Goal: Task Accomplishment & Management: Complete application form

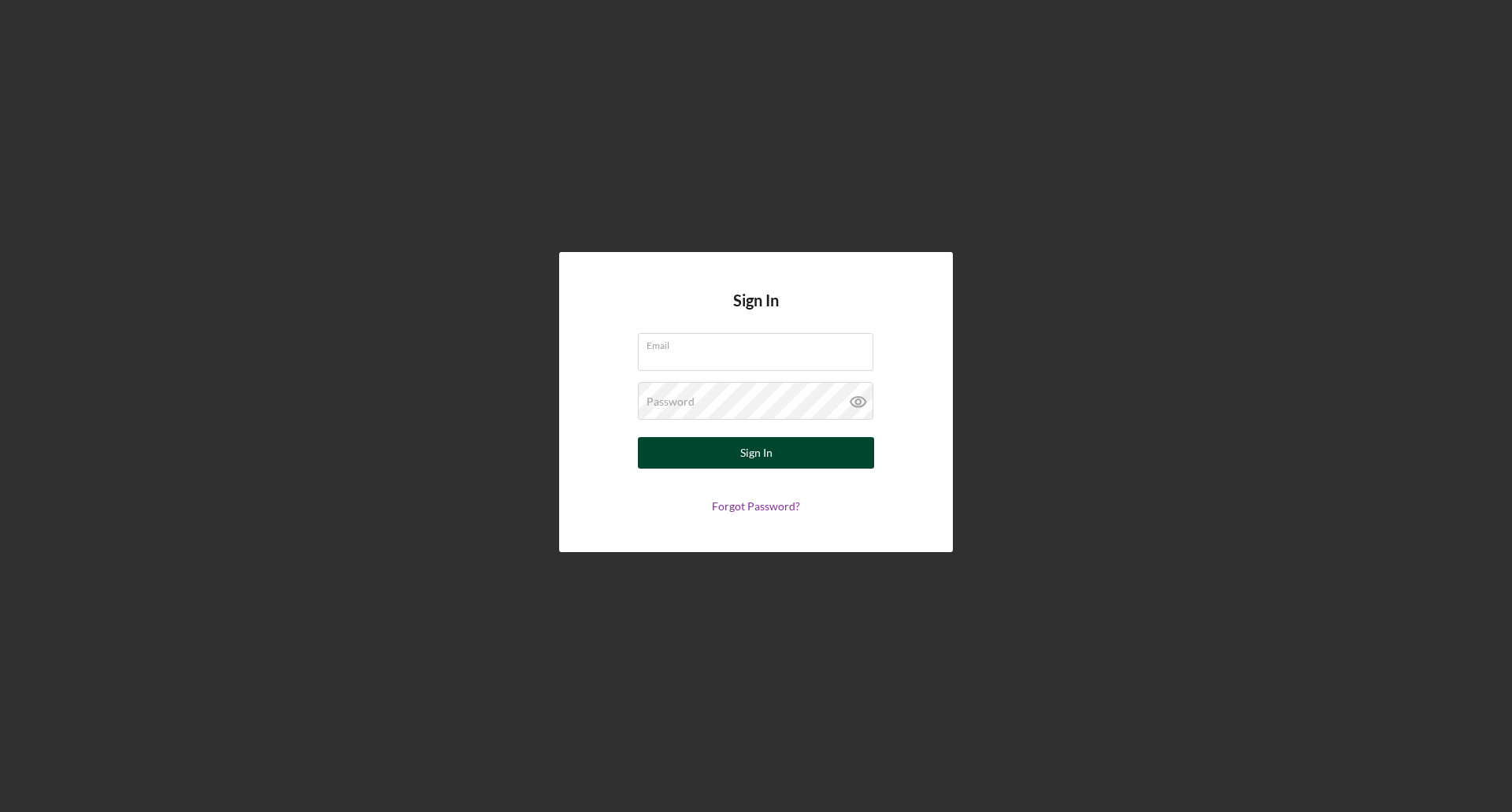
type input "[EMAIL_ADDRESS][DOMAIN_NAME]"
click at [773, 445] on button "Sign In" at bounding box center [756, 453] width 237 height 32
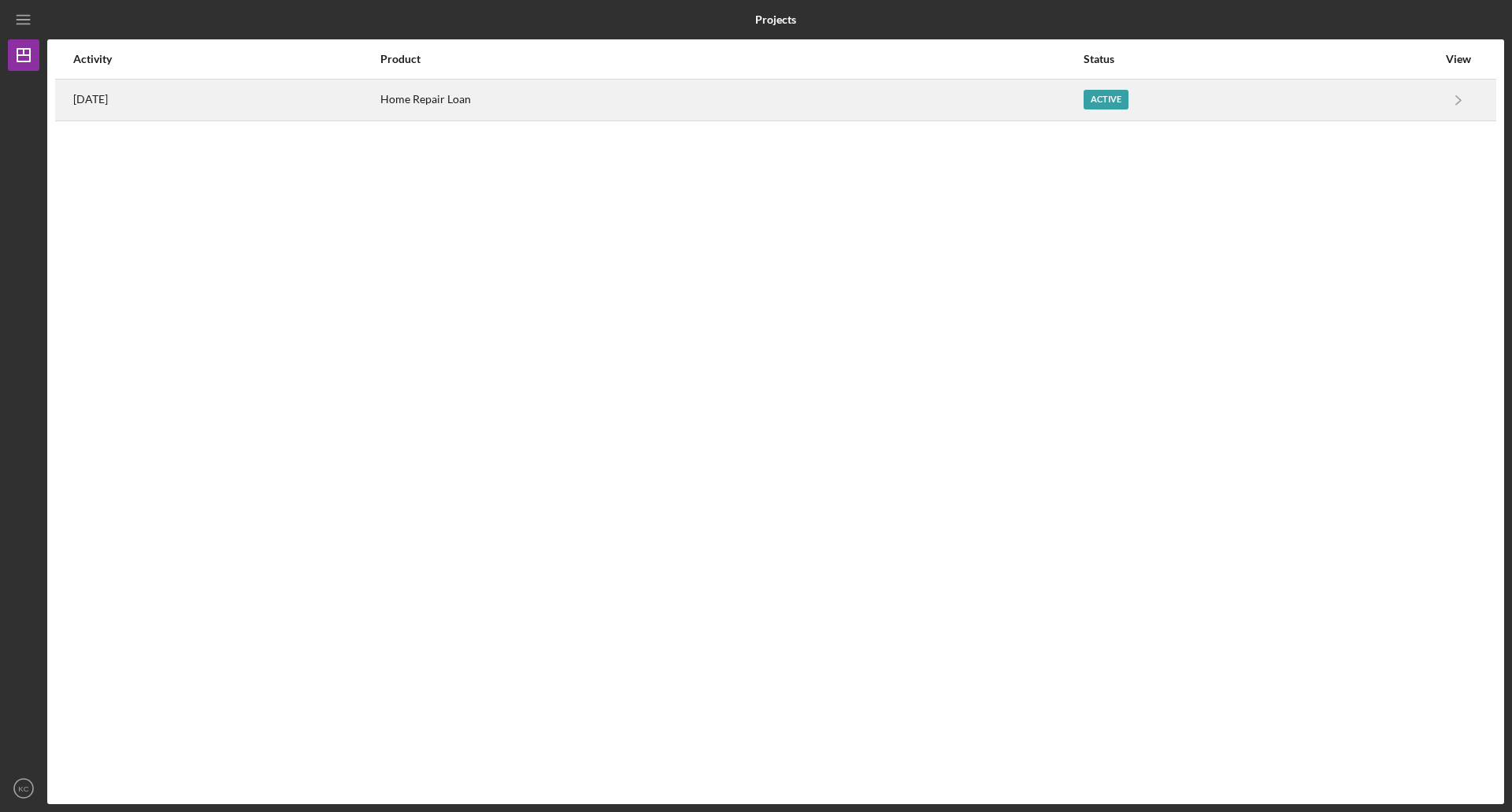
click at [1128, 96] on div "Active" at bounding box center [1106, 100] width 45 height 19
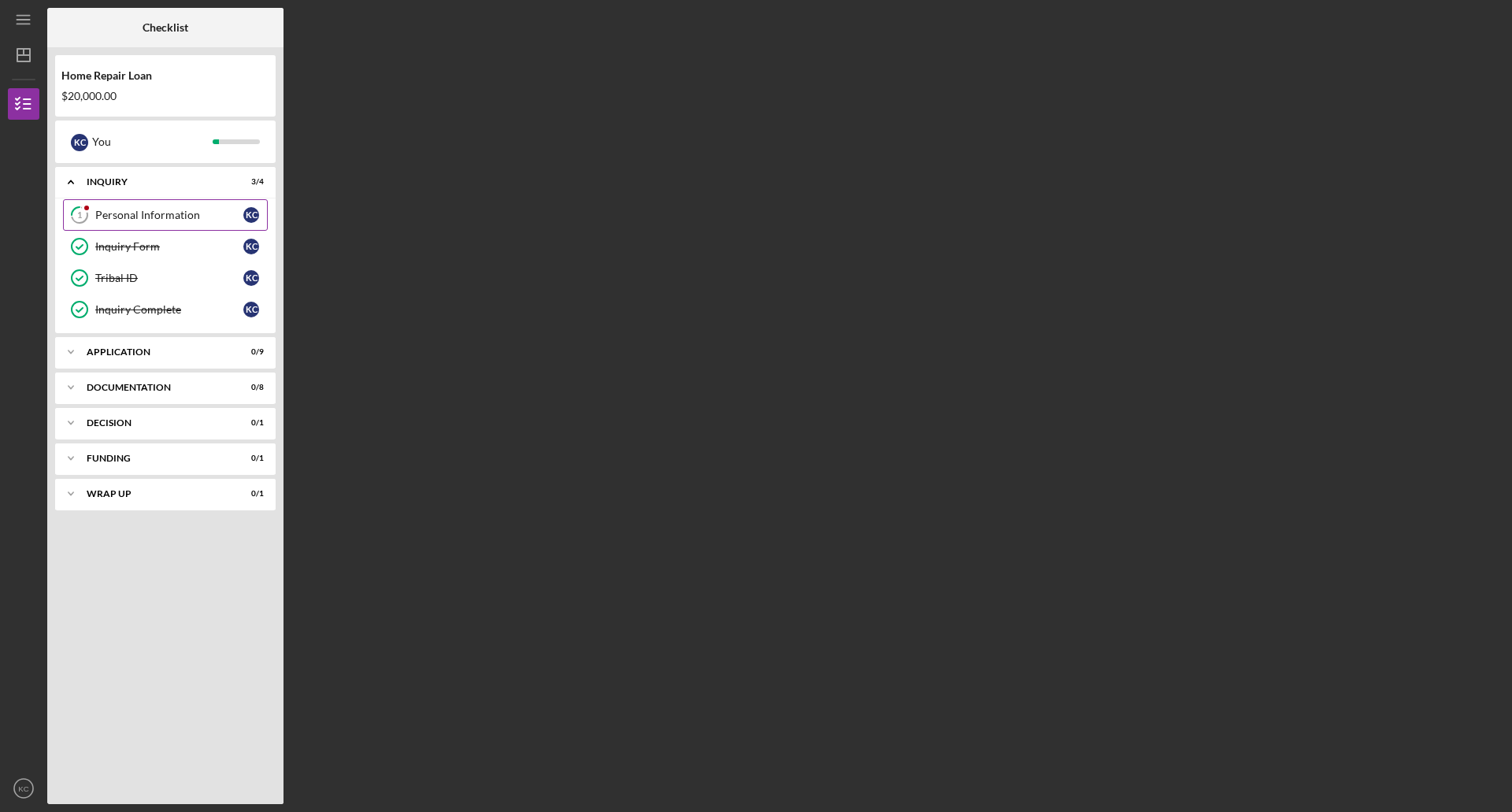
click at [215, 216] on div "Personal Information" at bounding box center [169, 215] width 148 height 12
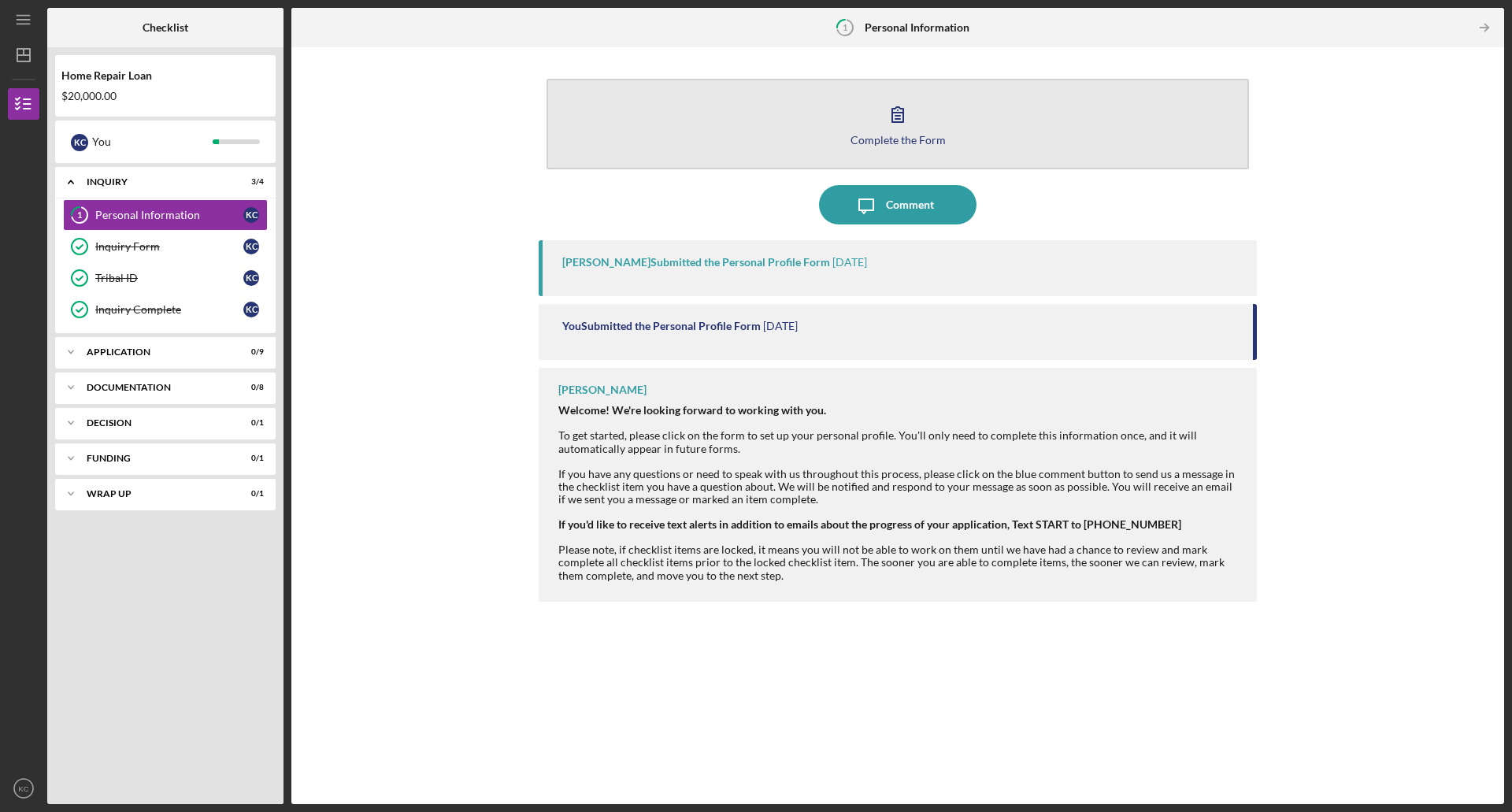
click at [902, 131] on icon "button" at bounding box center [898, 114] width 39 height 39
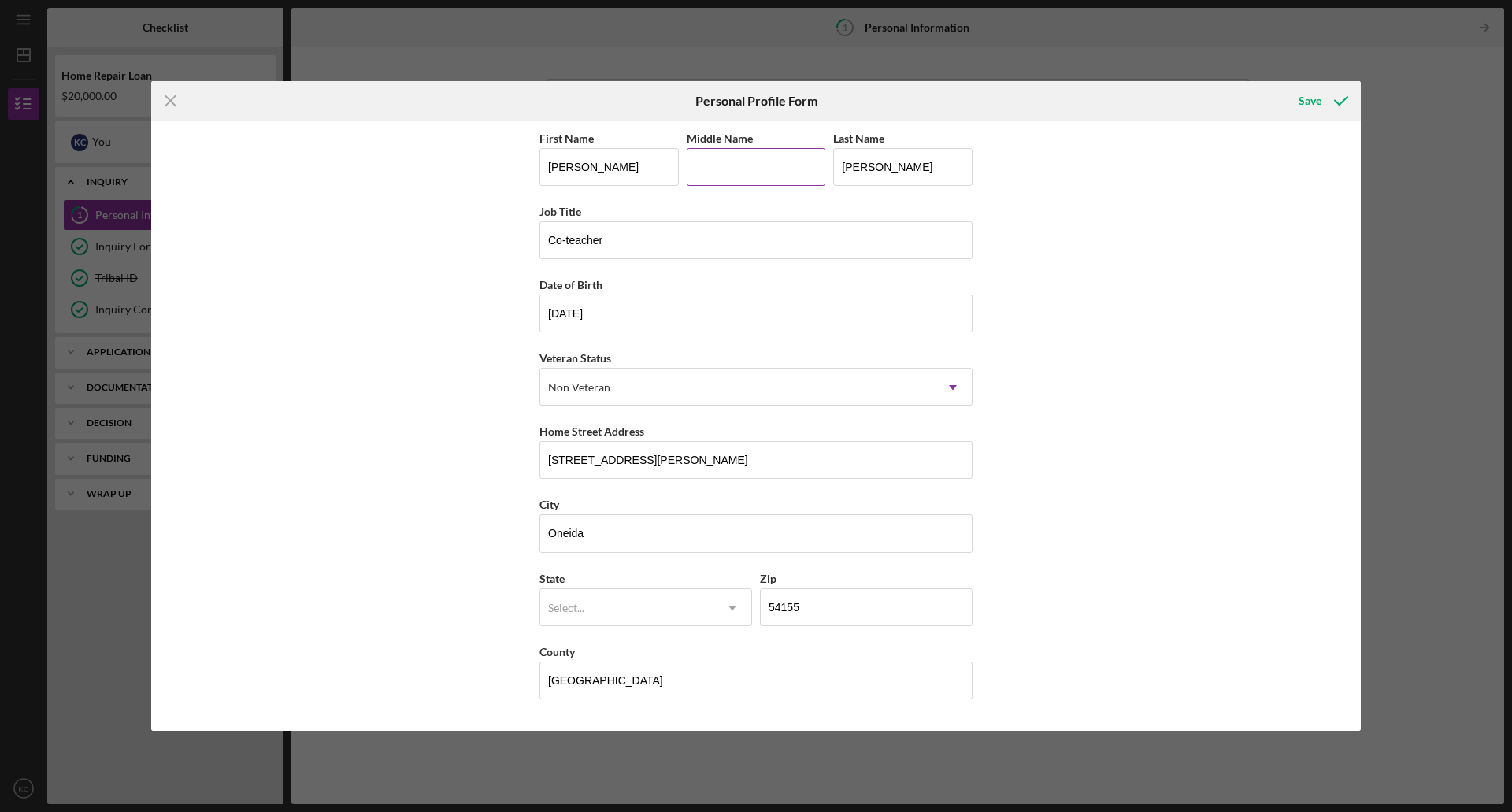
click at [752, 173] on input "Middle Name" at bounding box center [756, 166] width 139 height 38
type input "R"
click at [1312, 100] on div "Save" at bounding box center [1311, 101] width 23 height 32
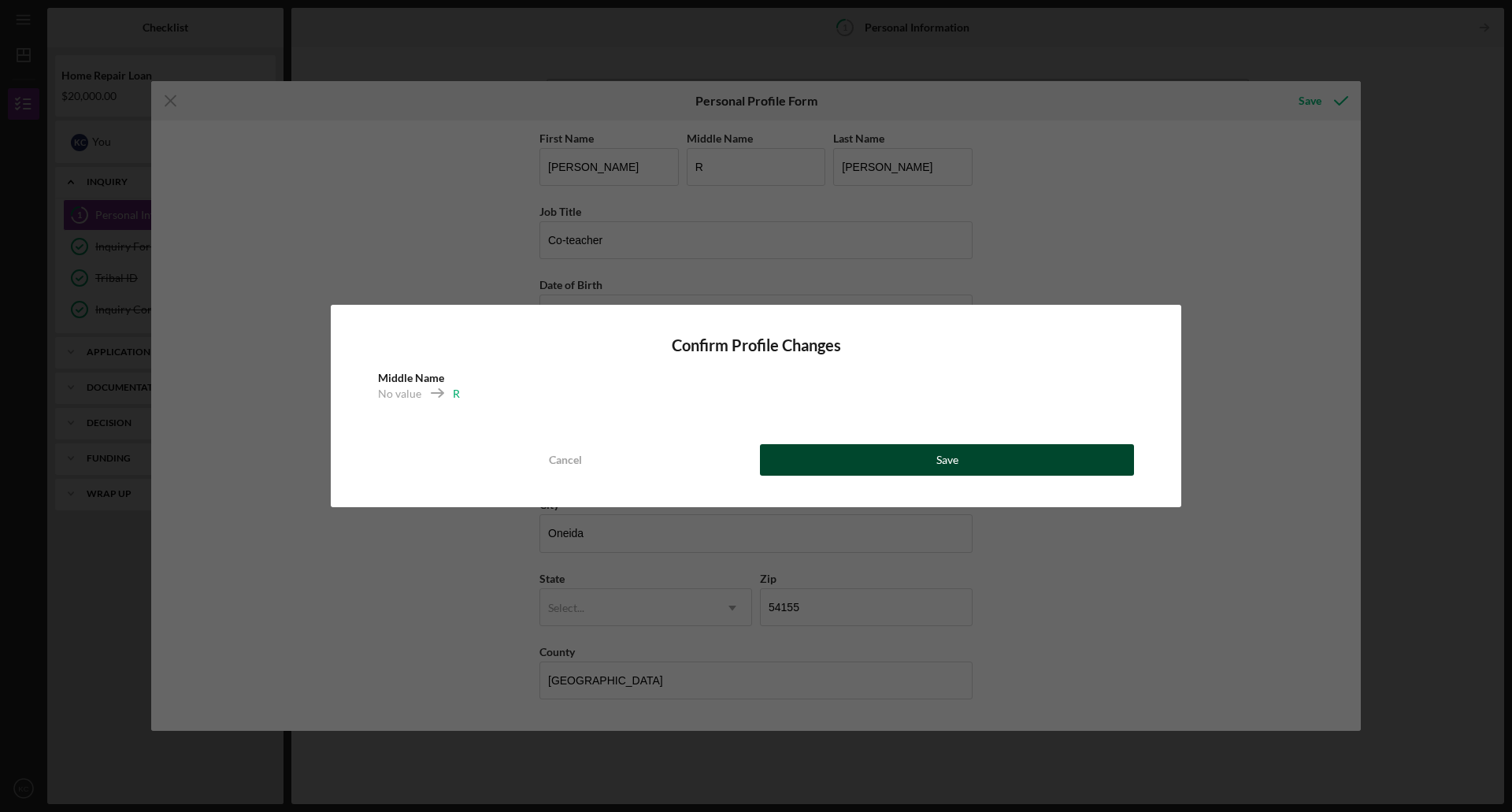
click at [943, 456] on div "Save" at bounding box center [947, 460] width 22 height 32
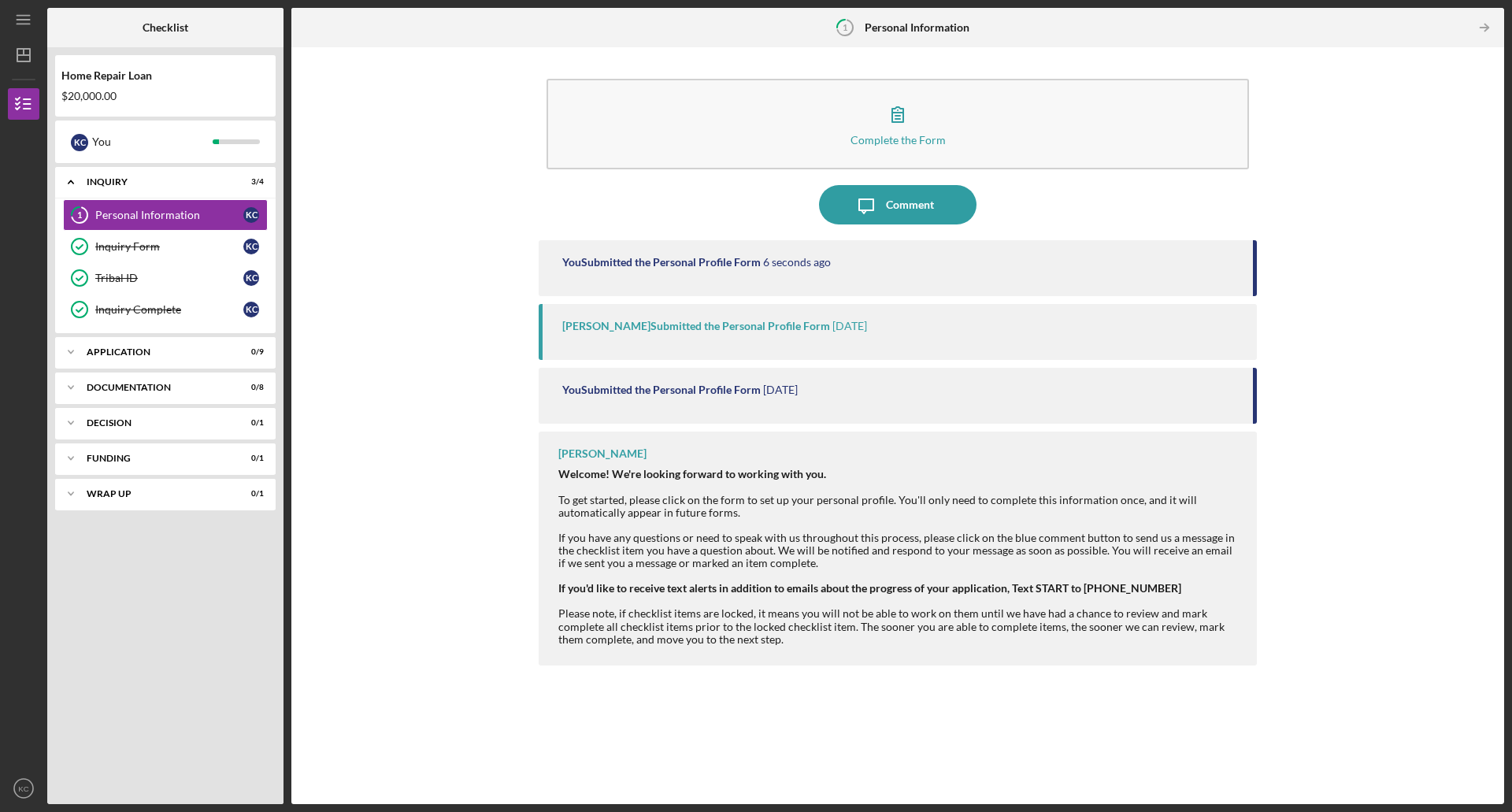
click at [766, 392] on time "[DATE]" at bounding box center [781, 390] width 35 height 12
click at [117, 350] on div "Application" at bounding box center [171, 352] width 169 height 10
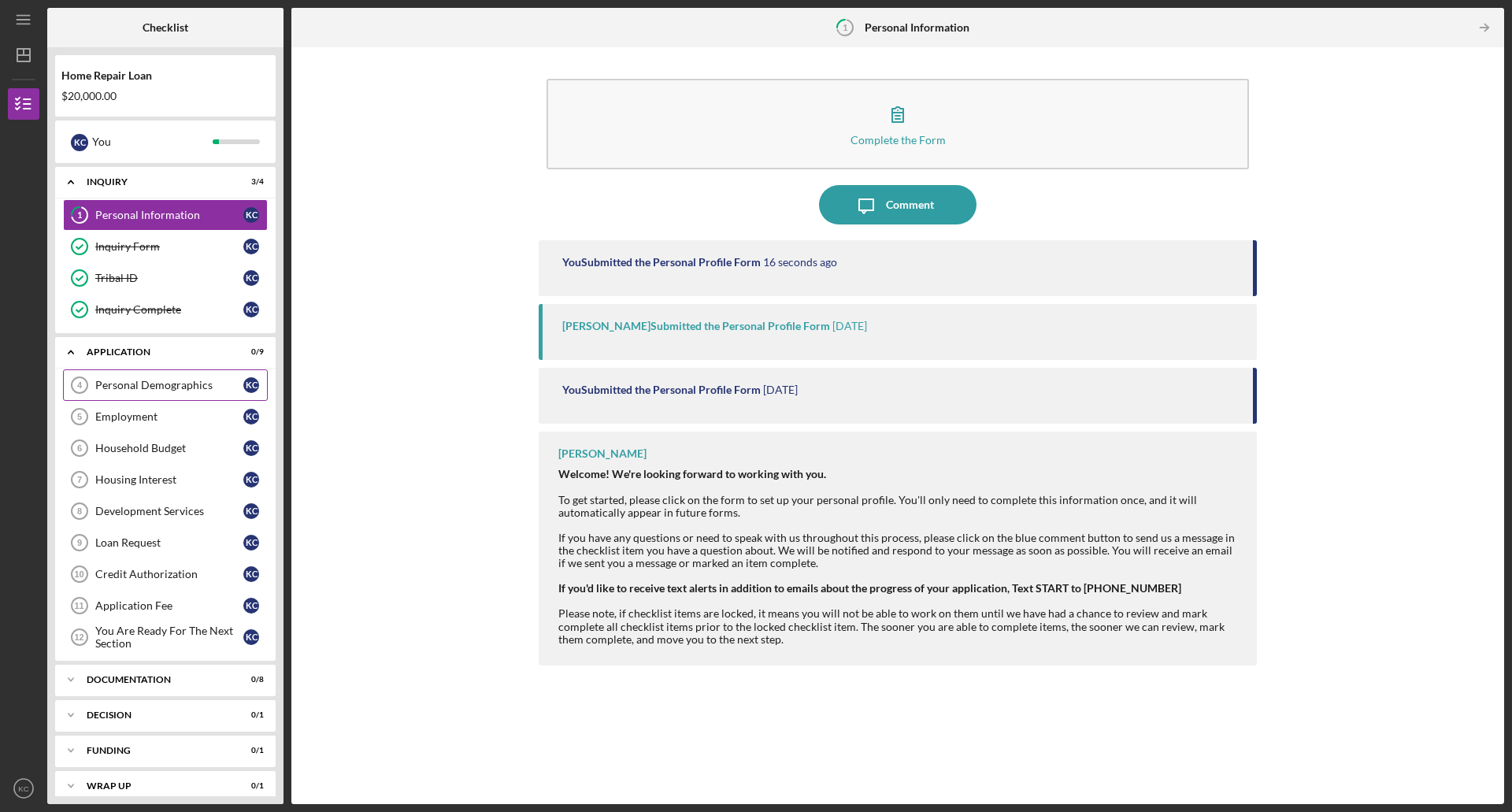
click at [132, 386] on div "Personal Demographics" at bounding box center [169, 385] width 148 height 12
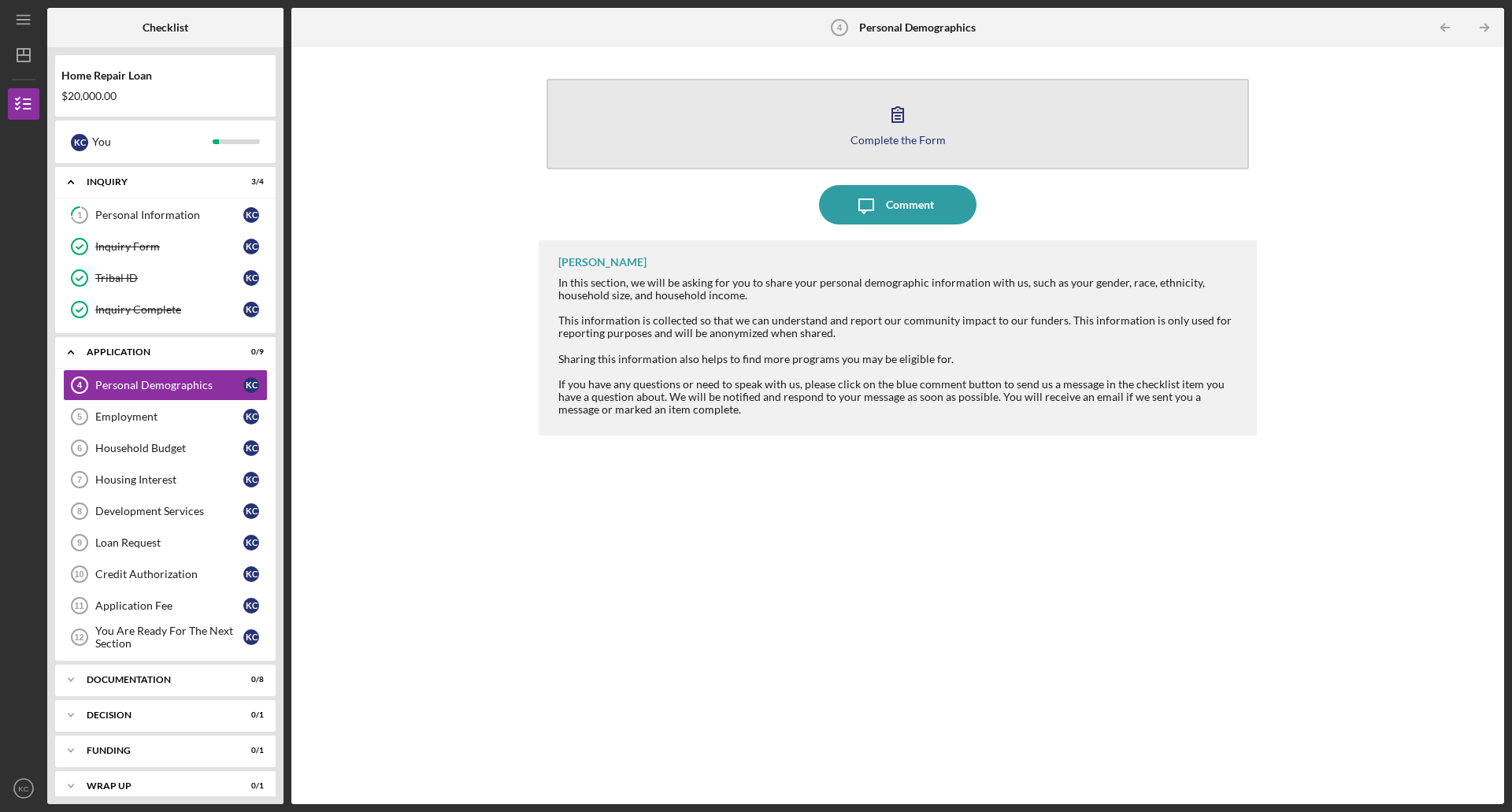
click at [812, 125] on button "Complete the Form Form" at bounding box center [898, 124] width 703 height 90
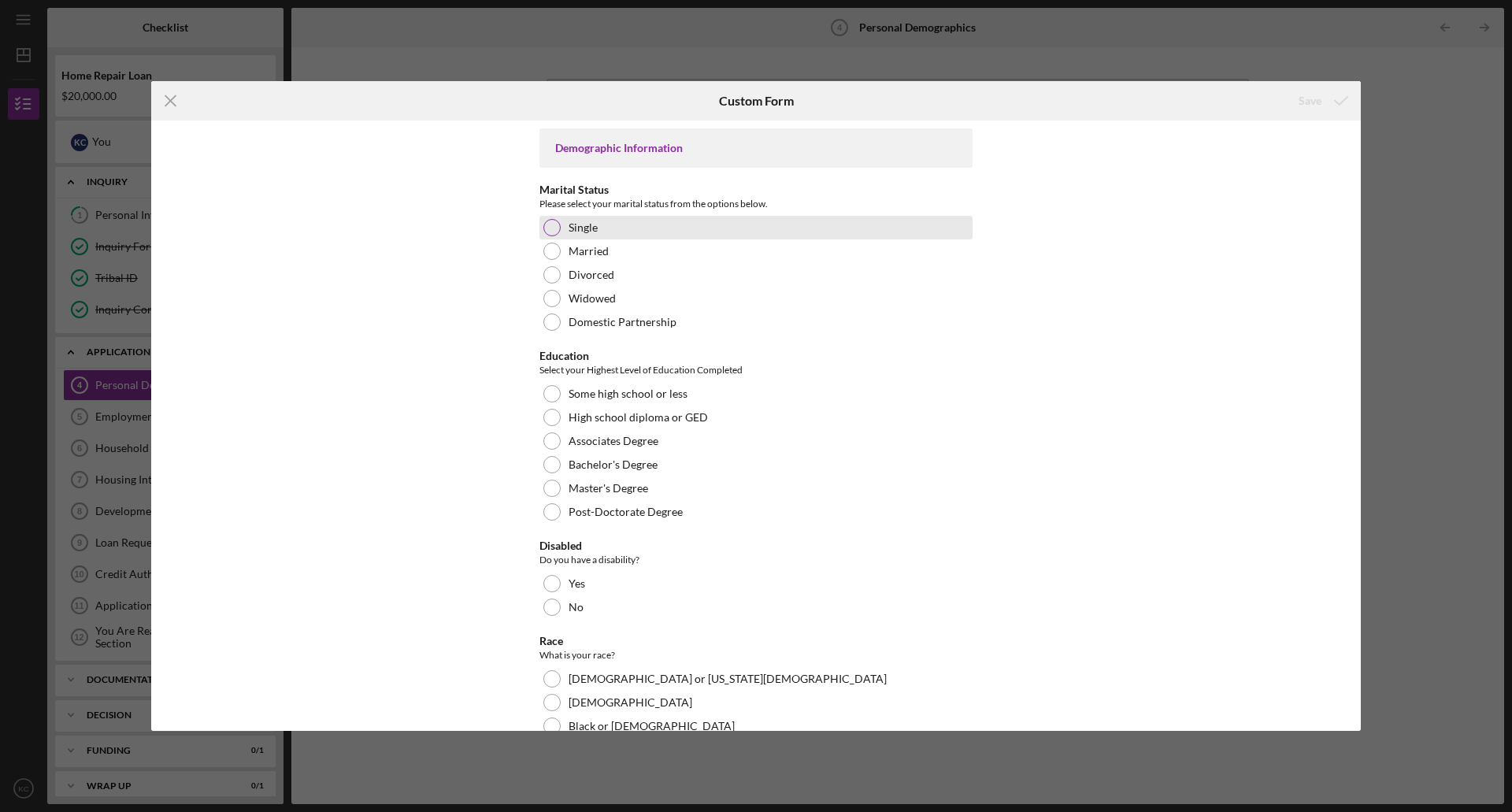
click at [545, 229] on div at bounding box center [552, 228] width 18 height 18
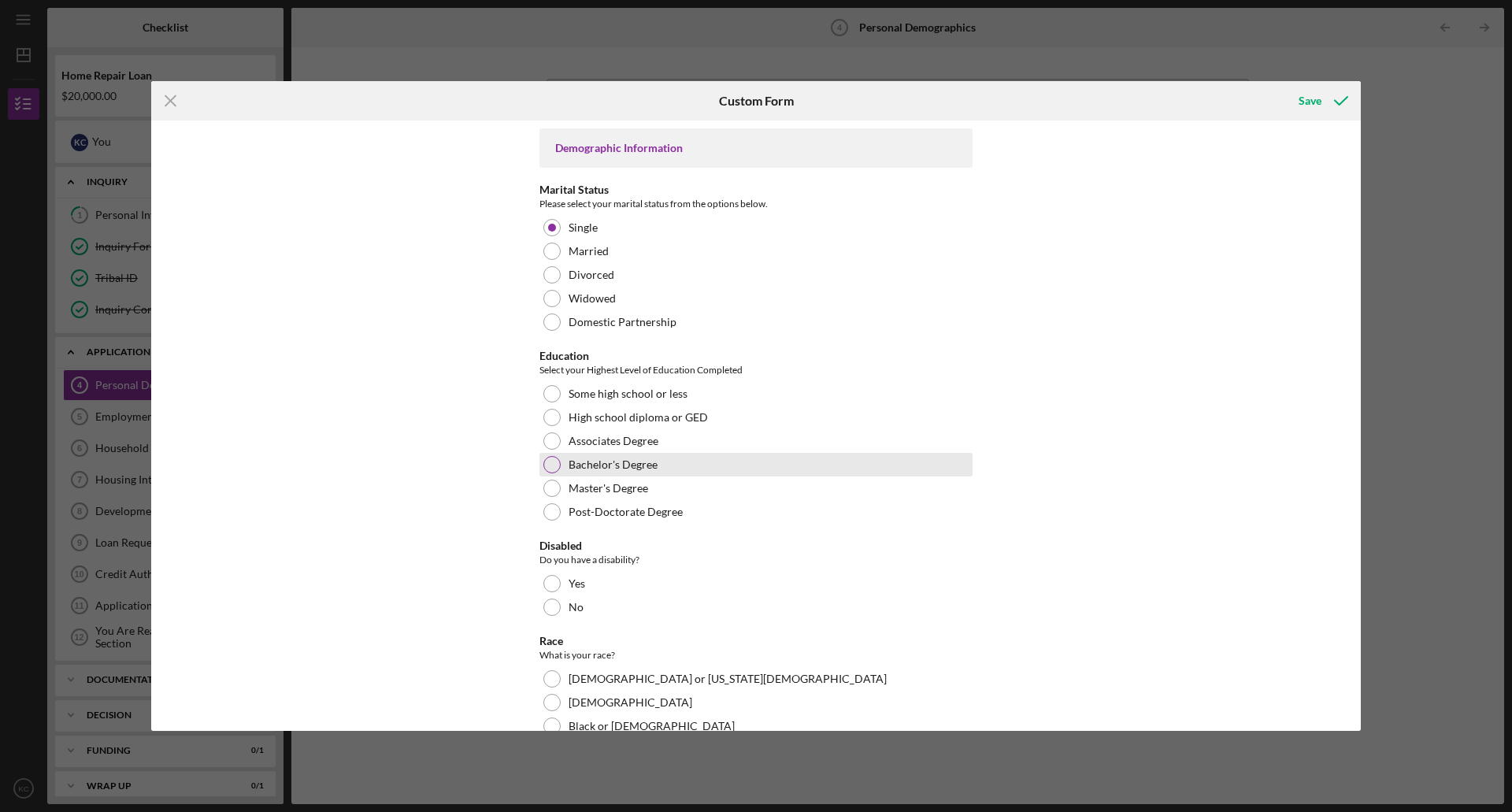
click at [550, 462] on div at bounding box center [552, 465] width 18 height 18
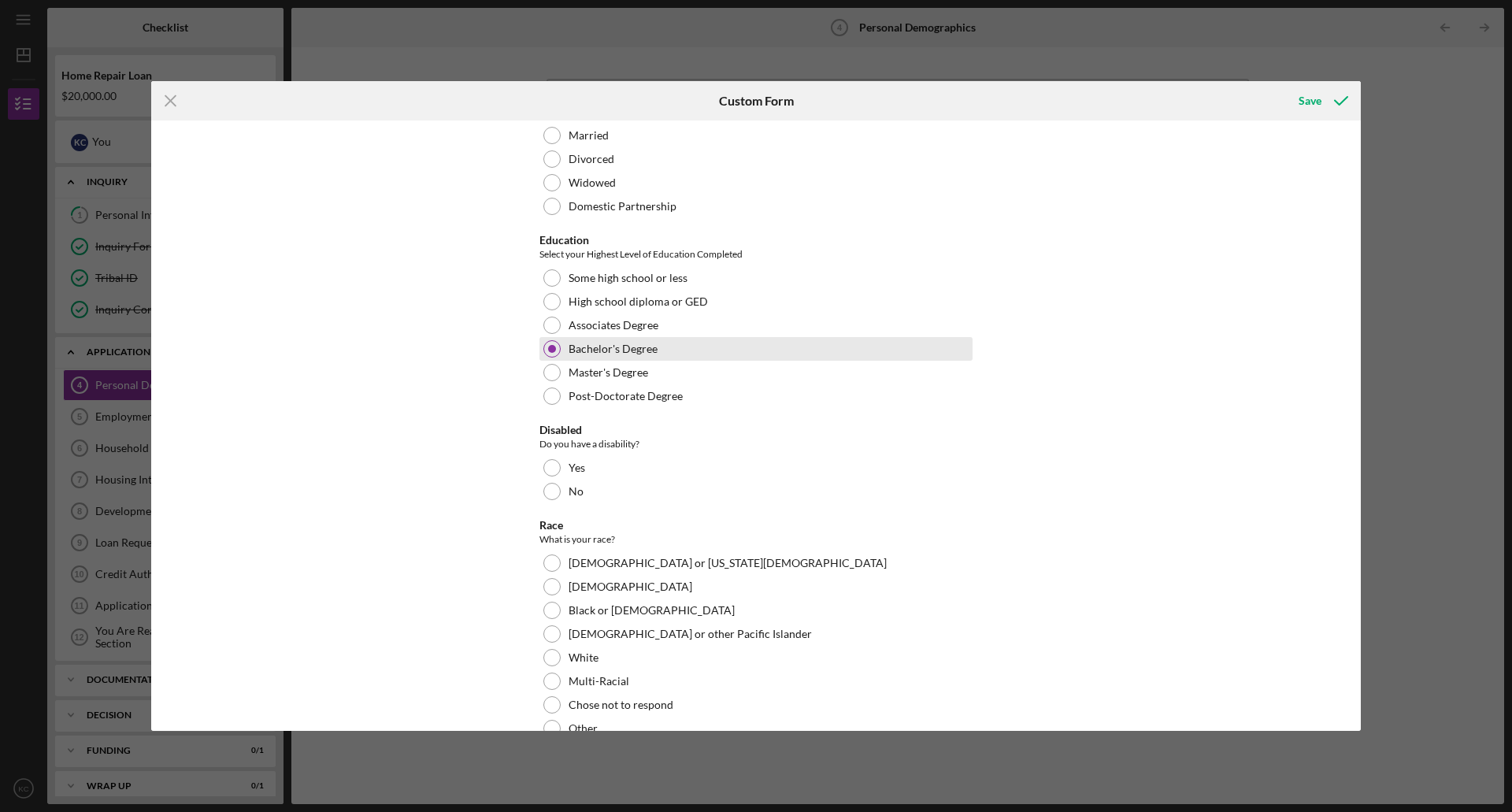
scroll to position [158, 0]
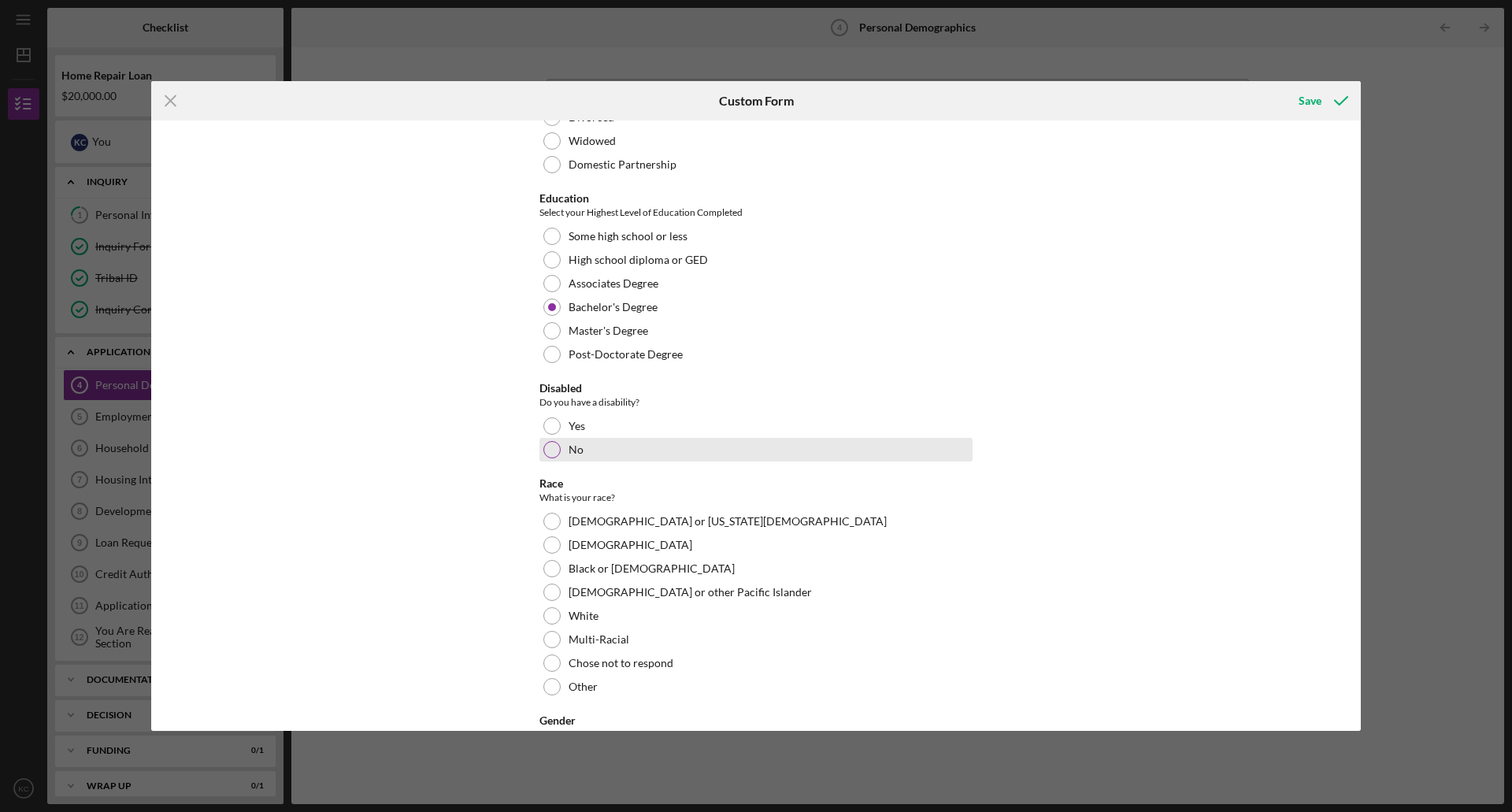
click at [552, 448] on div at bounding box center [552, 450] width 18 height 18
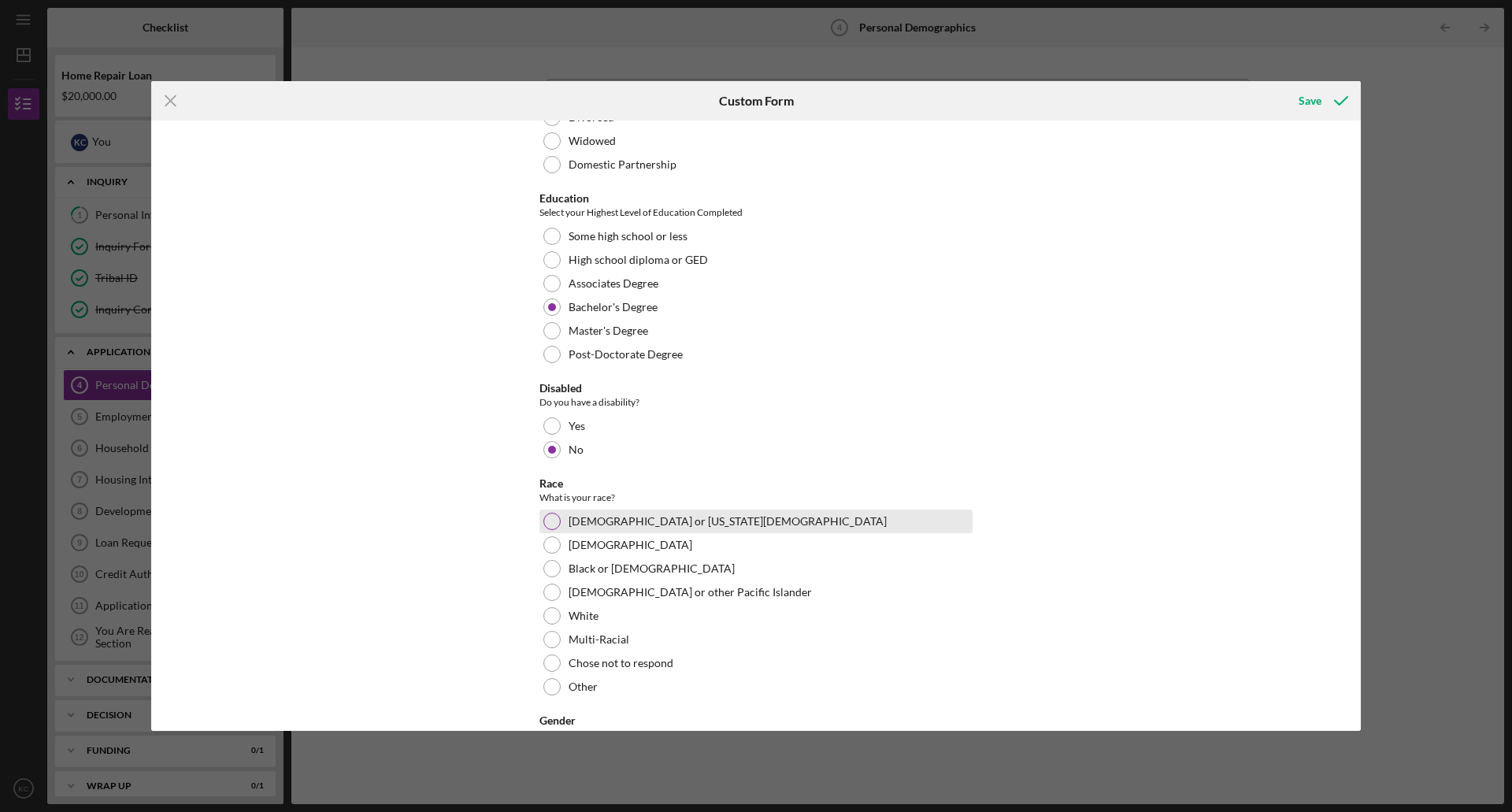
click at [550, 517] on div at bounding box center [552, 521] width 18 height 18
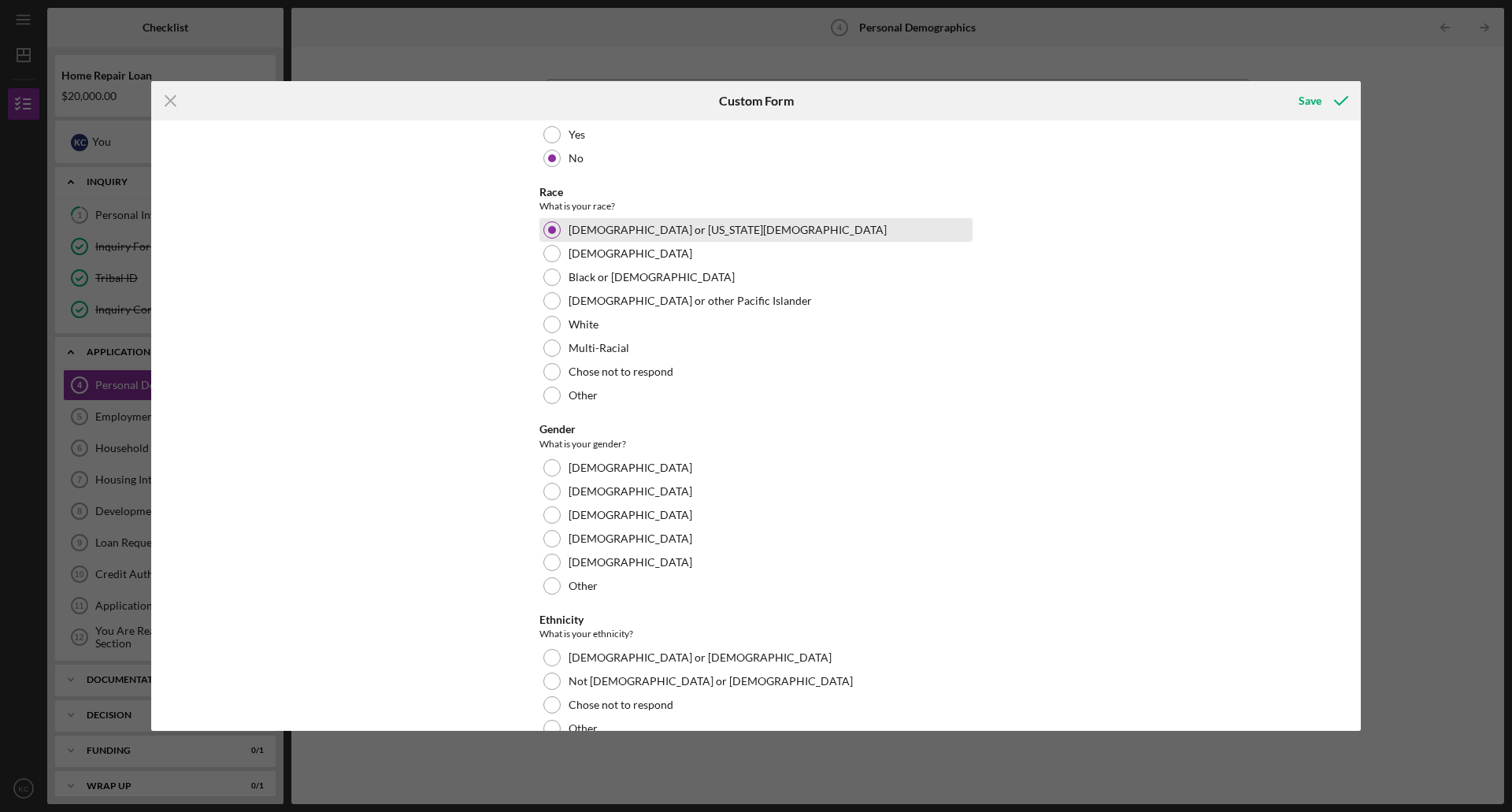
scroll to position [472, 0]
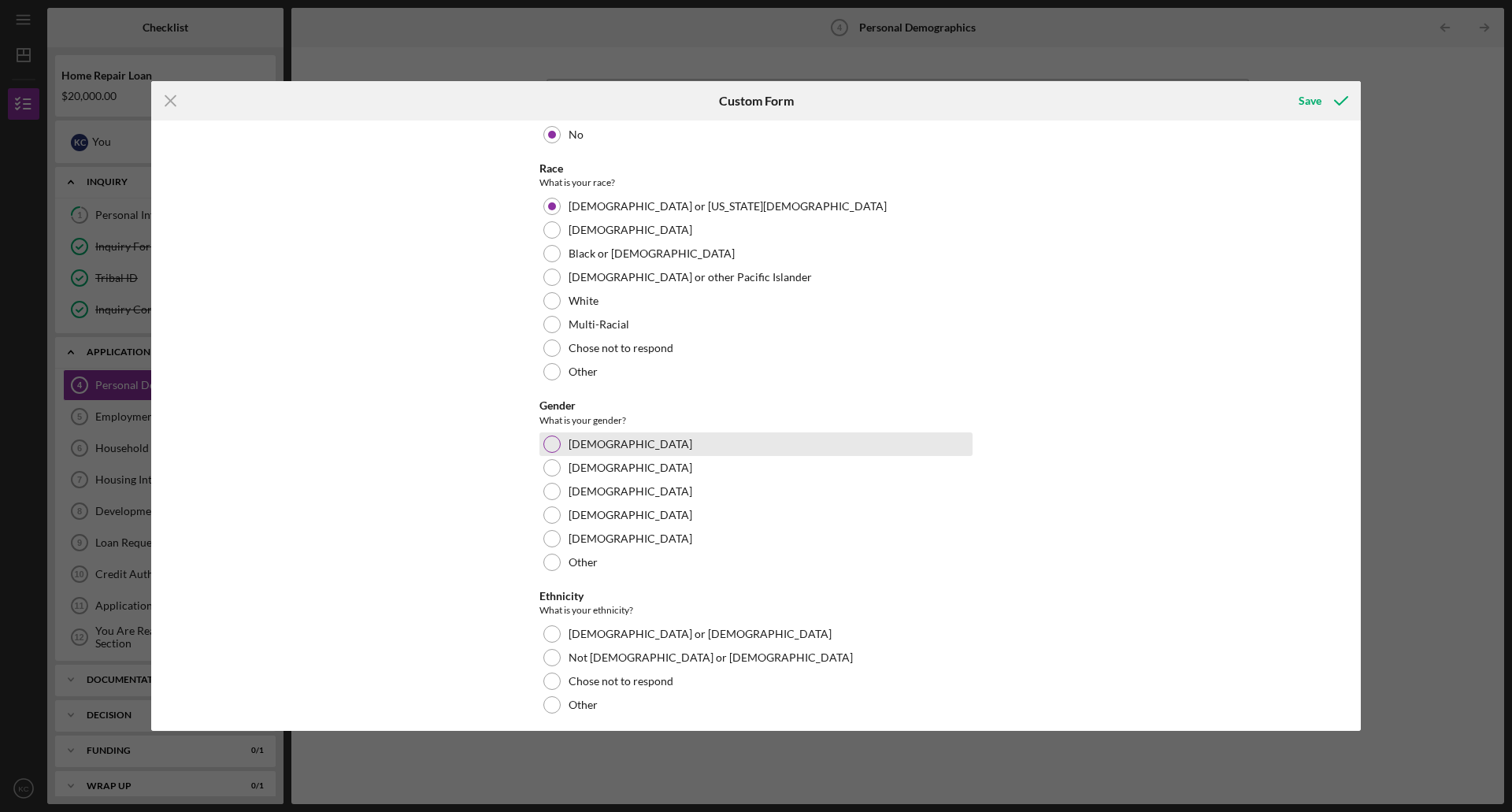
click at [548, 447] on div at bounding box center [552, 444] width 18 height 18
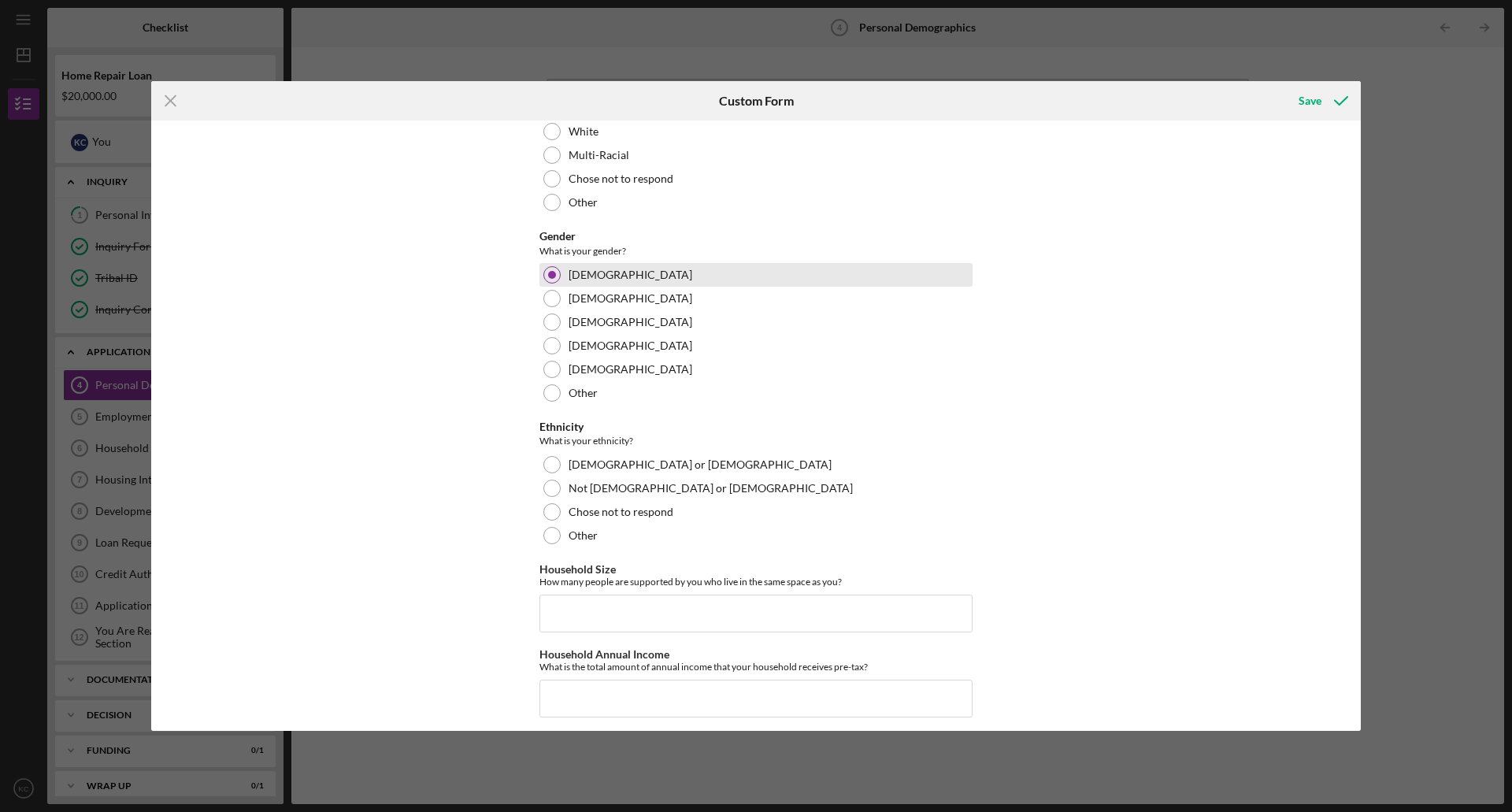
scroll to position [652, 0]
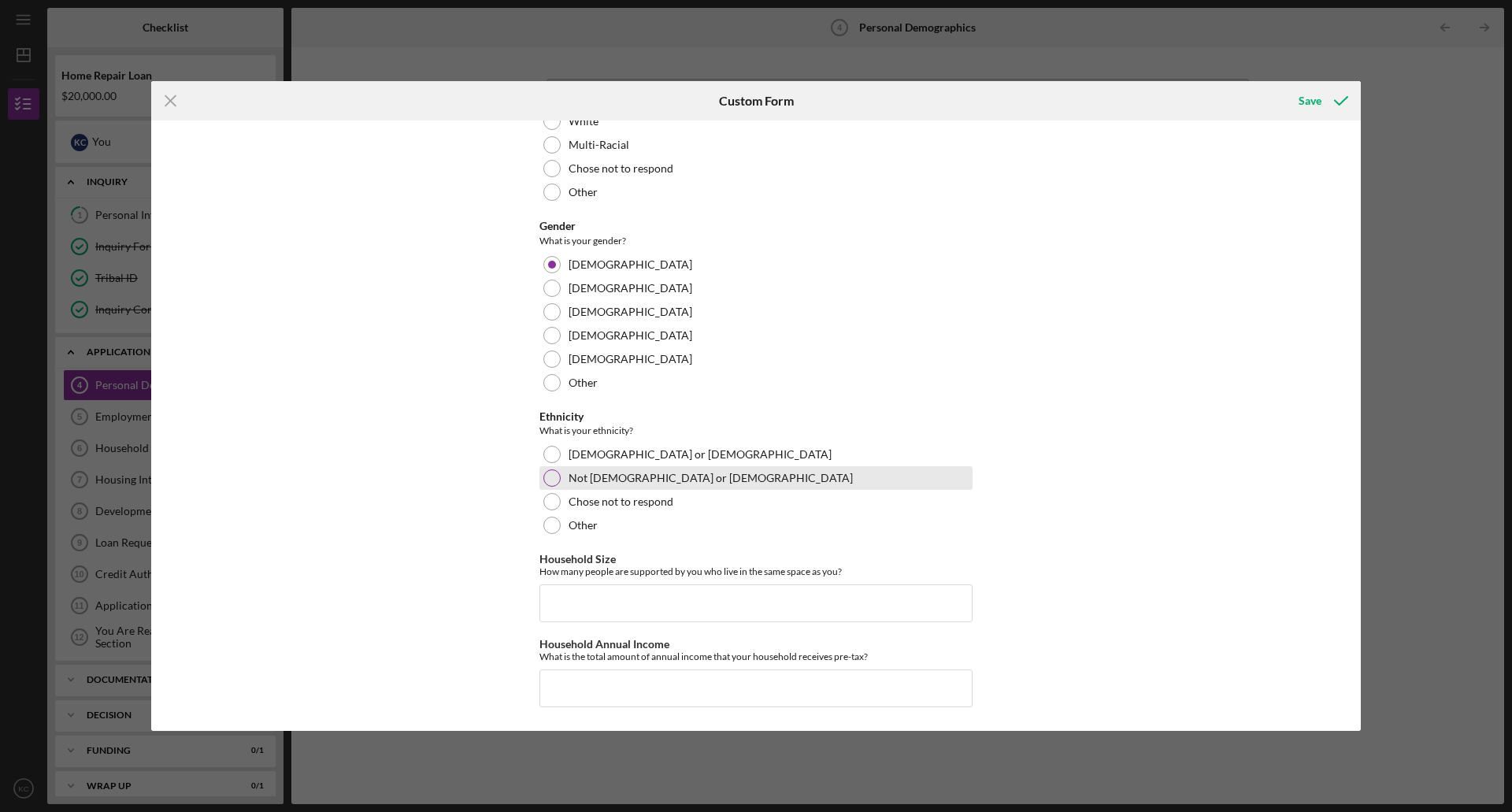
click at [551, 480] on div at bounding box center [552, 478] width 18 height 18
click at [747, 597] on input "Household Size" at bounding box center [756, 603] width 434 height 38
type input "2"
click at [660, 687] on input "Household Annual Income" at bounding box center [756, 688] width 434 height 38
type input "$30,000"
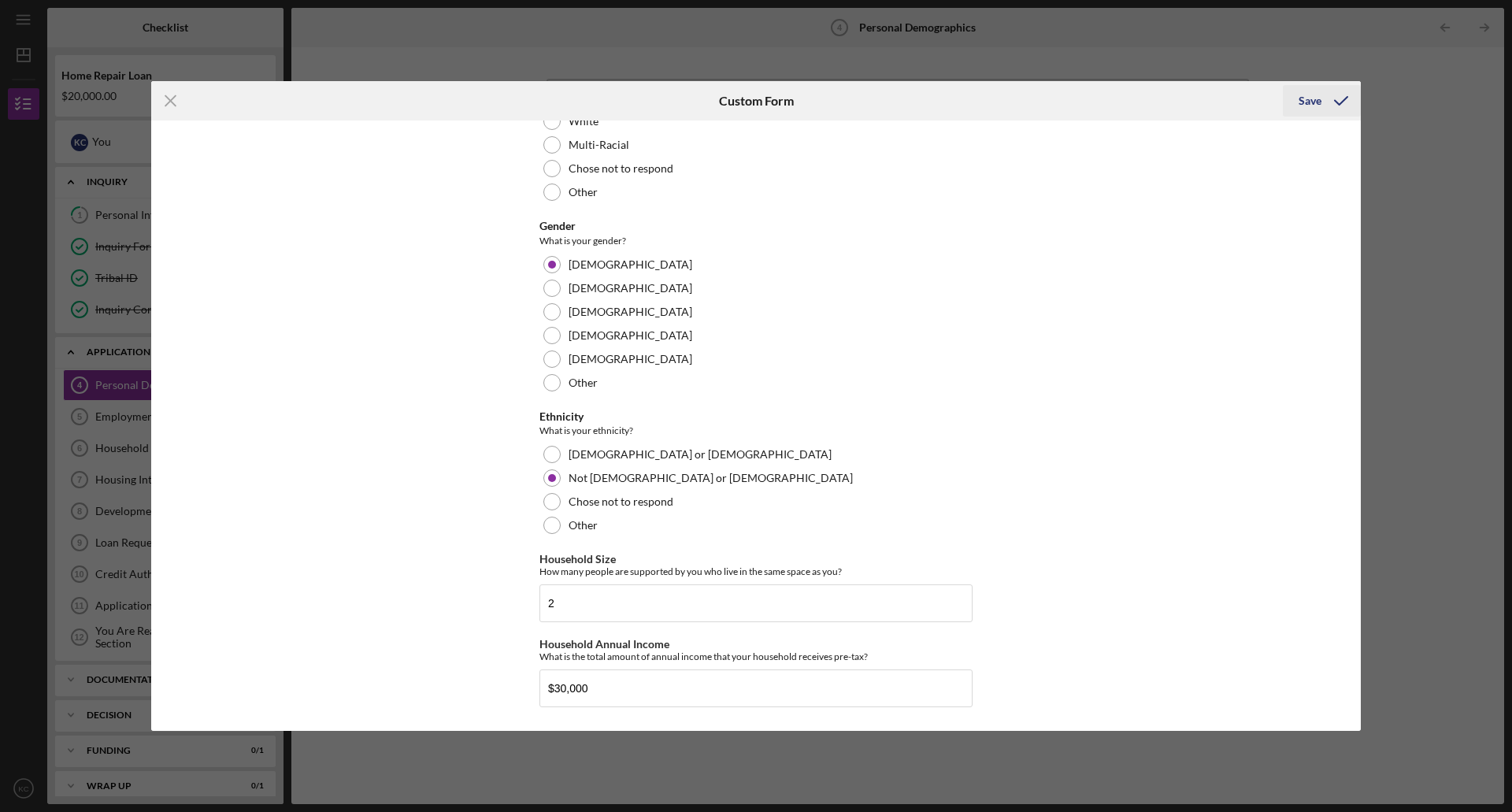
click at [1308, 101] on div "Save" at bounding box center [1311, 101] width 23 height 32
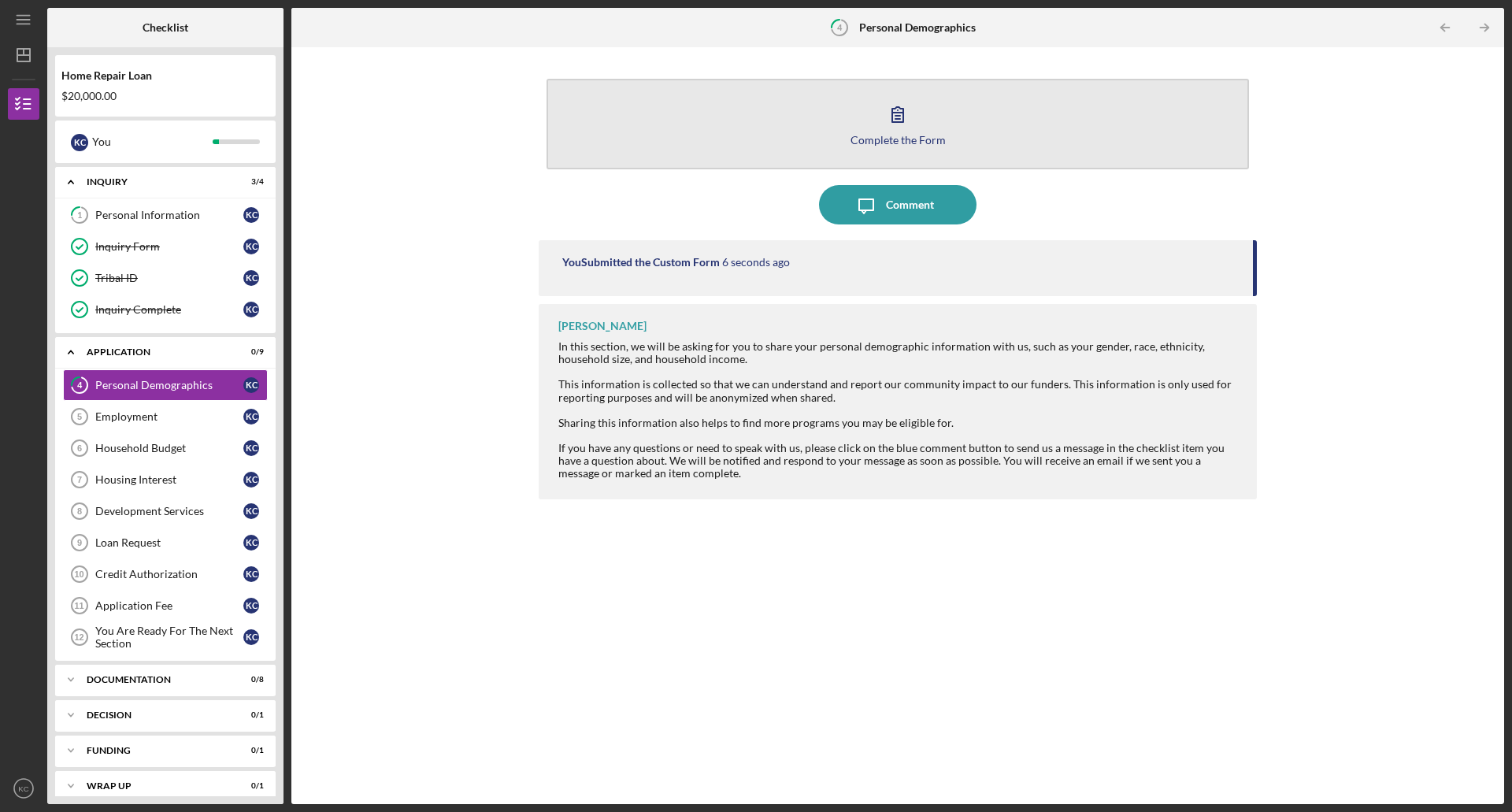
click at [918, 131] on button "Complete the Form Form" at bounding box center [898, 124] width 703 height 90
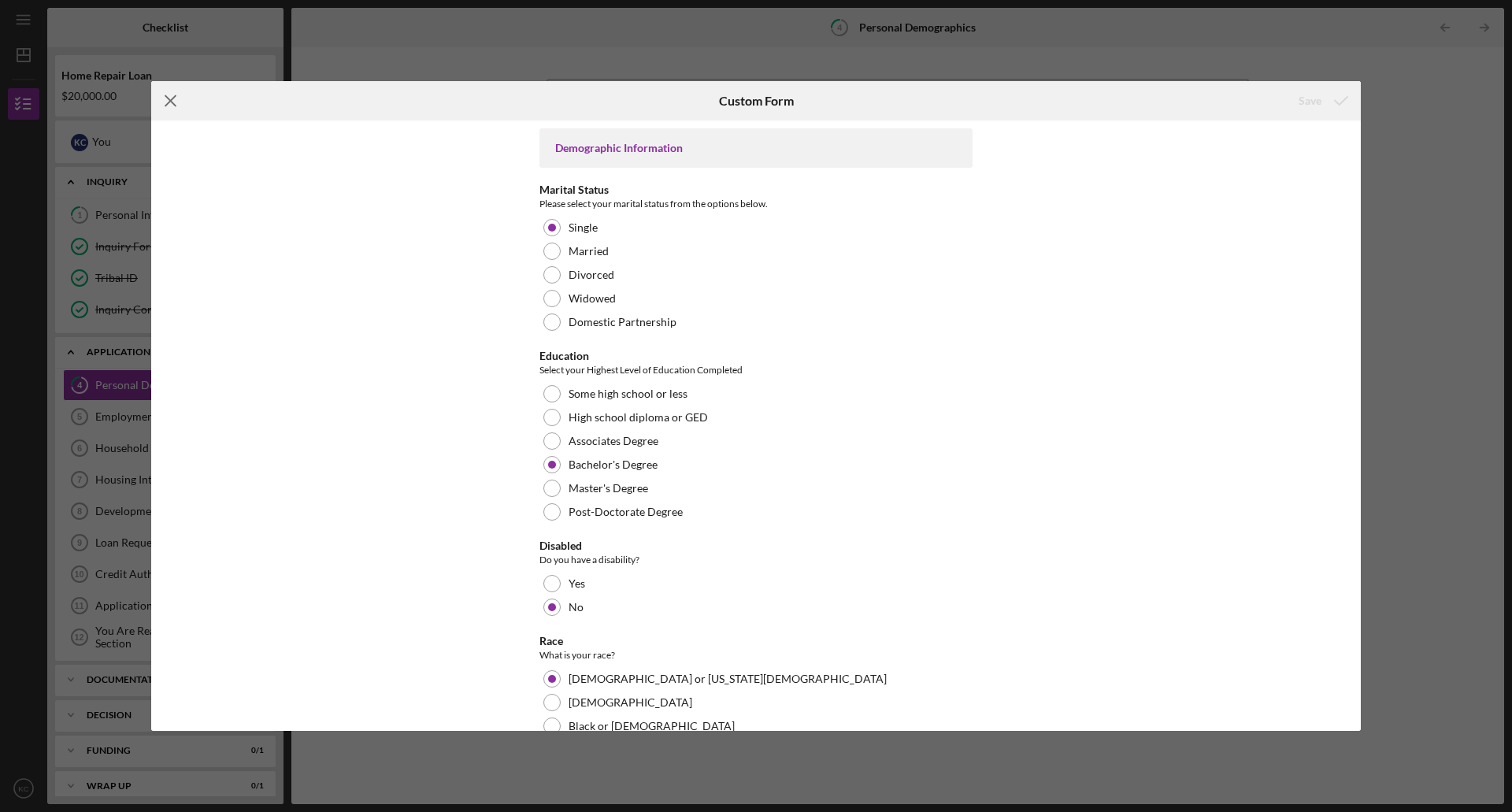
click at [176, 102] on icon "Icon/Menu Close" at bounding box center [171, 101] width 39 height 39
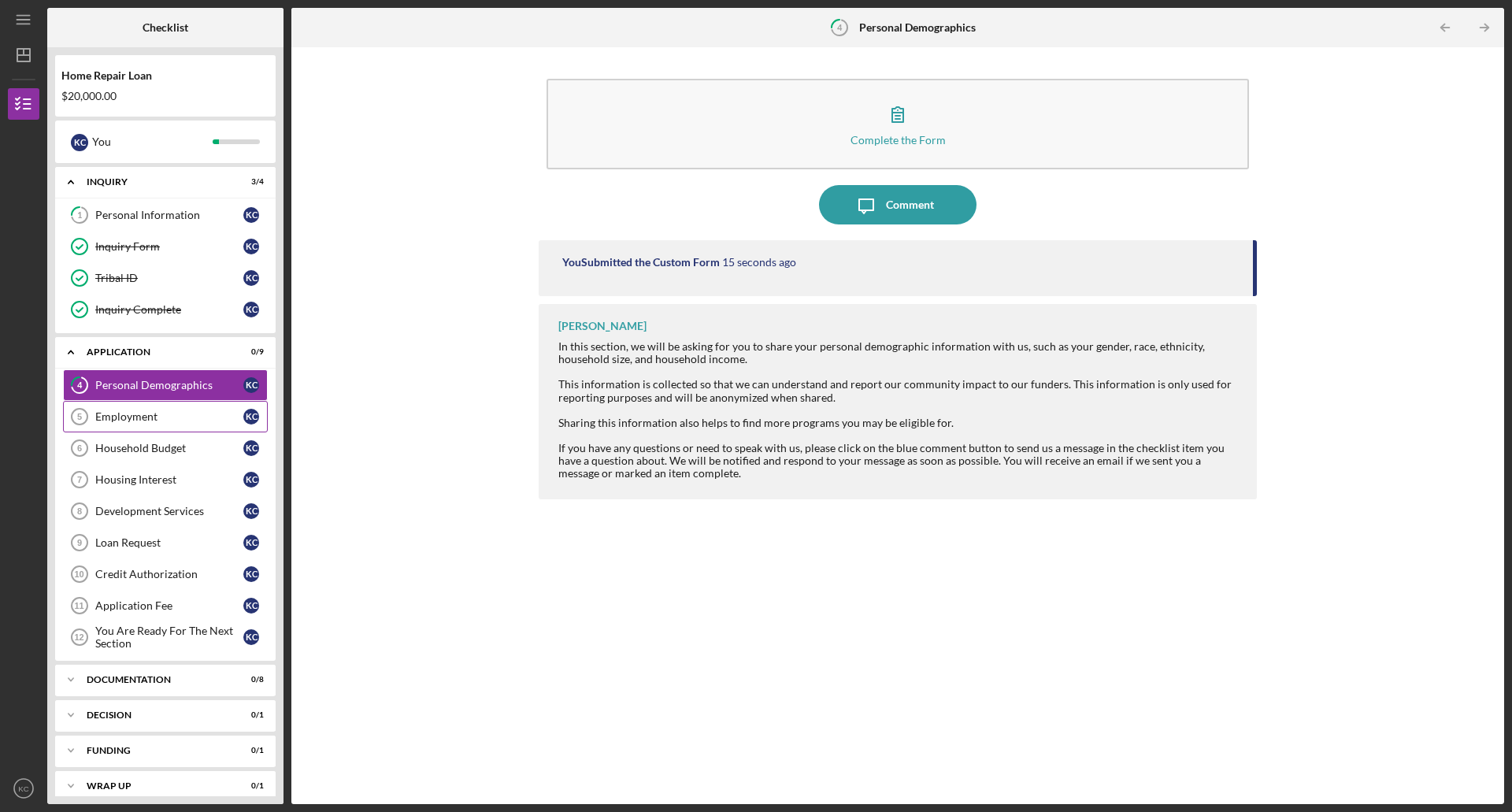
click at [161, 421] on div "Employment" at bounding box center [169, 416] width 148 height 12
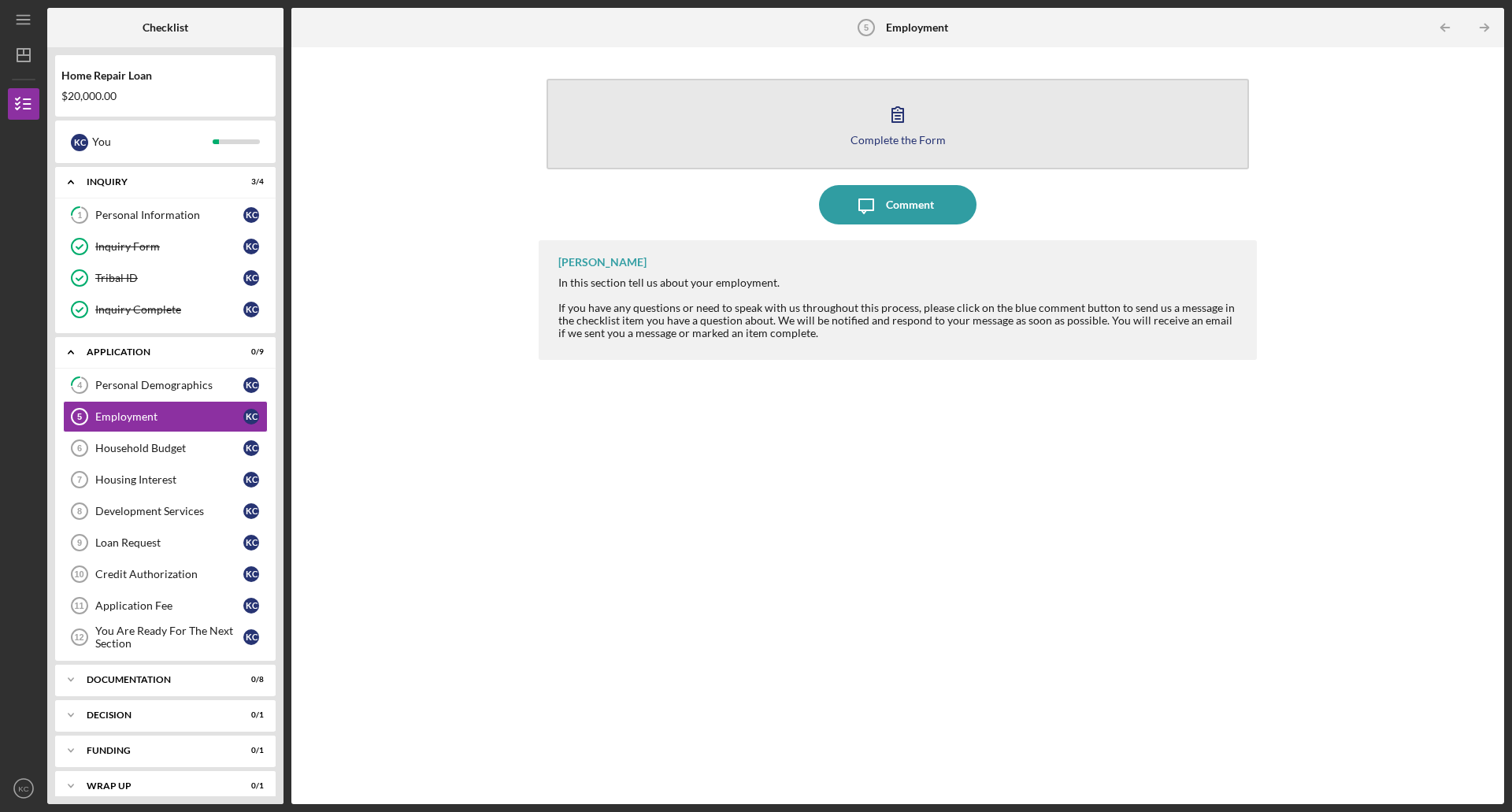
click at [731, 107] on button "Complete the Form Form" at bounding box center [898, 124] width 703 height 90
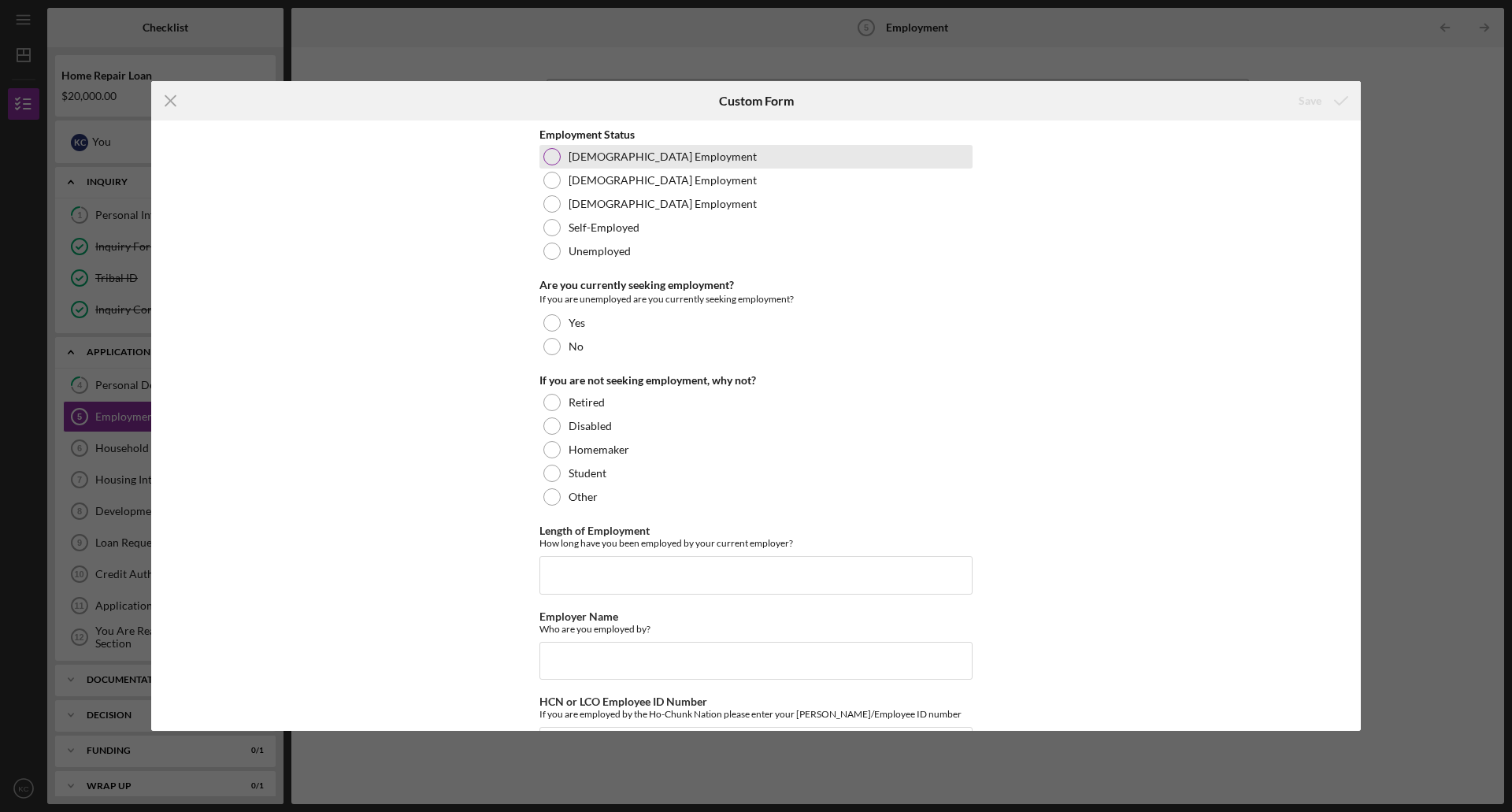
click at [551, 154] on div at bounding box center [552, 157] width 18 height 18
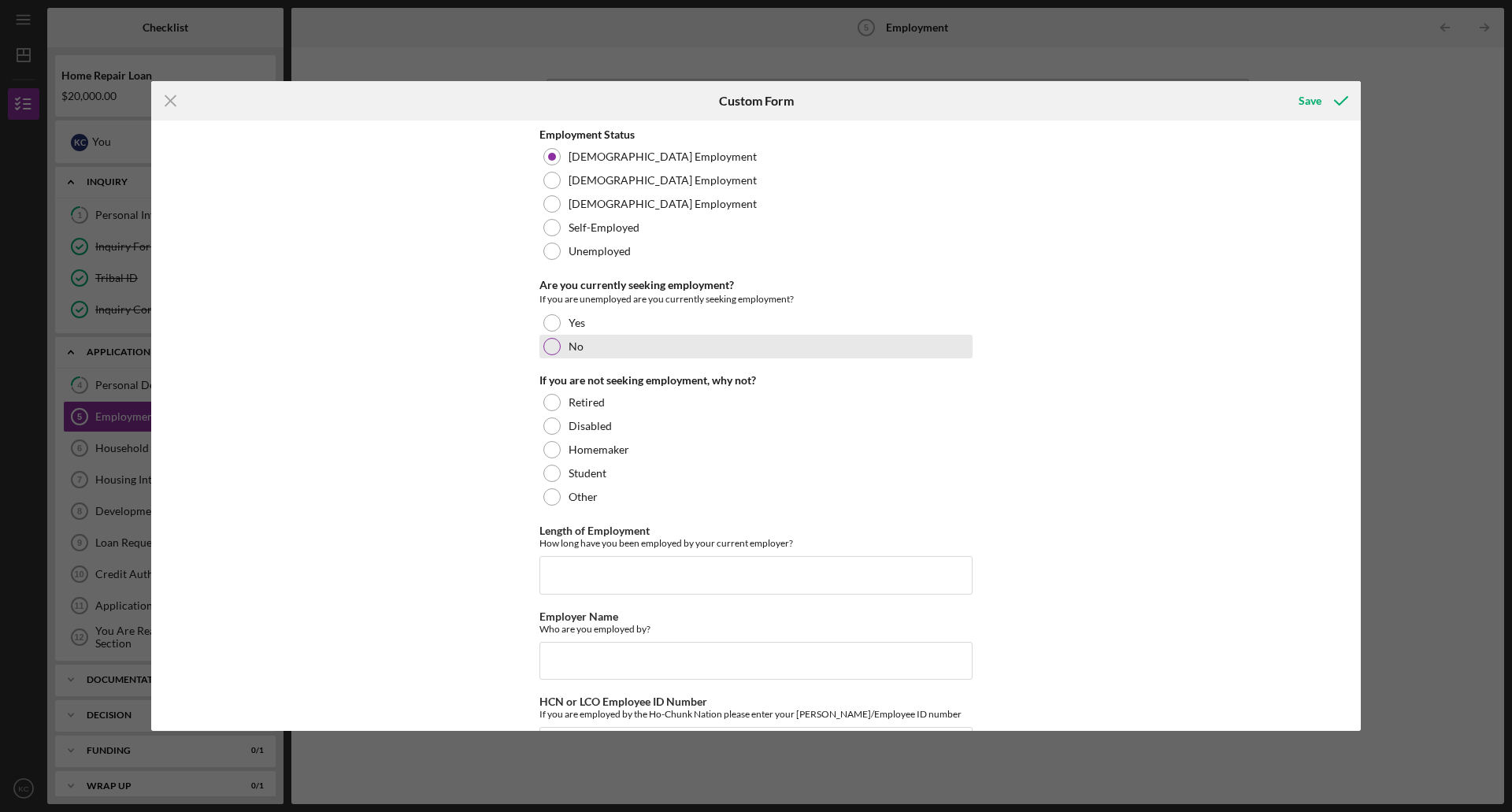
click at [549, 355] on div at bounding box center [552, 347] width 18 height 18
click at [765, 572] on input "Length of Employment" at bounding box center [756, 575] width 434 height 38
type input "18 years"
click at [649, 651] on input "Employer Name" at bounding box center [756, 660] width 434 height 38
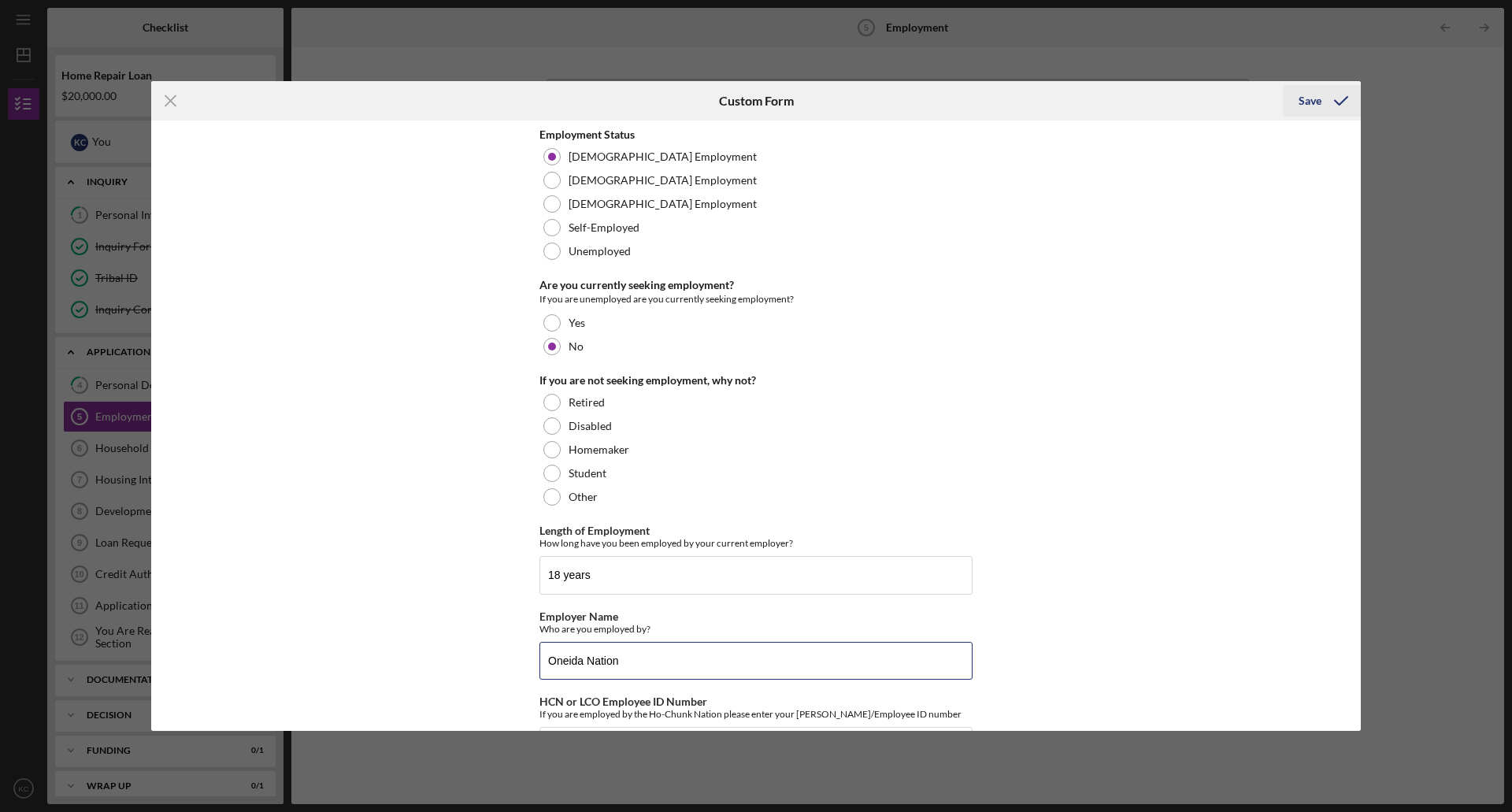
type input "Oneida Nation"
click at [1313, 103] on div "Save" at bounding box center [1311, 101] width 23 height 32
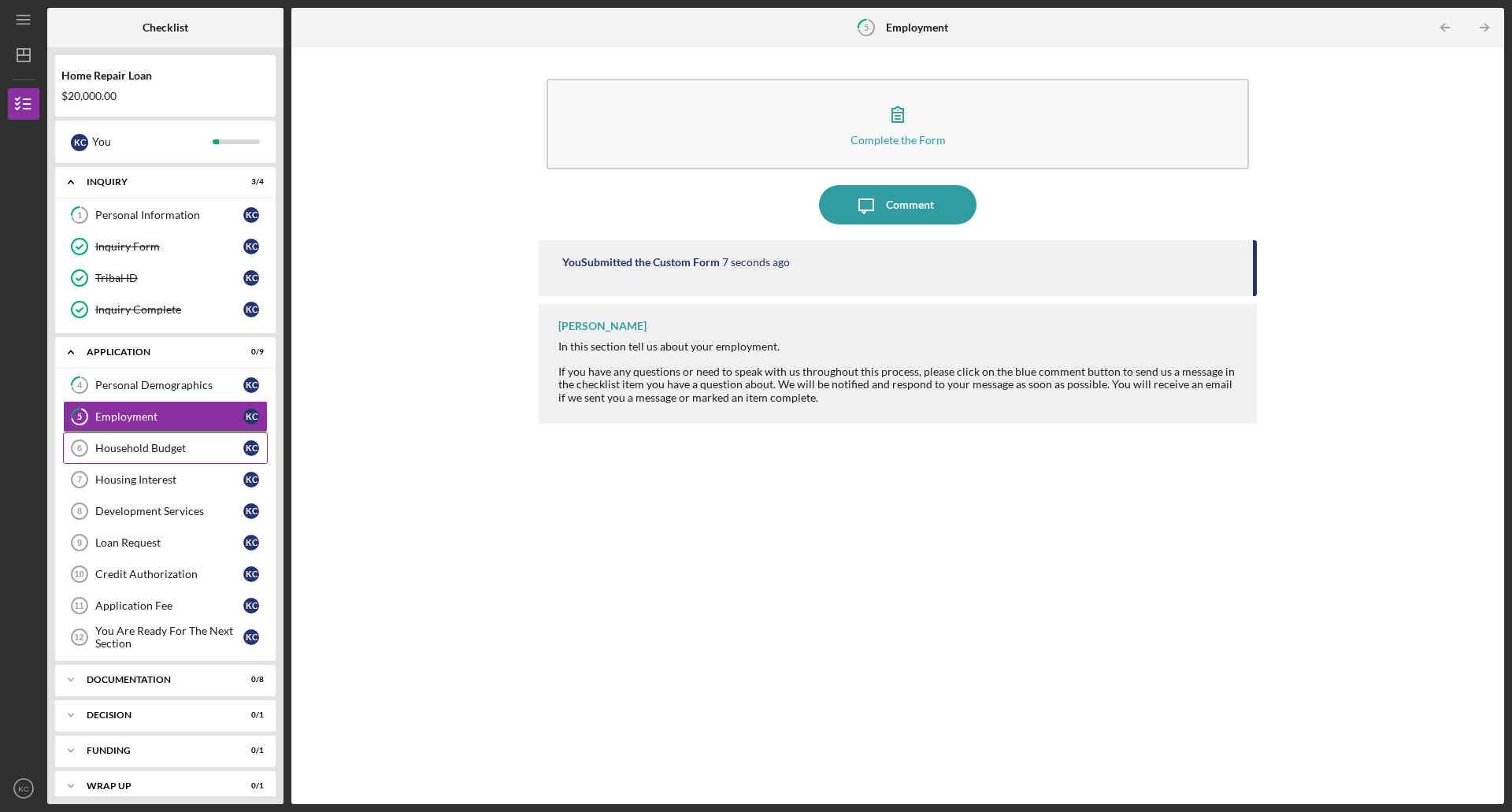
click at [132, 454] on div "Household Budget" at bounding box center [169, 448] width 148 height 12
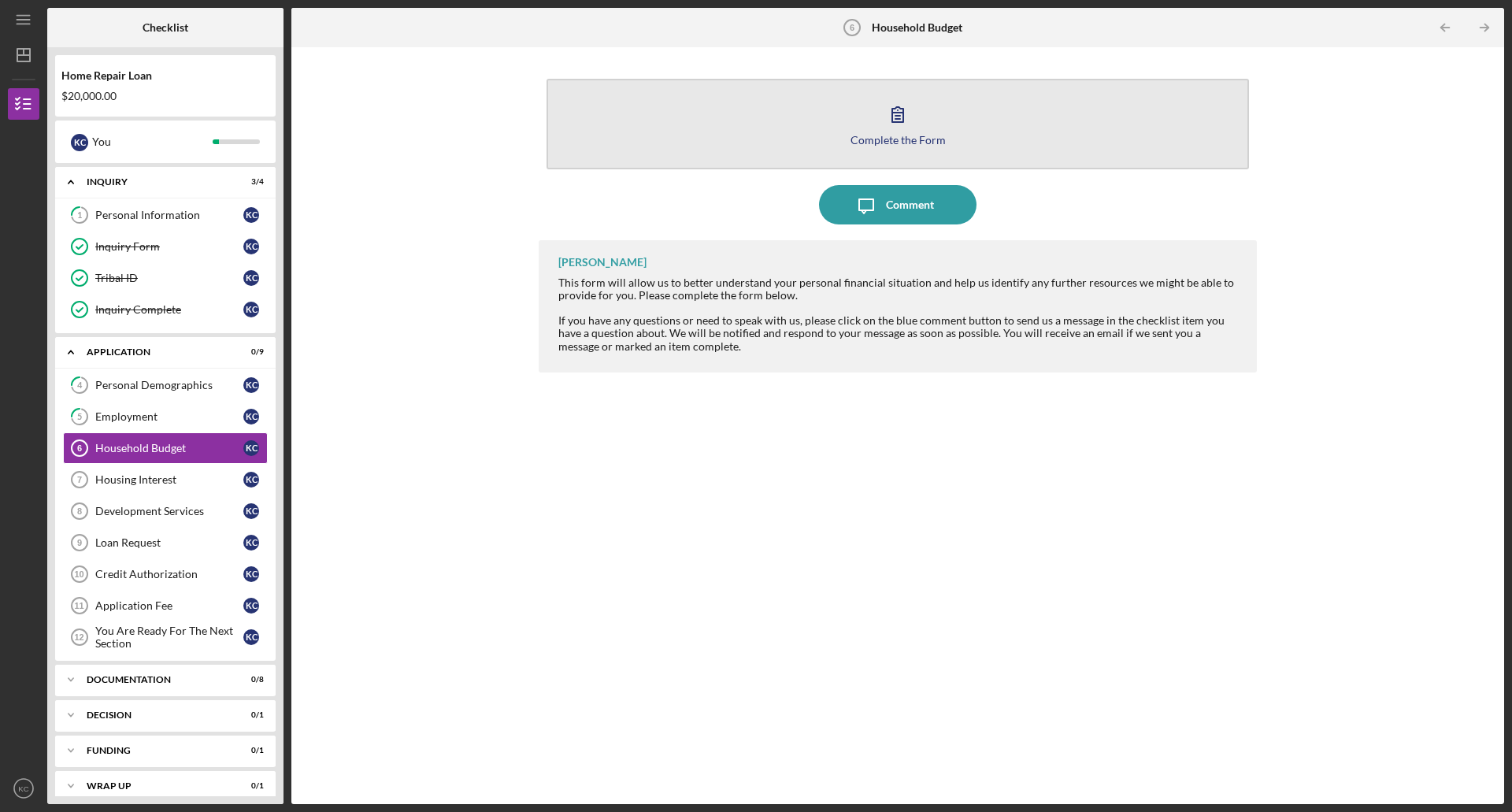
click at [830, 125] on button "Complete the Form Form" at bounding box center [898, 124] width 703 height 90
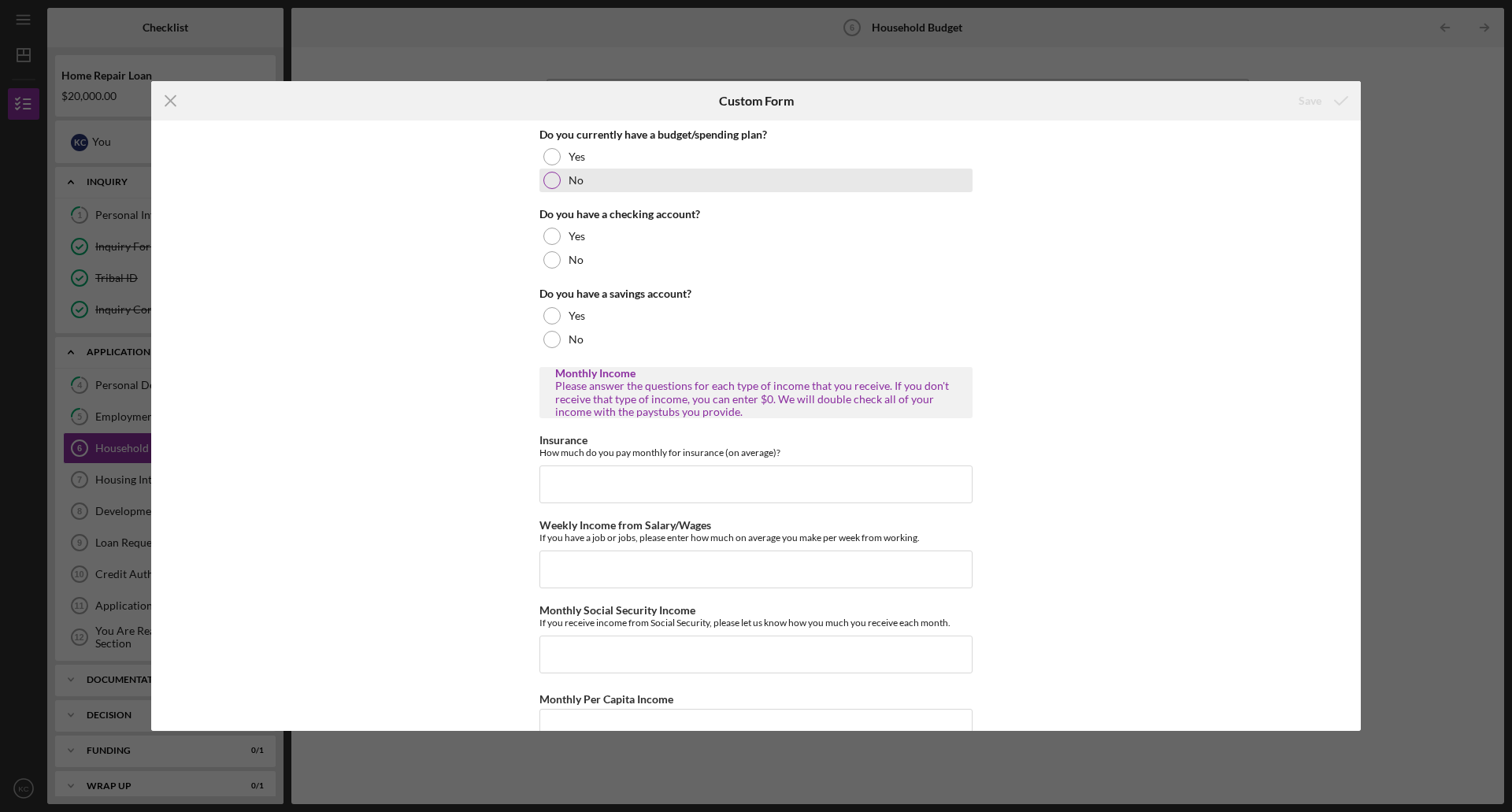
click at [557, 182] on div at bounding box center [552, 180] width 18 height 18
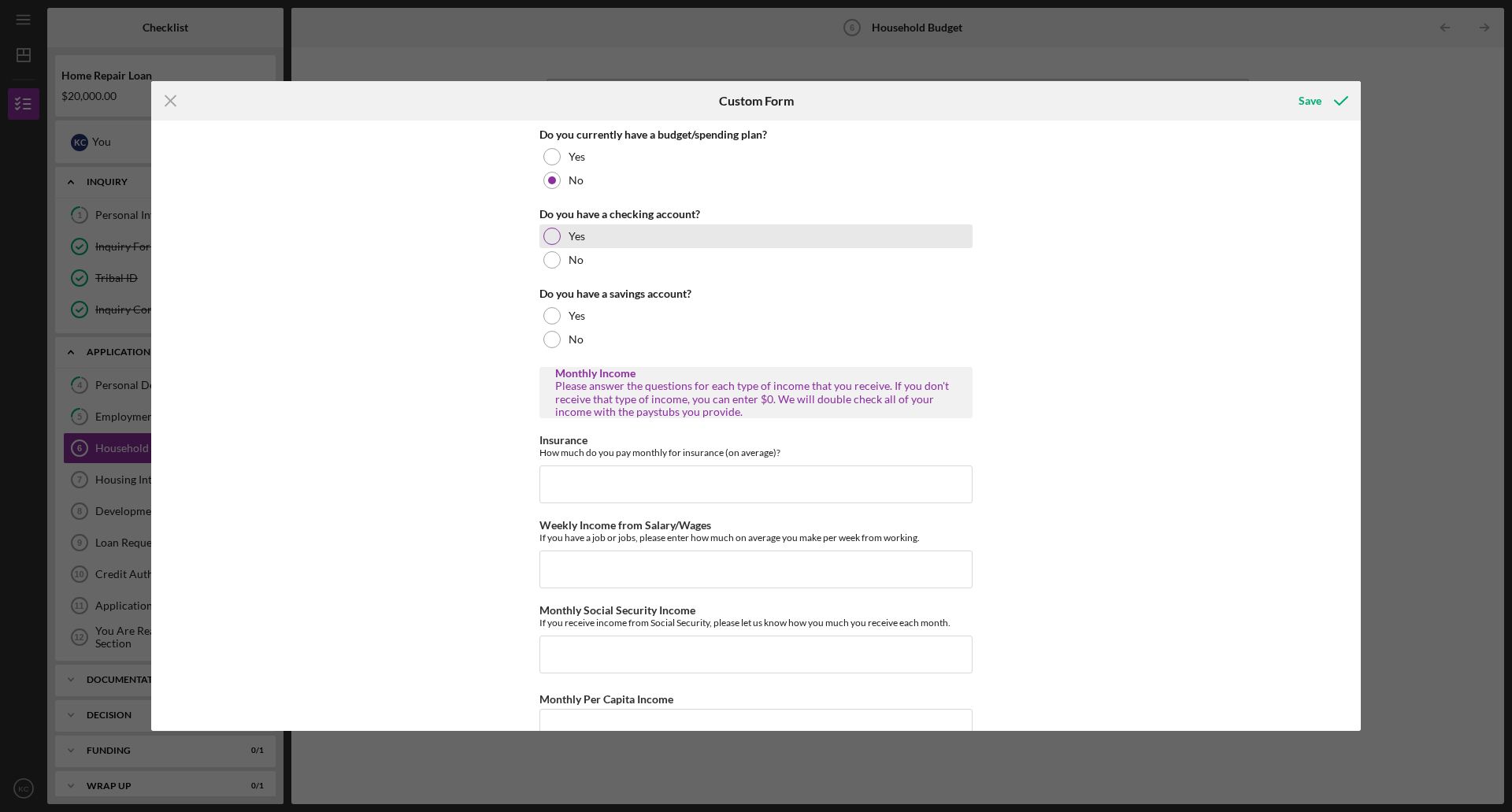
click at [555, 240] on div at bounding box center [552, 237] width 18 height 18
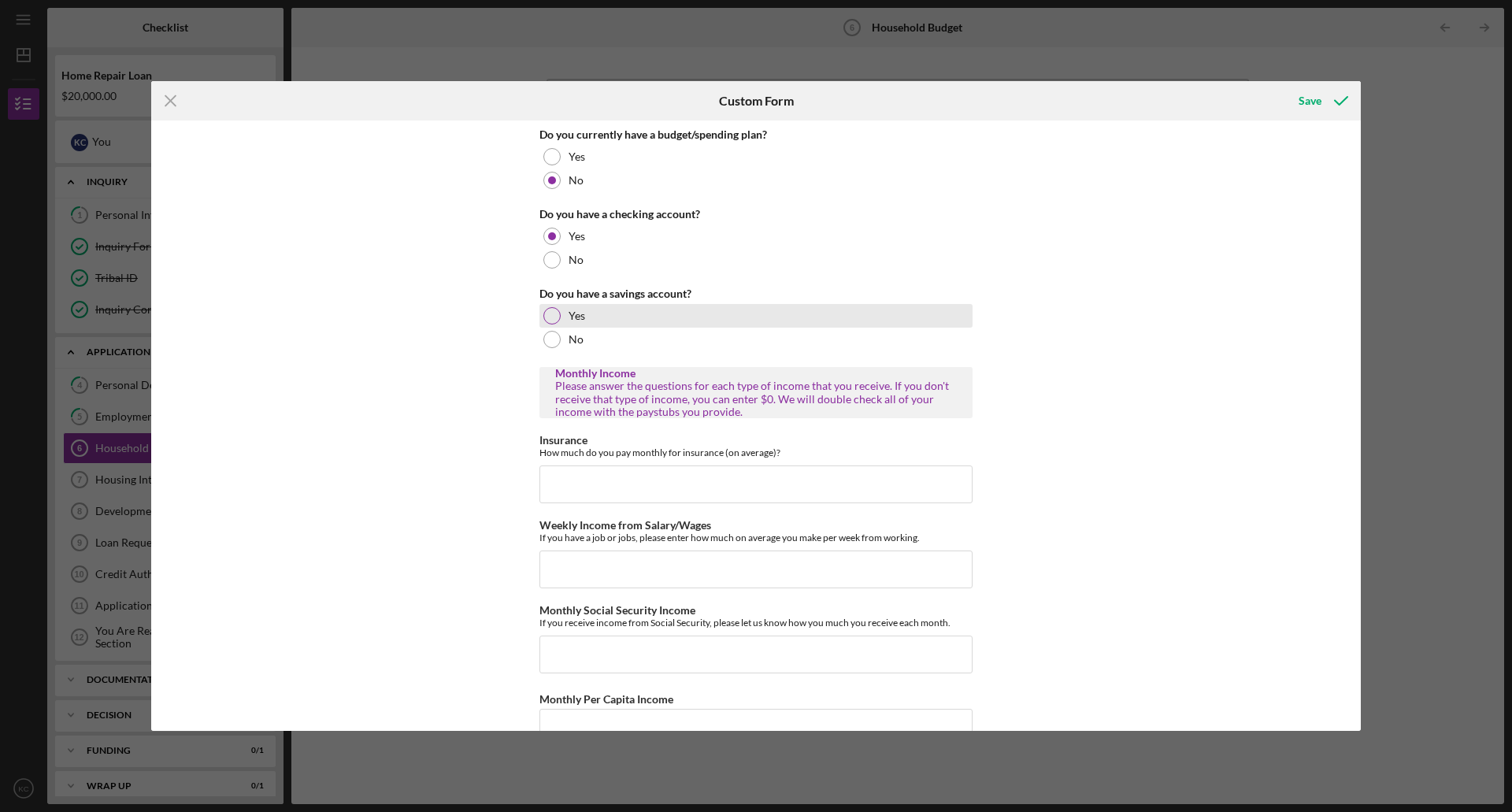
click at [551, 309] on div at bounding box center [552, 316] width 18 height 18
click at [680, 484] on input "Insurance" at bounding box center [756, 484] width 434 height 38
type input "$200"
click at [691, 574] on input "Weekly Income from Salary/Wages" at bounding box center [756, 569] width 434 height 38
type input "$400"
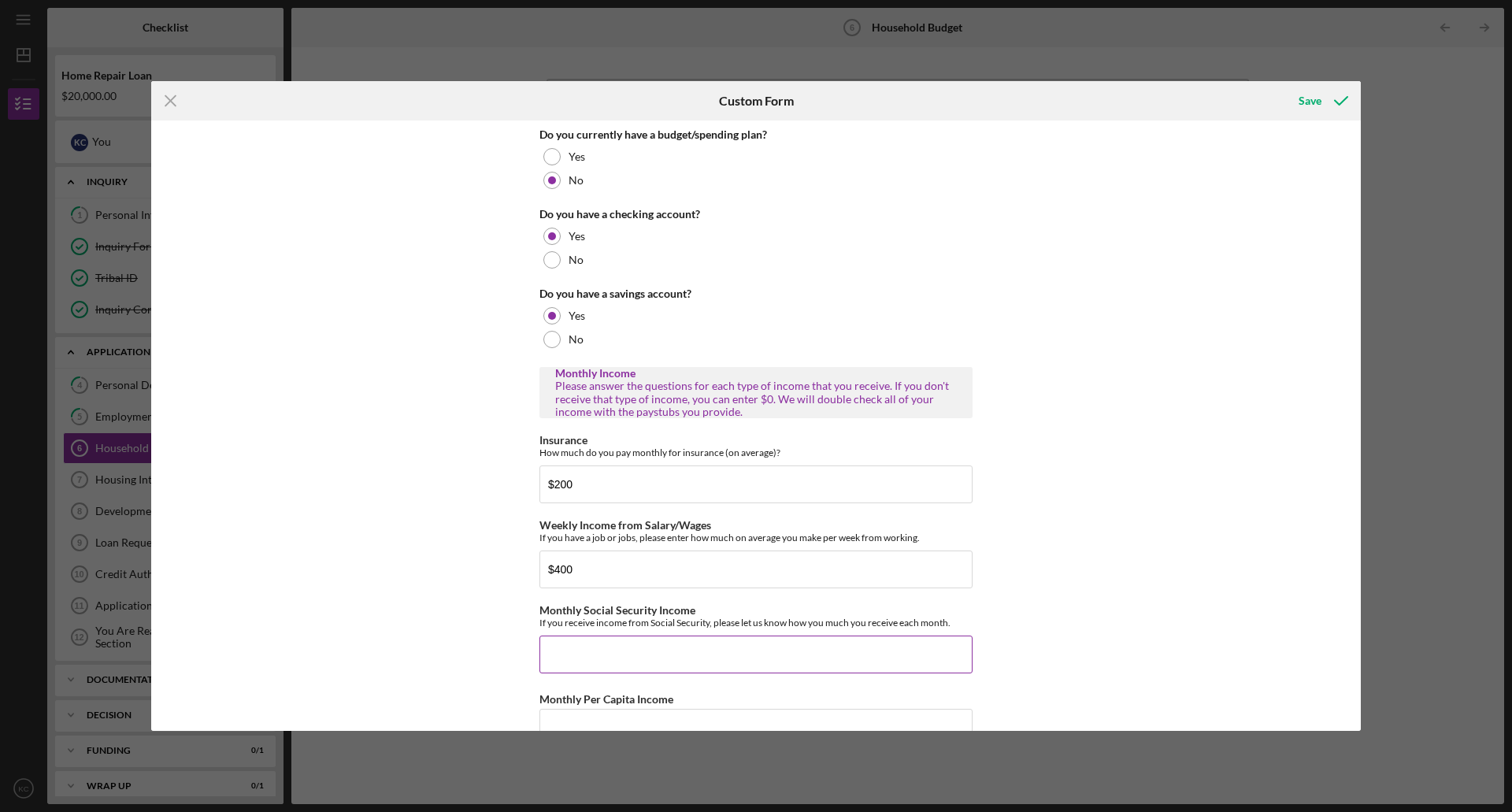
click at [656, 647] on input "Monthly Social Security Income" at bounding box center [756, 654] width 434 height 38
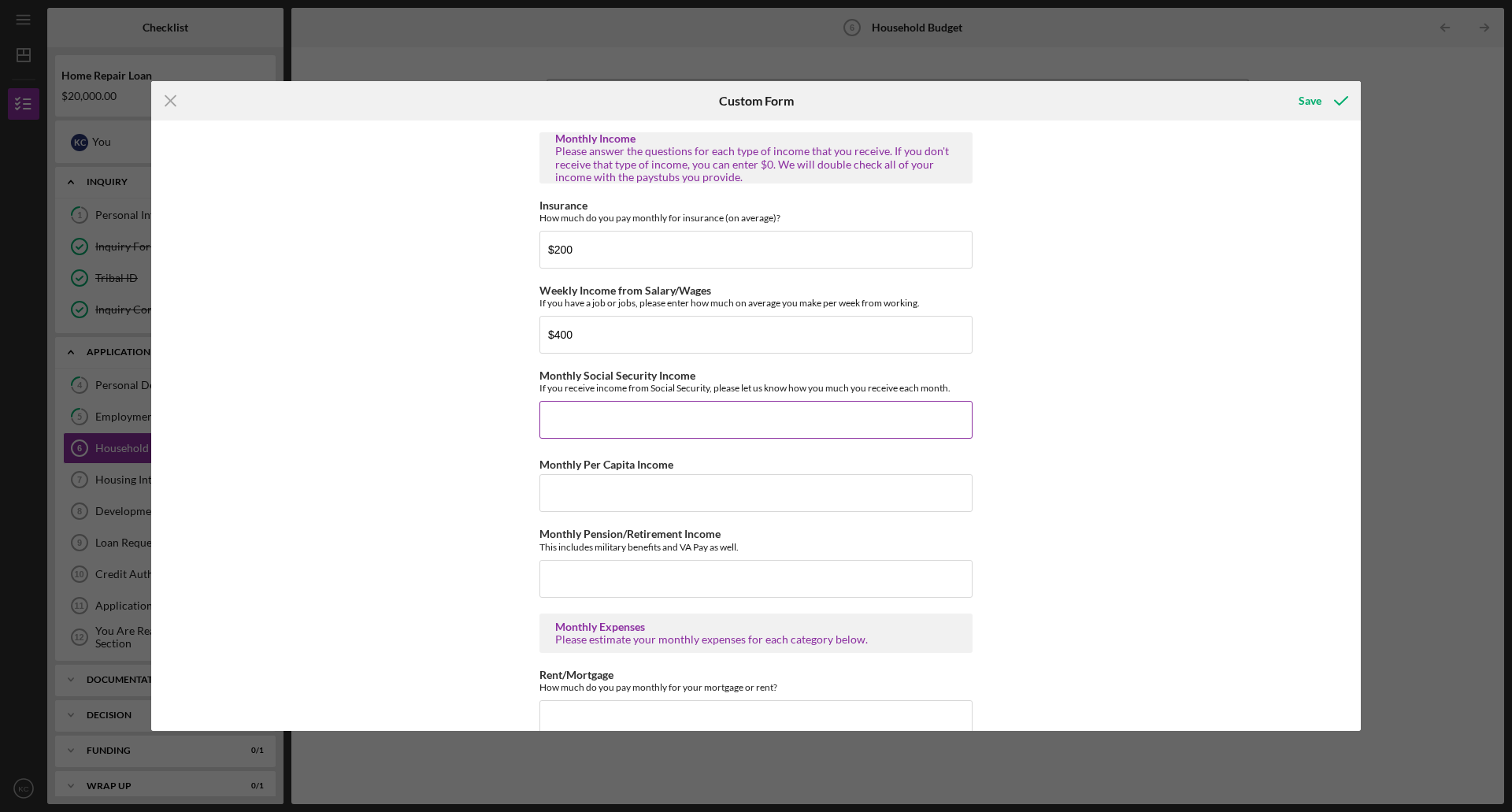
scroll to position [237, 0]
type input "$0"
click at [687, 494] on input "Monthly Per Capita Income" at bounding box center [756, 491] width 434 height 38
type input "$0"
click at [731, 570] on input "Monthly Pension/Retirement Income" at bounding box center [756, 576] width 434 height 38
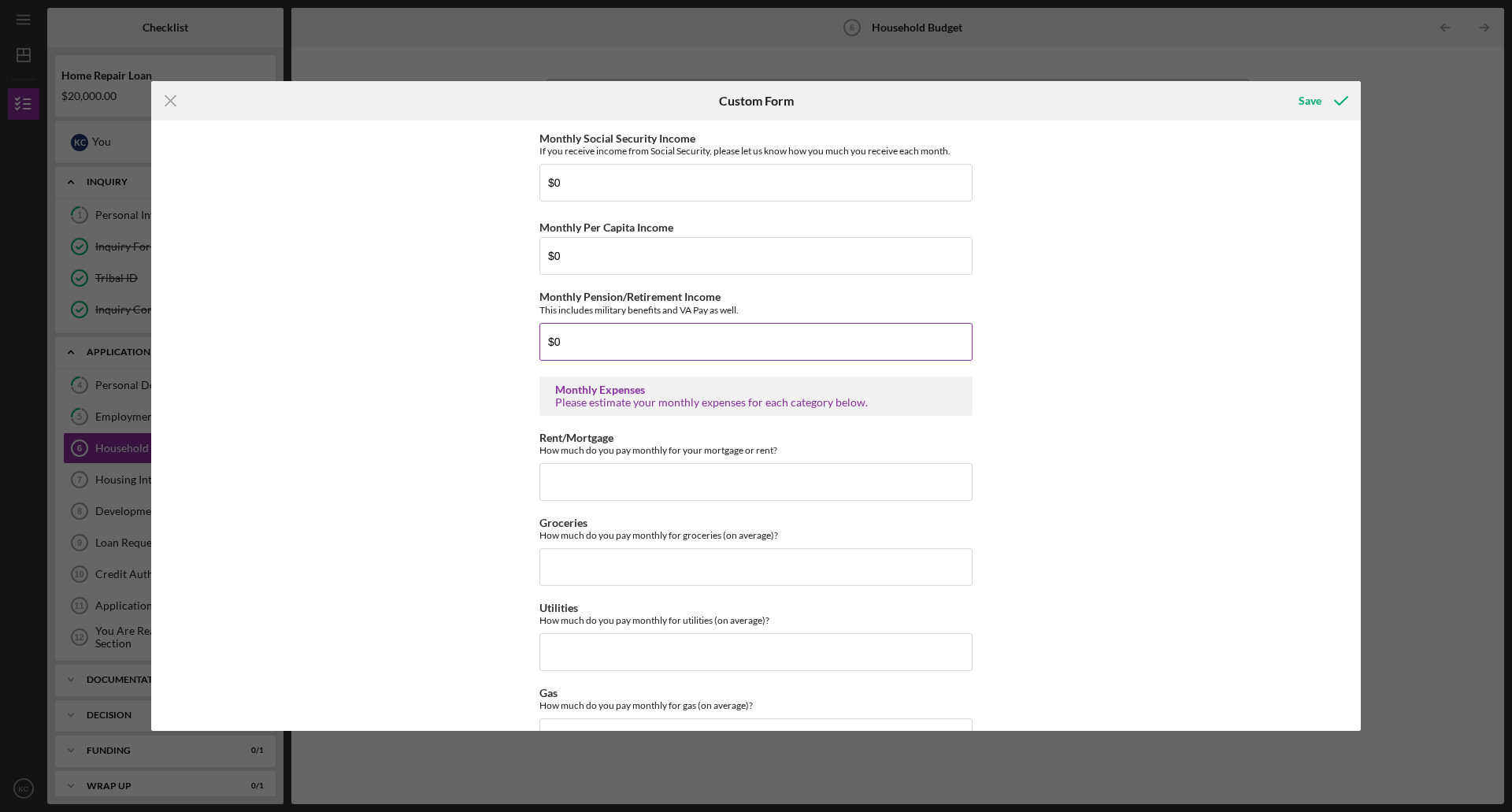
scroll to position [472, 0]
type input "$0"
click at [614, 479] on input "Rent/Mortgage" at bounding box center [756, 481] width 434 height 38
type input "$400"
click at [637, 566] on input "Groceries" at bounding box center [756, 566] width 434 height 38
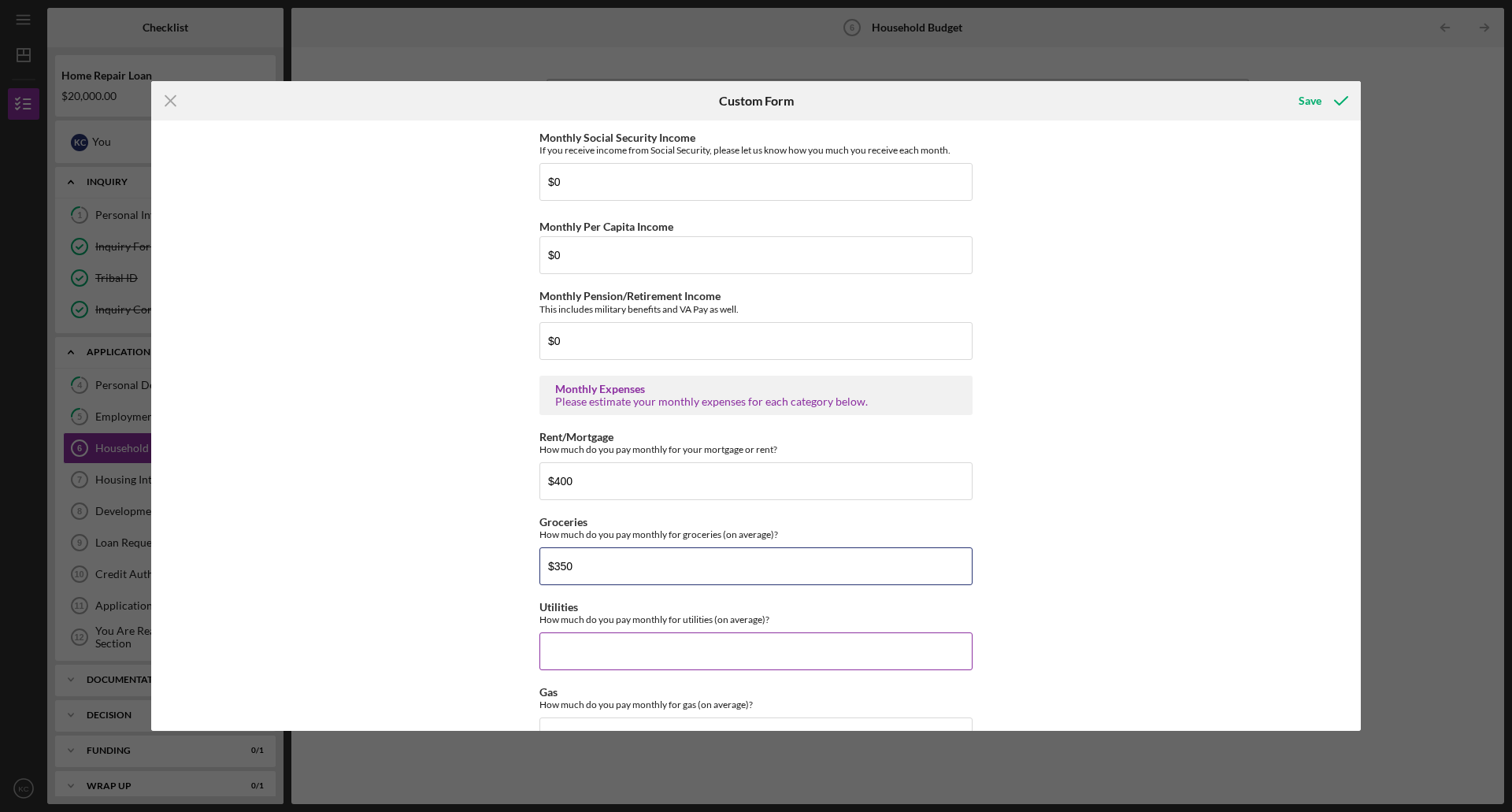
type input "$350"
click at [741, 648] on input "Utilities" at bounding box center [756, 651] width 434 height 38
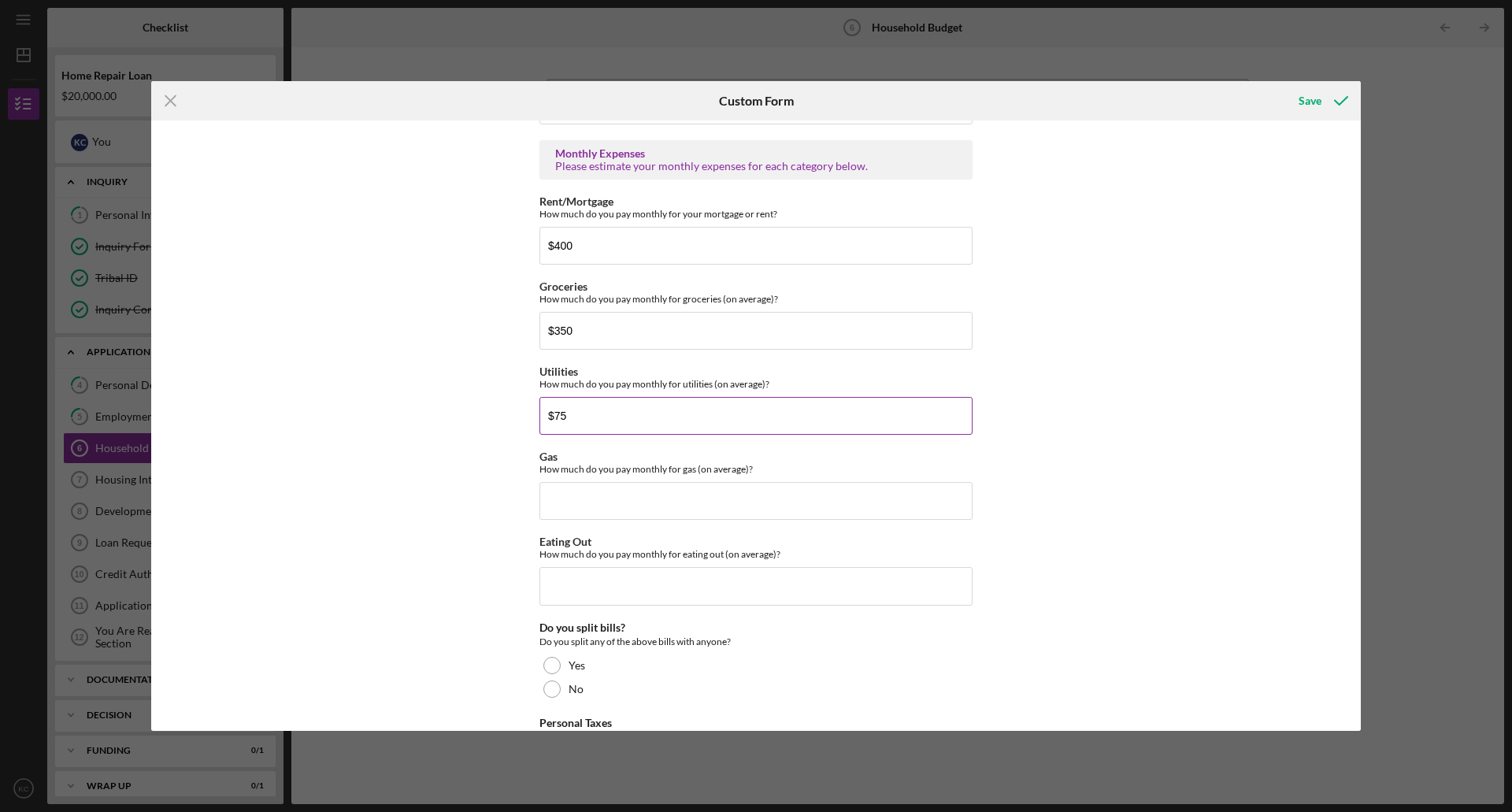
scroll to position [709, 0]
type input "$75"
click at [680, 497] on input "Gas" at bounding box center [756, 499] width 434 height 38
type input "$1"
type input "$200"
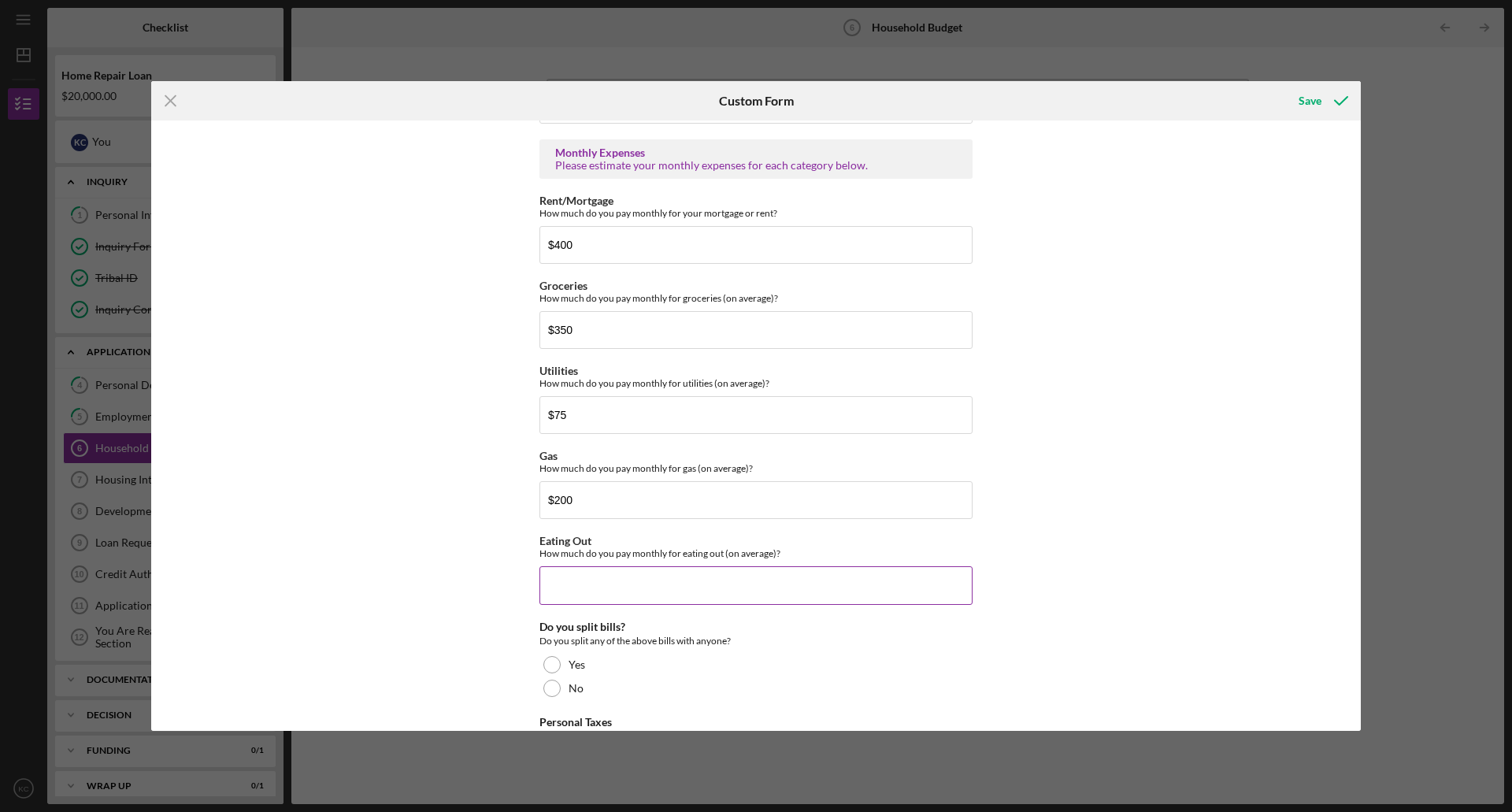
click at [731, 582] on input "Eating Out" at bounding box center [756, 584] width 434 height 38
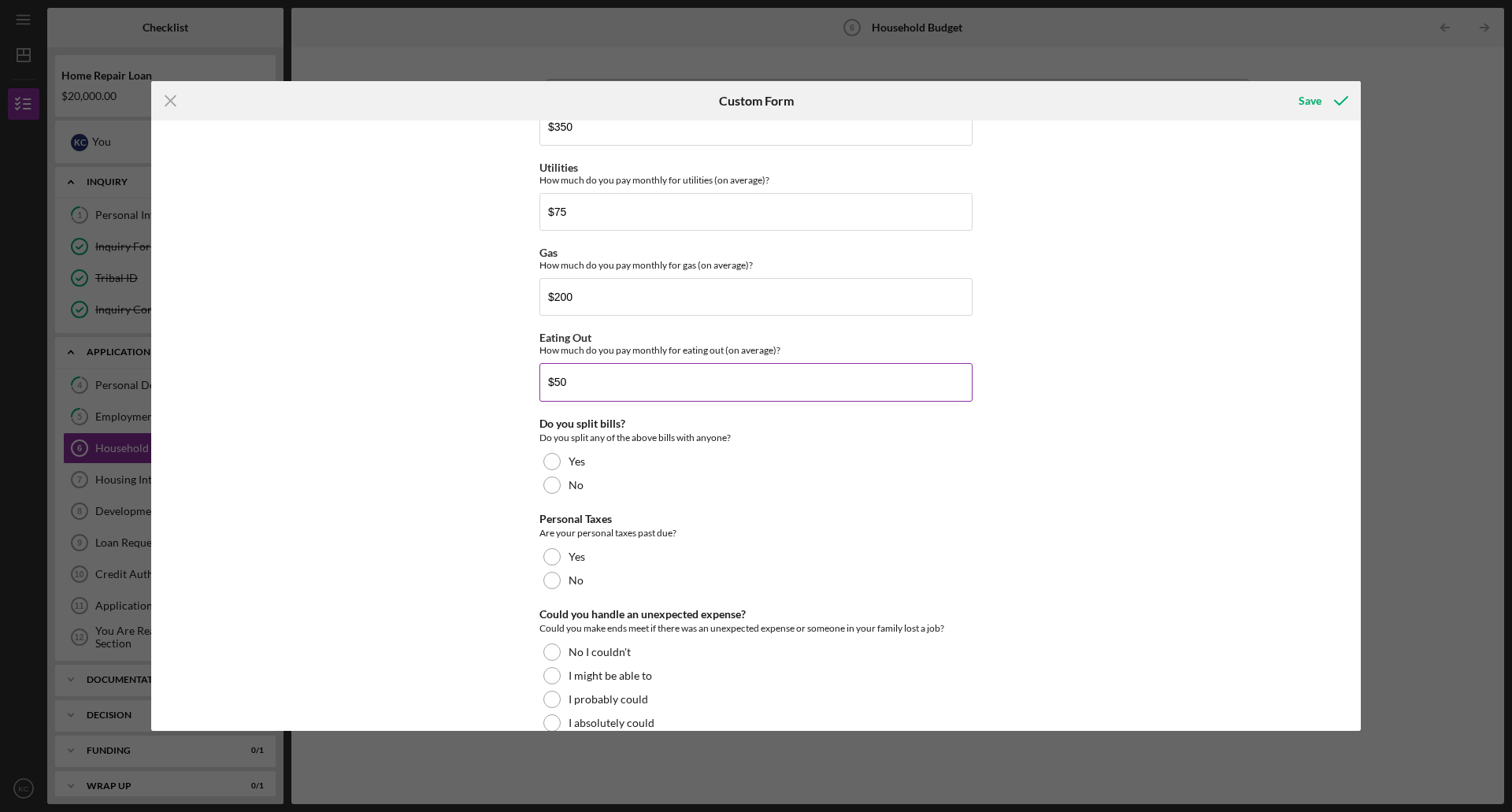
scroll to position [940, 0]
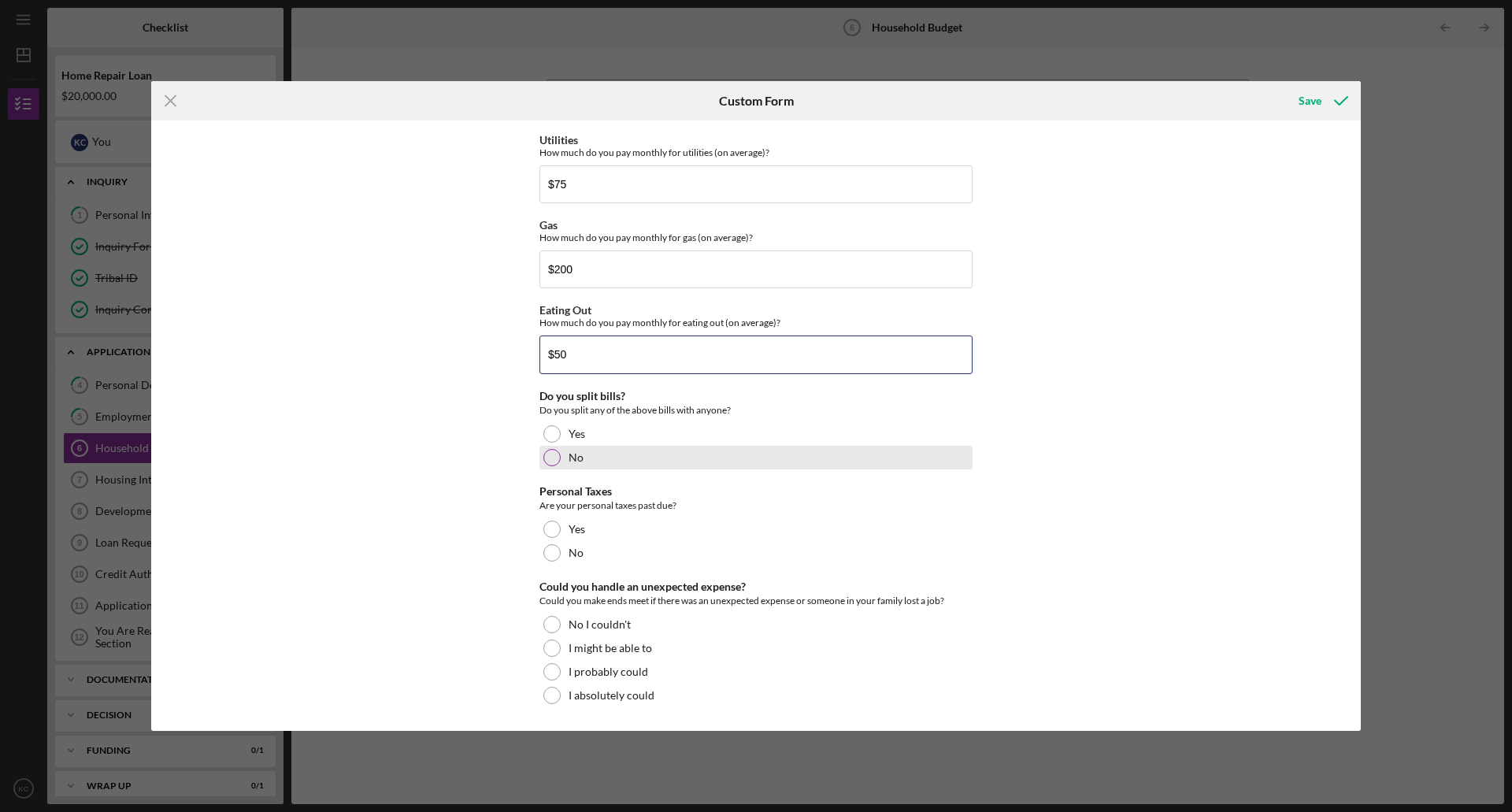
type input "$50"
click at [550, 455] on div at bounding box center [552, 458] width 18 height 18
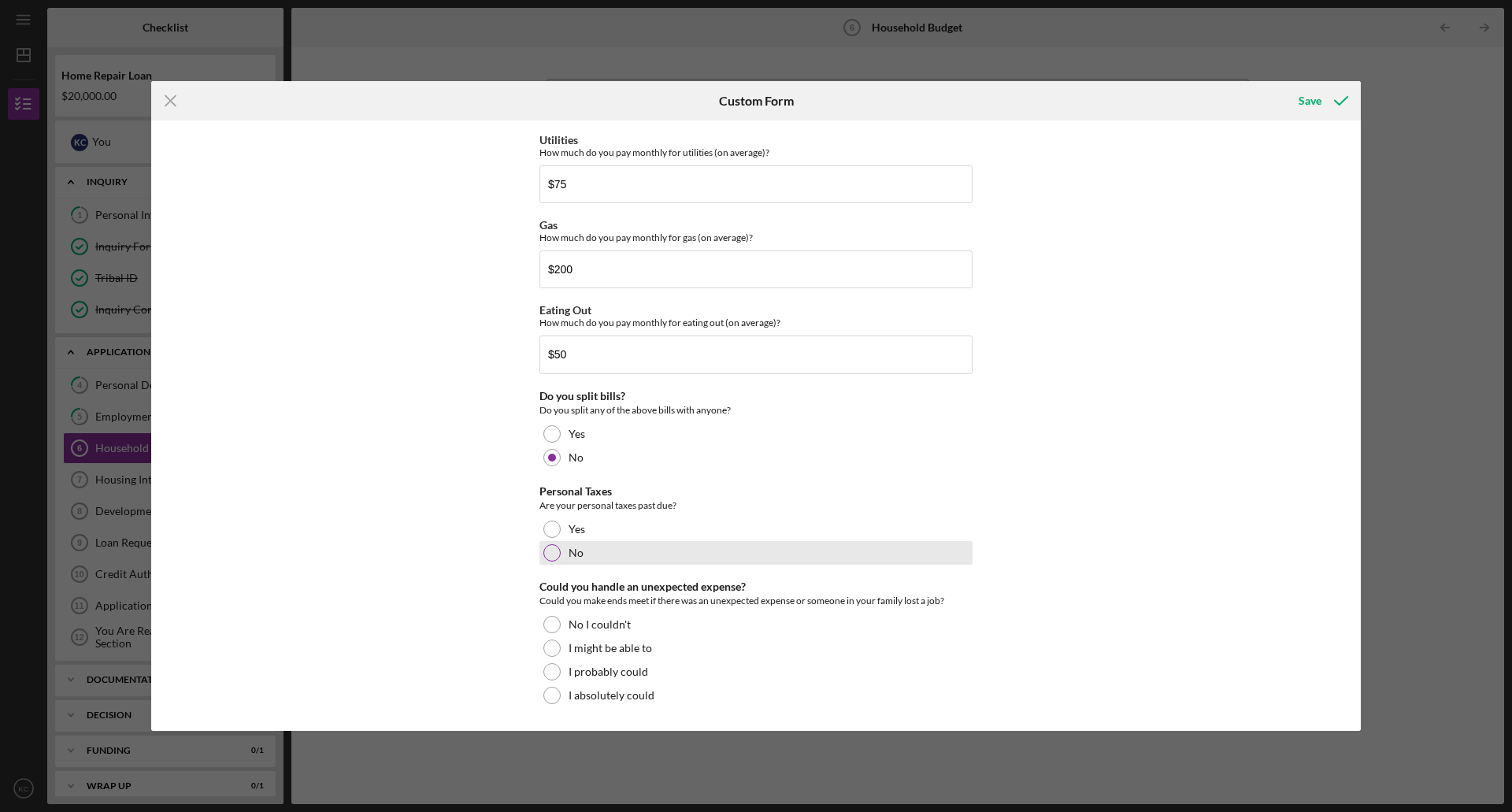
click at [555, 557] on div at bounding box center [552, 553] width 18 height 18
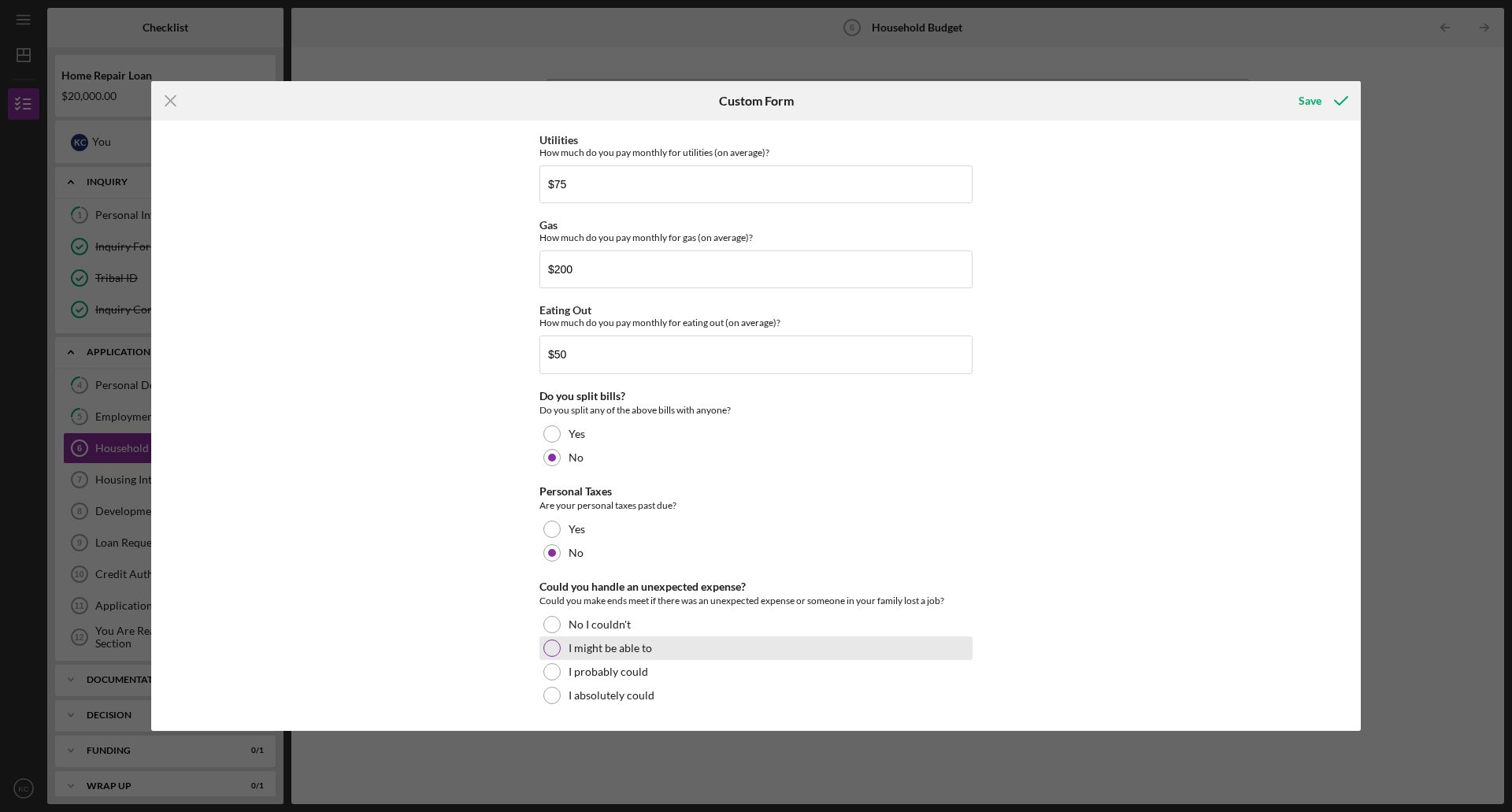
click at [551, 646] on div at bounding box center [552, 648] width 18 height 18
click at [1316, 97] on div "Save" at bounding box center [1311, 101] width 23 height 32
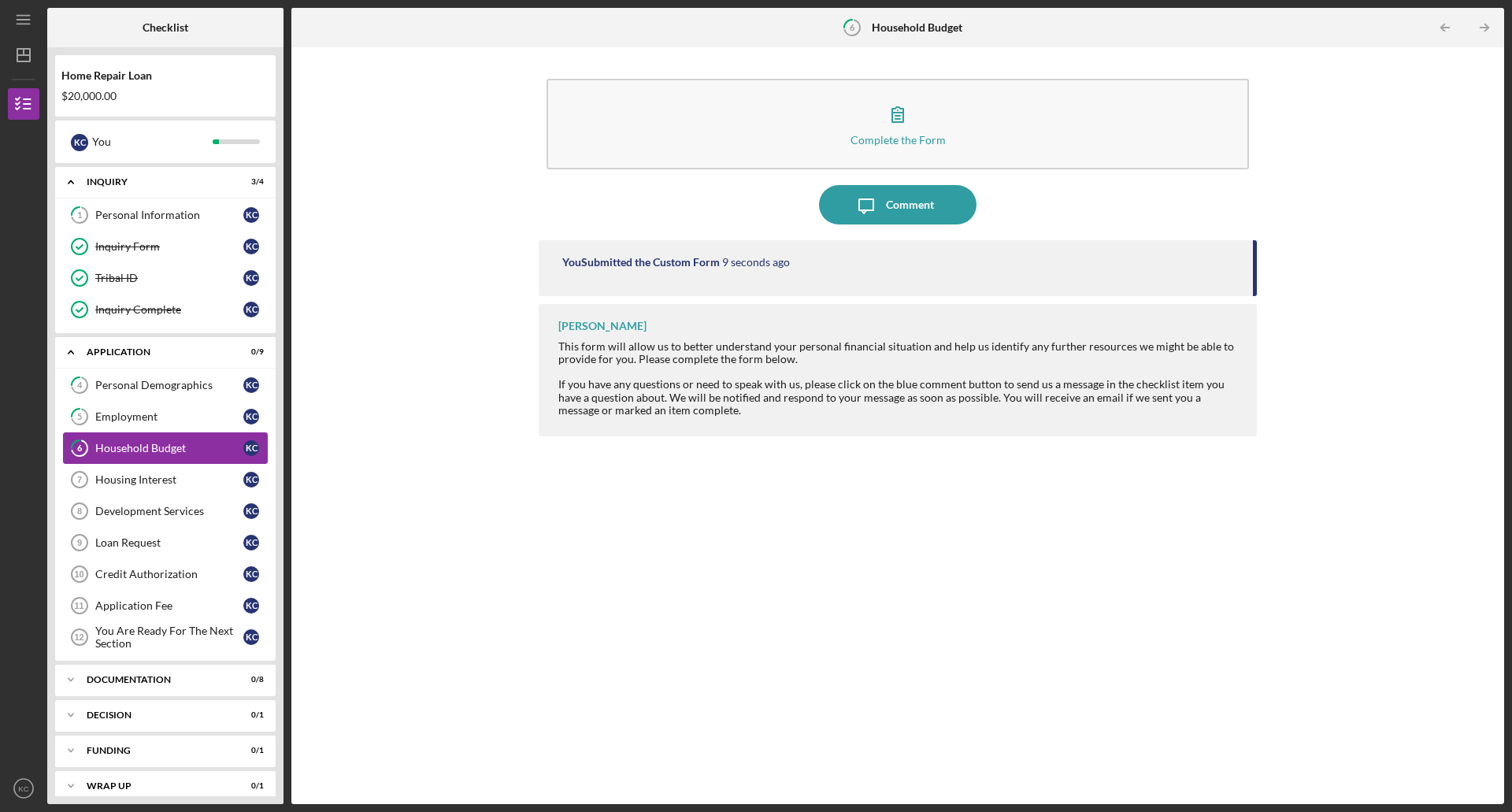
click at [162, 449] on div "Household Budget" at bounding box center [169, 448] width 148 height 12
click at [166, 475] on div "Housing Interest" at bounding box center [169, 479] width 148 height 12
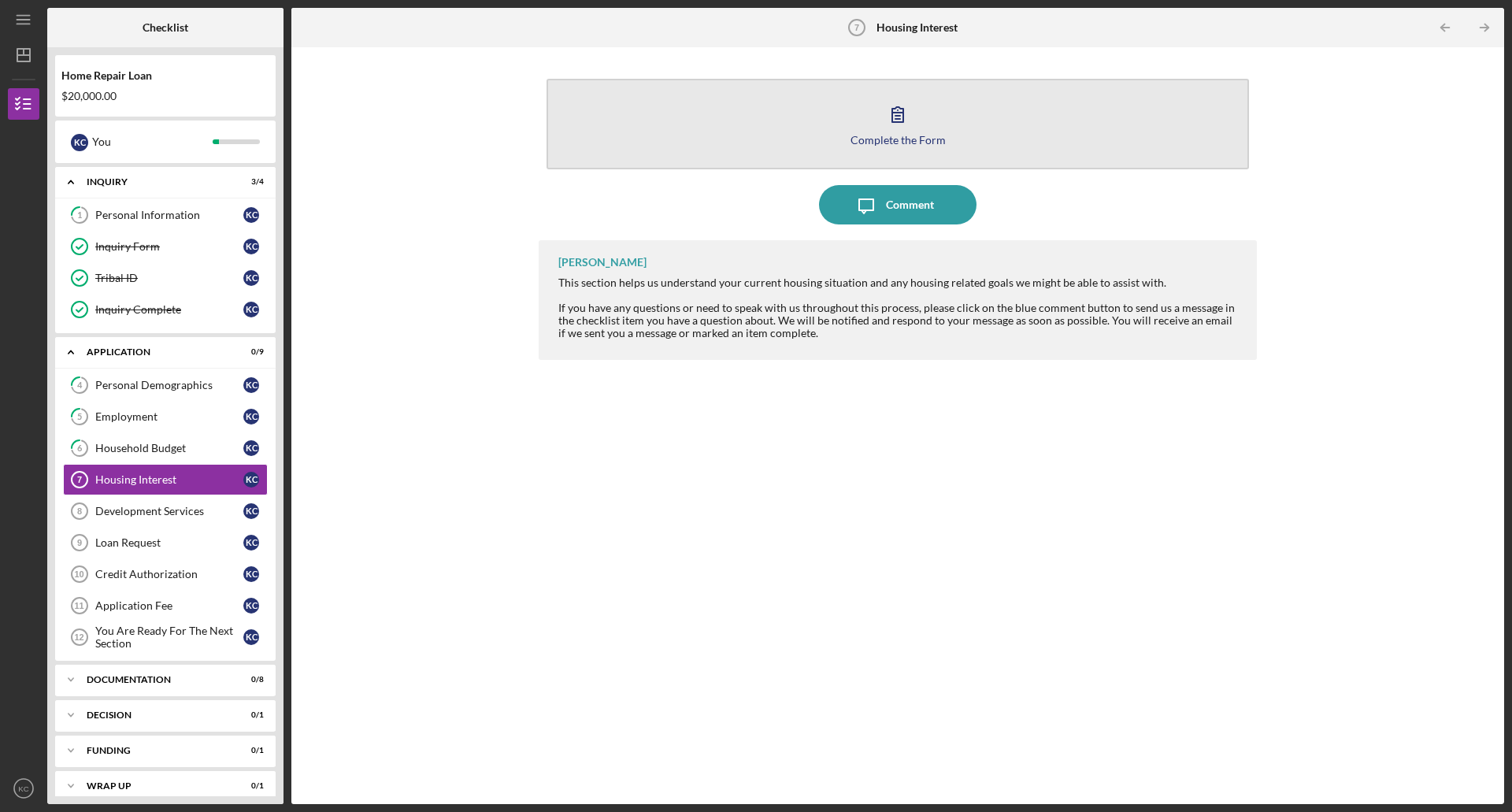
click at [902, 122] on icon "button" at bounding box center [898, 114] width 11 height 15
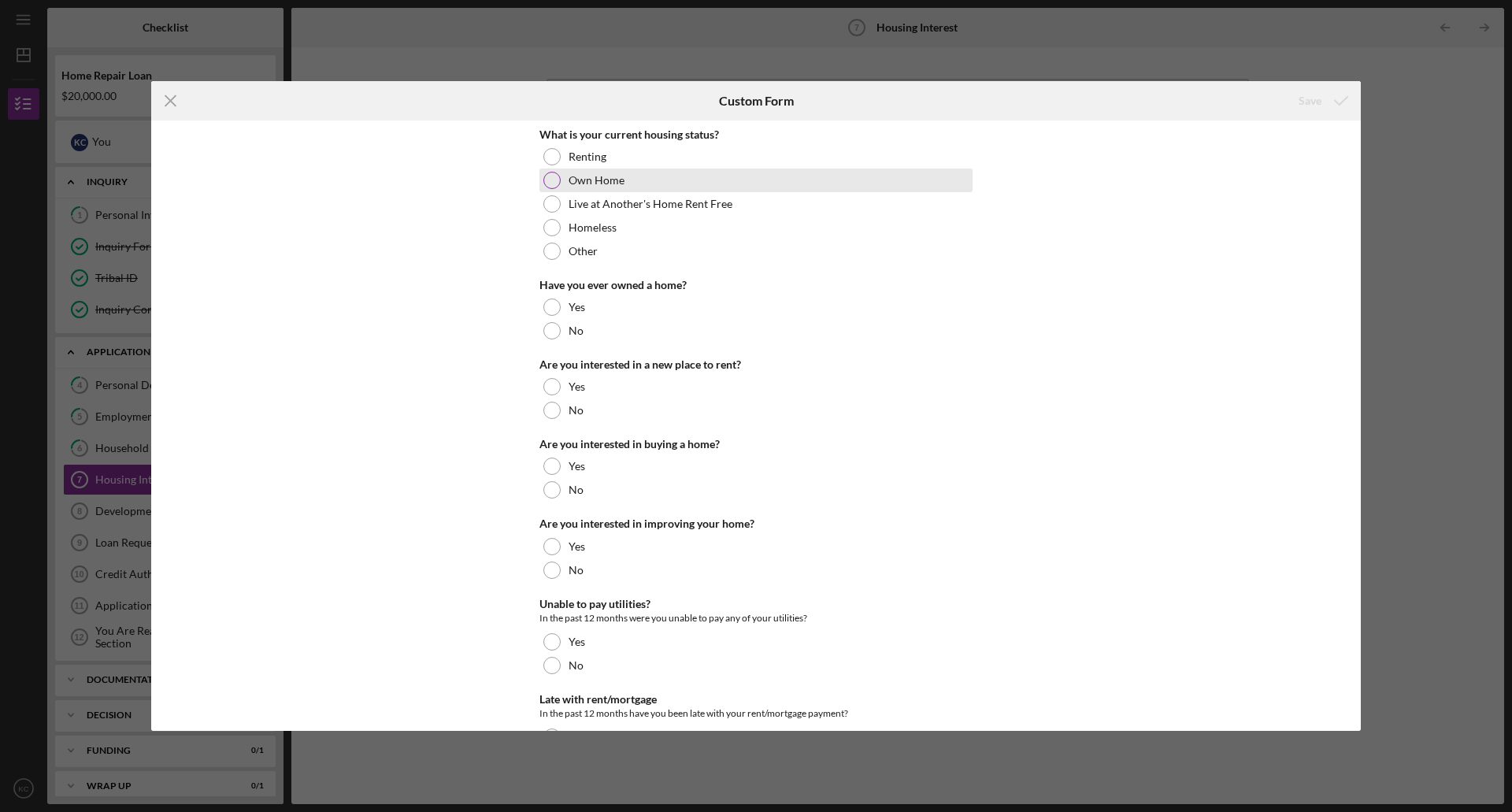
click at [555, 183] on div at bounding box center [552, 180] width 18 height 18
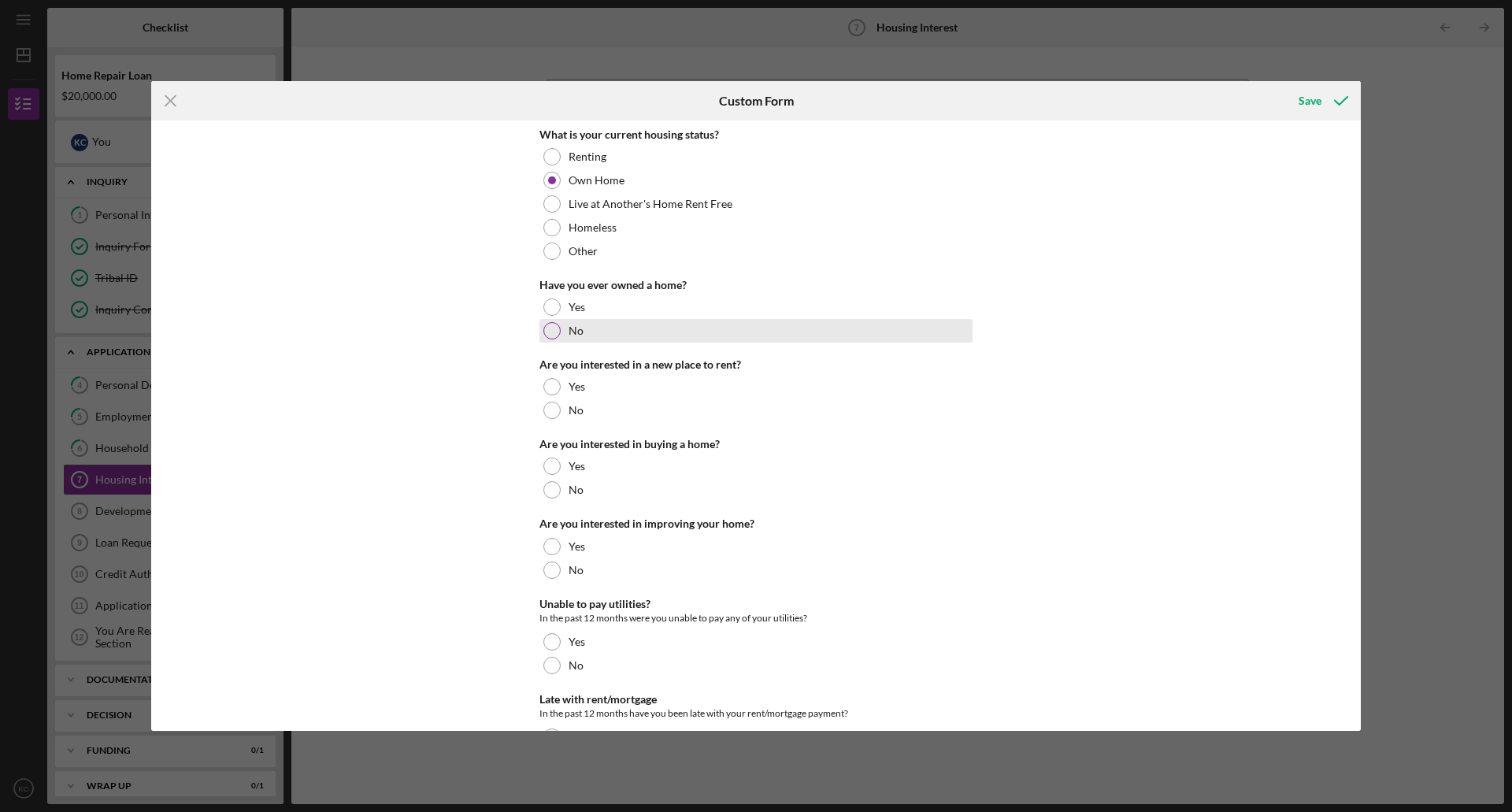
click at [554, 327] on div at bounding box center [552, 331] width 18 height 18
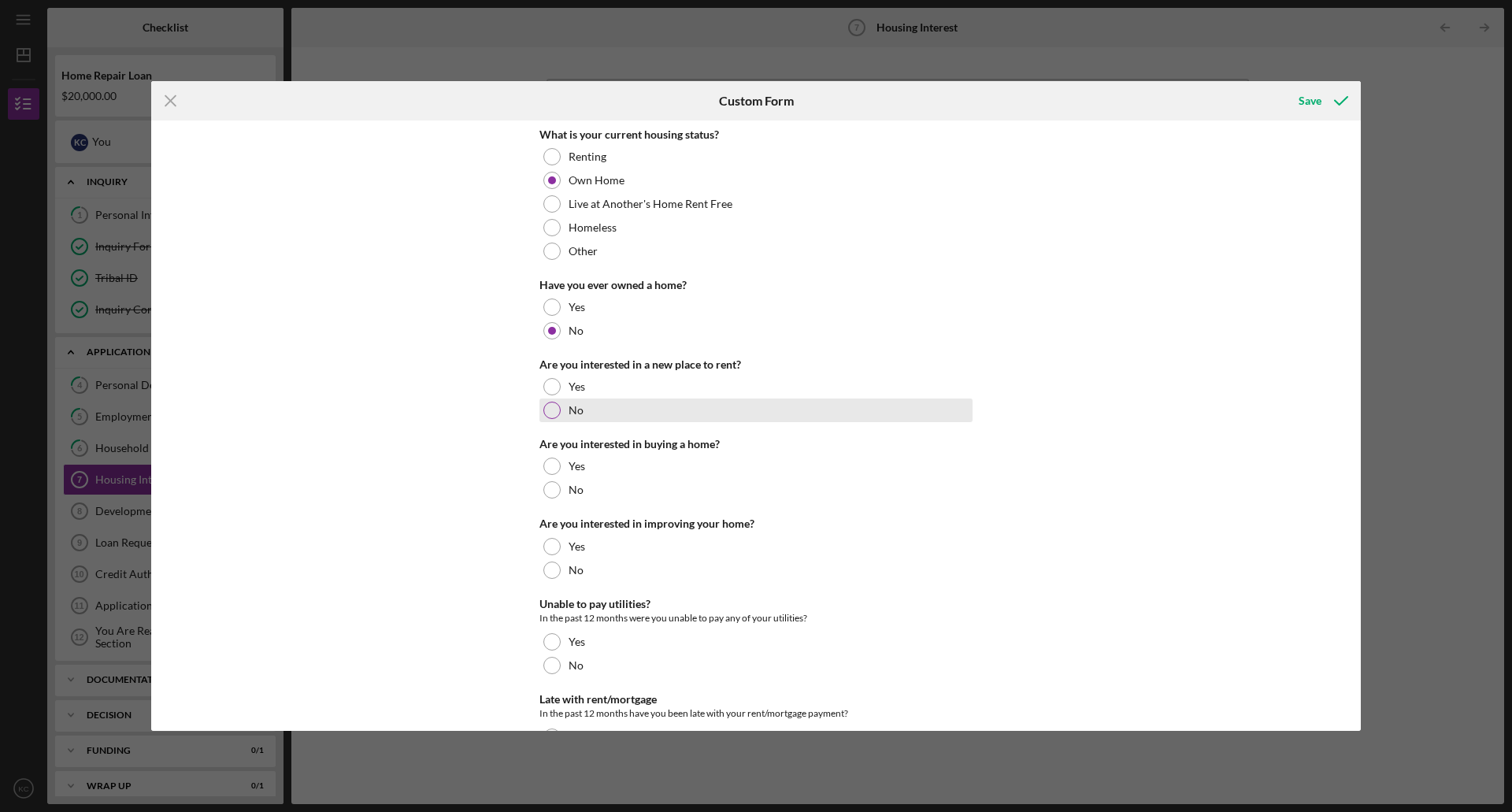
click at [554, 412] on div at bounding box center [552, 411] width 18 height 18
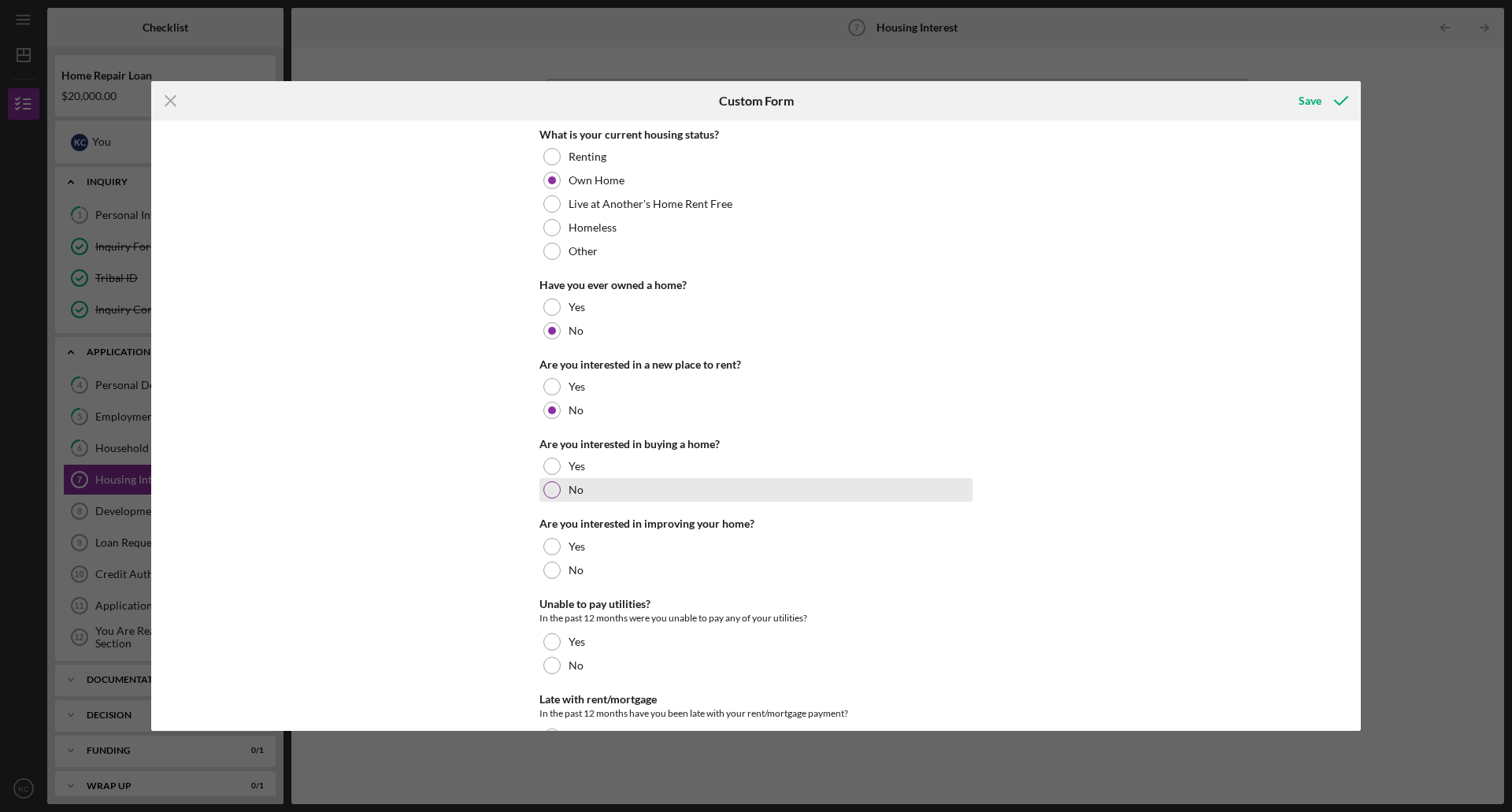
click at [554, 493] on div at bounding box center [552, 490] width 18 height 18
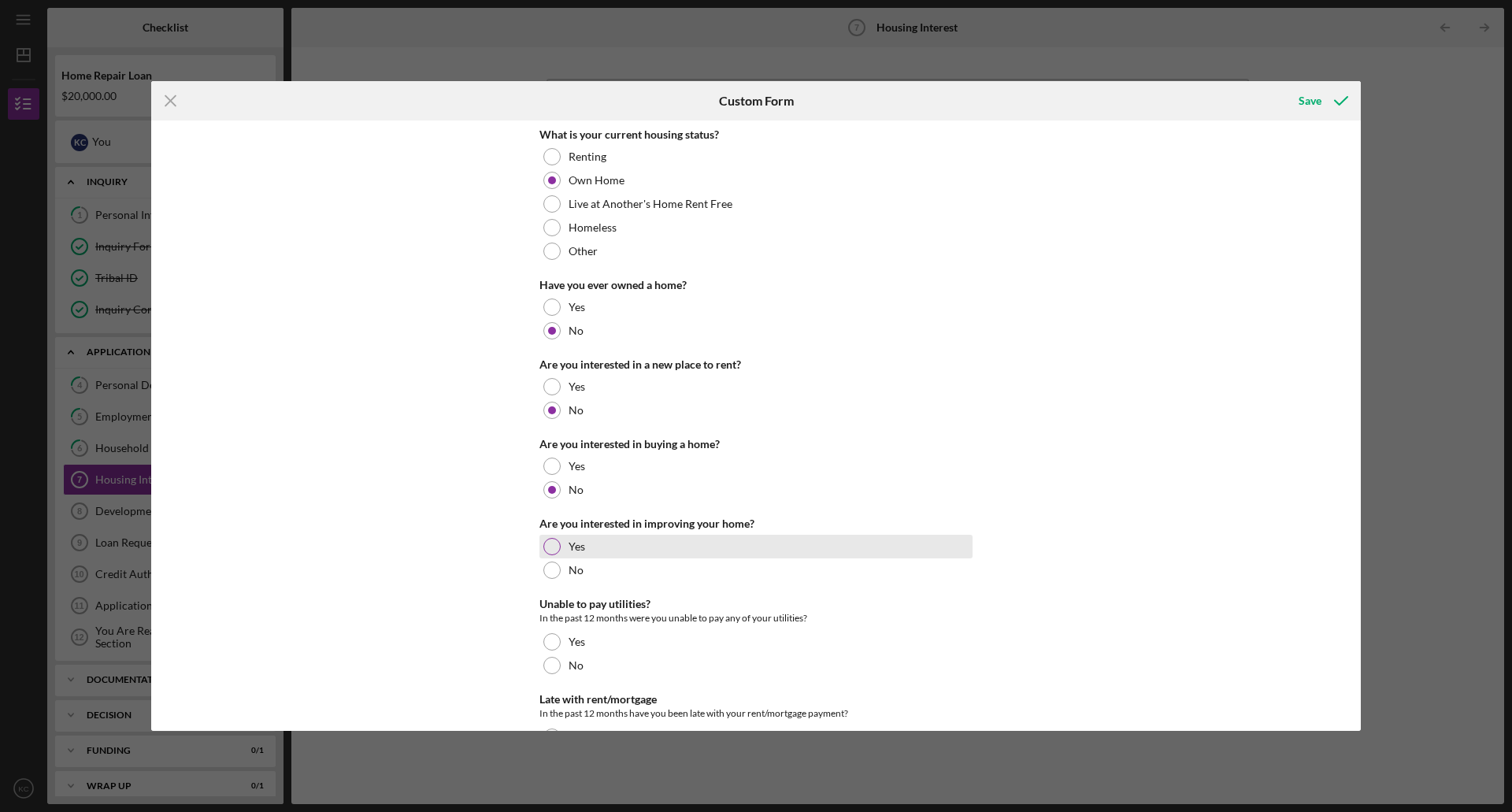
click at [553, 544] on div at bounding box center [552, 547] width 18 height 18
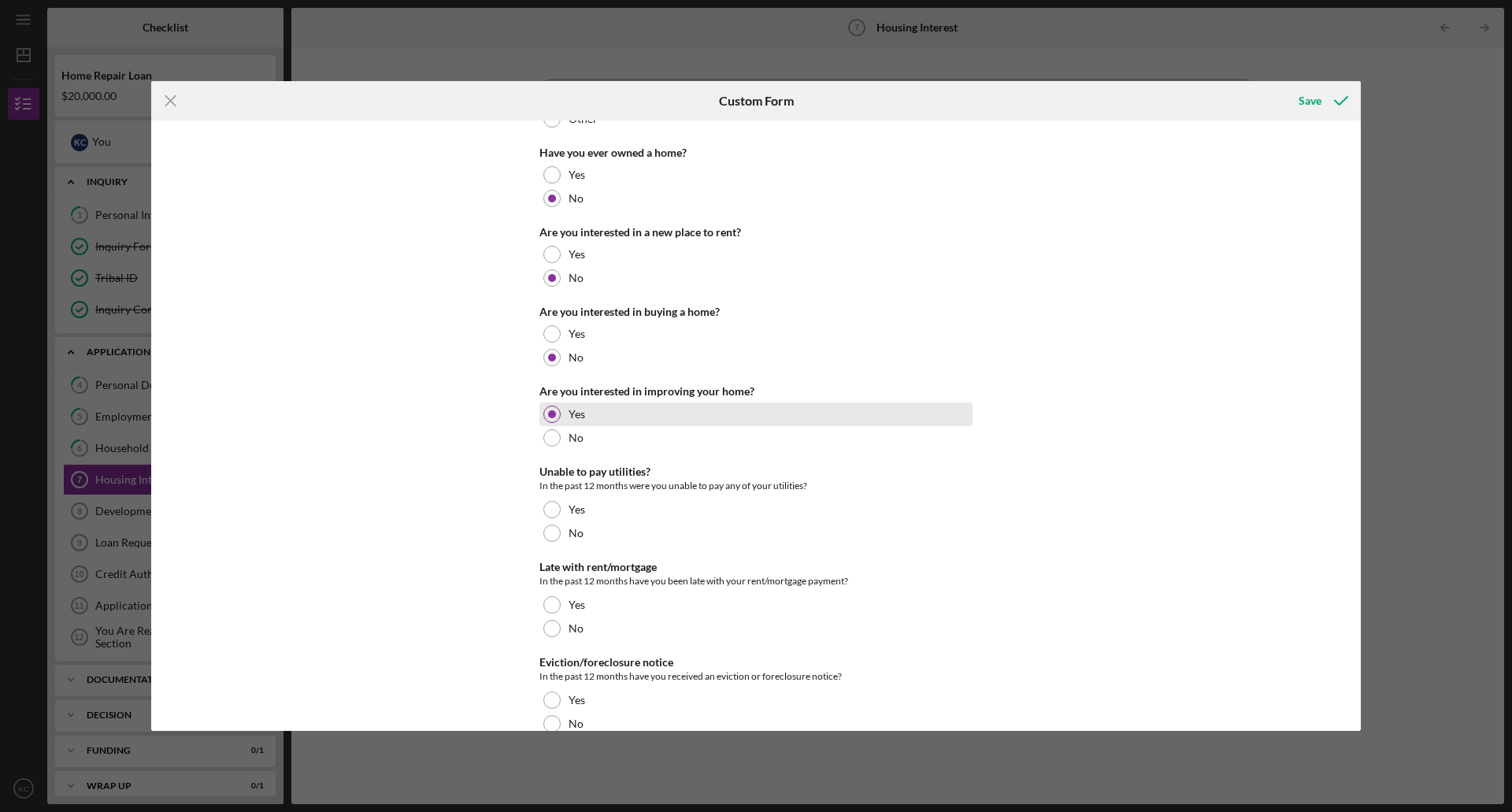
scroll to position [158, 0]
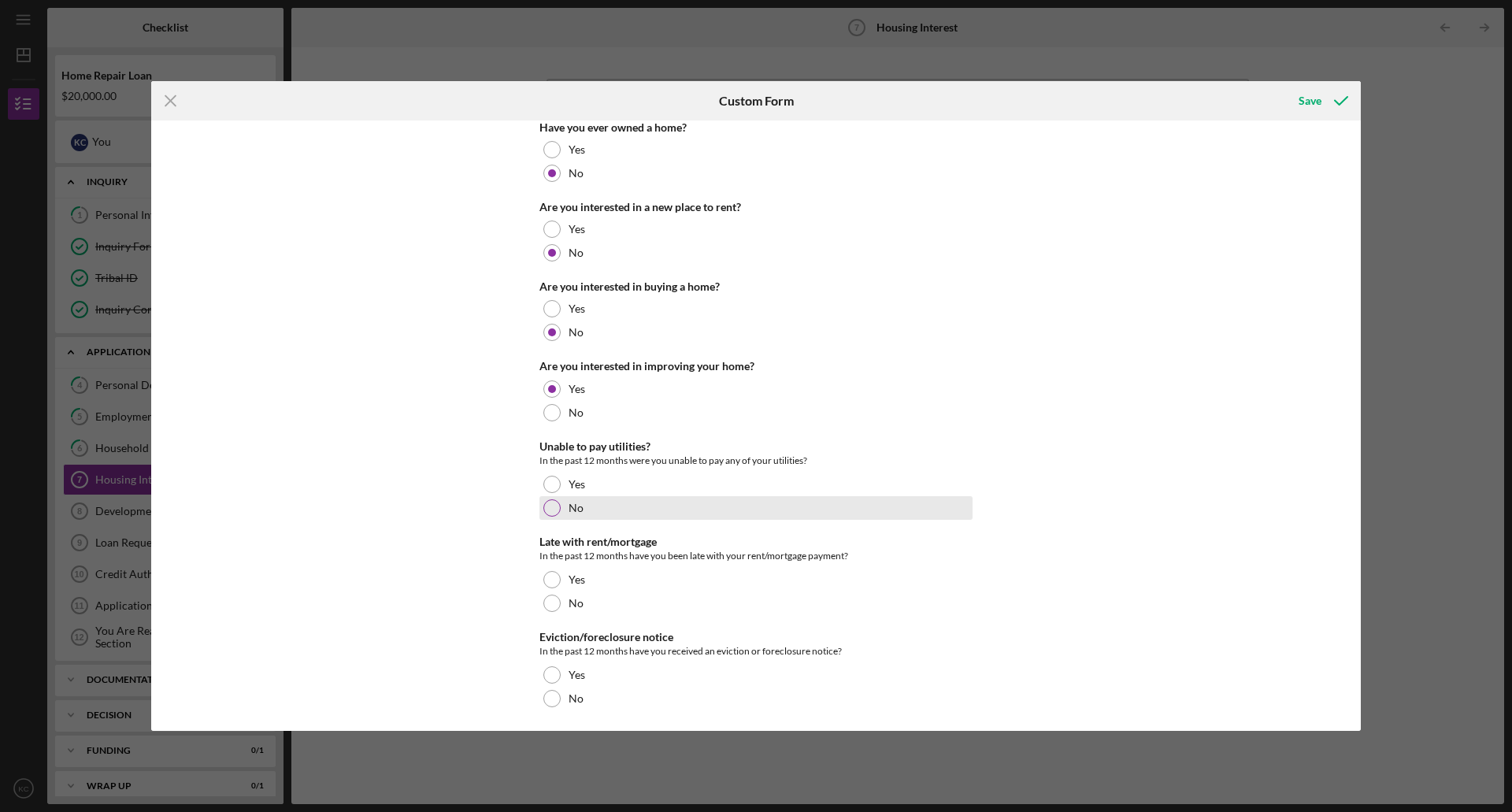
click at [552, 505] on div at bounding box center [552, 508] width 18 height 18
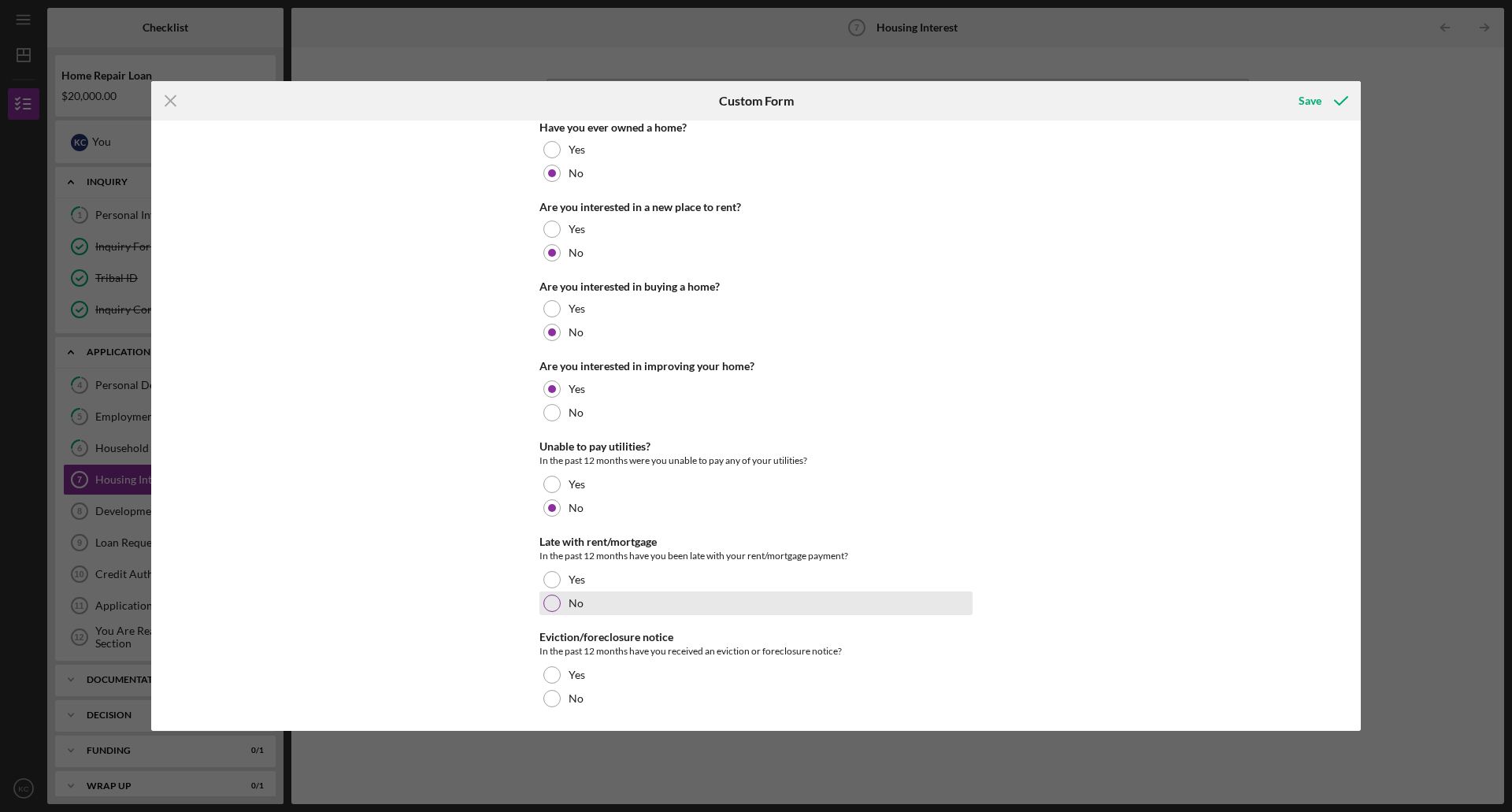
click at [557, 599] on div at bounding box center [552, 604] width 18 height 18
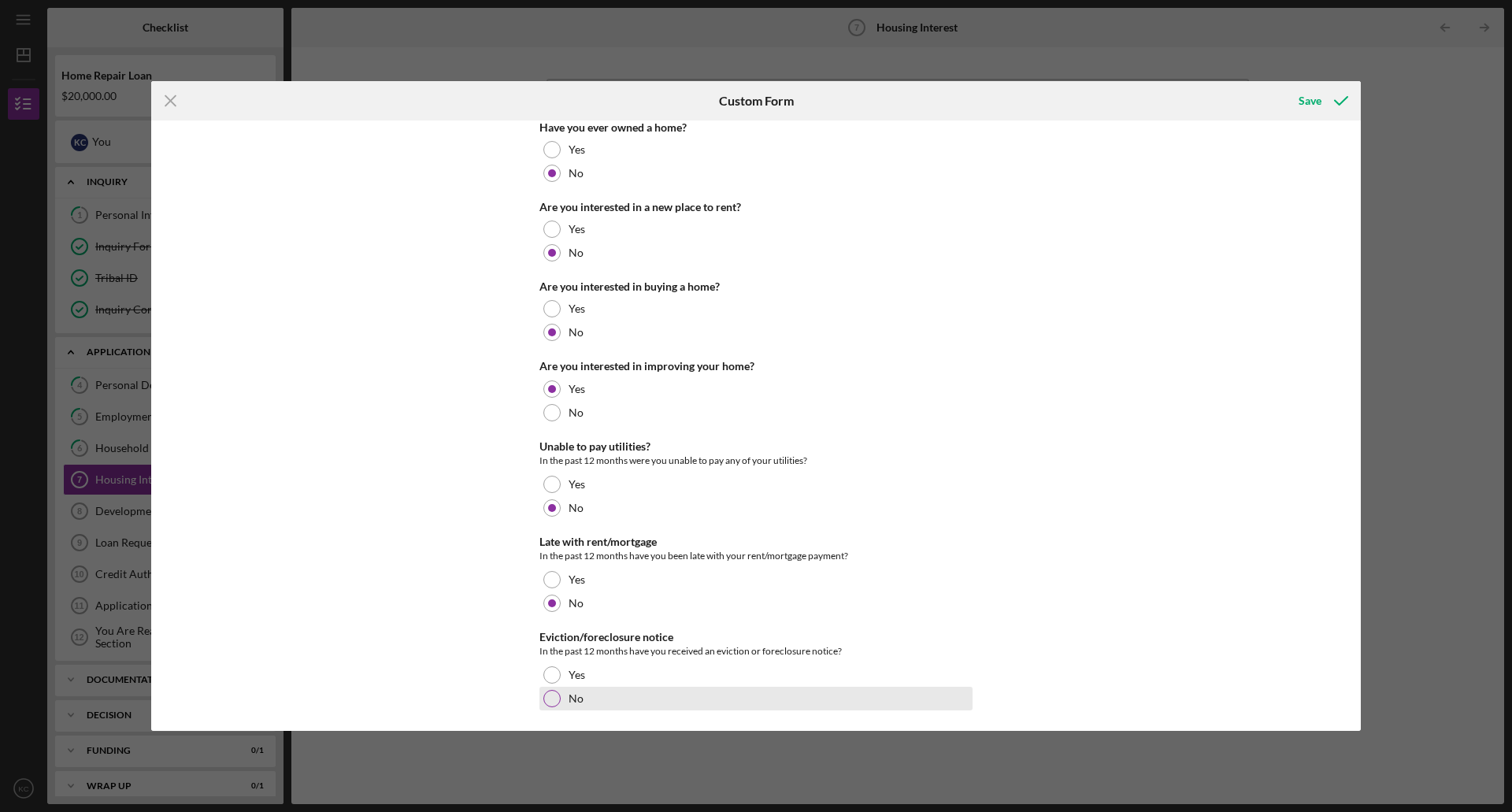
click at [555, 704] on div at bounding box center [552, 699] width 18 height 18
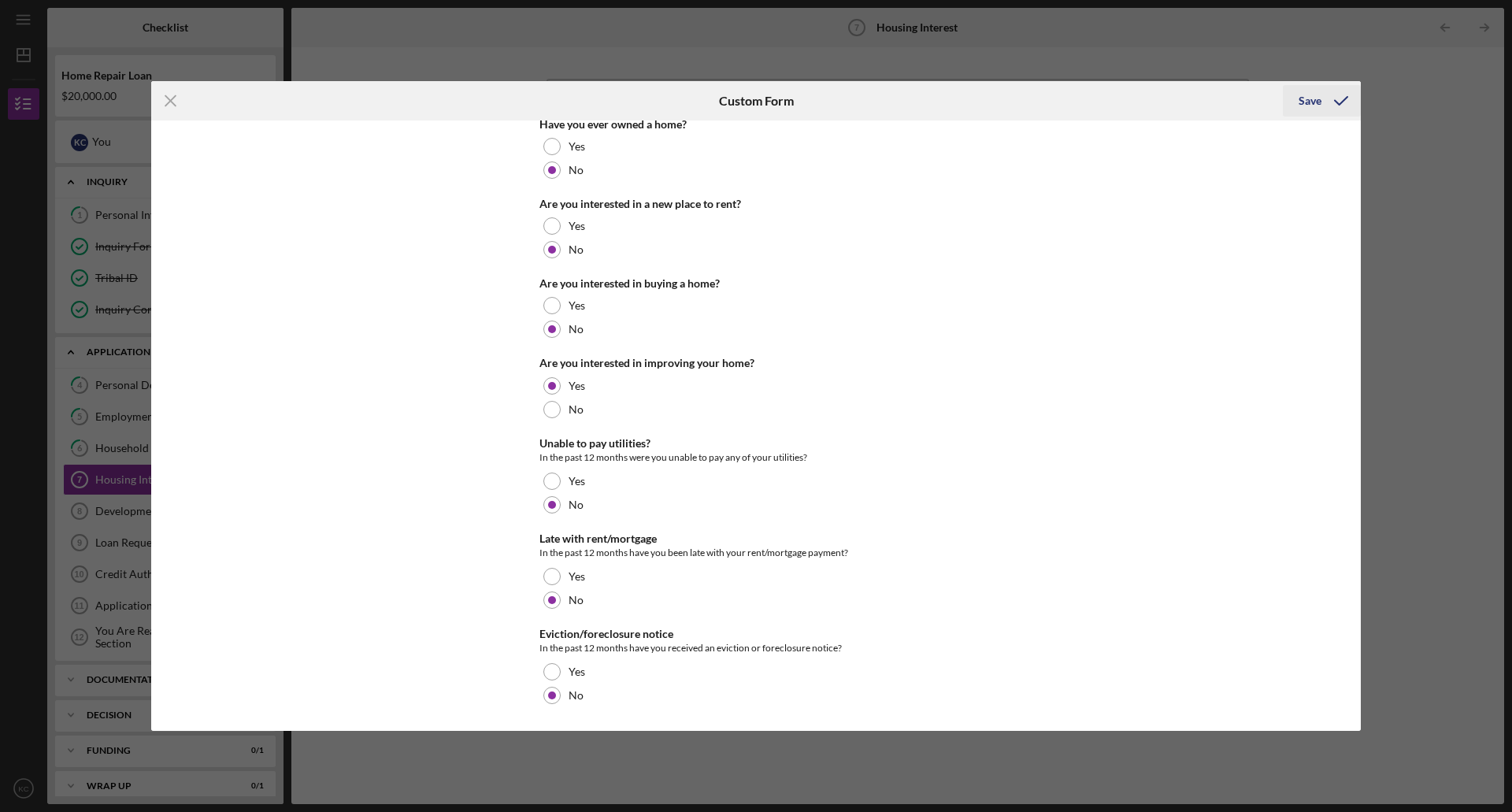
click at [1313, 101] on div "Save" at bounding box center [1311, 101] width 23 height 32
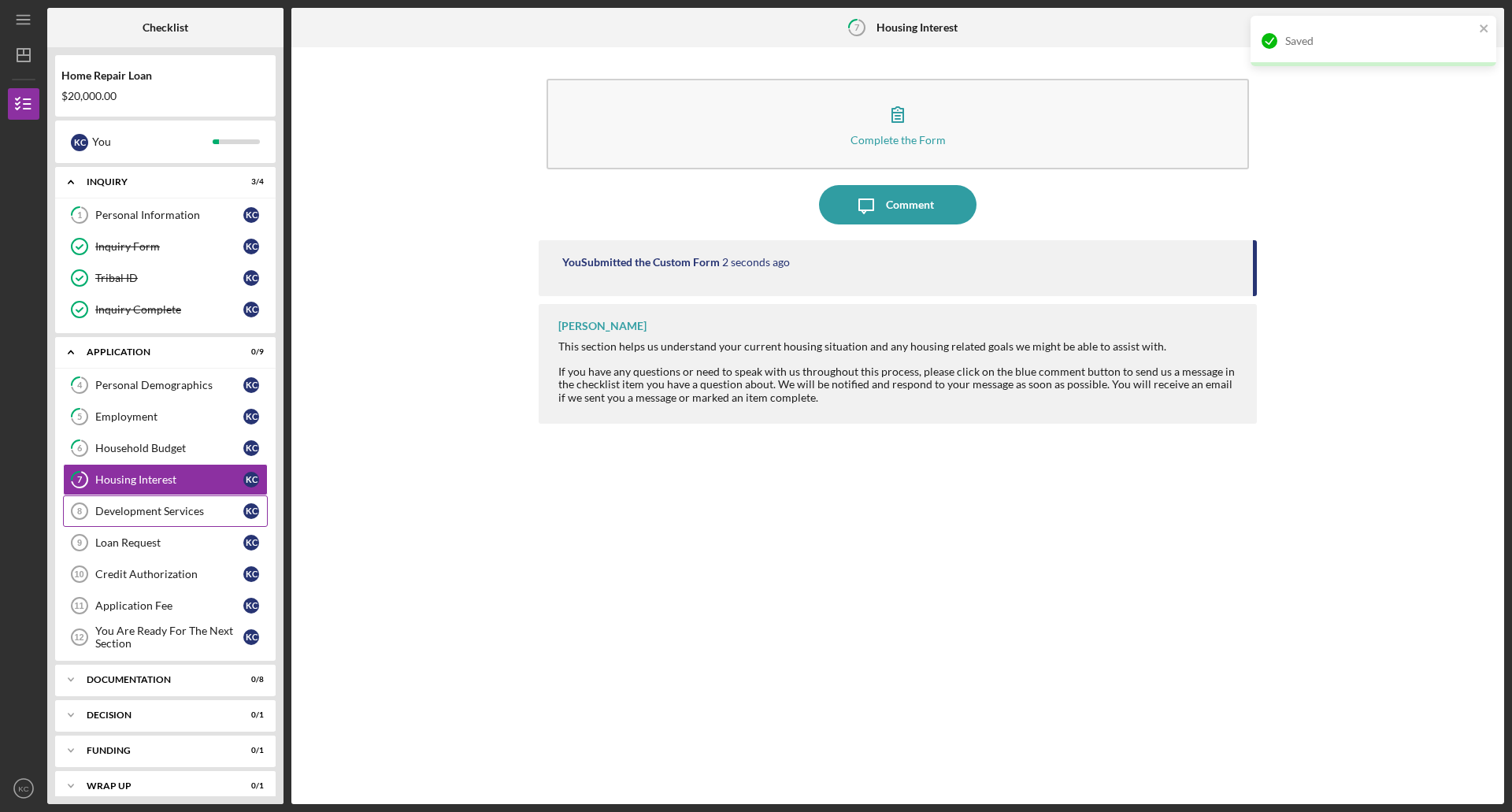
click at [143, 516] on div "Development Services" at bounding box center [169, 511] width 148 height 12
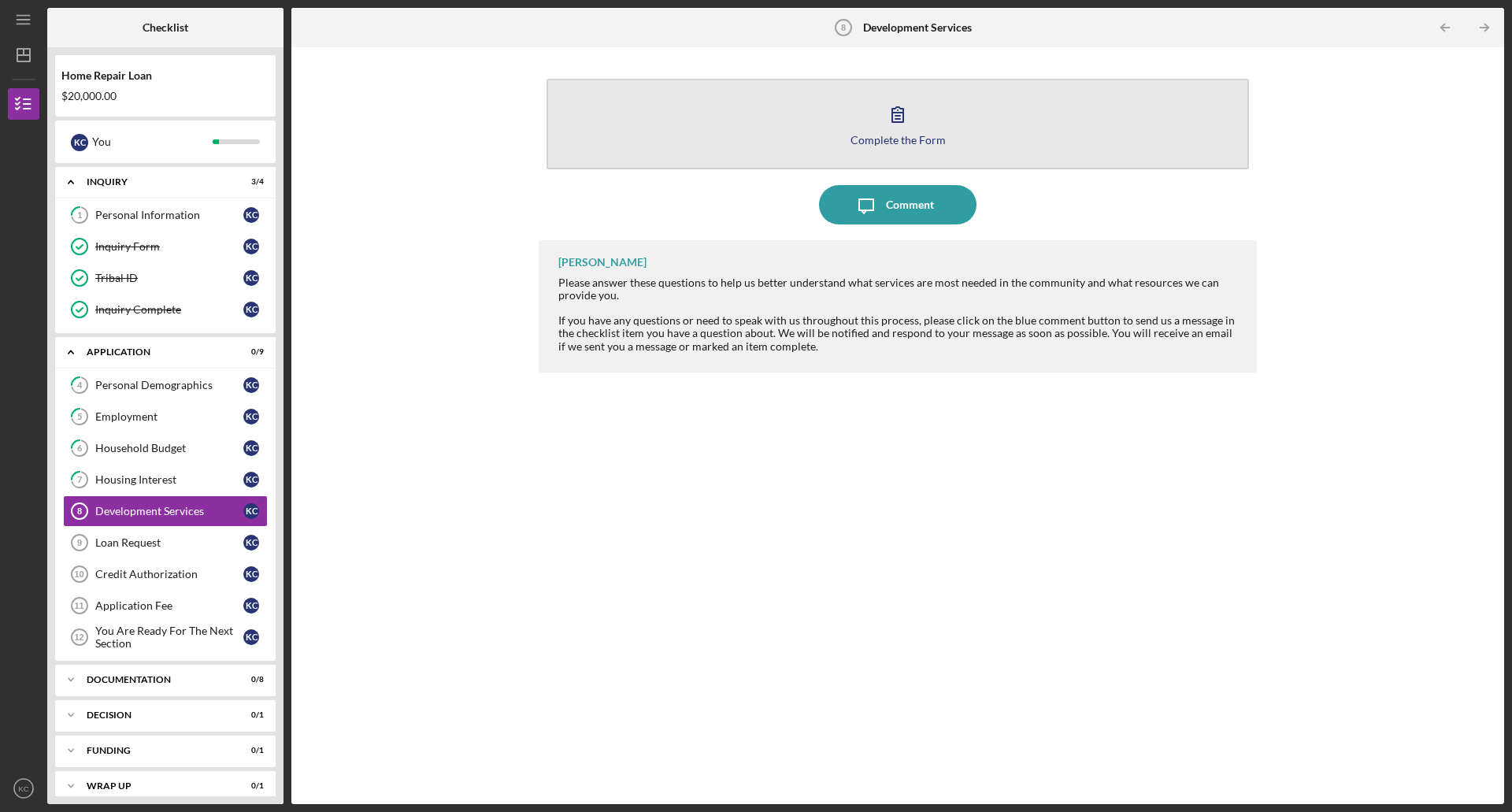
click at [800, 119] on button "Complete the Form Form" at bounding box center [898, 124] width 703 height 90
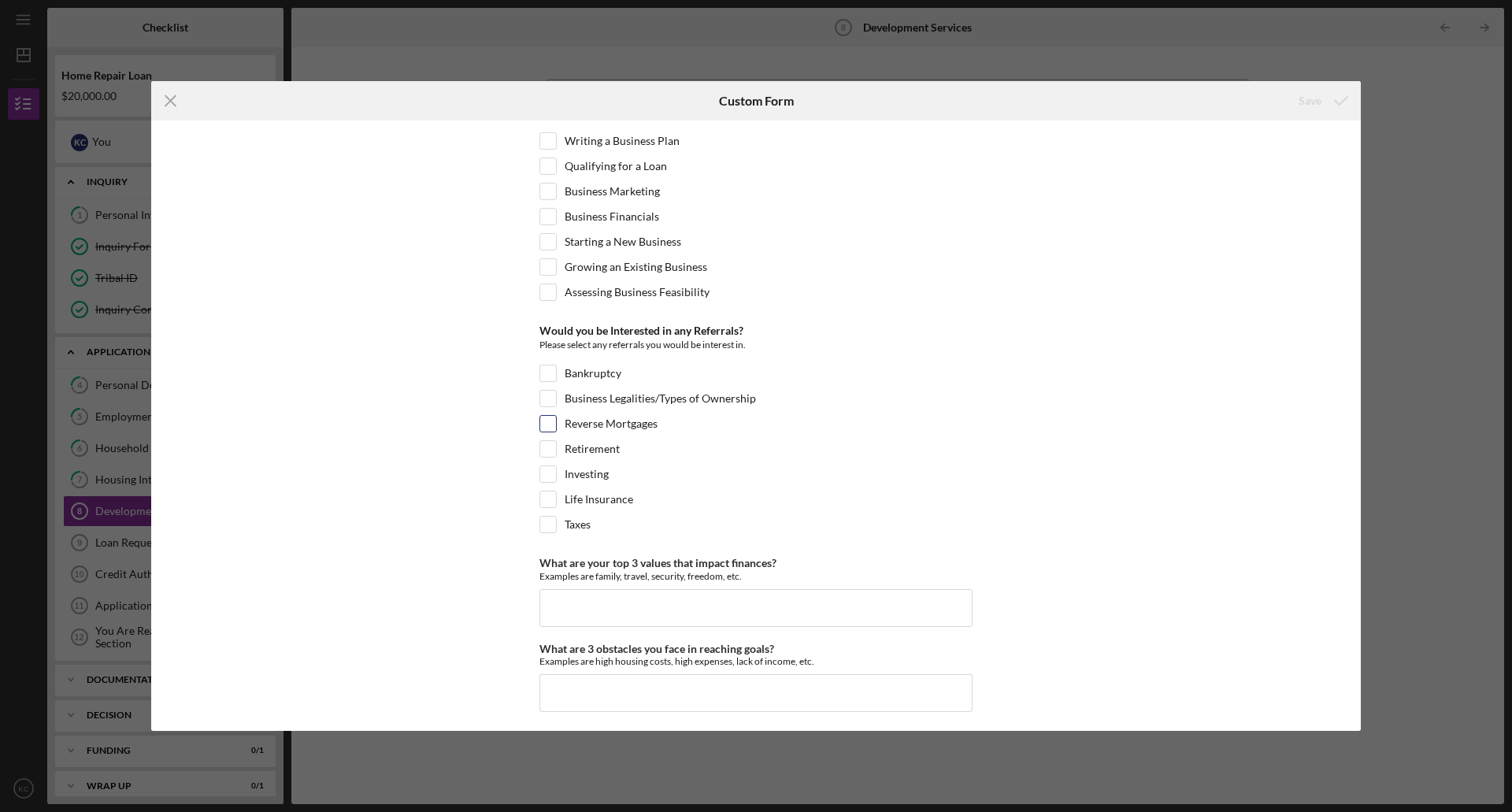
scroll to position [606, 0]
click at [682, 599] on input "What are your top 3 values that impact finances?" at bounding box center [756, 603] width 434 height 38
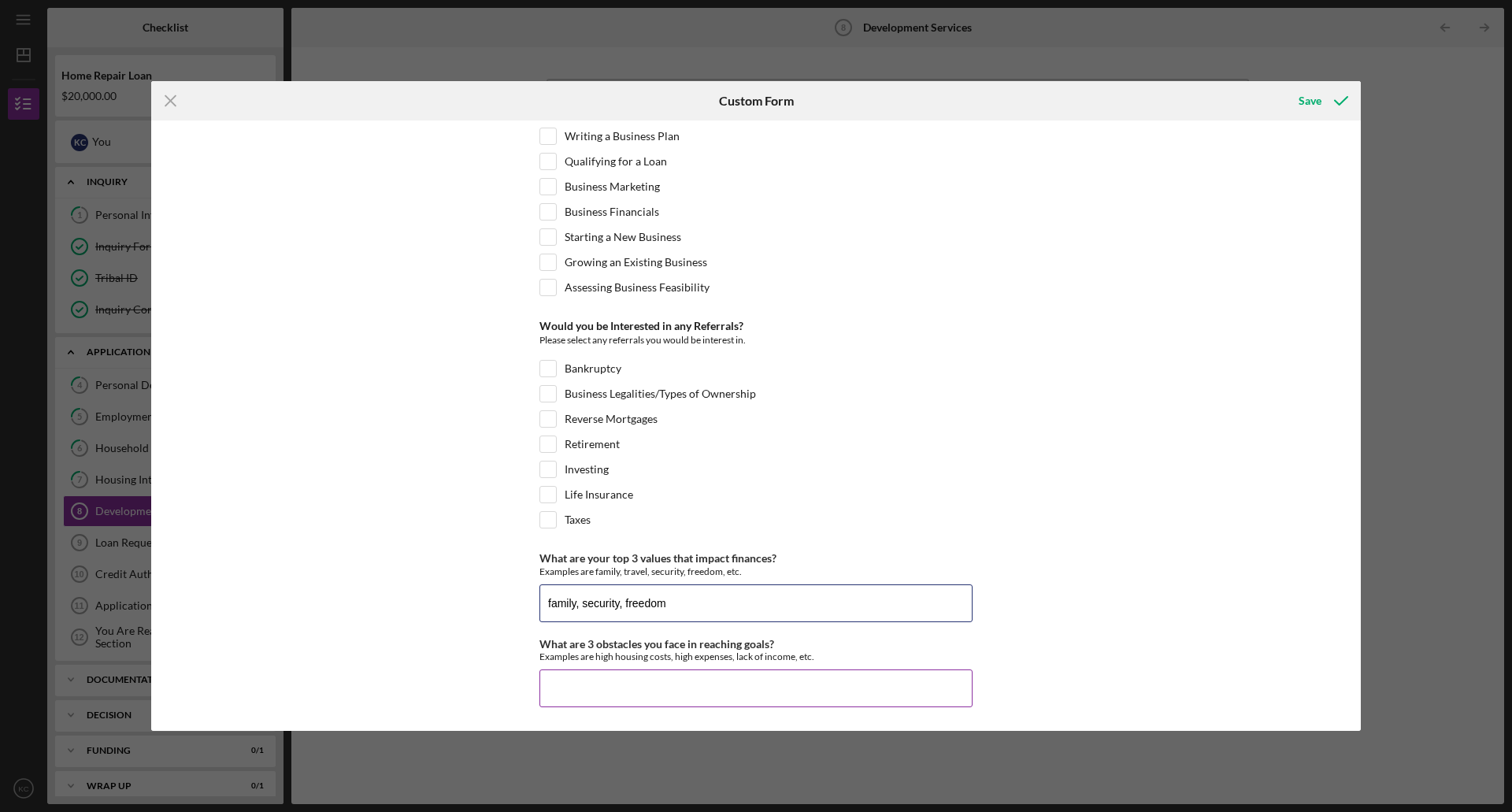
type input "family, security, freedom"
click at [694, 688] on input "What are 3 obstacles you face in reaching goals?" at bounding box center [756, 688] width 434 height 38
type input "single parent"
click at [1311, 97] on div "Save" at bounding box center [1311, 101] width 23 height 32
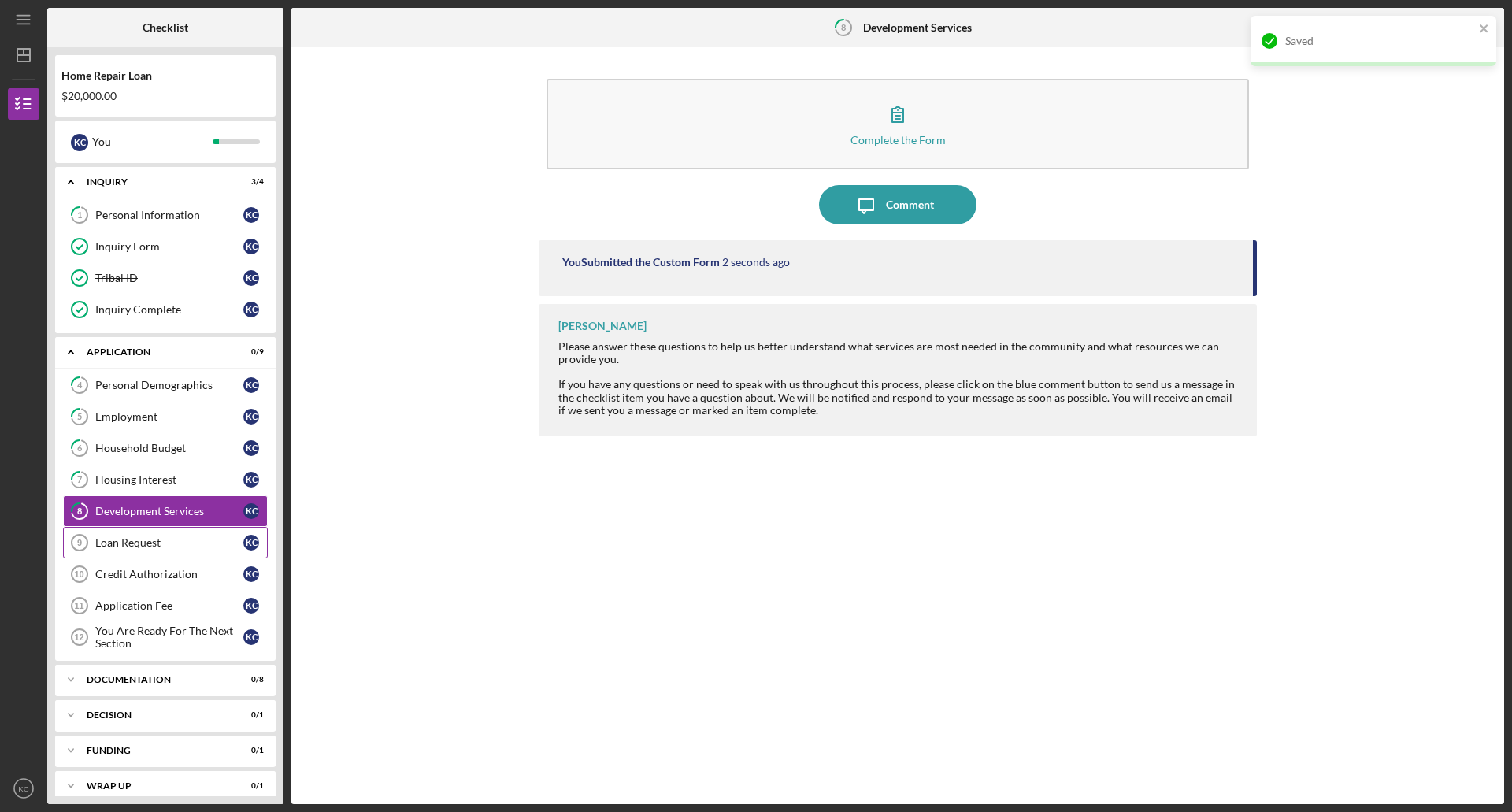
click at [147, 541] on div "Loan Request" at bounding box center [169, 542] width 148 height 12
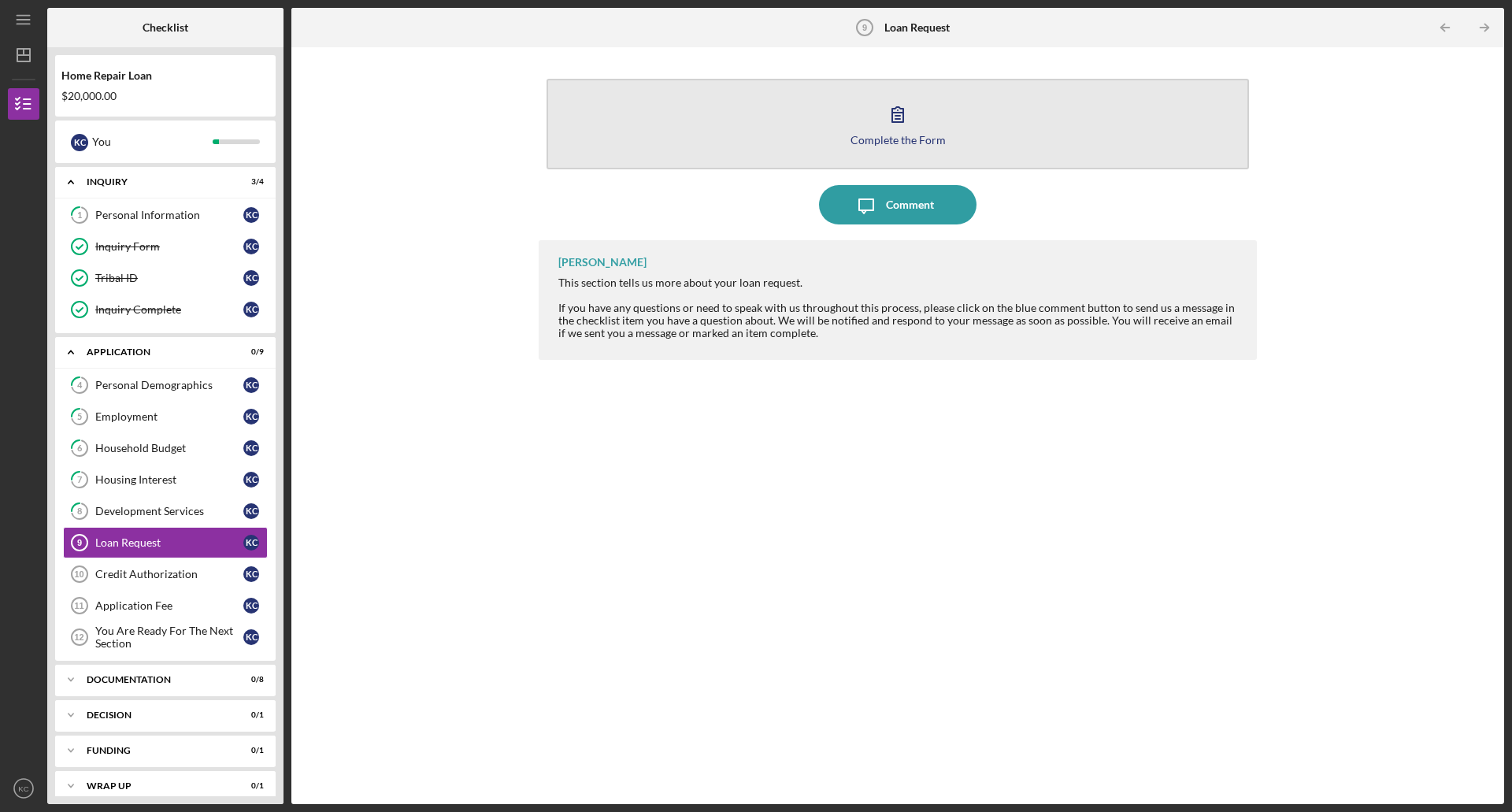
click at [993, 127] on button "Complete the Form Form" at bounding box center [898, 124] width 703 height 90
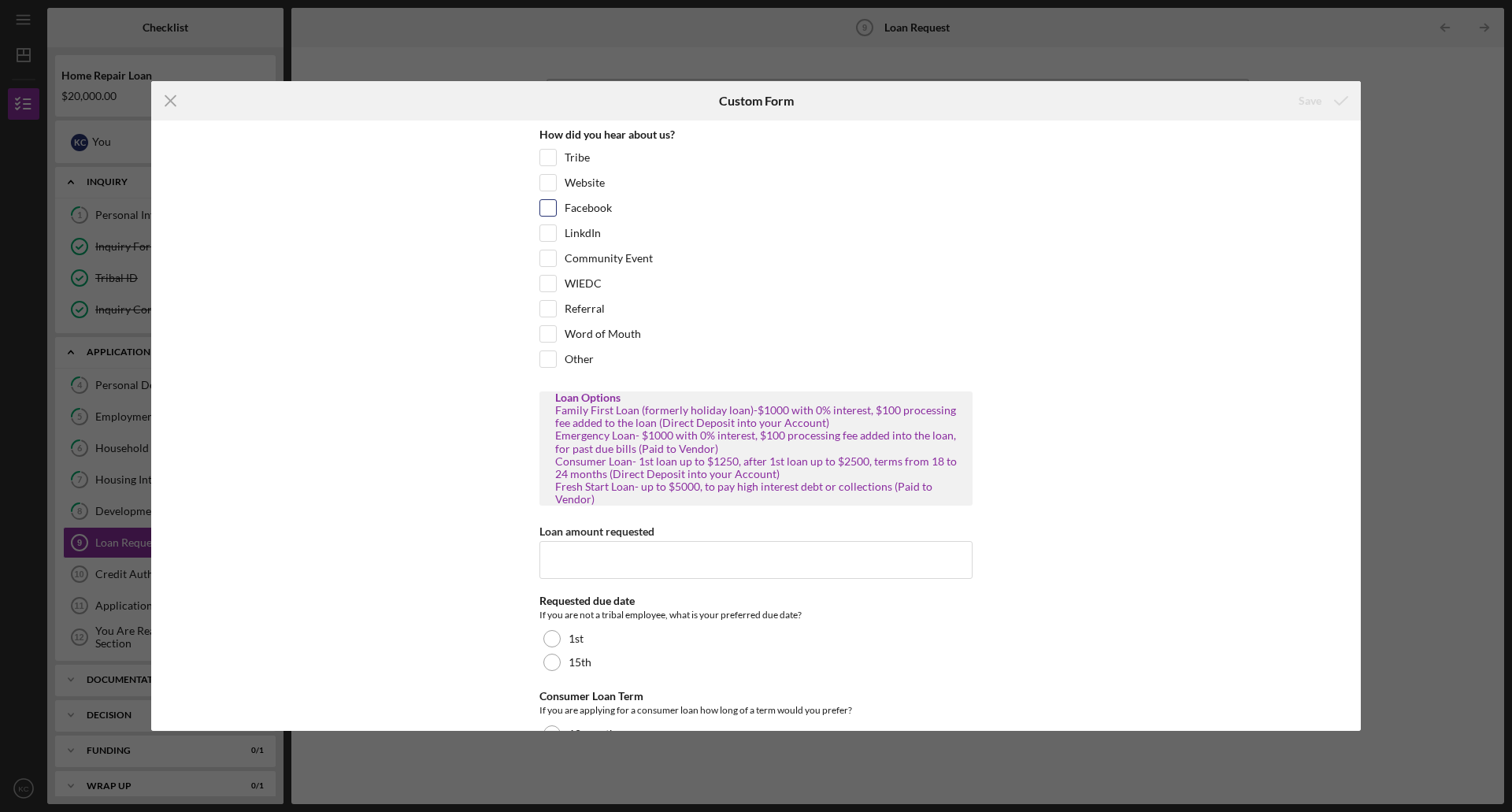
click at [548, 208] on input "Facebook" at bounding box center [548, 208] width 16 height 16
checkbox input "true"
click at [682, 547] on input "Loan amount requested" at bounding box center [756, 560] width 434 height 38
click at [848, 622] on div "If you are not a tribal employee, what is your preferred due date?" at bounding box center [756, 615] width 434 height 16
drag, startPoint x: 581, startPoint y: 561, endPoint x: 519, endPoint y: 561, distance: 62.0
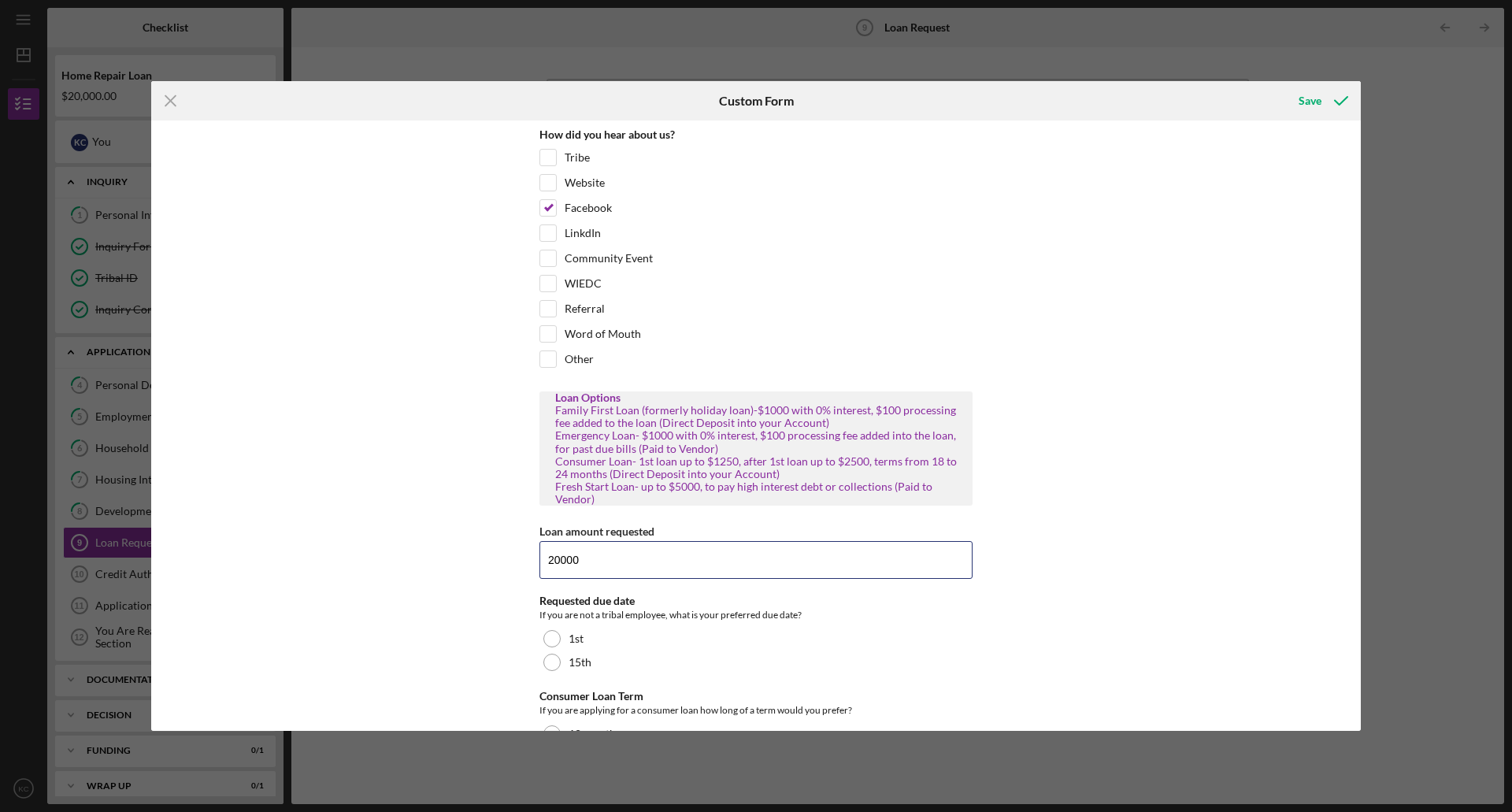
click at [519, 561] on div "How did you hear about us? Tribe Website Facebook LinkdIn Community Event WIEDC…" at bounding box center [756, 426] width 1210 height 611
type input "20,000"
click at [557, 666] on div at bounding box center [552, 662] width 18 height 18
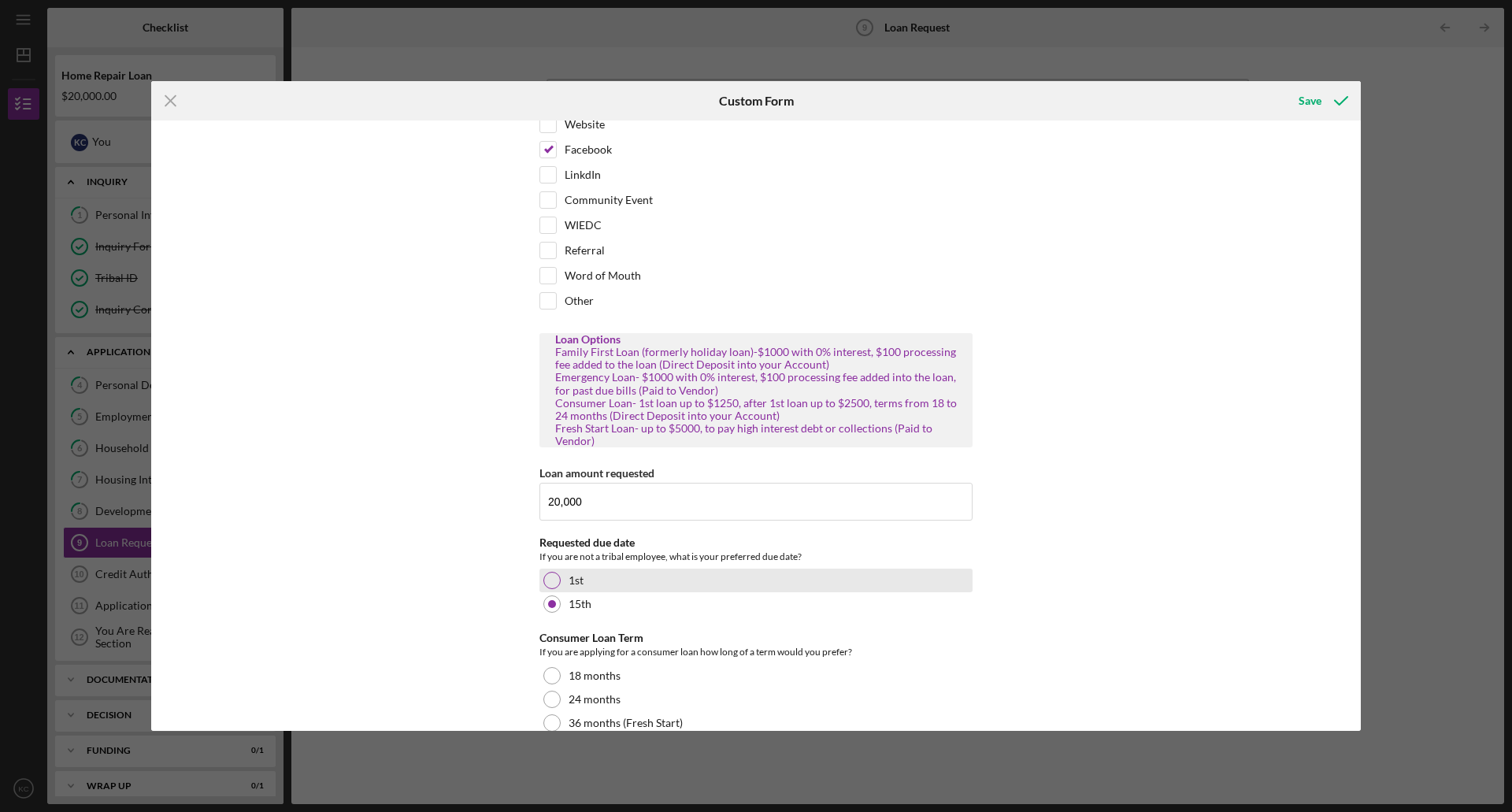
scroll to position [86, 0]
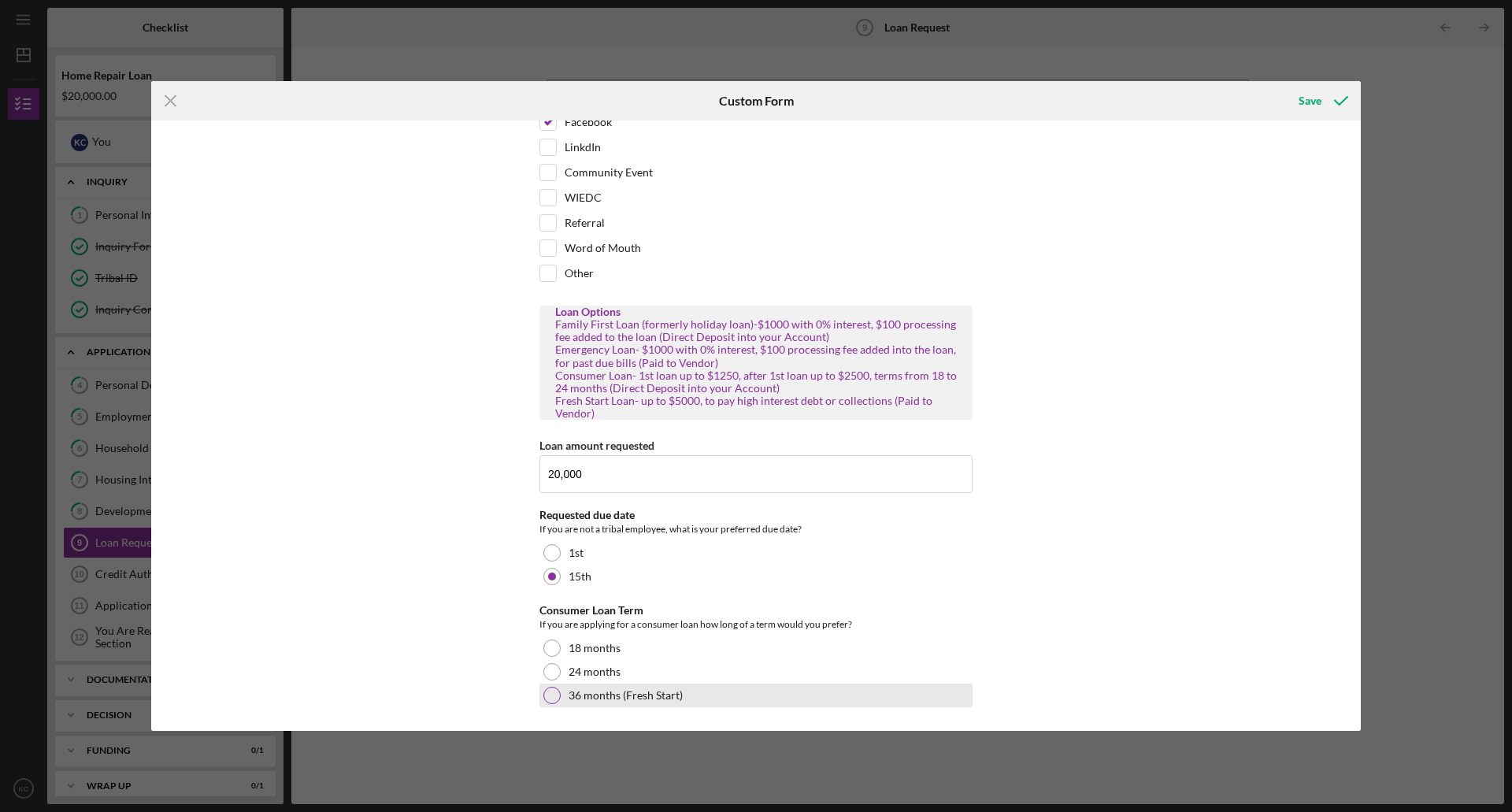
click at [555, 693] on div at bounding box center [552, 695] width 18 height 18
click at [1311, 103] on div "Save" at bounding box center [1311, 101] width 23 height 32
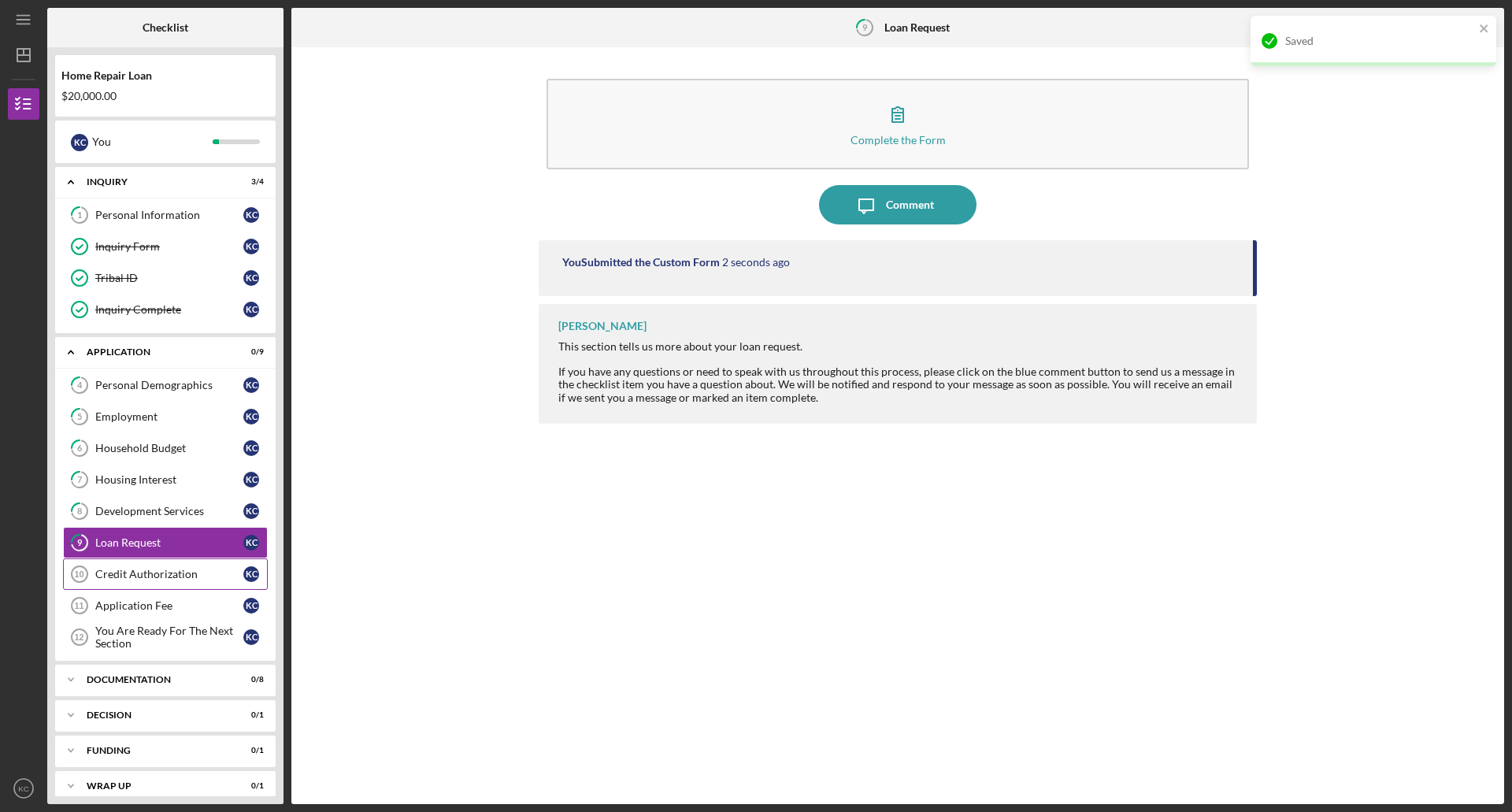
click at [156, 578] on div "Credit Authorization" at bounding box center [169, 574] width 148 height 12
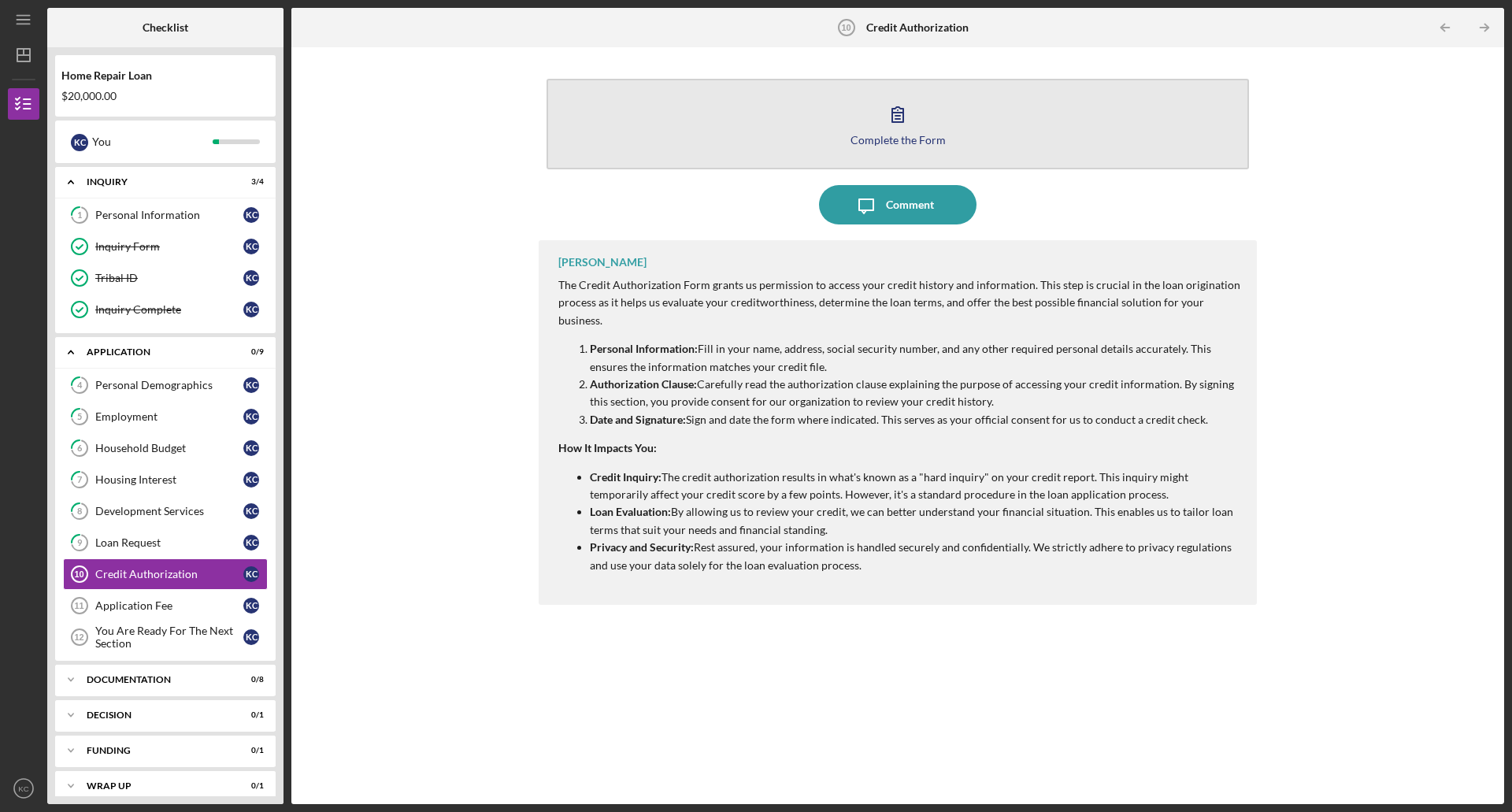
click at [888, 114] on icon "button" at bounding box center [898, 114] width 39 height 39
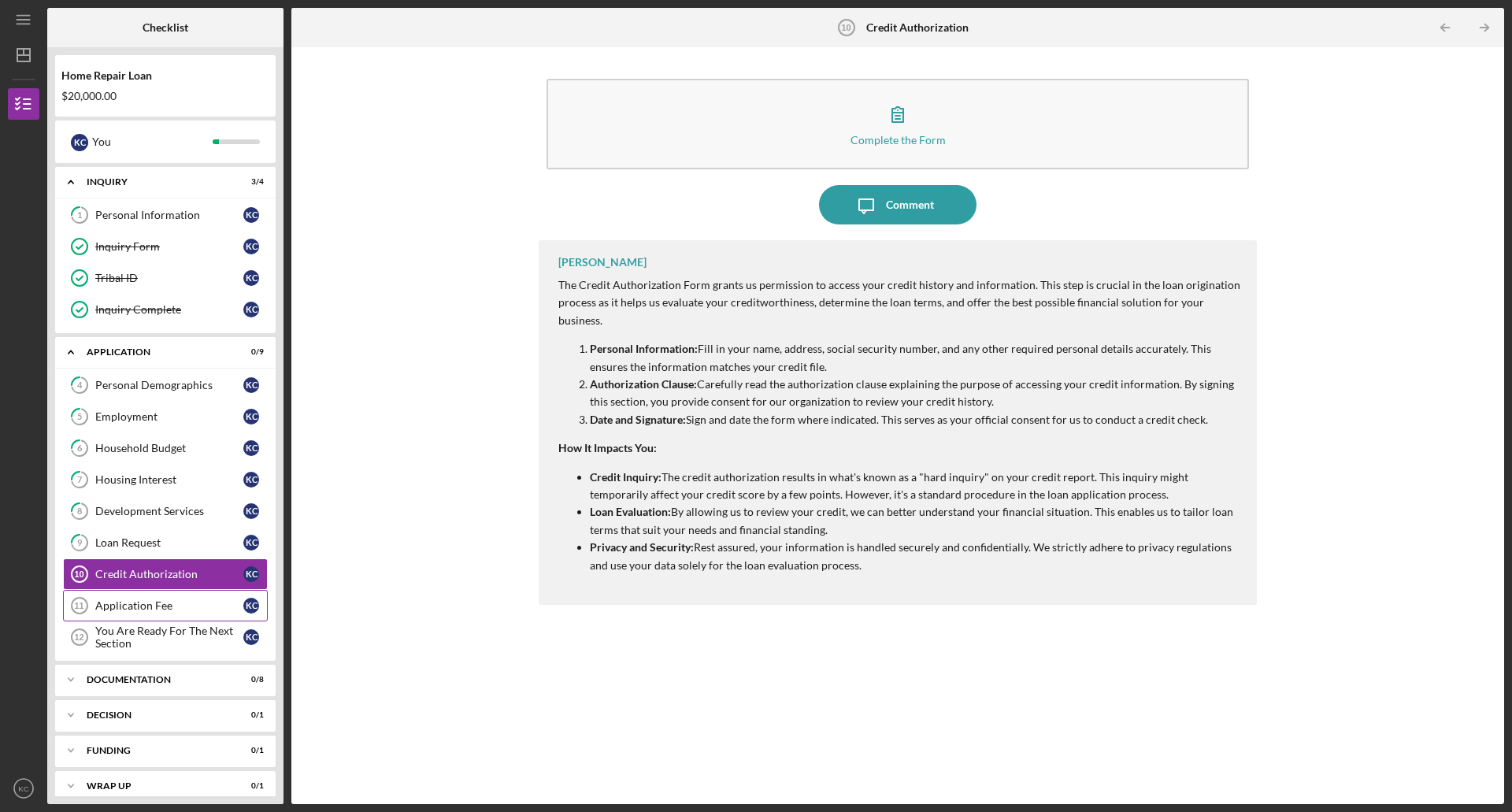
click at [148, 605] on div "Application Fee" at bounding box center [169, 605] width 148 height 12
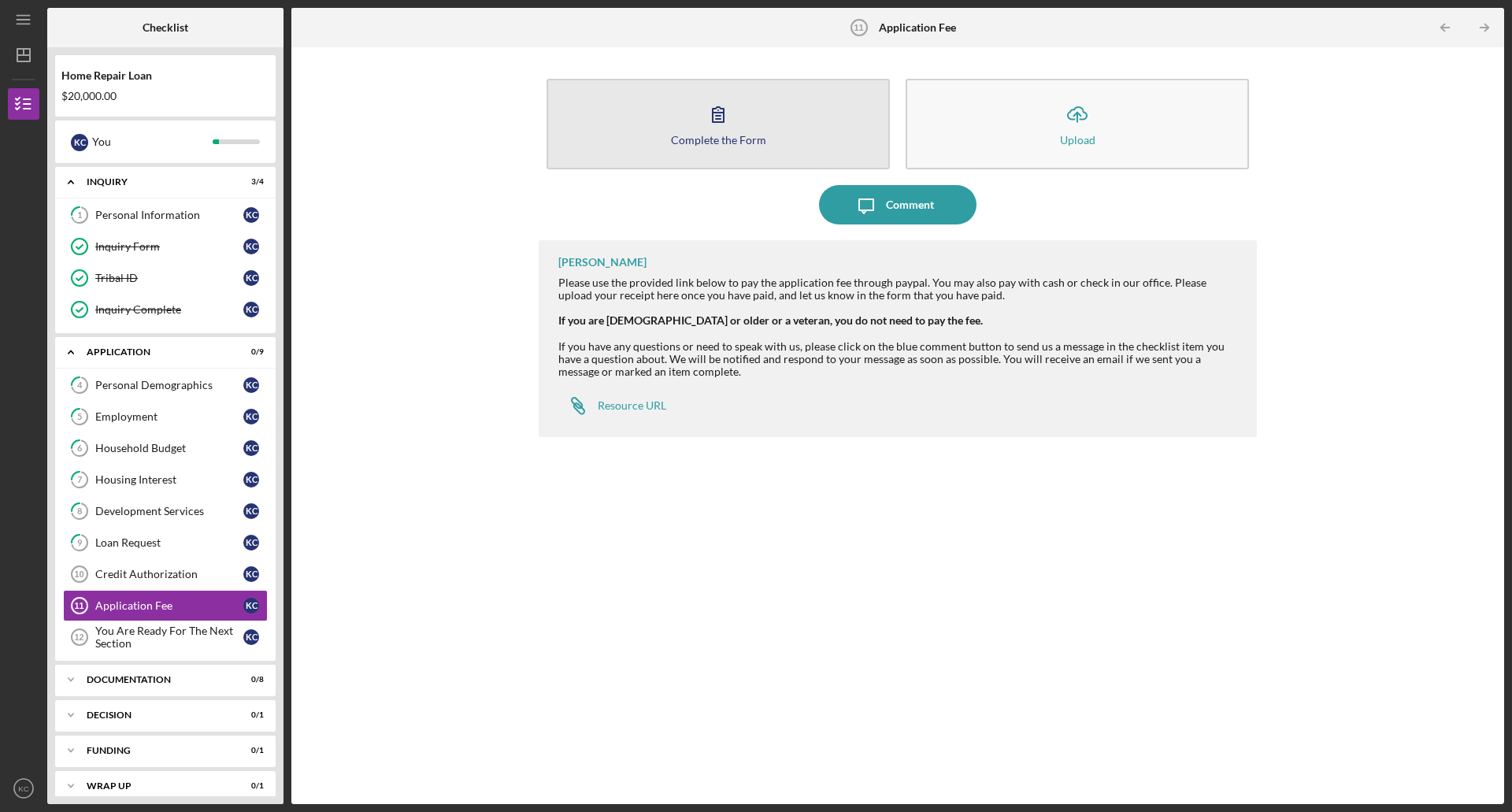
click at [742, 129] on button "Complete the Form Form" at bounding box center [718, 124] width 343 height 90
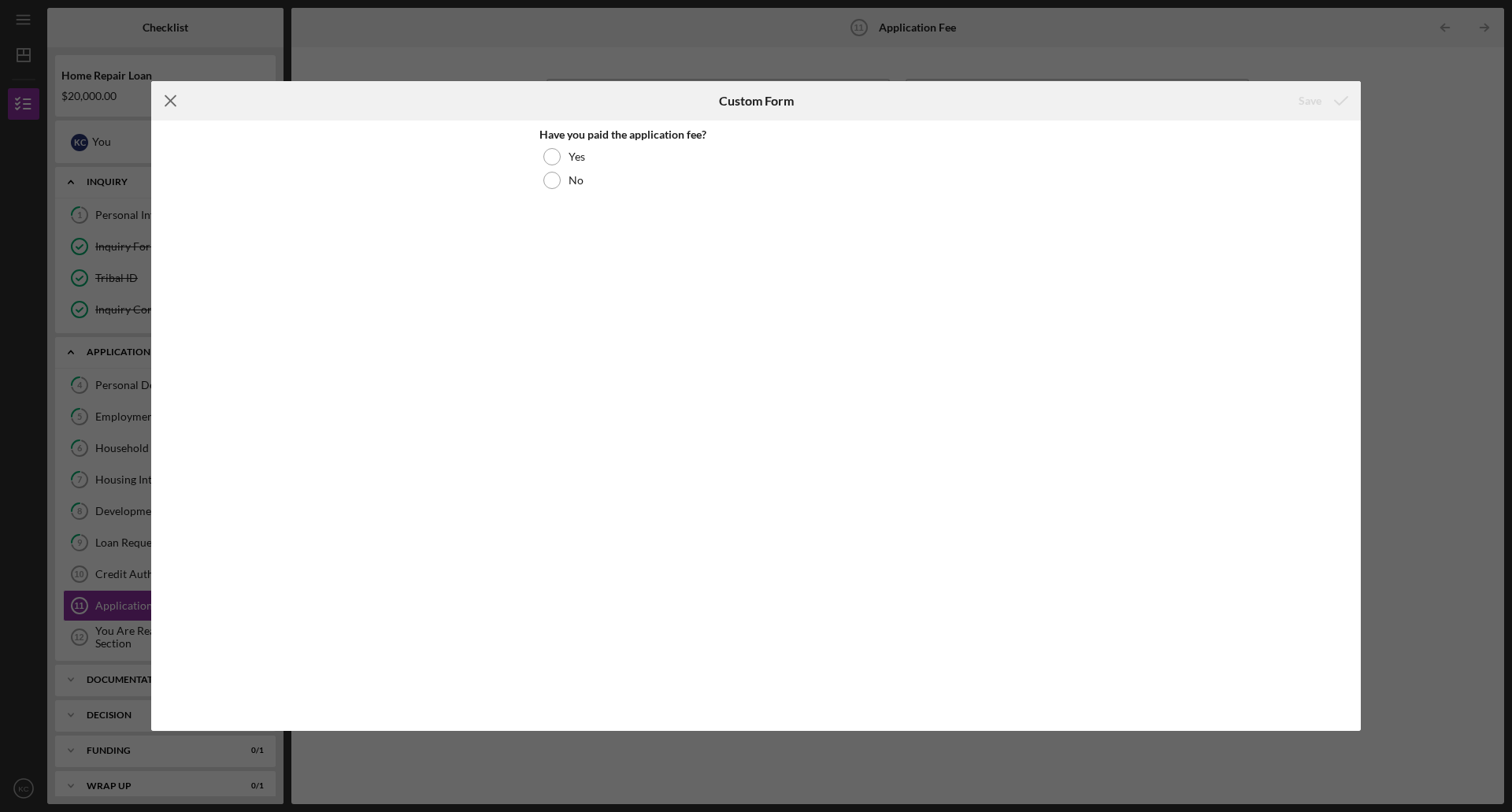
click at [167, 99] on icon "Icon/Menu Close" at bounding box center [171, 101] width 39 height 39
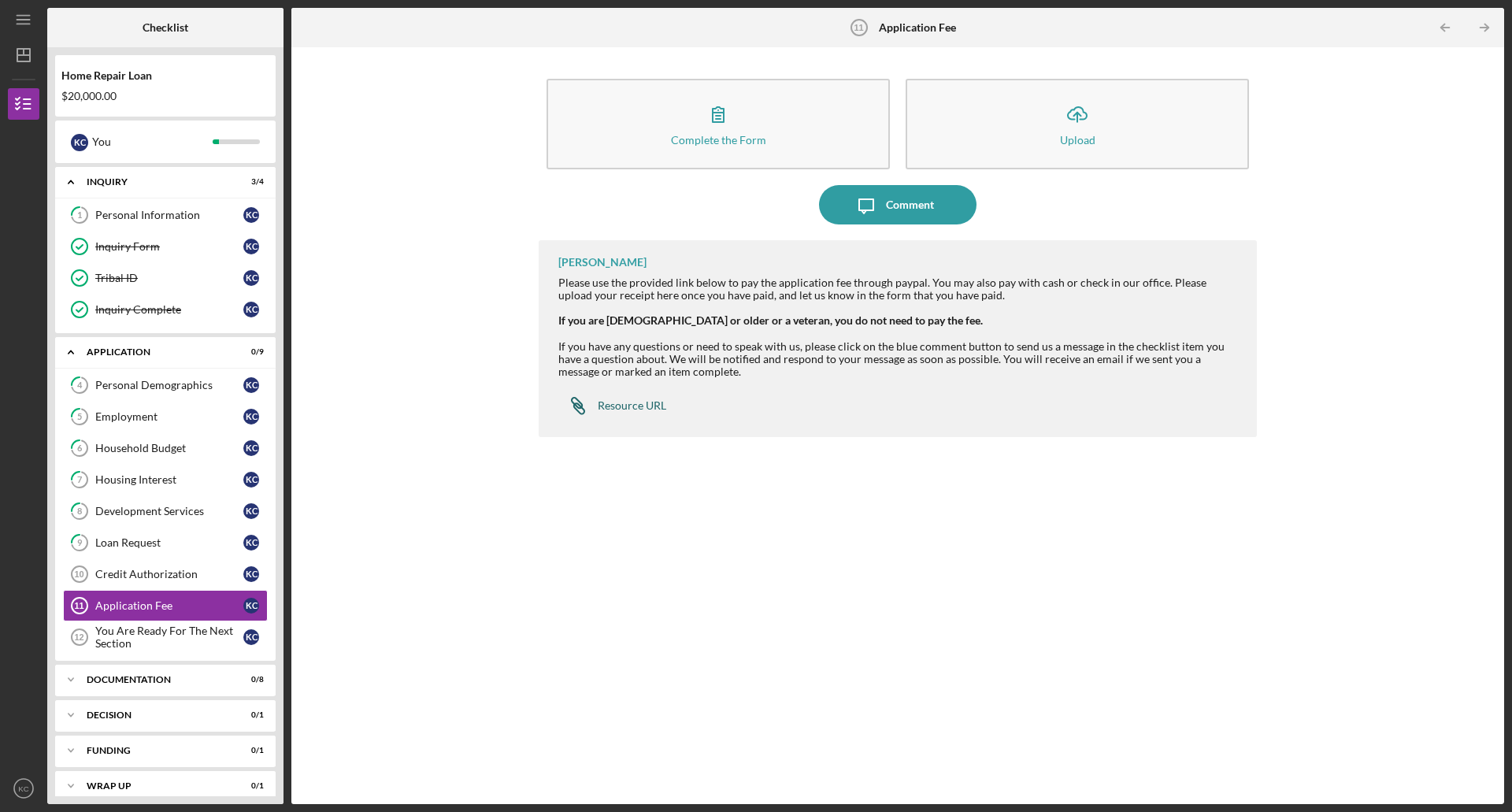
click at [639, 406] on div "Resource URL" at bounding box center [632, 406] width 68 height 12
click at [160, 575] on div "Credit Authorization" at bounding box center [169, 574] width 148 height 12
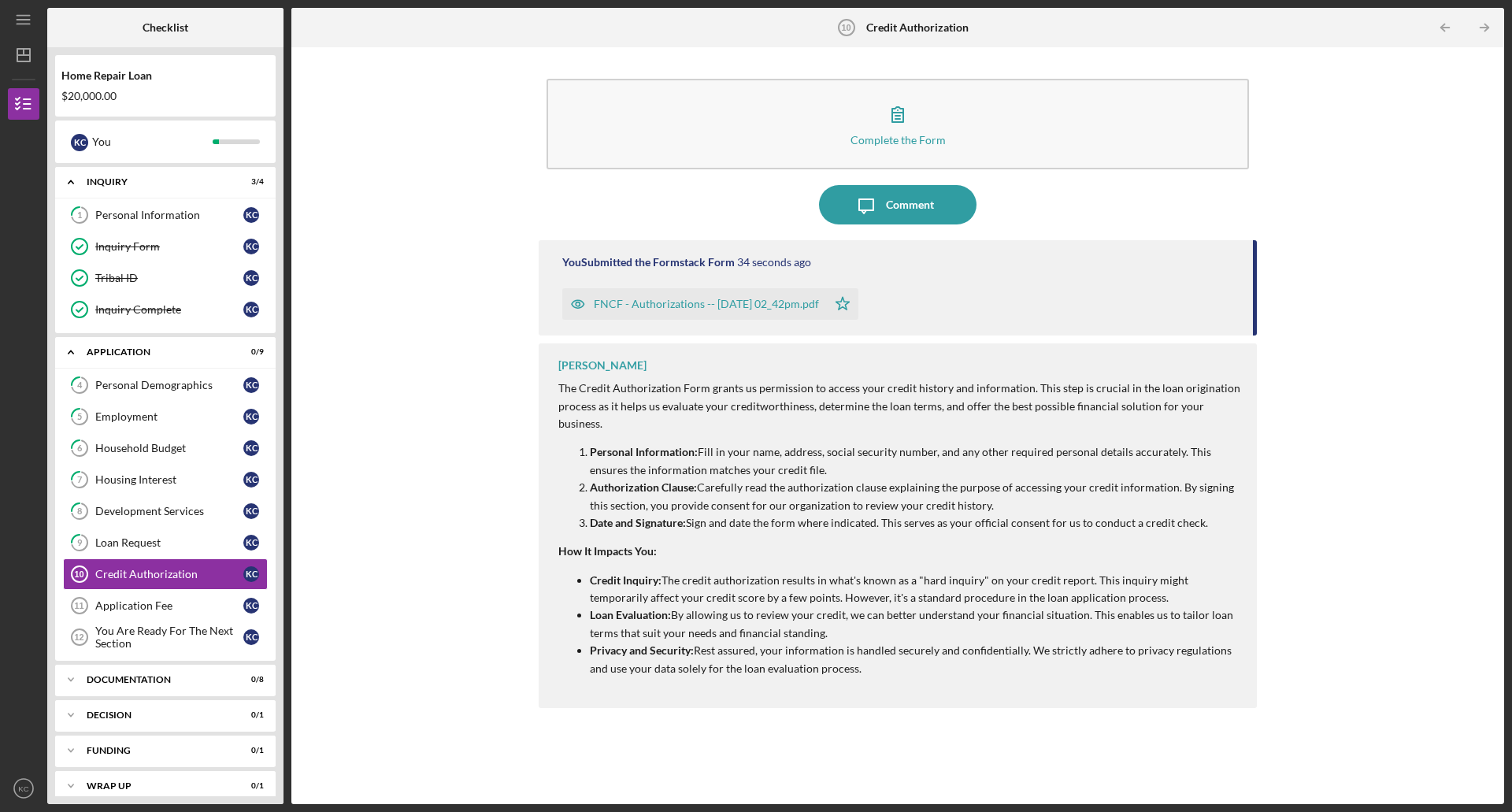
click at [765, 302] on div "FNCF - Authorizations -- [DATE] 02_42pm.pdf" at bounding box center [706, 304] width 225 height 12
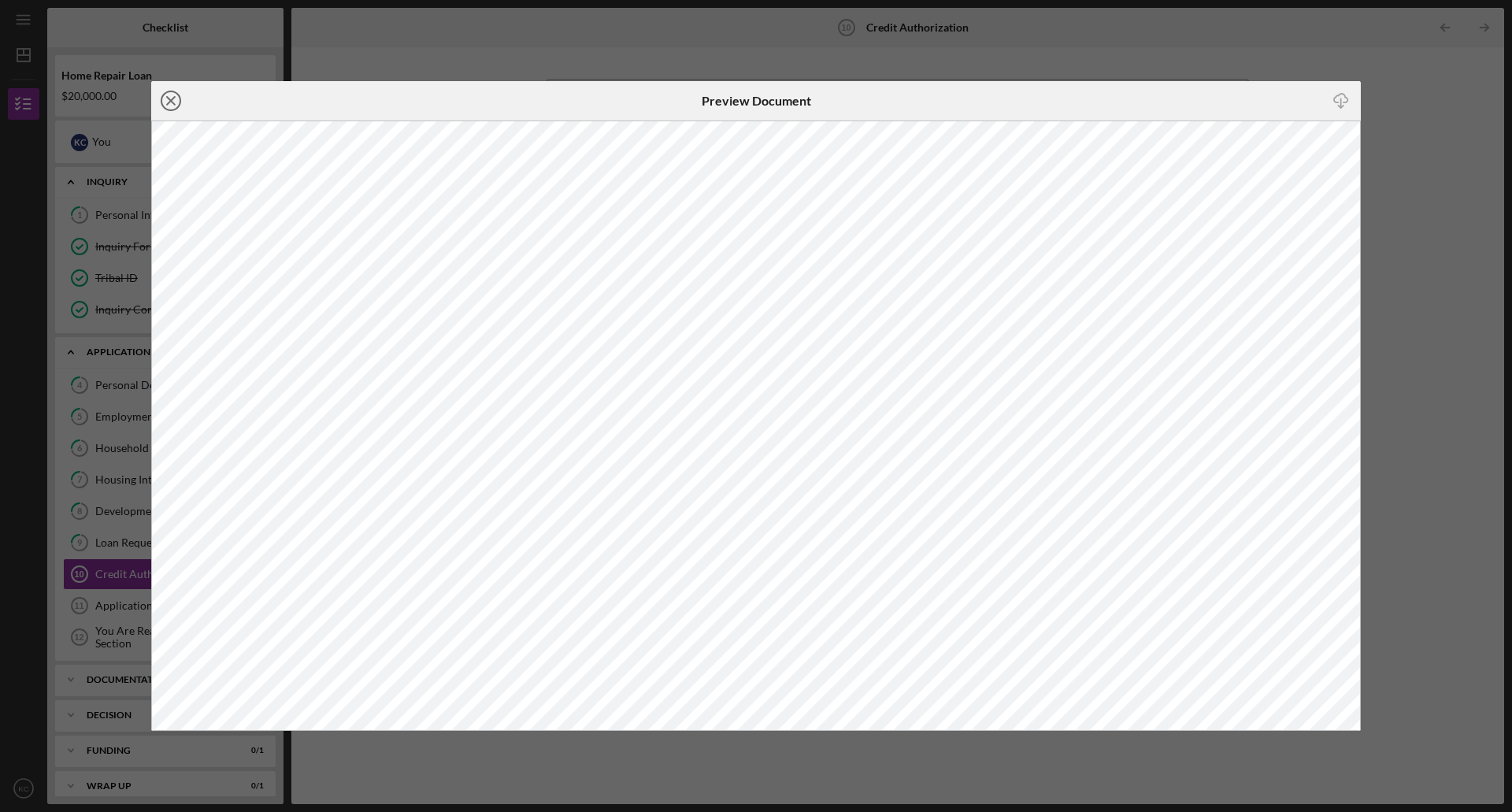
click at [172, 101] on line at bounding box center [171, 101] width 8 height 8
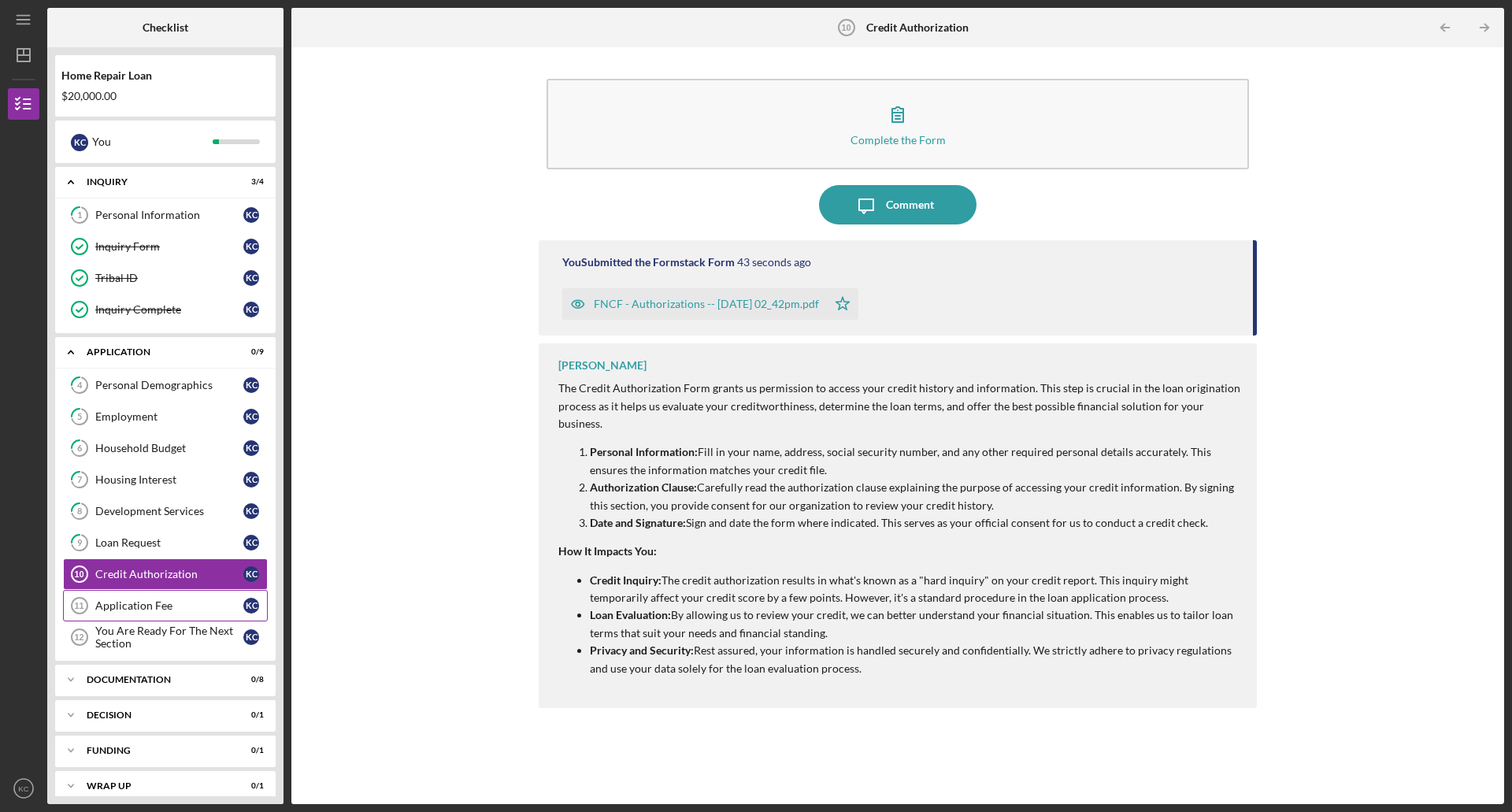
click at [164, 597] on link "Application Fee 11 Application Fee K C" at bounding box center [166, 605] width 205 height 32
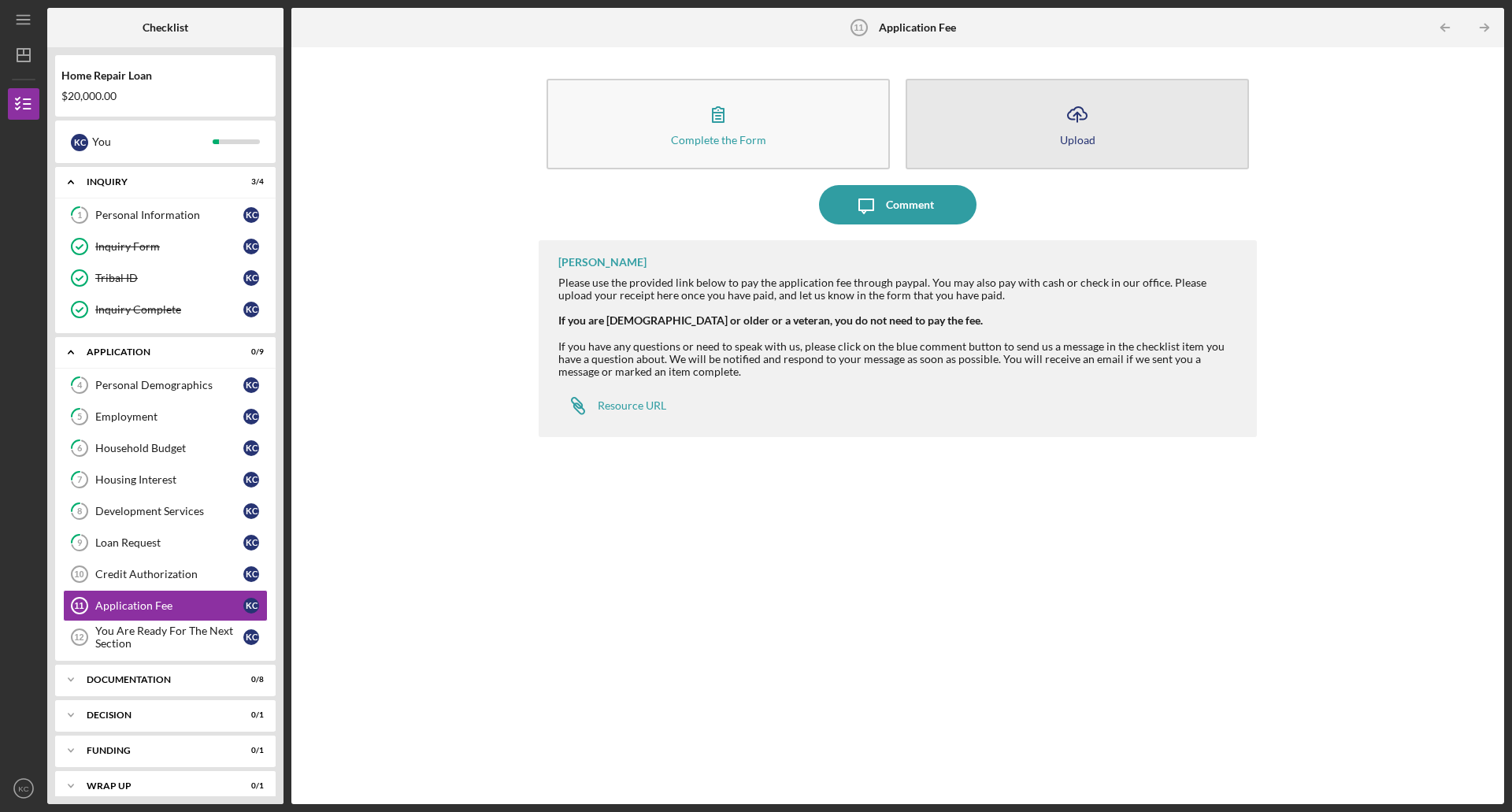
click at [1069, 121] on icon "Icon/Upload" at bounding box center [1077, 114] width 39 height 39
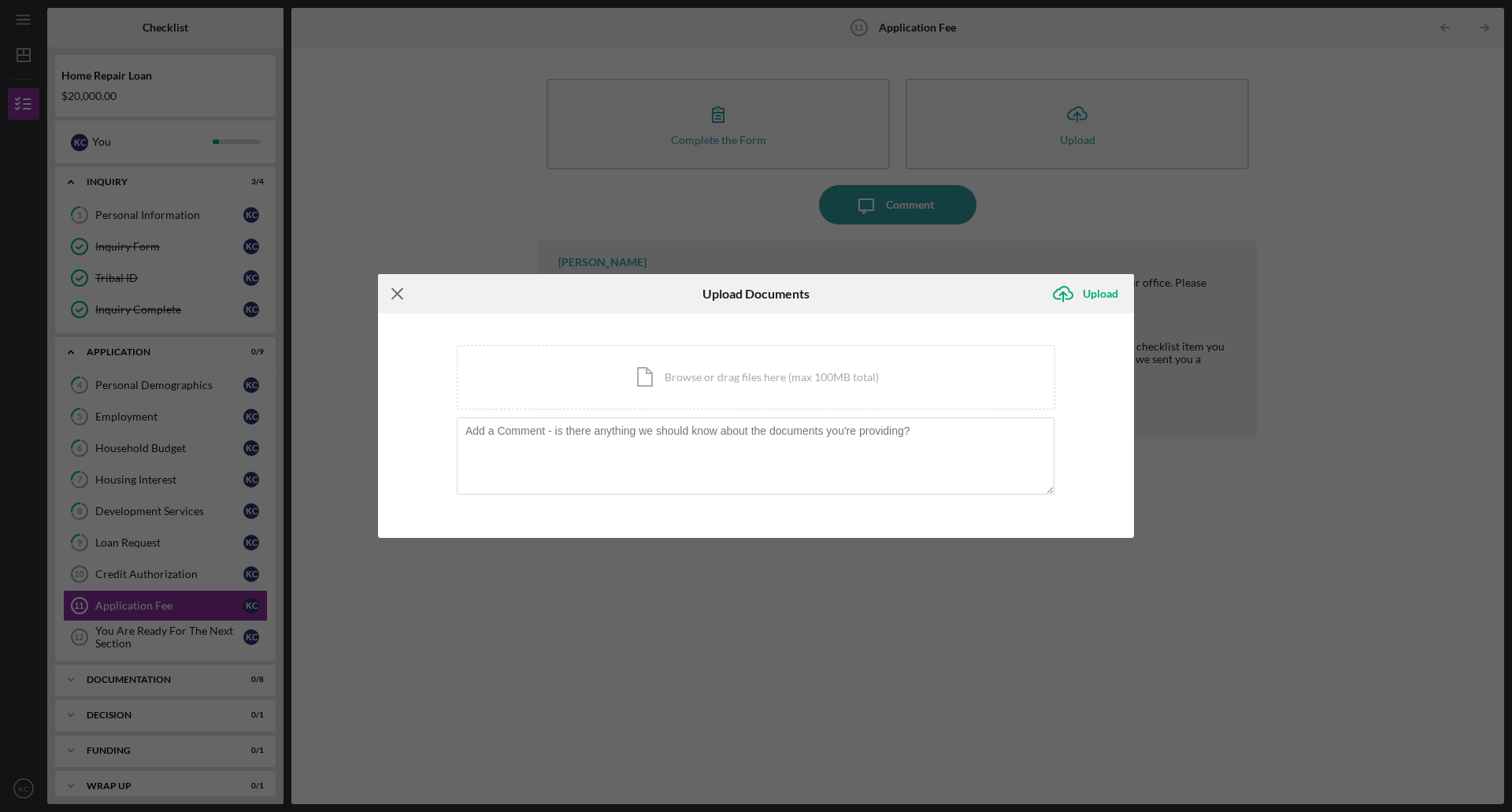
click at [386, 290] on icon "Icon/Menu Close" at bounding box center [398, 293] width 39 height 39
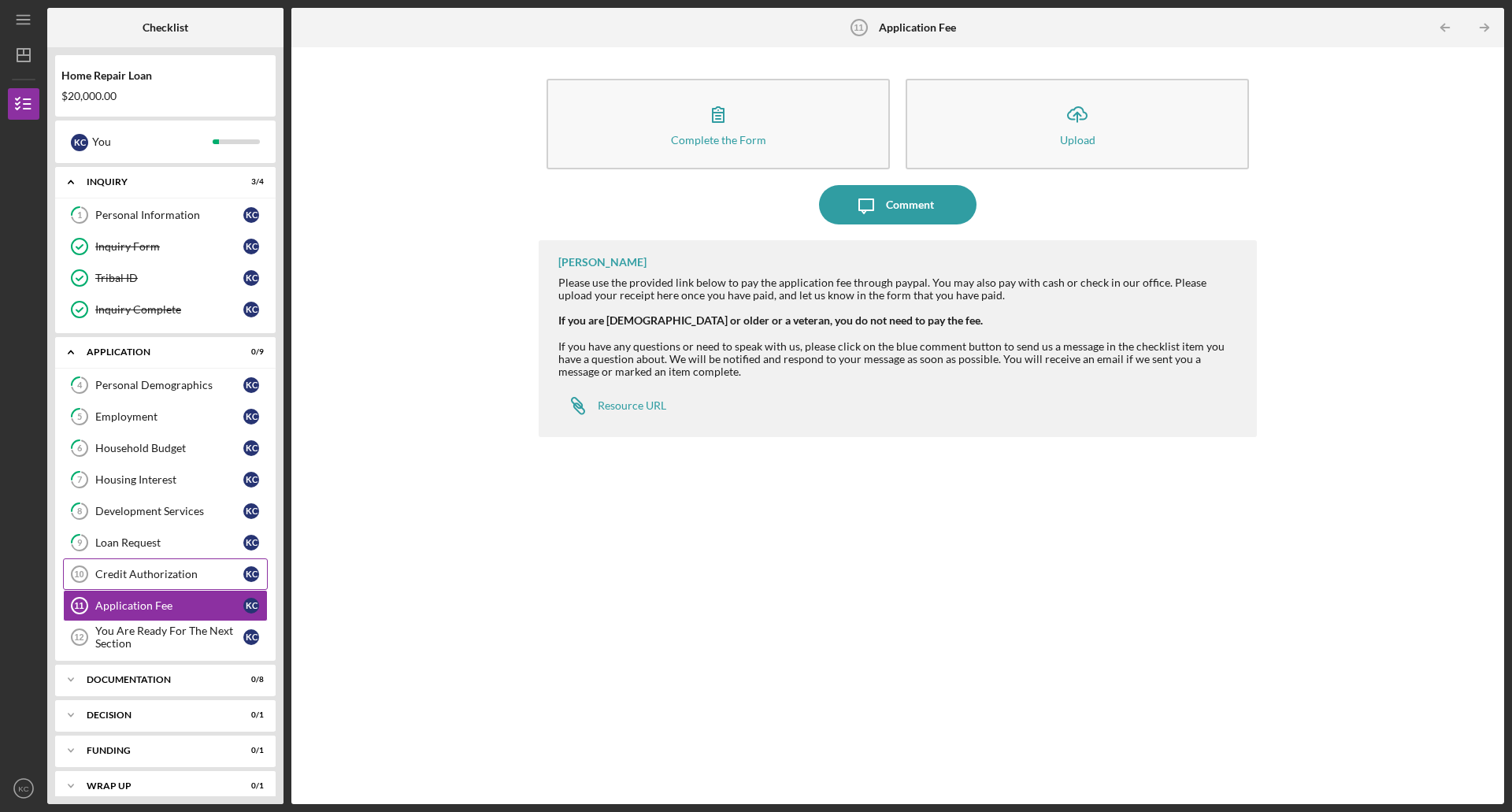
click at [146, 574] on div "Credit Authorization" at bounding box center [169, 574] width 148 height 12
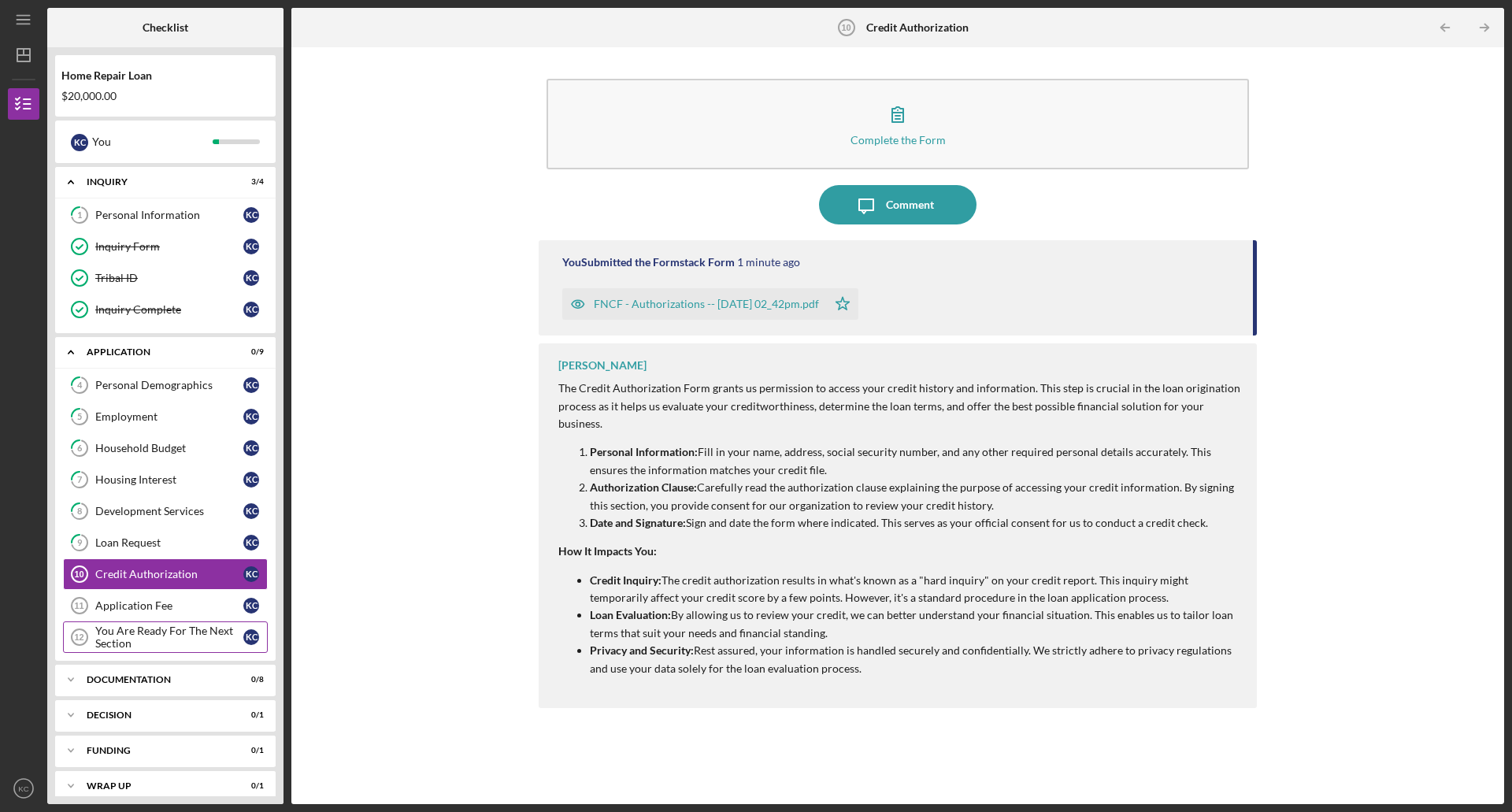
click at [156, 625] on div "You Are Ready For The Next Section" at bounding box center [169, 637] width 148 height 25
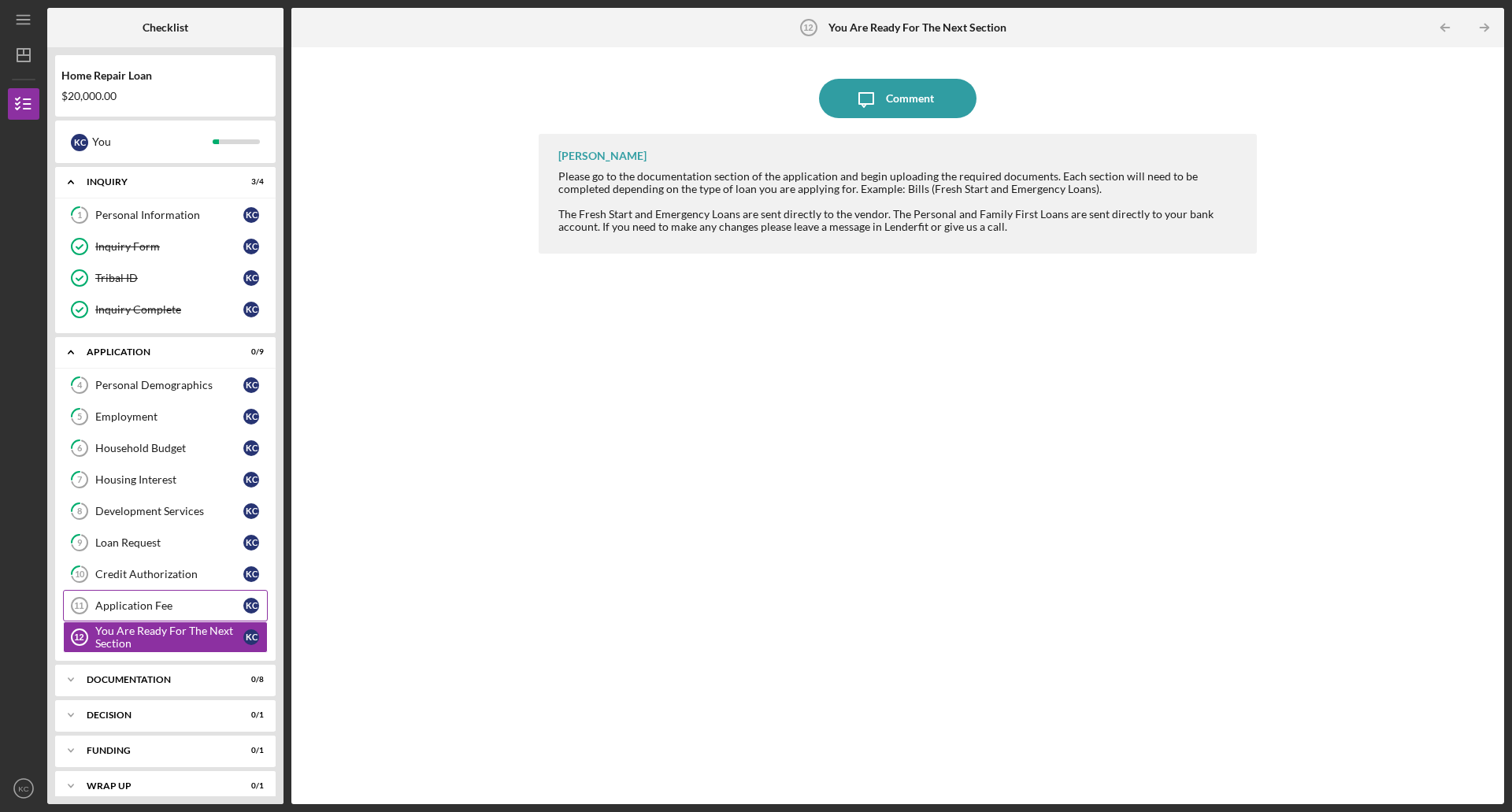
click at [147, 604] on div "Application Fee" at bounding box center [169, 605] width 148 height 12
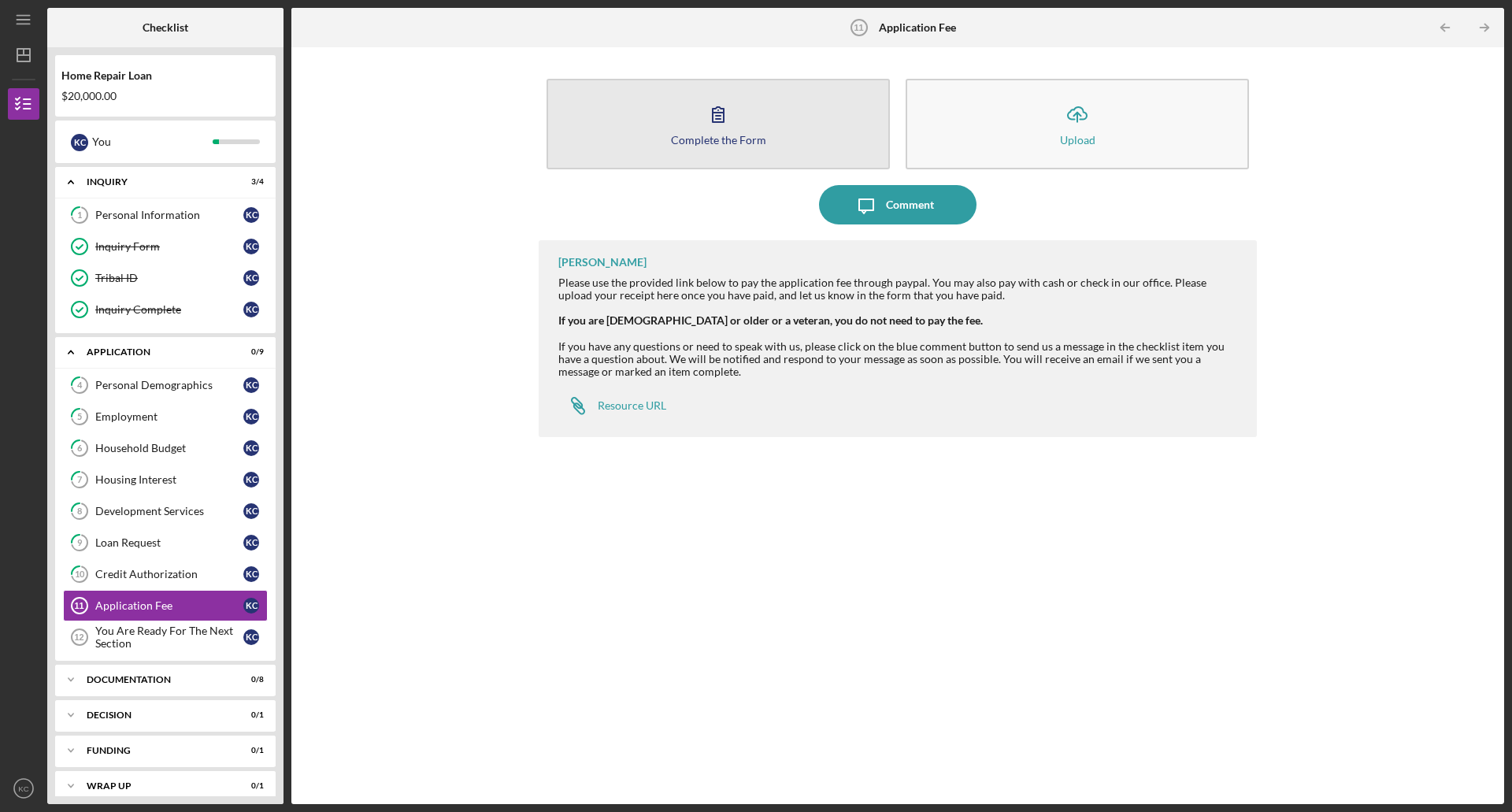
click at [742, 145] on div "Complete the Form" at bounding box center [718, 139] width 95 height 11
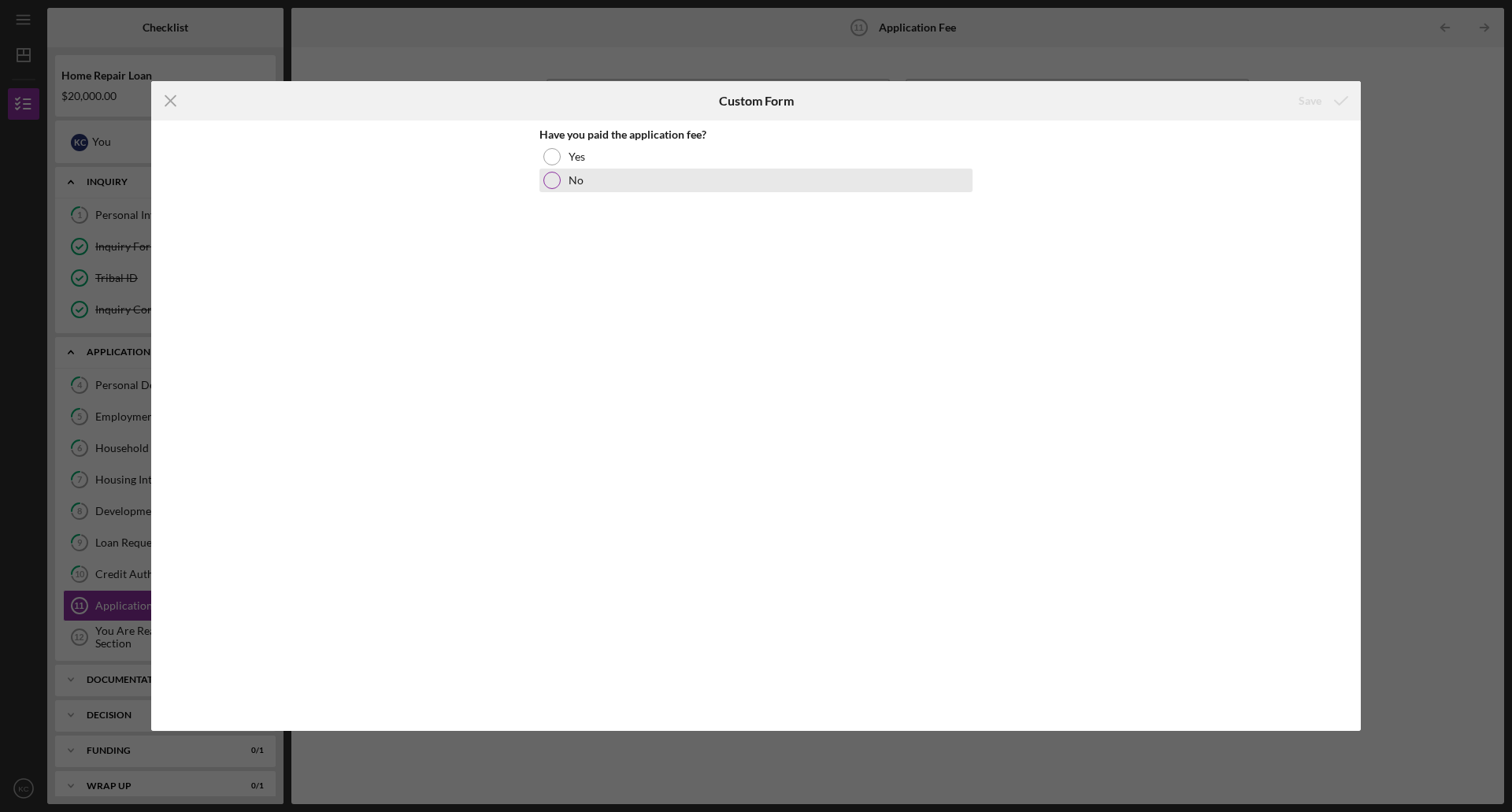
click at [552, 180] on div at bounding box center [552, 180] width 18 height 18
click at [1302, 97] on div "Save" at bounding box center [1311, 101] width 23 height 32
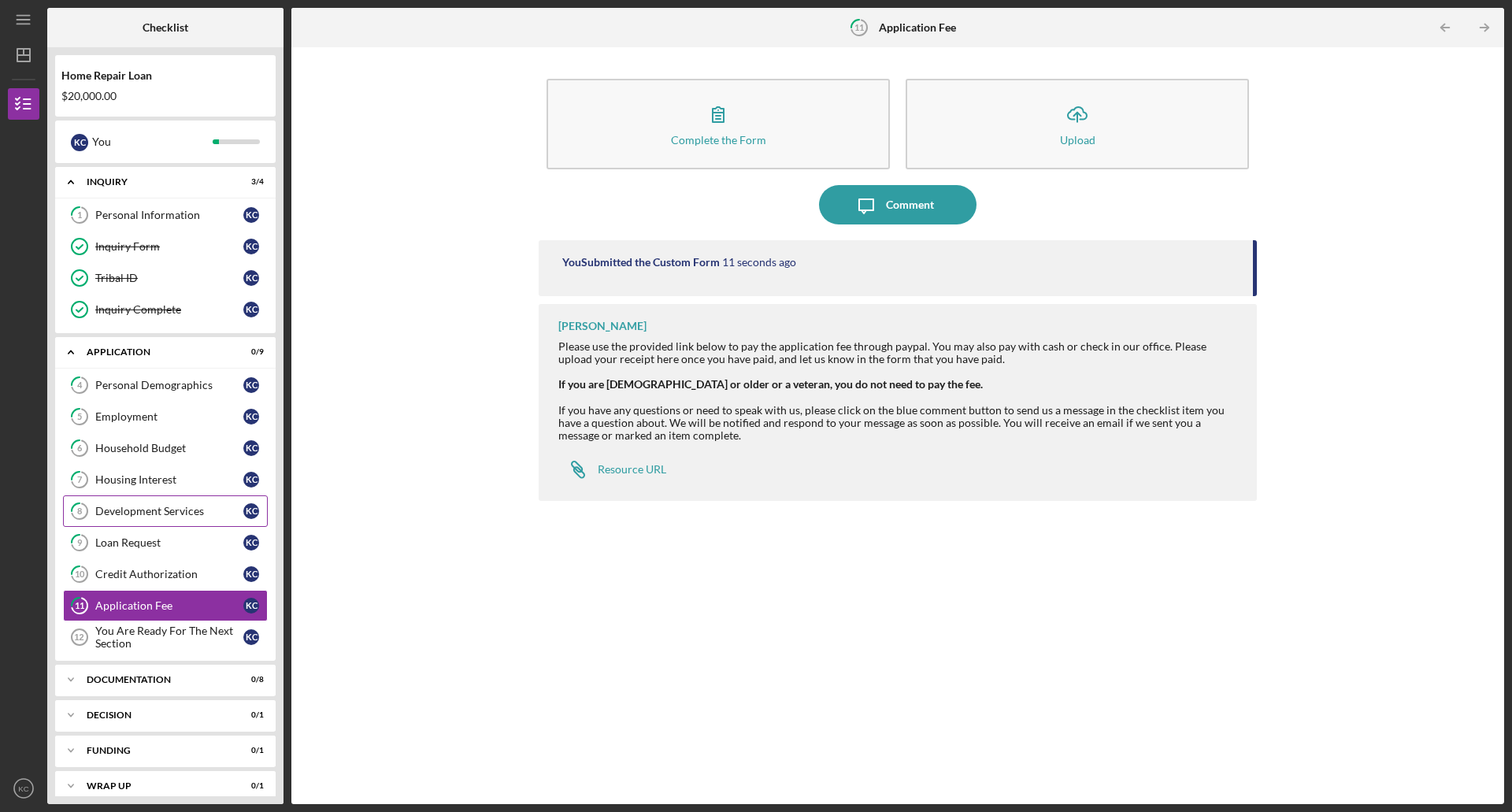
scroll to position [14, 0]
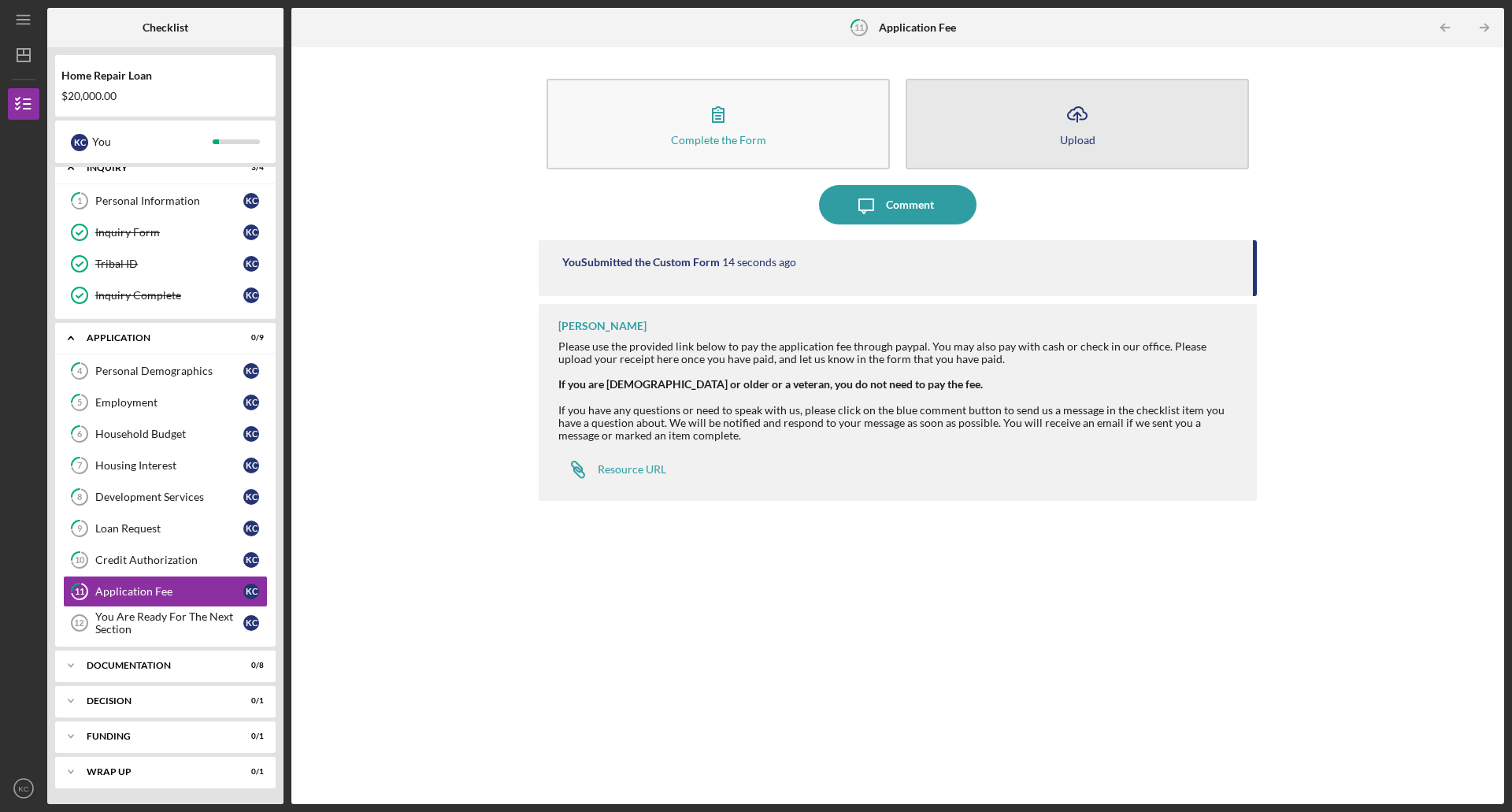
click at [1069, 127] on icon "Icon/Upload" at bounding box center [1077, 114] width 39 height 39
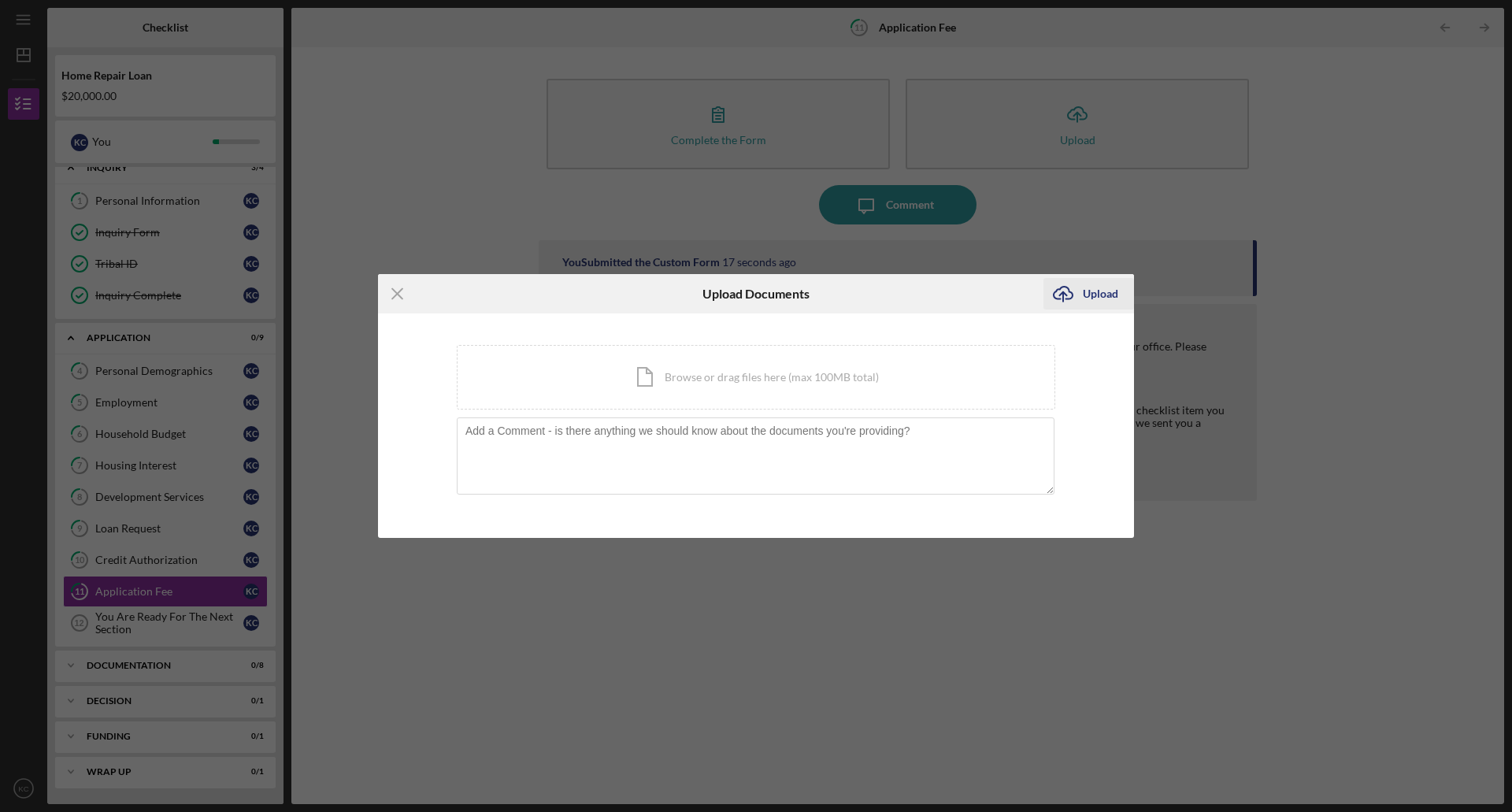
click at [1106, 293] on div "Upload" at bounding box center [1100, 293] width 35 height 32
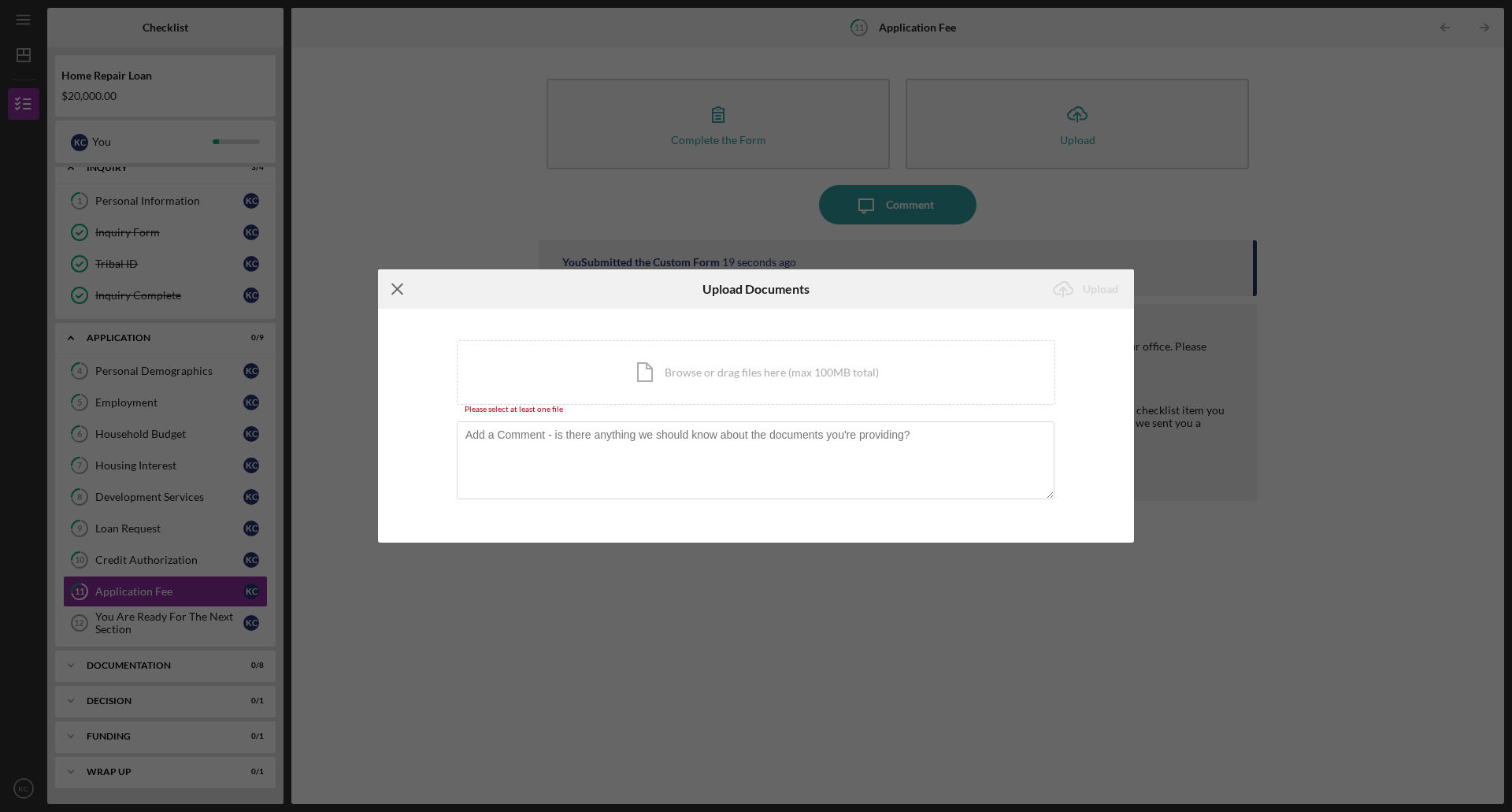
click at [394, 285] on icon "Icon/Menu Close" at bounding box center [398, 289] width 39 height 39
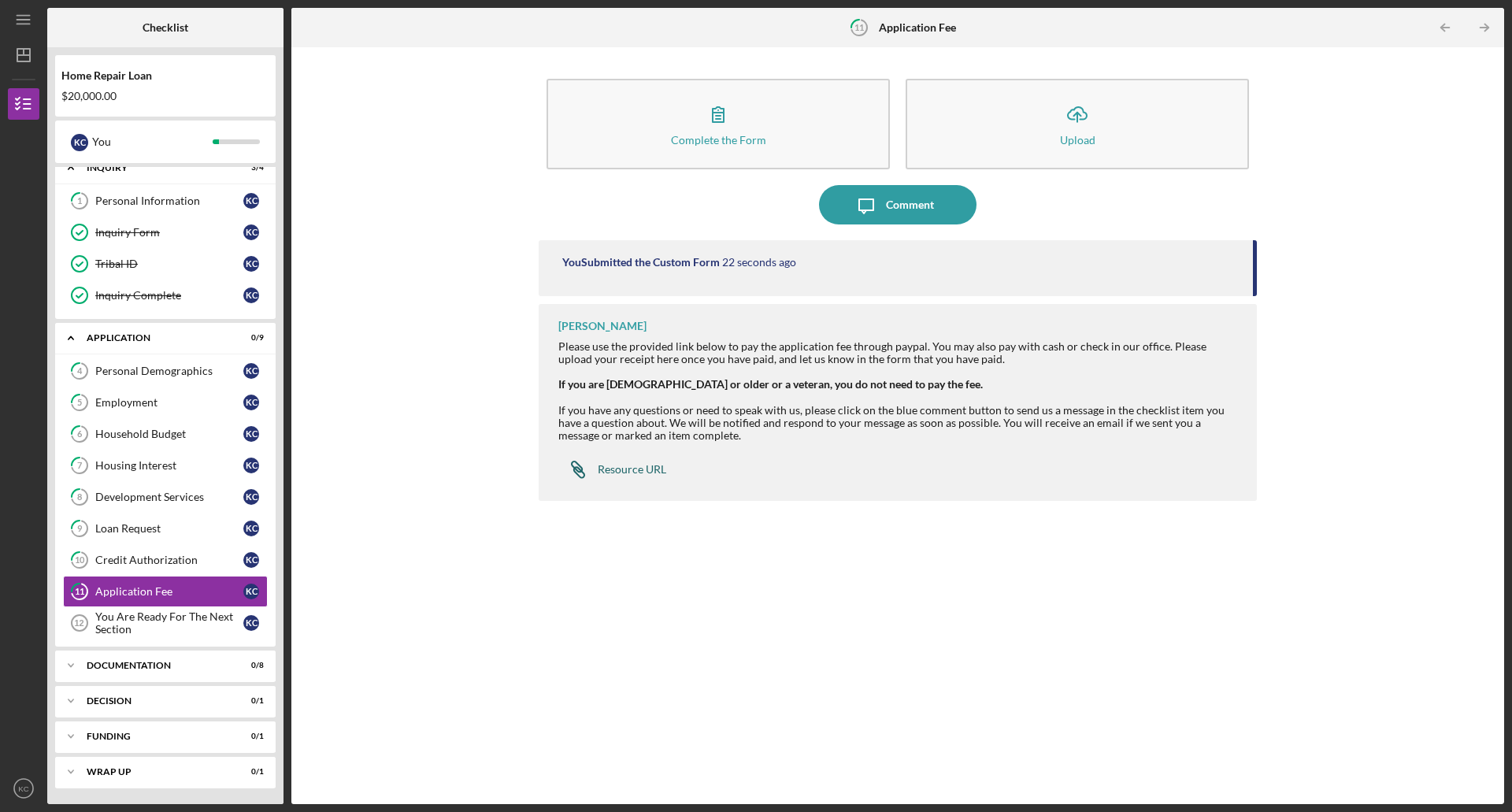
click at [639, 466] on div "Resource URL" at bounding box center [632, 470] width 68 height 12
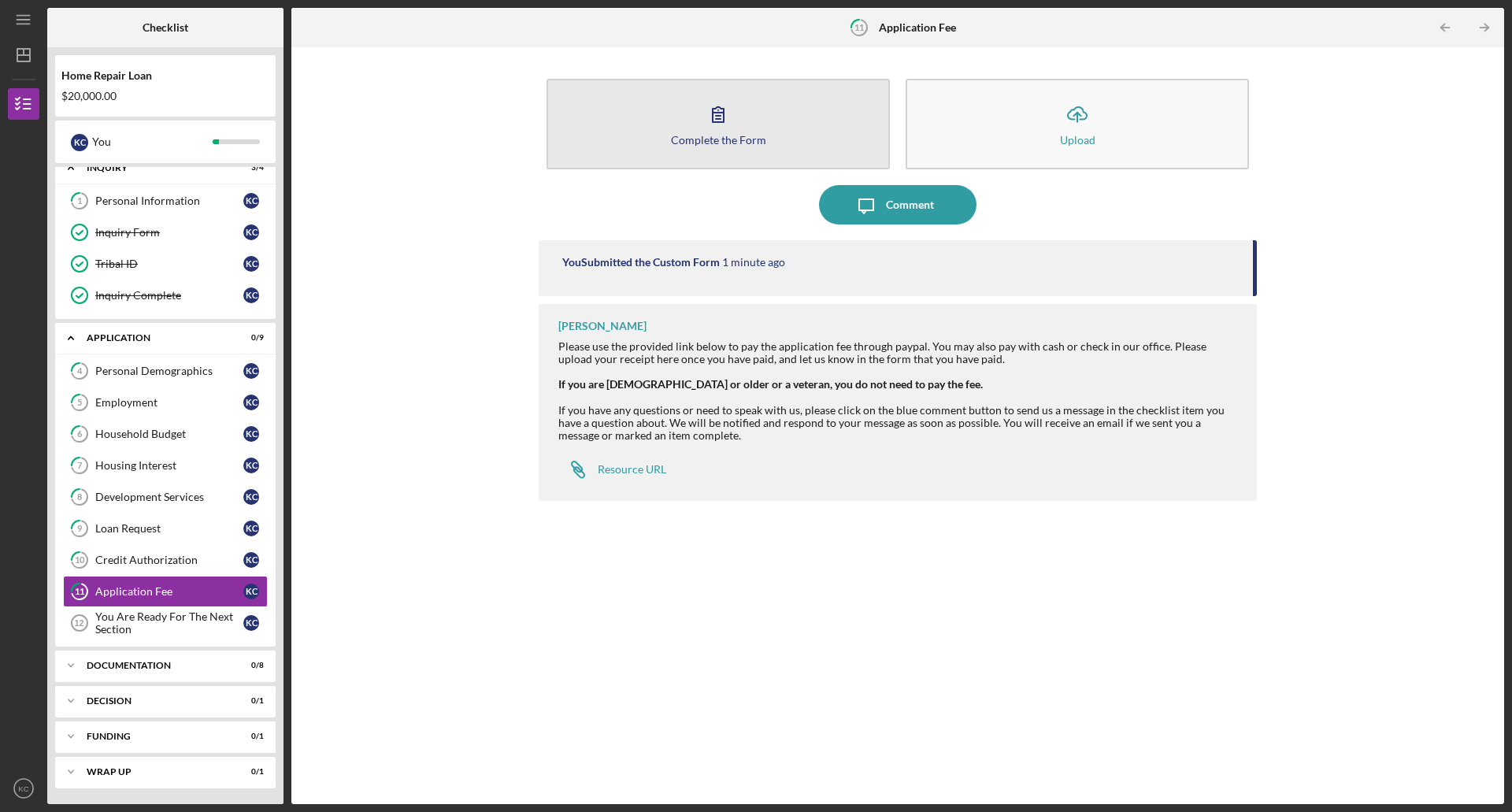
click at [758, 142] on div "Complete the Form" at bounding box center [718, 139] width 95 height 11
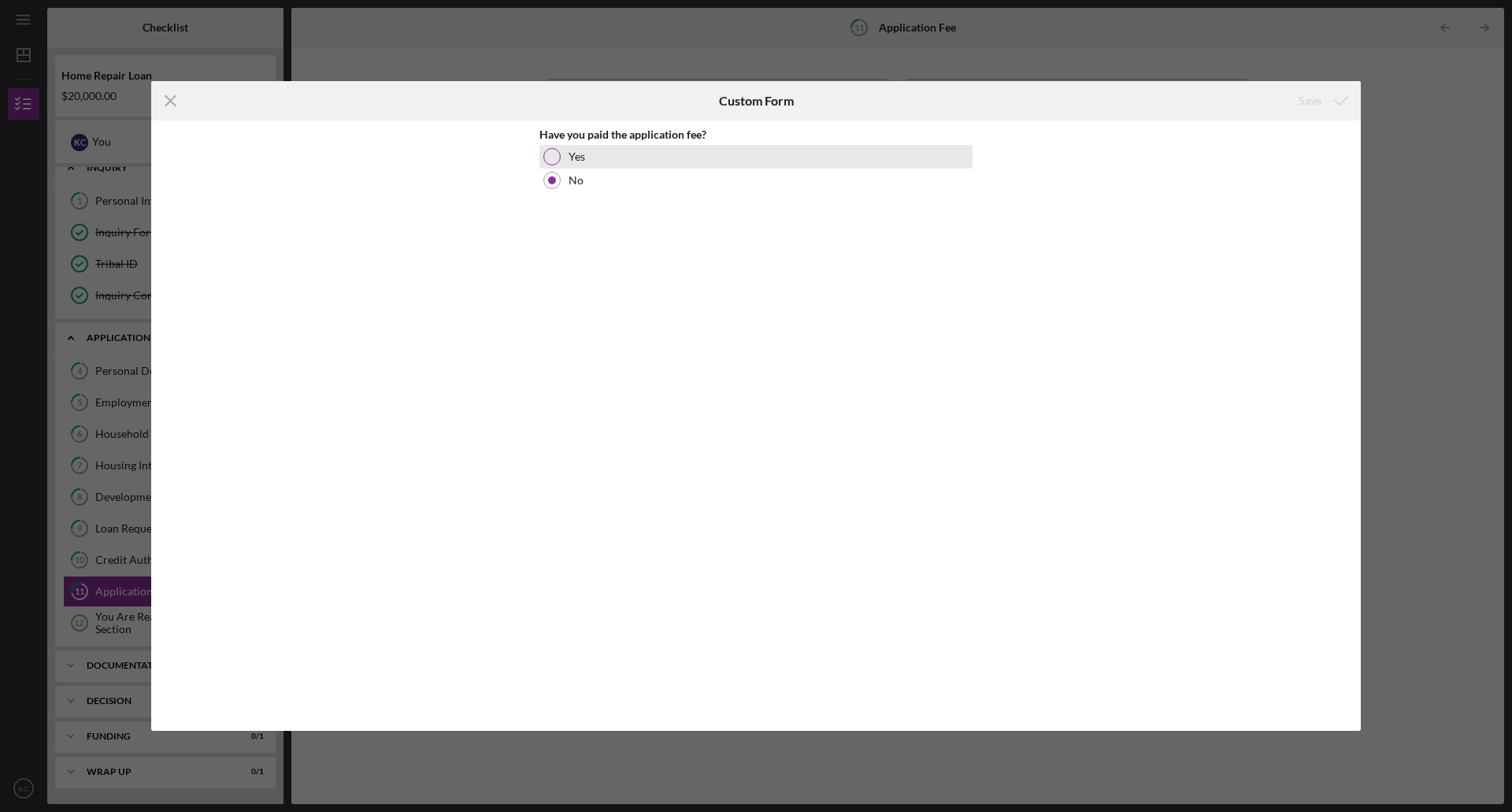
click at [559, 154] on div at bounding box center [552, 157] width 18 height 18
click at [1303, 99] on div "Save" at bounding box center [1311, 101] width 23 height 32
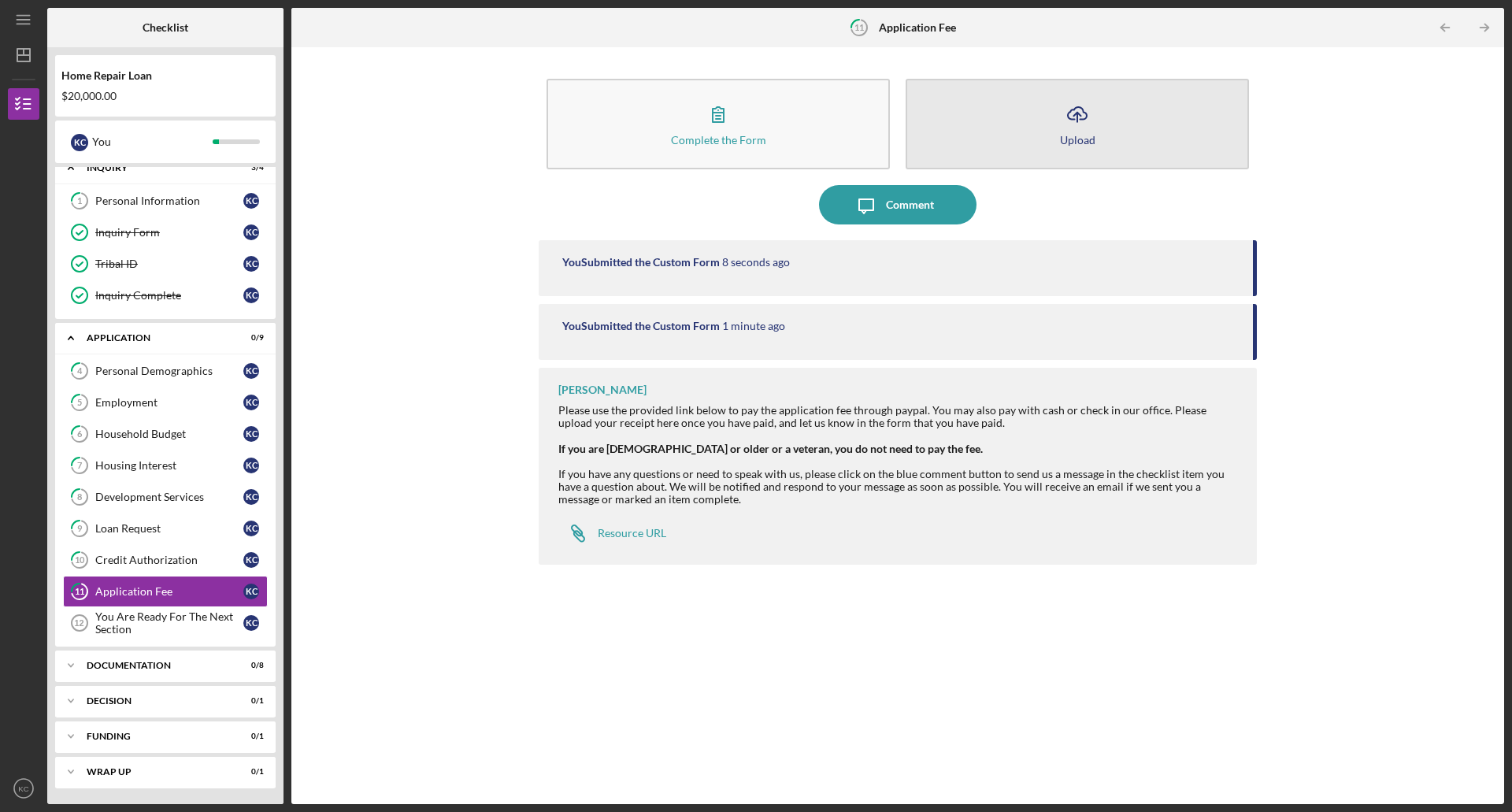
click at [1047, 131] on button "Icon/Upload Upload" at bounding box center [1077, 124] width 343 height 90
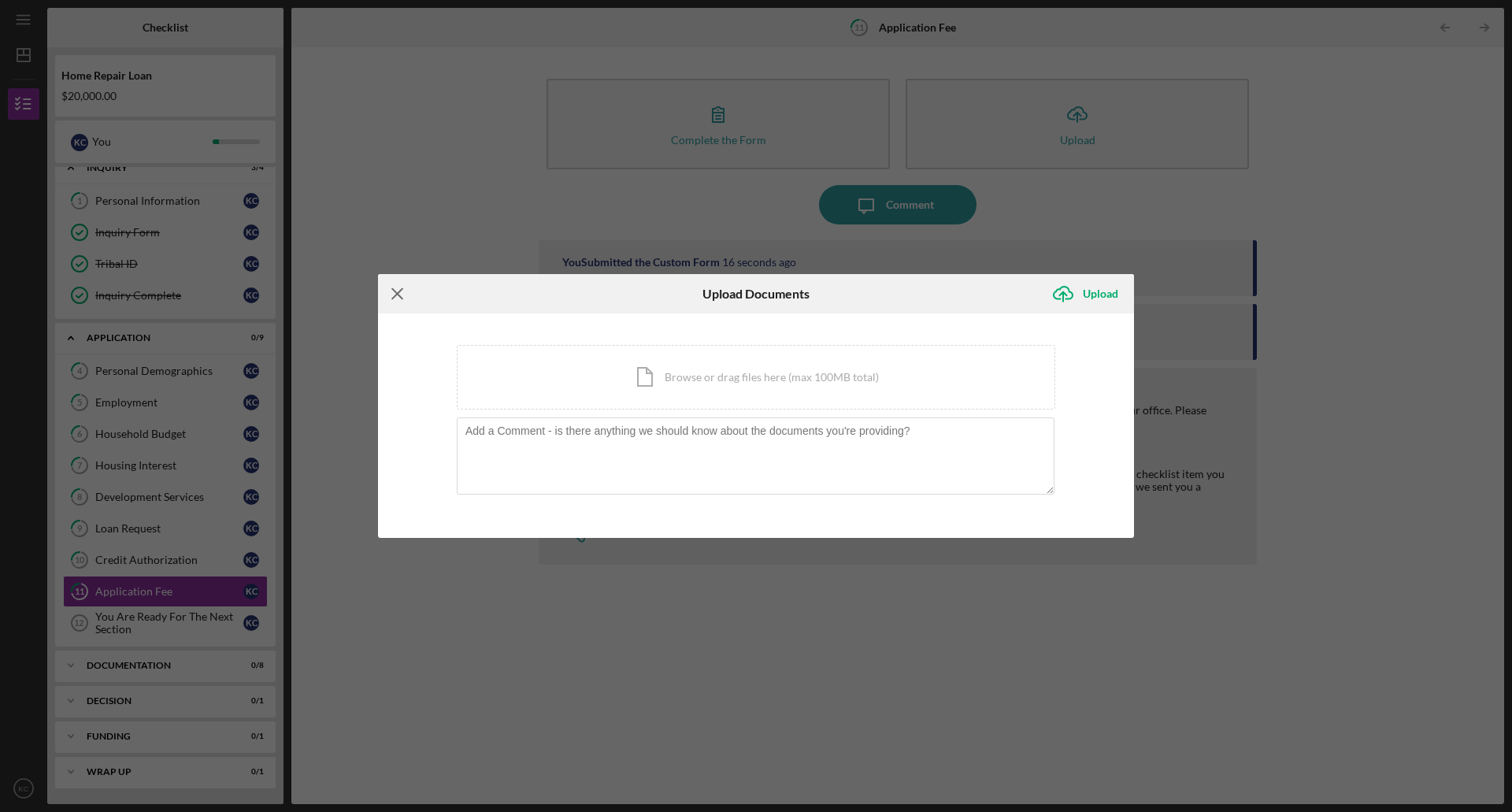
click at [394, 291] on line at bounding box center [398, 293] width 11 height 11
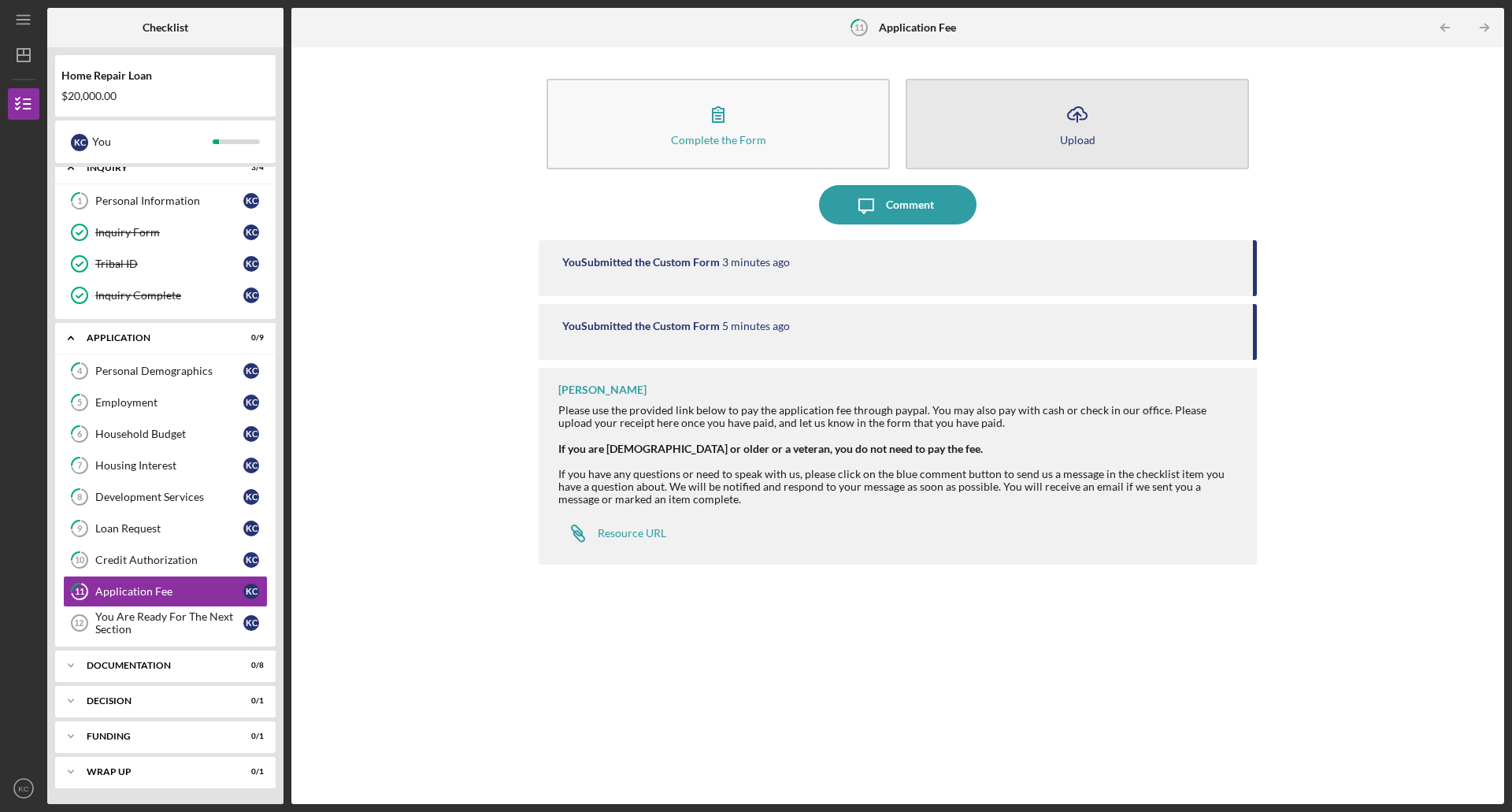
click at [1067, 125] on icon "Icon/Upload" at bounding box center [1077, 114] width 39 height 39
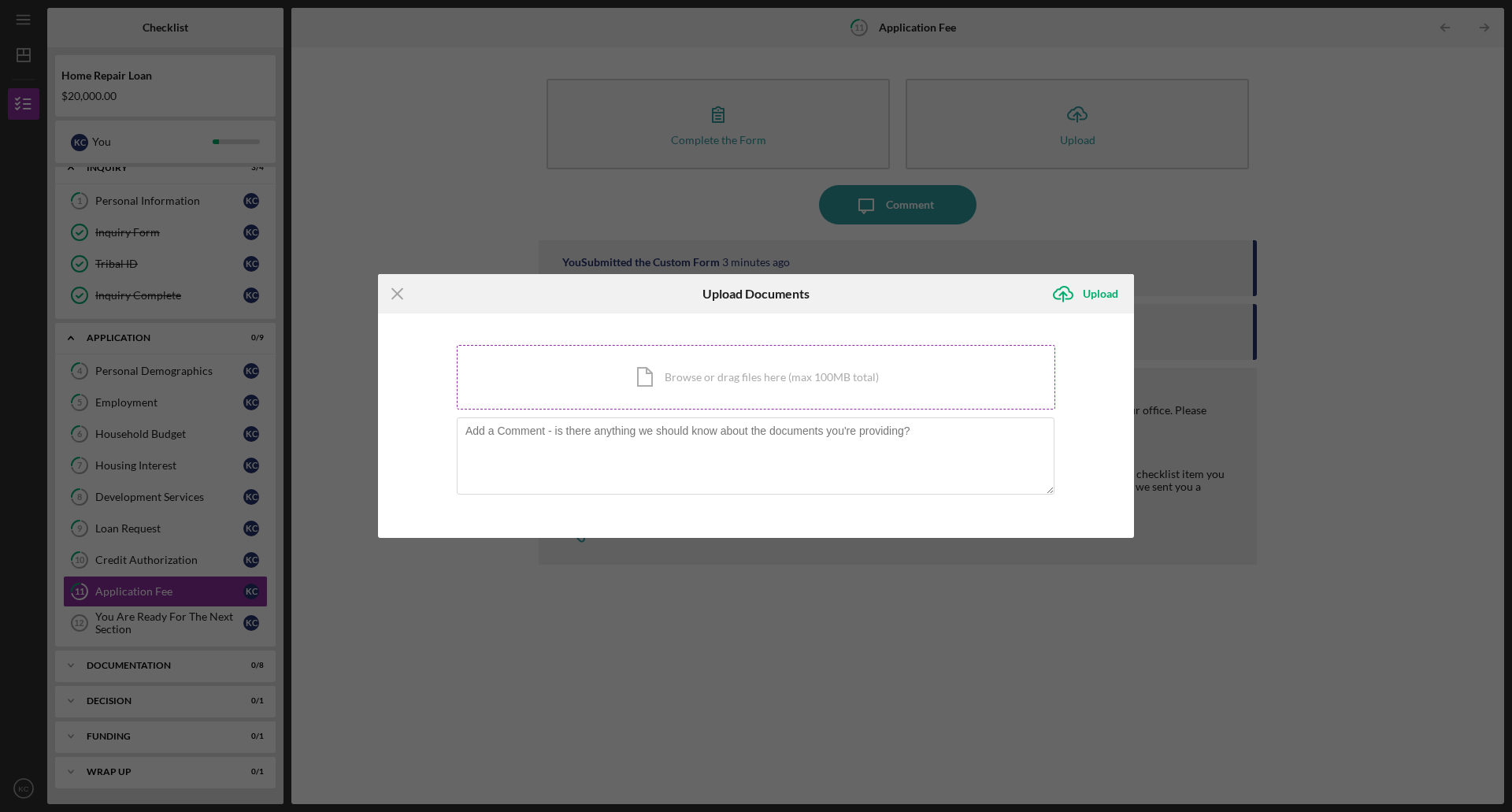
click at [873, 378] on div "Icon/Document Browse or drag files here (max 100MB total) Tap to choose files o…" at bounding box center [756, 378] width 598 height 65
click at [390, 285] on icon "Icon/Menu Close" at bounding box center [398, 293] width 39 height 39
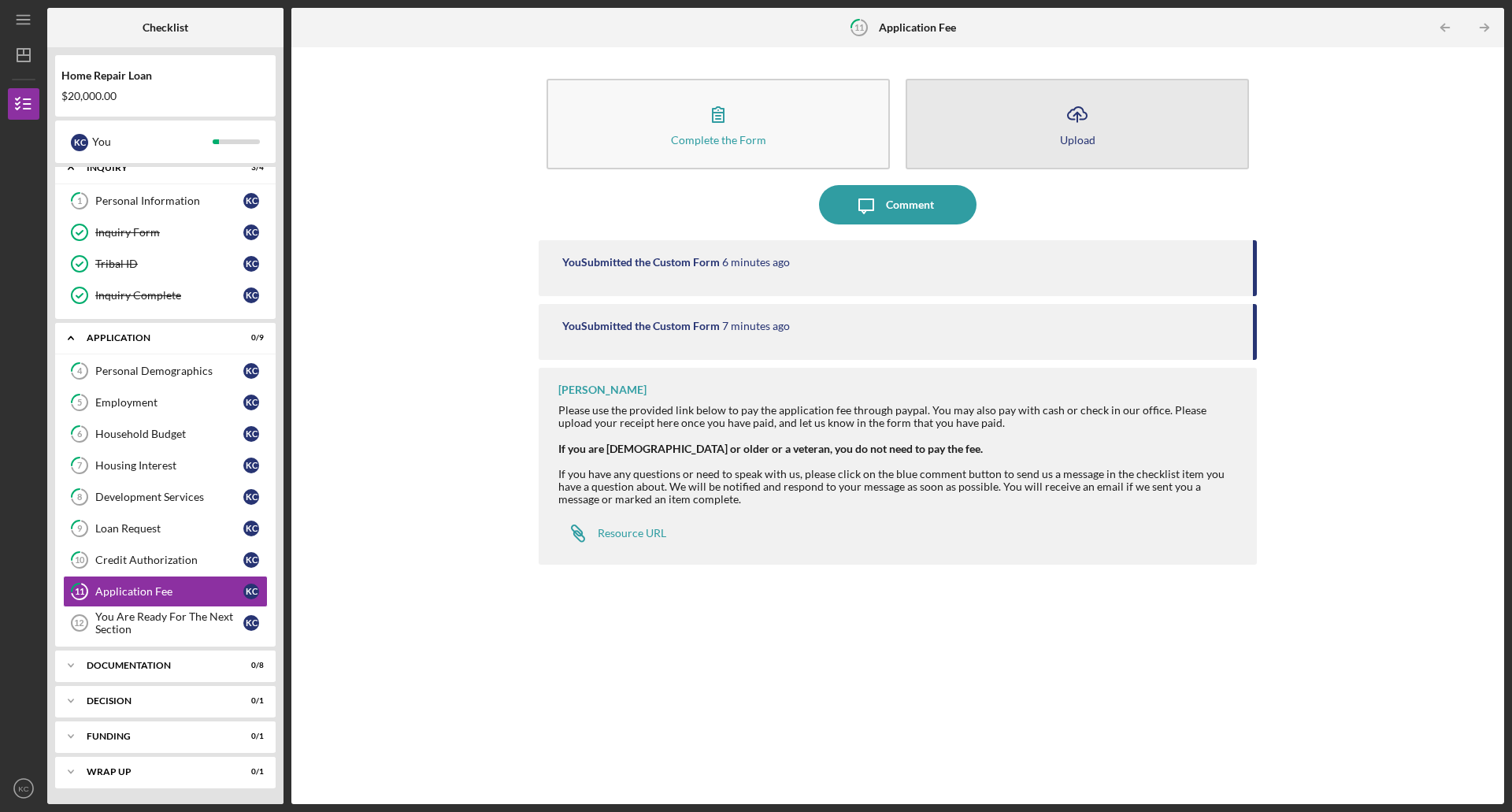
click at [1073, 121] on icon "Icon/Upload" at bounding box center [1077, 114] width 39 height 39
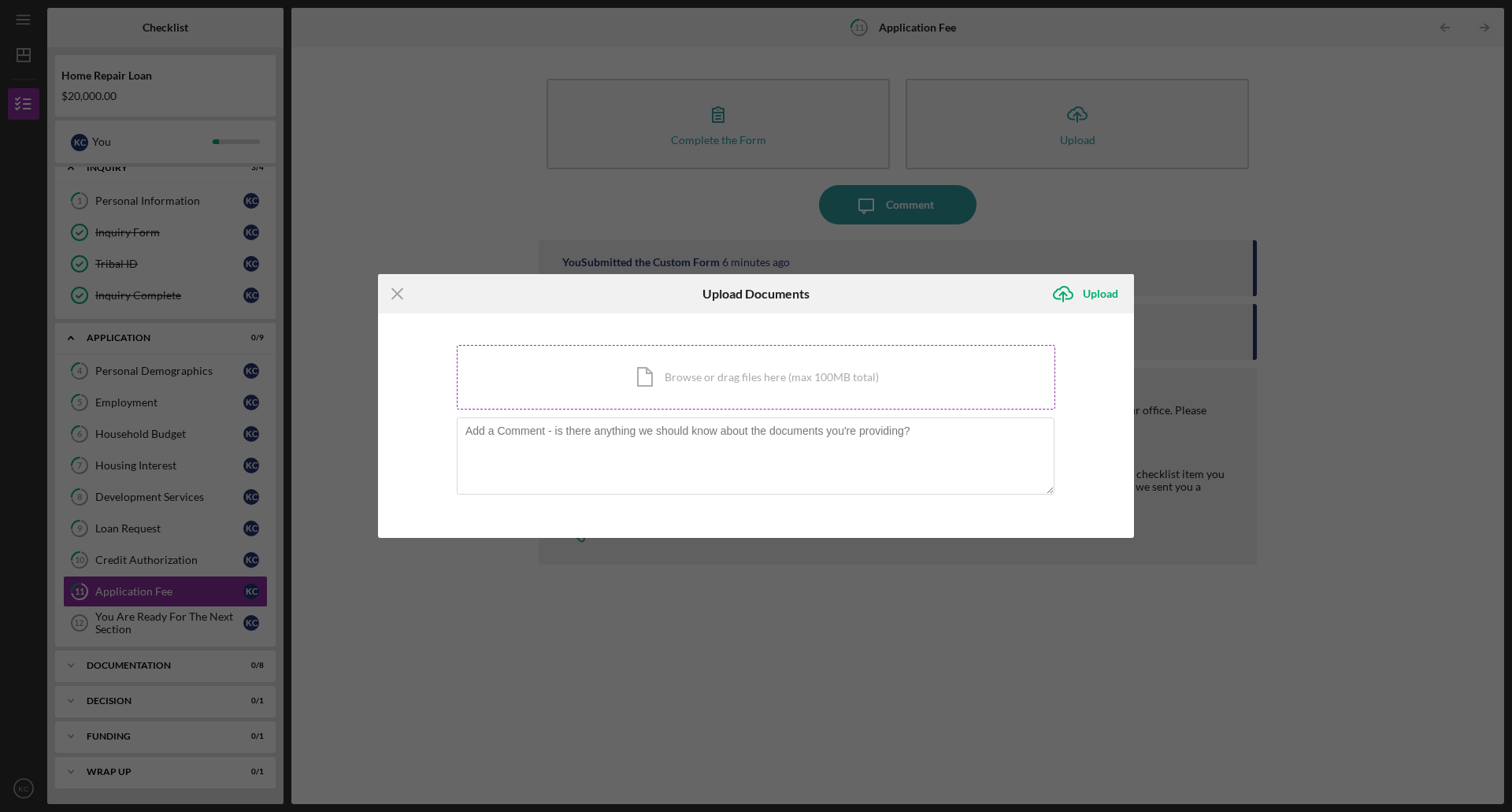
click at [652, 371] on div "Icon/Document Browse or drag files here (max 100MB total) Tap to choose files o…" at bounding box center [756, 378] width 598 height 65
click at [637, 378] on div "Icon/Document Browse or drag files here (max 100MB total) Tap to choose files o…" at bounding box center [756, 378] width 598 height 65
click at [467, 327] on div "You're uploading documents related to Application Fee . Icon/Document Browse or…" at bounding box center [756, 426] width 756 height 225
click at [1070, 289] on icon "Icon/Upload" at bounding box center [1063, 293] width 39 height 39
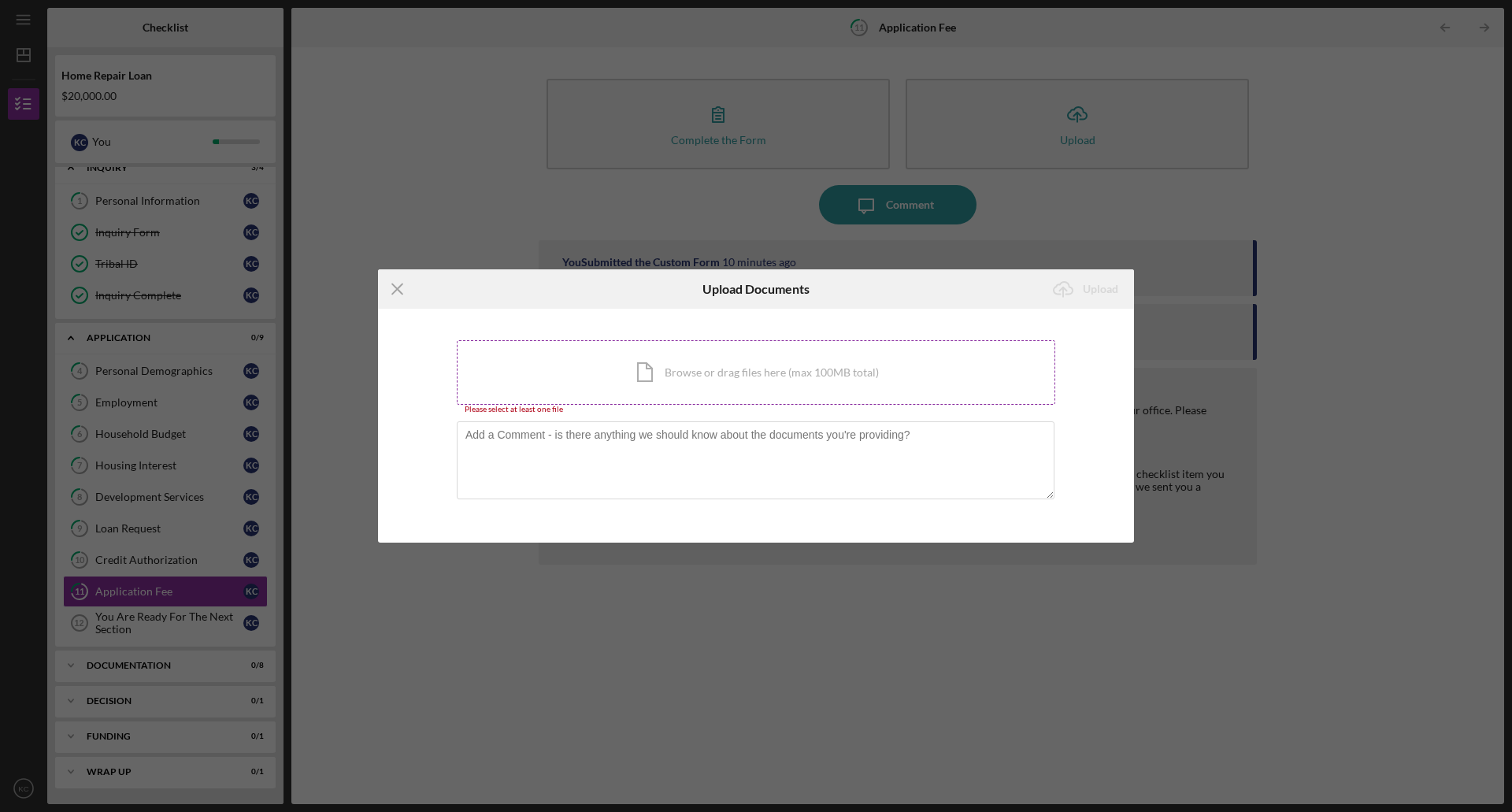
click at [626, 342] on div "Icon/Document Browse or drag files here (max 100MB total) Tap to choose files o…" at bounding box center [756, 372] width 598 height 65
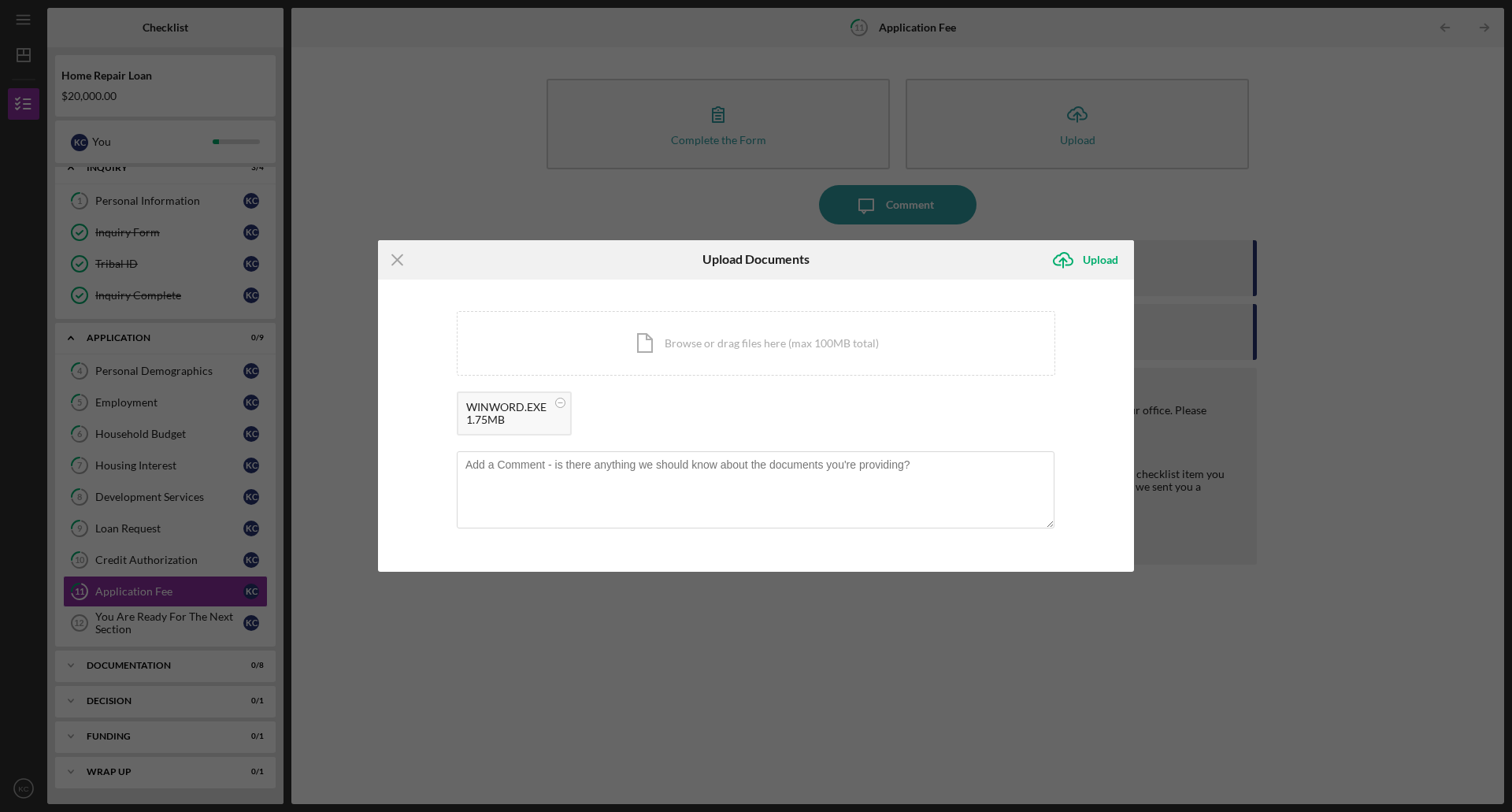
click at [546, 419] on div "1.75MB" at bounding box center [506, 420] width 81 height 12
click at [541, 410] on div "WINWORD.EXE" at bounding box center [506, 407] width 81 height 12
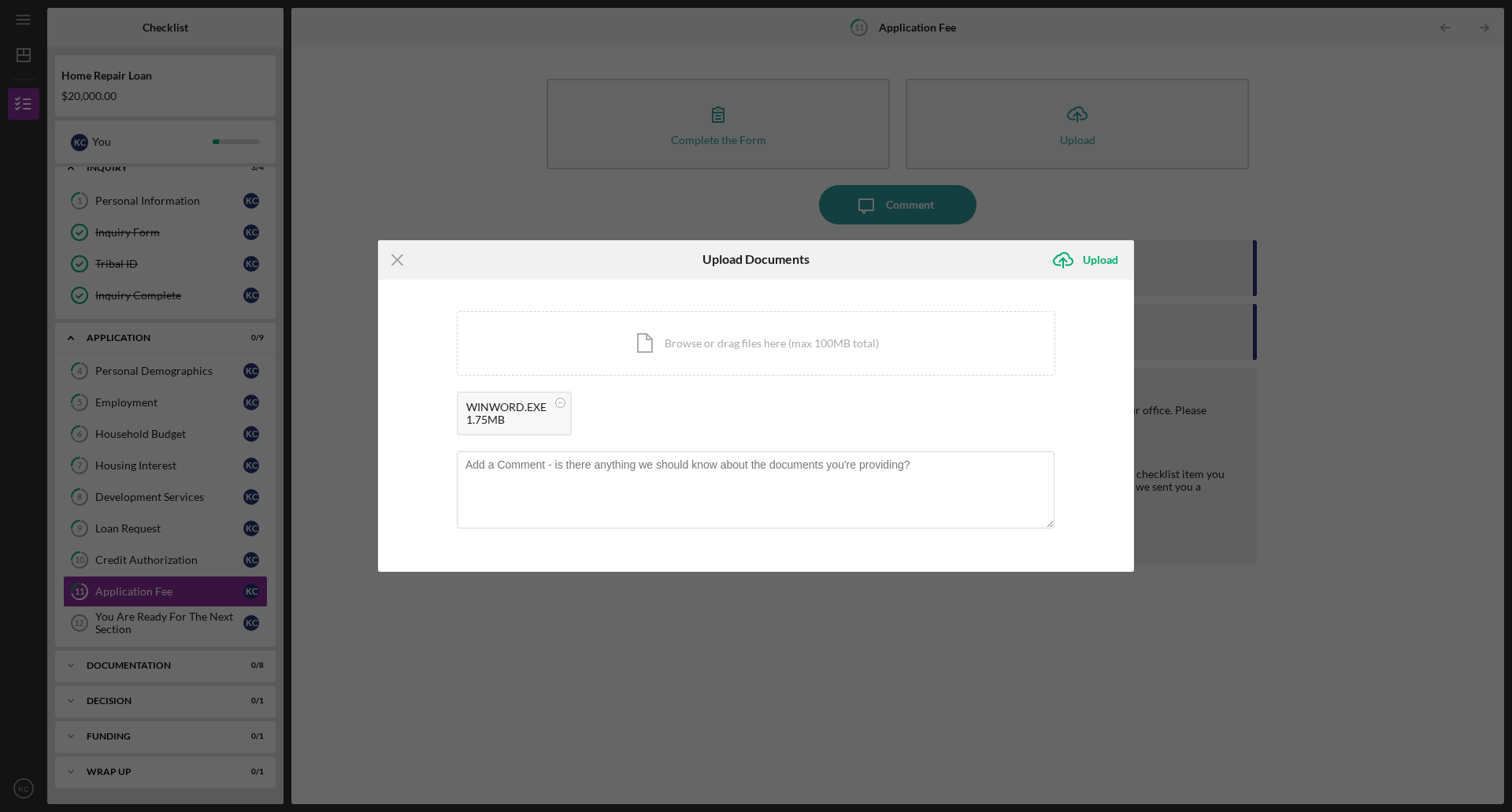
click at [484, 410] on div "WINWORD.EXE" at bounding box center [506, 407] width 81 height 12
click at [533, 427] on div "WINWORD.EXE 1.75MB" at bounding box center [514, 413] width 115 height 44
click at [519, 414] on div "1.75MB" at bounding box center [506, 420] width 81 height 12
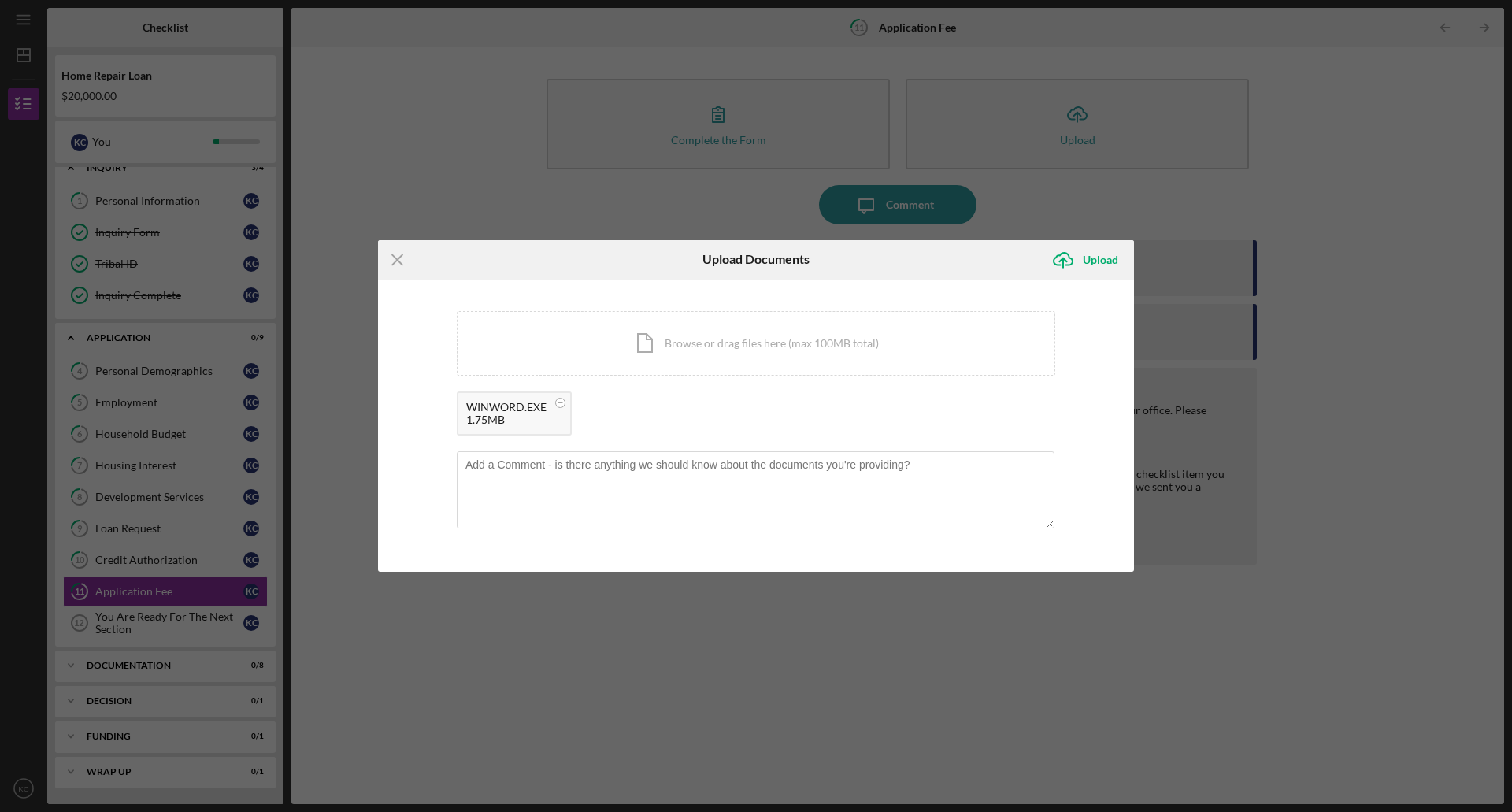
click at [519, 414] on div "1.75MB" at bounding box center [506, 420] width 81 height 12
click at [562, 405] on circle at bounding box center [561, 402] width 10 height 10
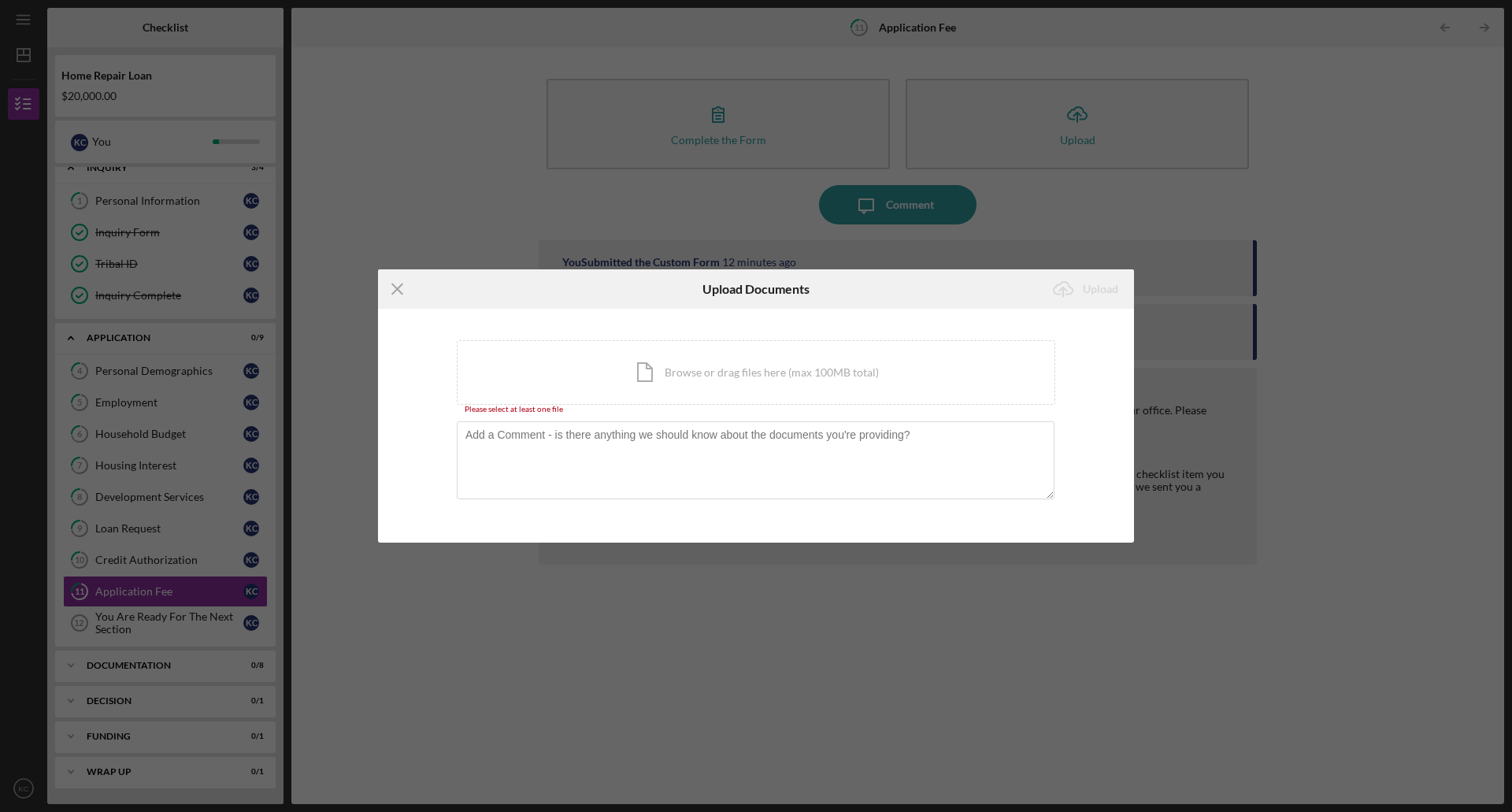
click at [988, 287] on div "Icon/Upload Upload" at bounding box center [1008, 289] width 252 height 39
click at [639, 369] on div "Icon/Document Browse or drag files here (max 100MB total) Tap to choose files o…" at bounding box center [756, 372] width 598 height 65
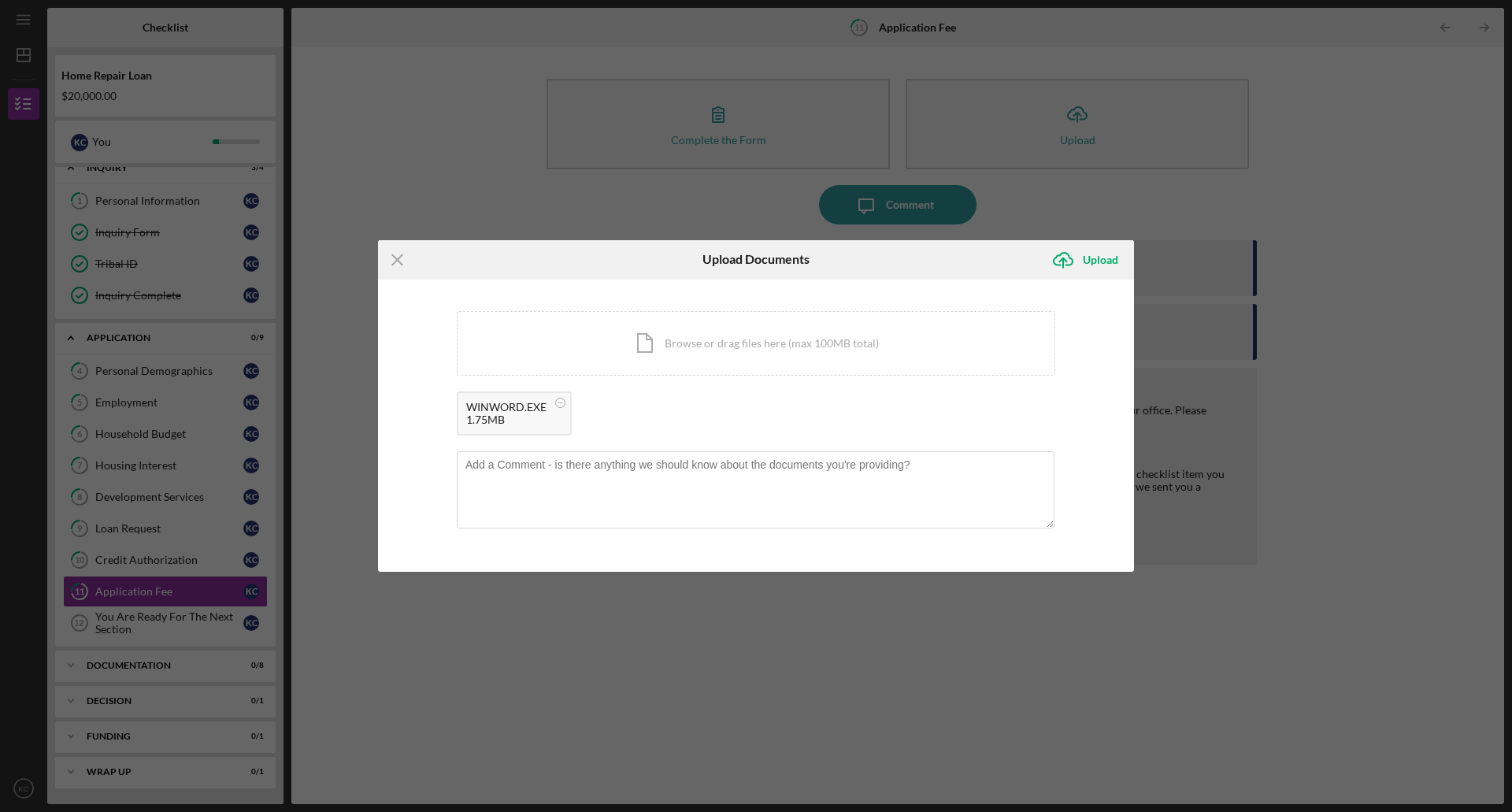
click at [504, 410] on div "WINWORD.EXE" at bounding box center [506, 407] width 81 height 12
click at [562, 404] on circle at bounding box center [561, 402] width 10 height 10
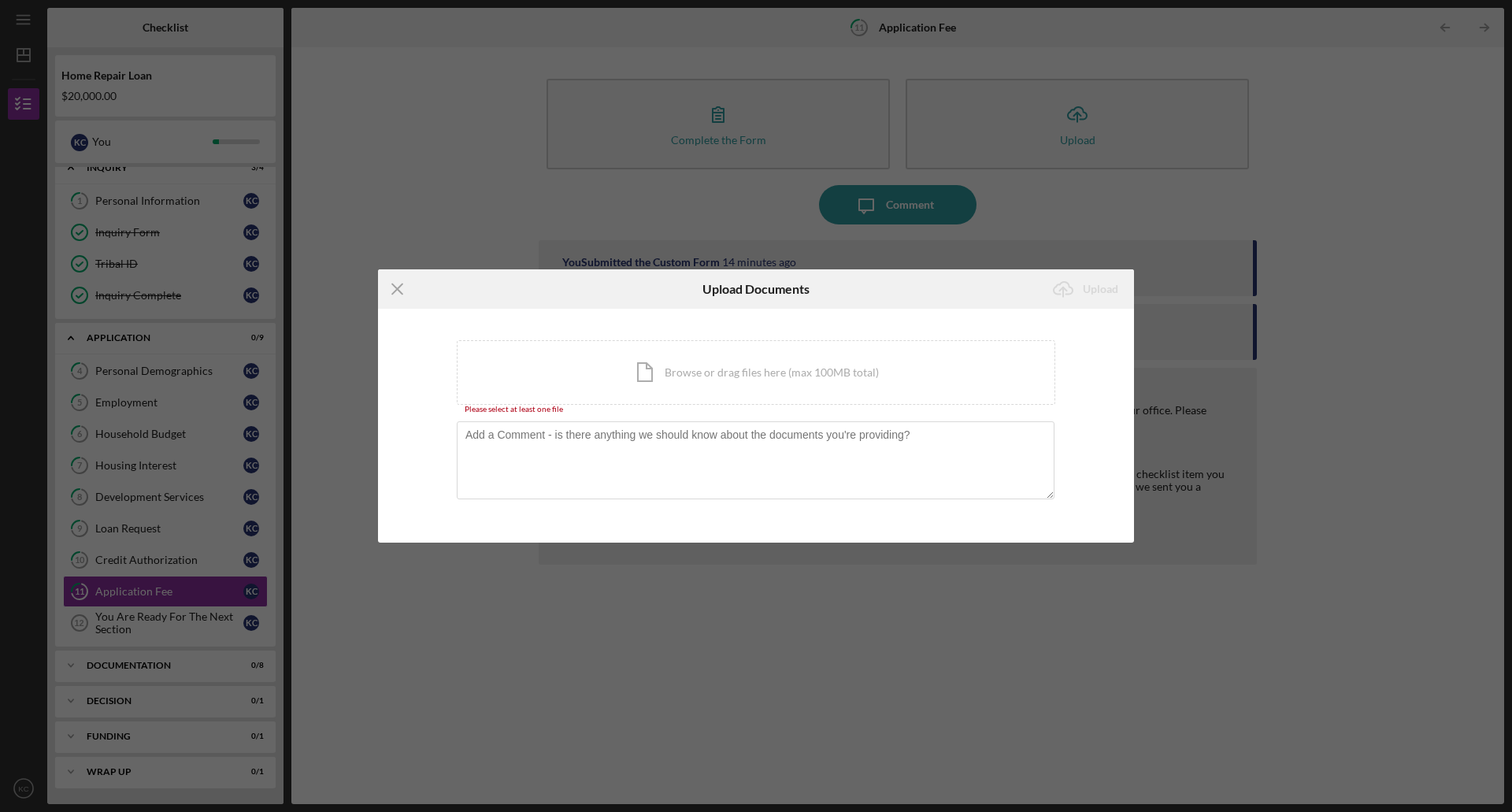
click at [463, 87] on div "Icon/Menu Close Upload Documents Icon/Upload Upload You're uploading documents …" at bounding box center [756, 406] width 1512 height 812
click at [392, 286] on icon "Icon/Menu Close" at bounding box center [398, 289] width 39 height 39
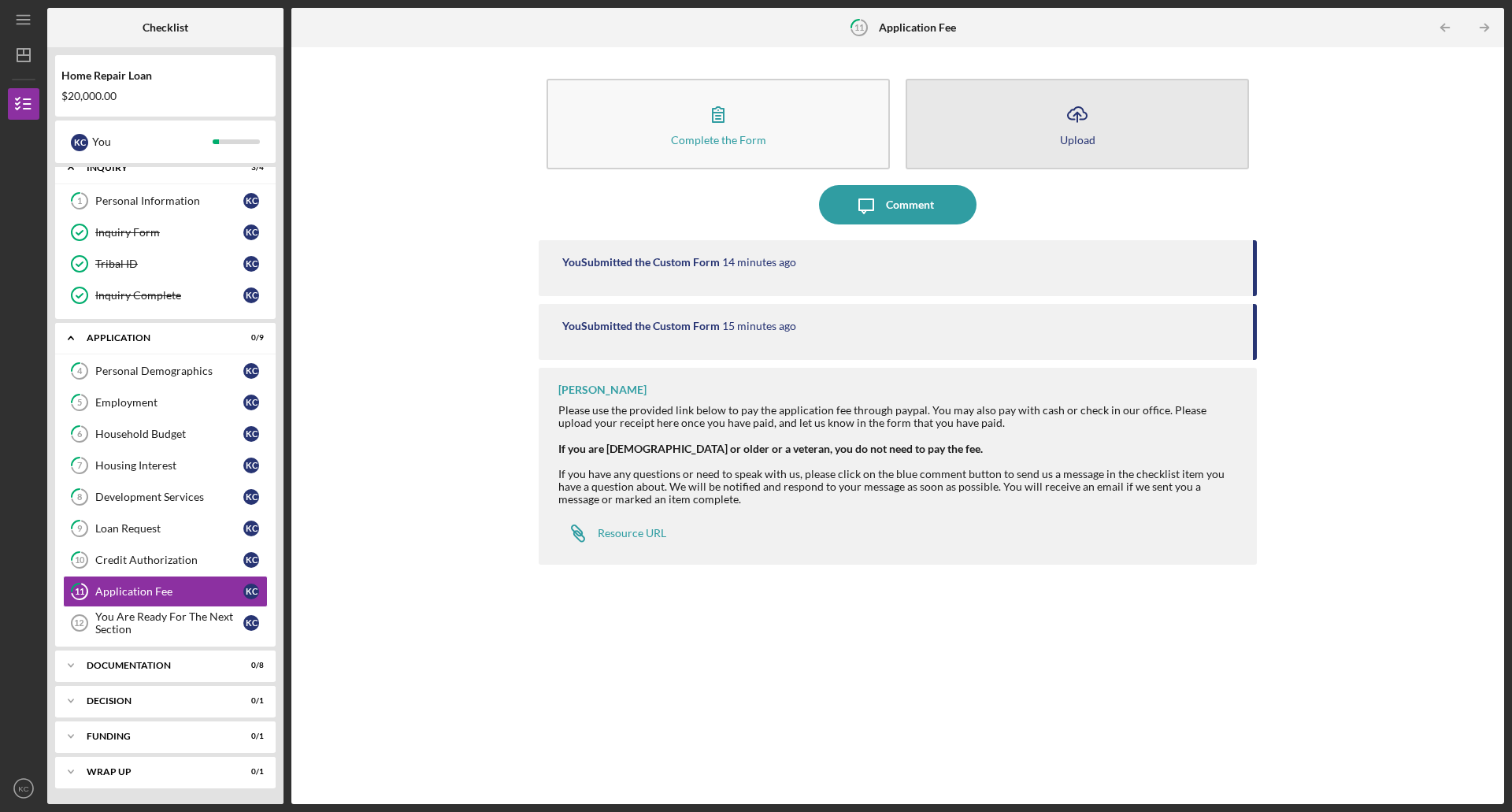
click at [1074, 126] on icon "Icon/Upload" at bounding box center [1077, 114] width 39 height 39
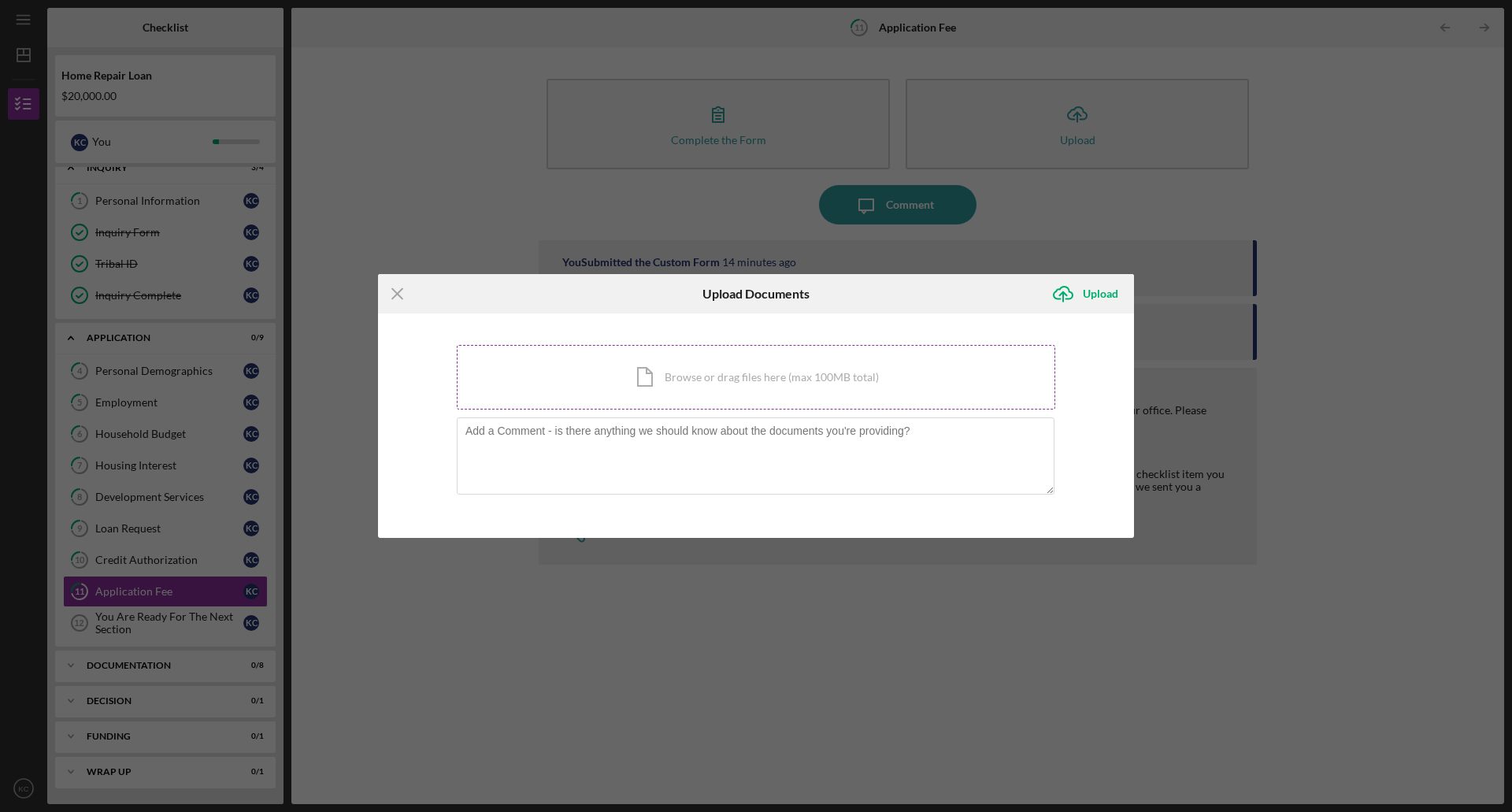
click at [763, 357] on div "Icon/Document Browse or drag files here (max 100MB total) Tap to choose files o…" at bounding box center [756, 378] width 598 height 65
click at [640, 369] on div "Icon/Document Browse or drag files here (max 100MB total) Tap to choose files o…" at bounding box center [756, 378] width 598 height 65
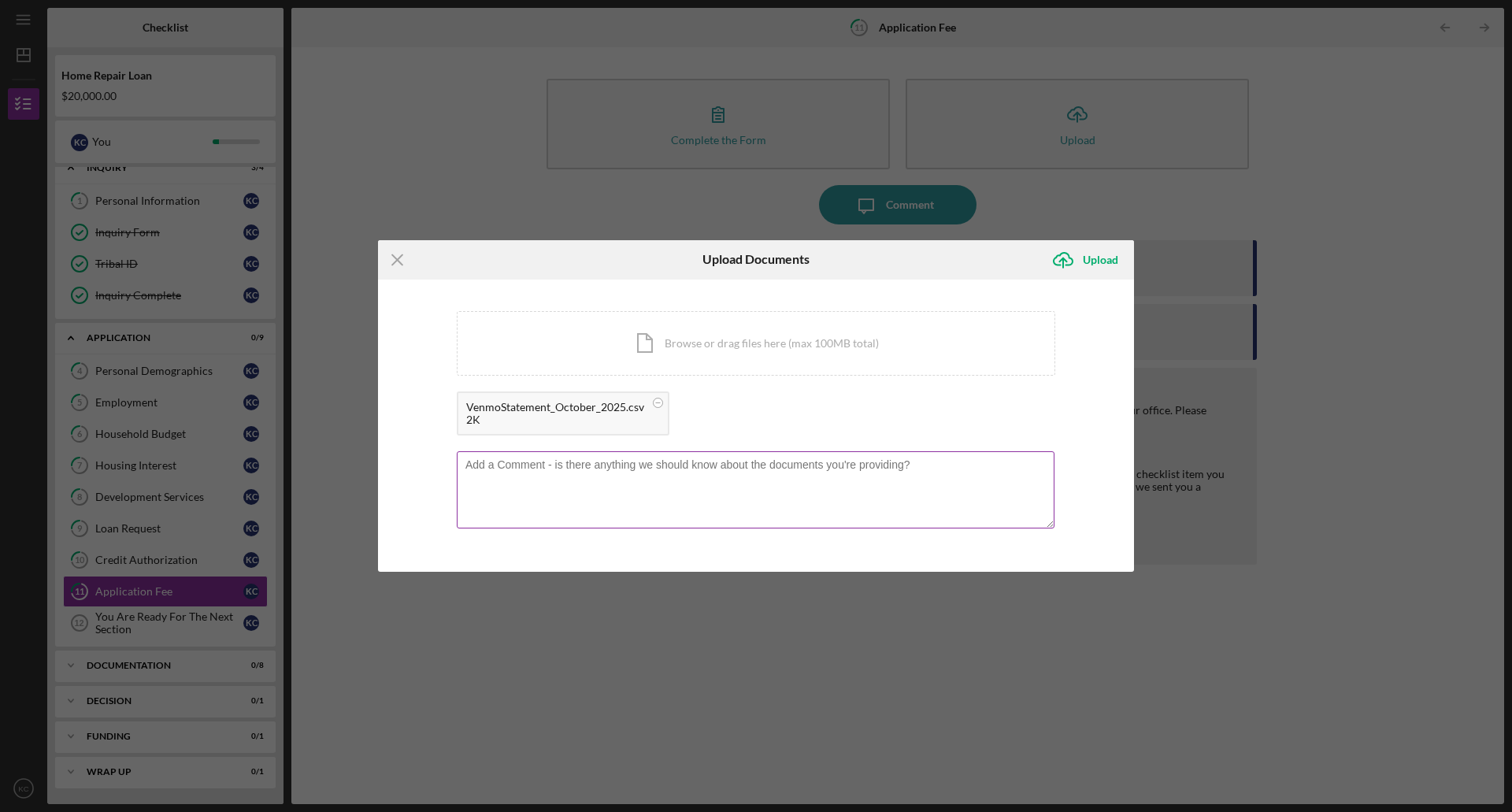
click at [750, 484] on textarea at bounding box center [756, 490] width 597 height 77
click at [1060, 262] on icon "Icon/Upload" at bounding box center [1063, 259] width 39 height 39
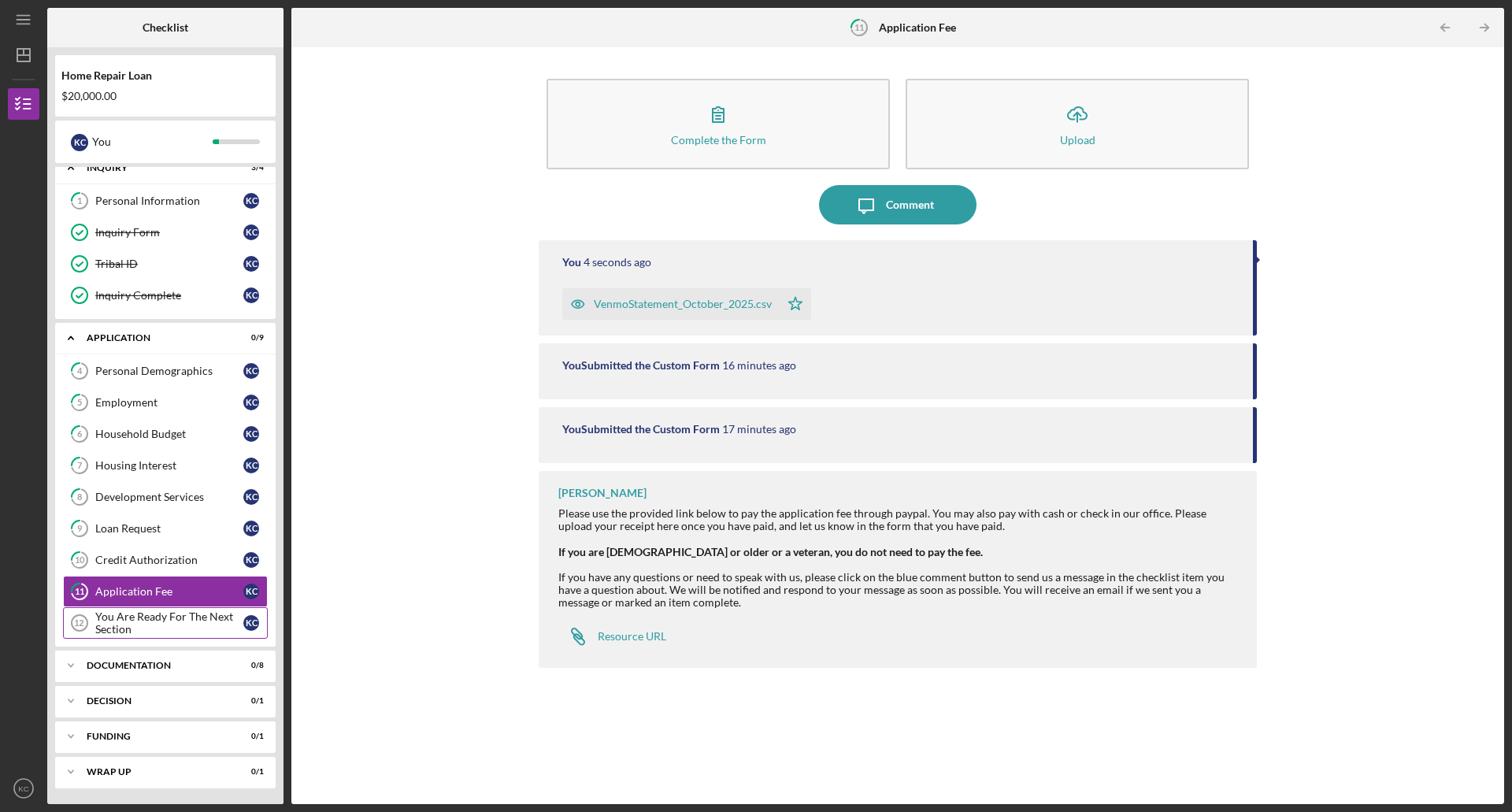
click at [168, 625] on div "You Are Ready For The Next Section" at bounding box center [169, 623] width 148 height 25
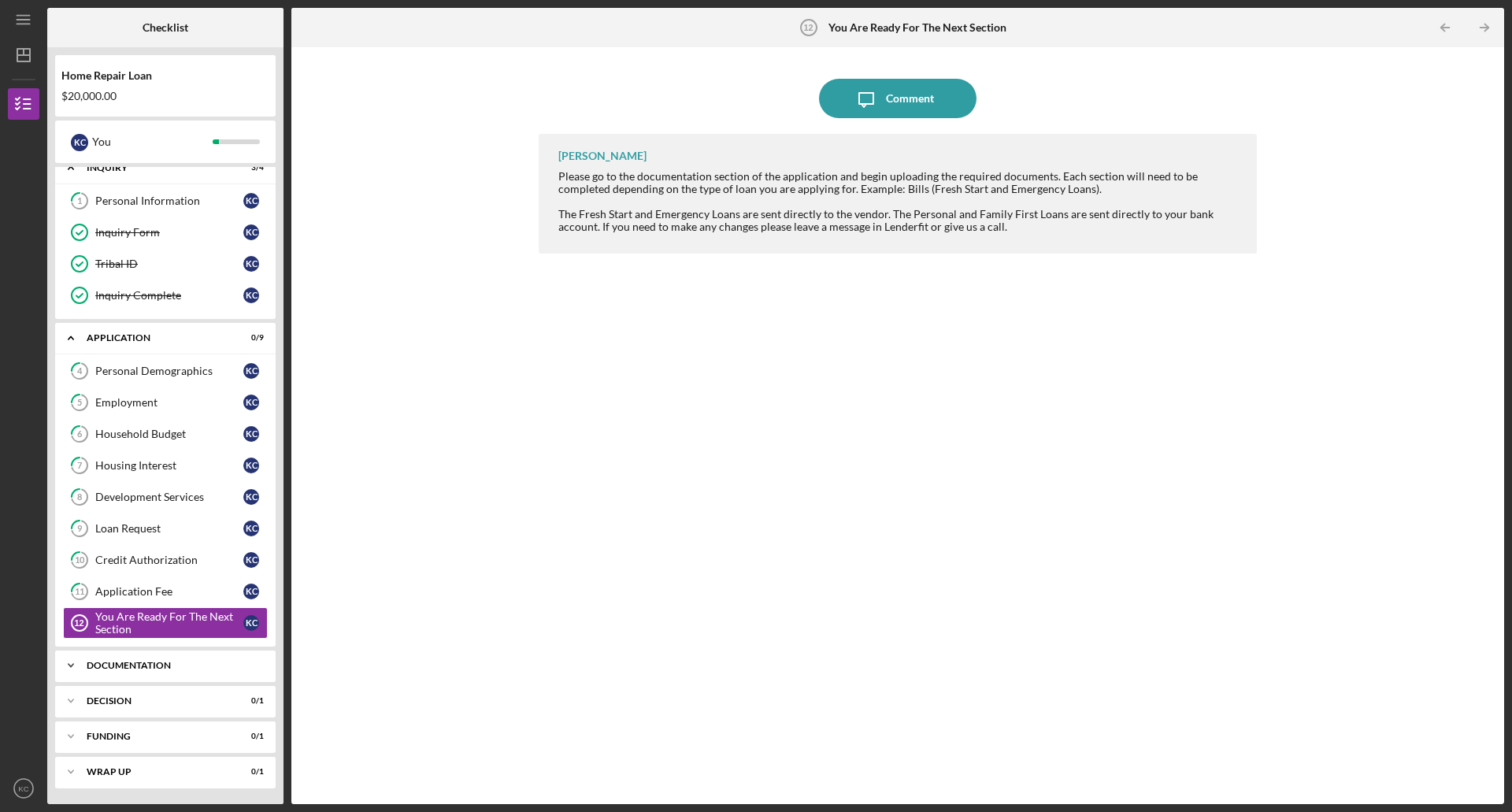
click at [179, 667] on div "Documentation" at bounding box center [171, 665] width 169 height 10
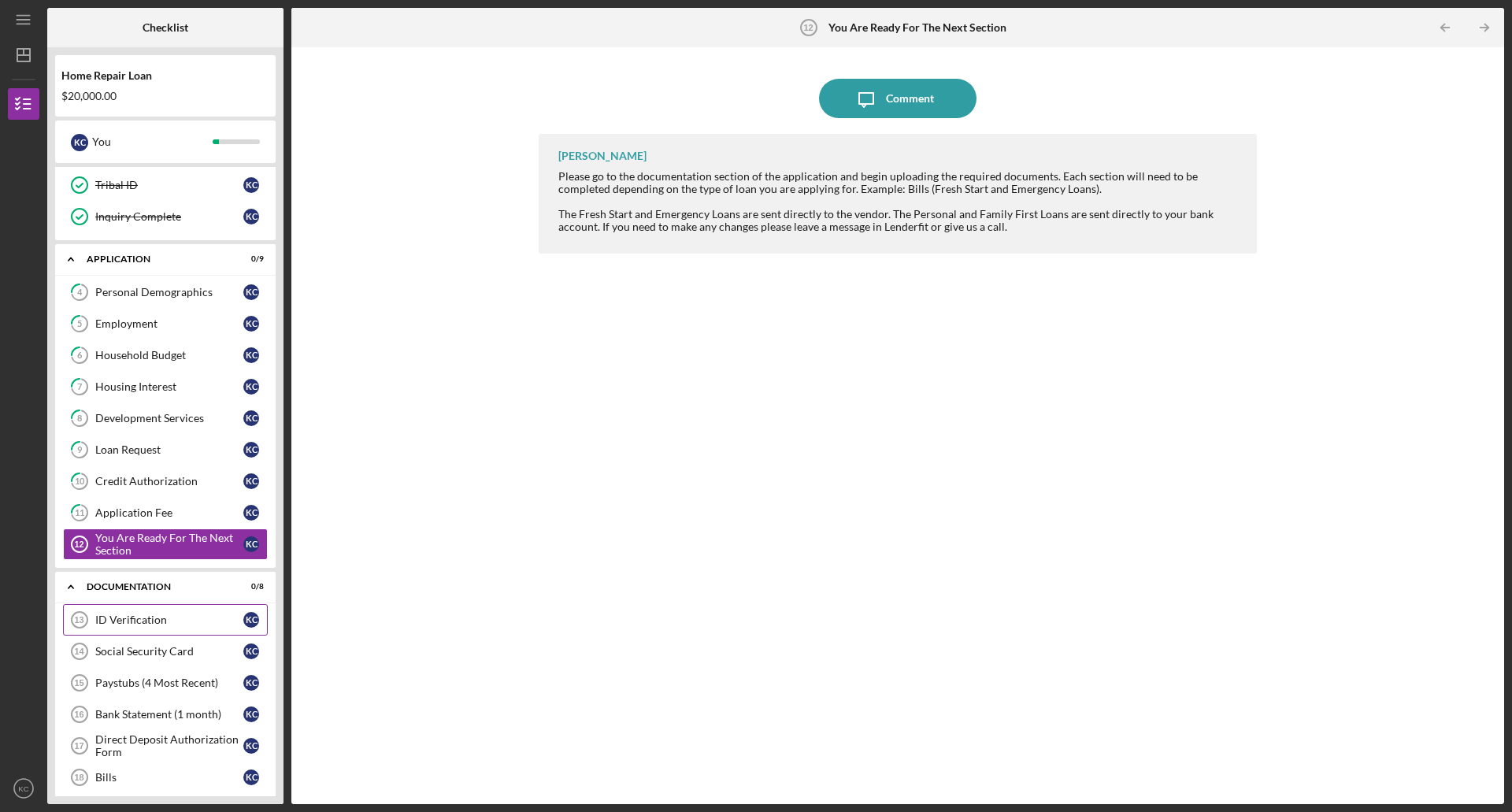
click at [137, 621] on div "ID Verification" at bounding box center [169, 619] width 148 height 12
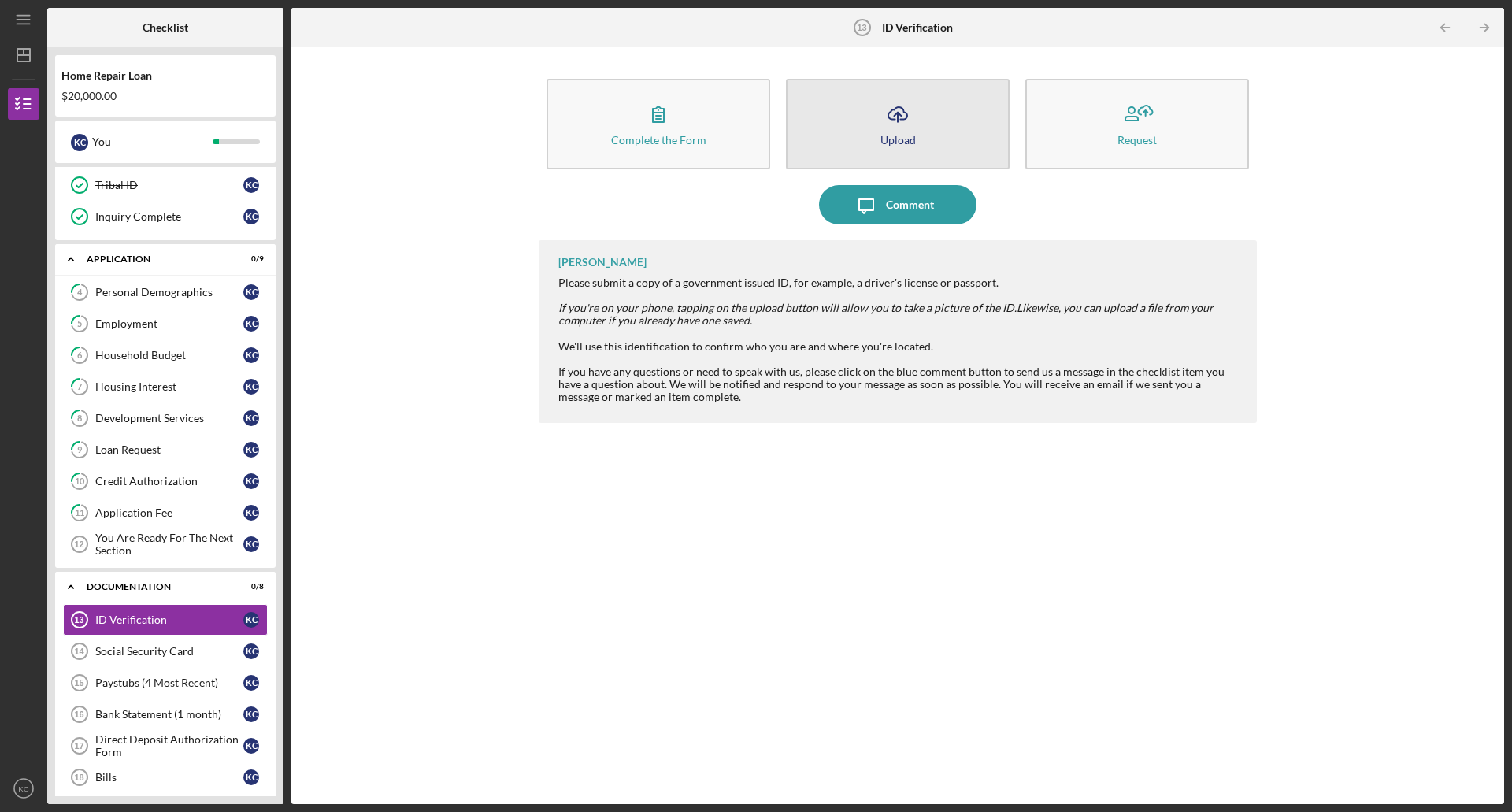
click at [884, 119] on icon "Icon/Upload" at bounding box center [898, 114] width 39 height 39
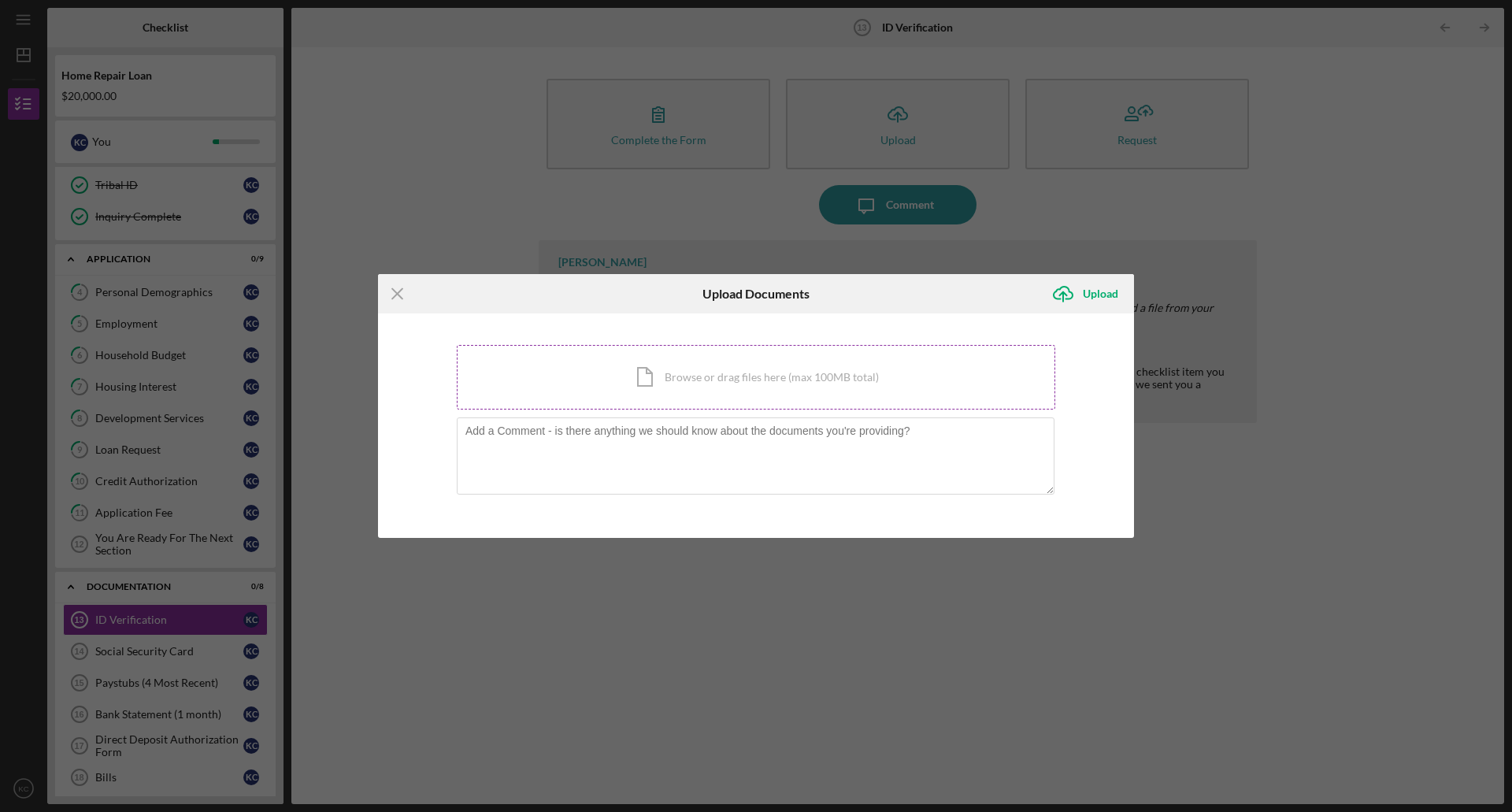
click at [649, 375] on div "Icon/Document Browse or drag files here (max 100MB total) Tap to choose files o…" at bounding box center [756, 378] width 598 height 65
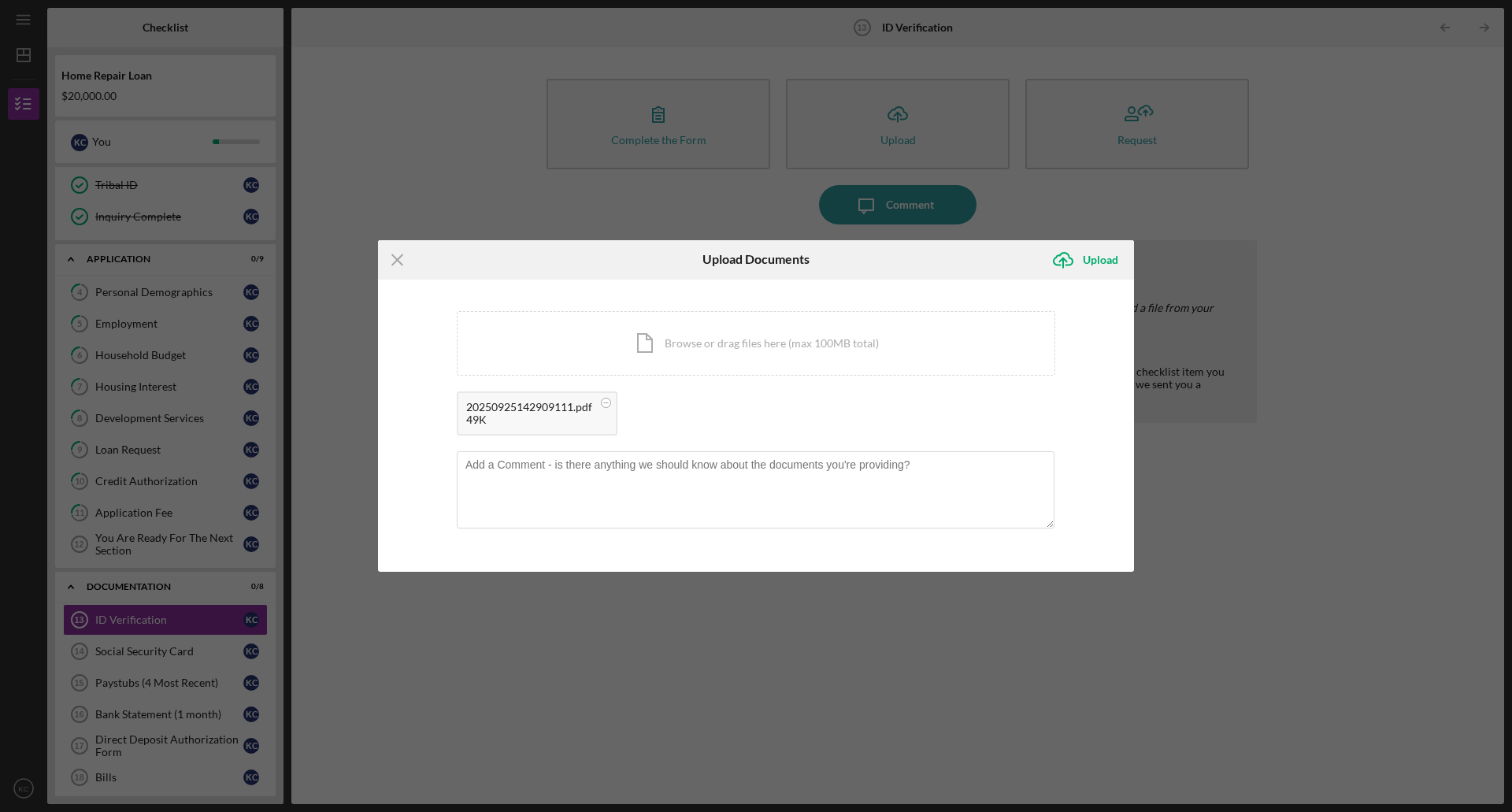
click at [535, 403] on div "20250925142909111.pdf" at bounding box center [529, 407] width 126 height 12
click at [393, 260] on icon "Icon/Menu Close" at bounding box center [398, 259] width 39 height 39
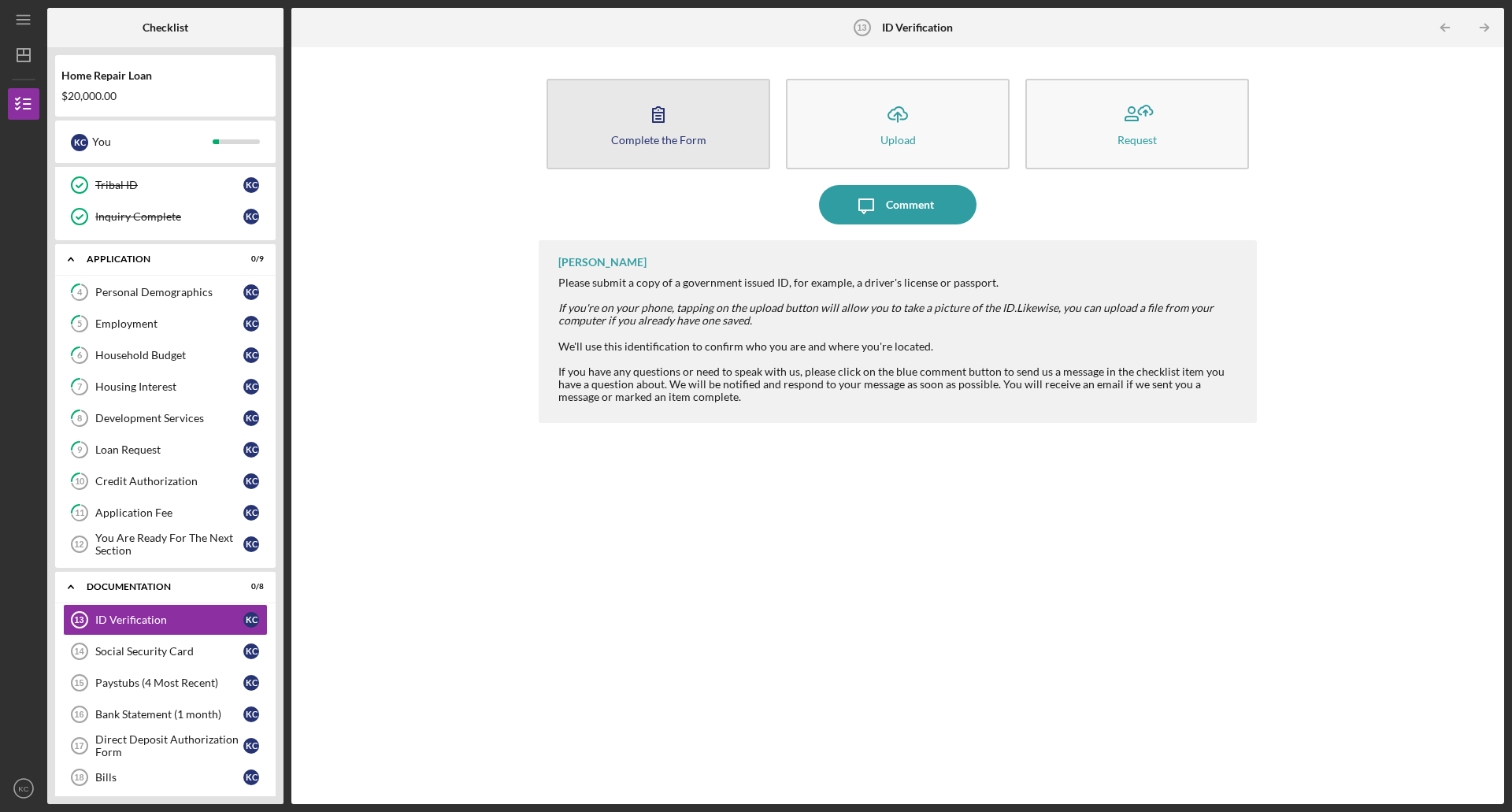
click at [678, 124] on button "Complete the Form Form" at bounding box center [658, 124] width 223 height 90
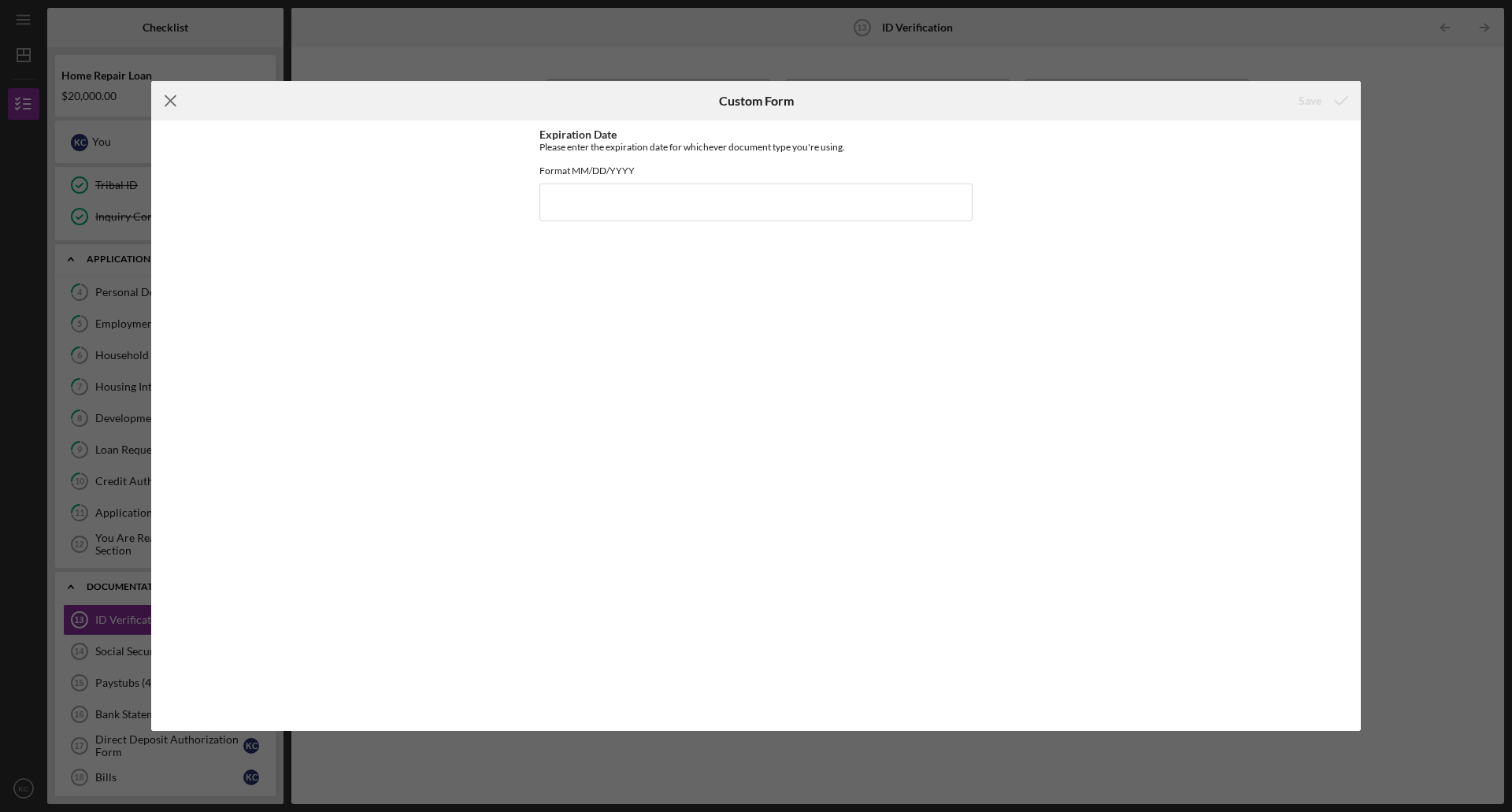
click at [170, 101] on line at bounding box center [171, 102] width 11 height 11
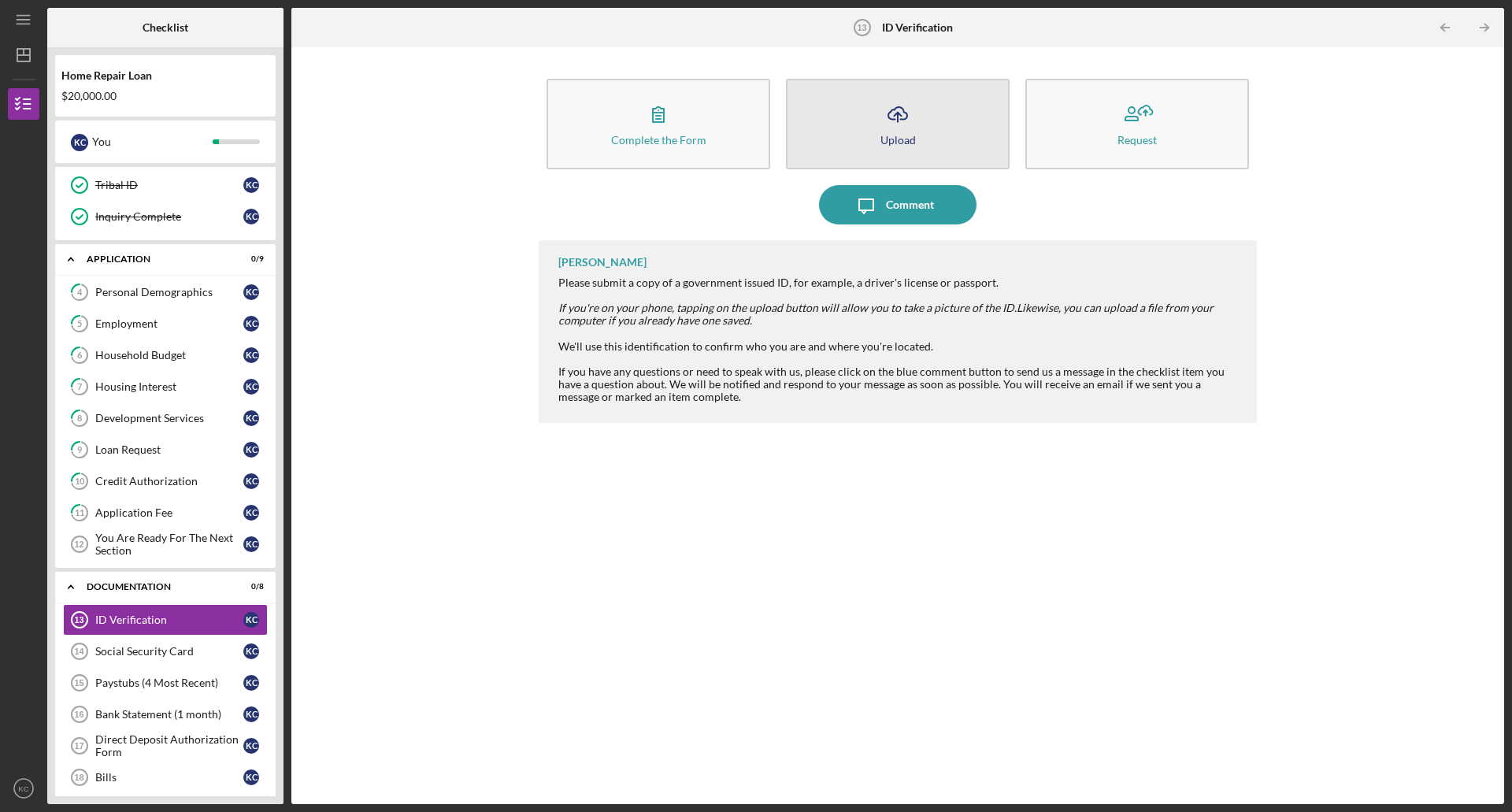
click at [896, 131] on icon "Icon/Upload" at bounding box center [898, 114] width 39 height 39
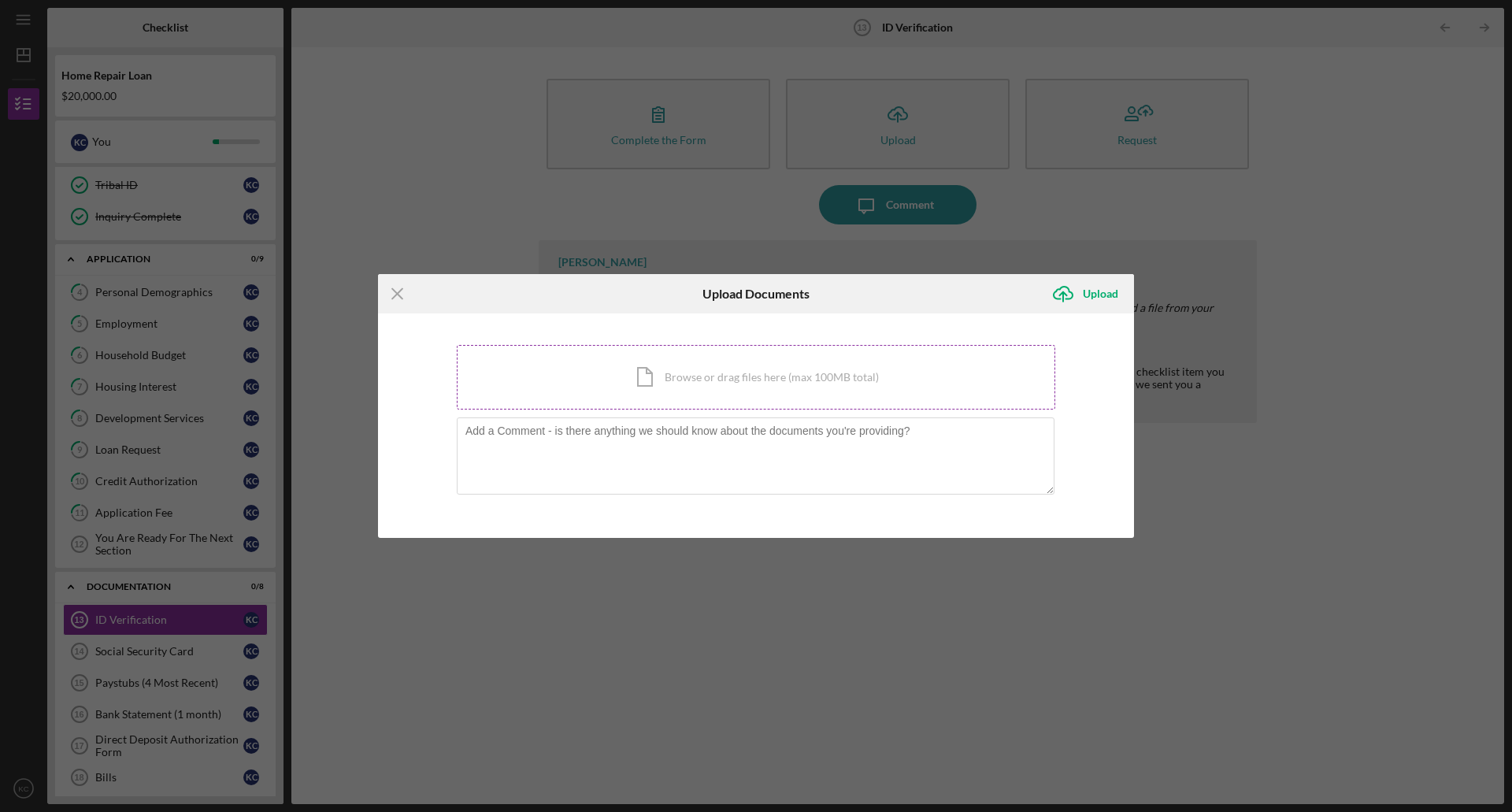
click at [640, 378] on div "Icon/Document Browse or drag files here (max 100MB total) Tap to choose files o…" at bounding box center [756, 378] width 598 height 65
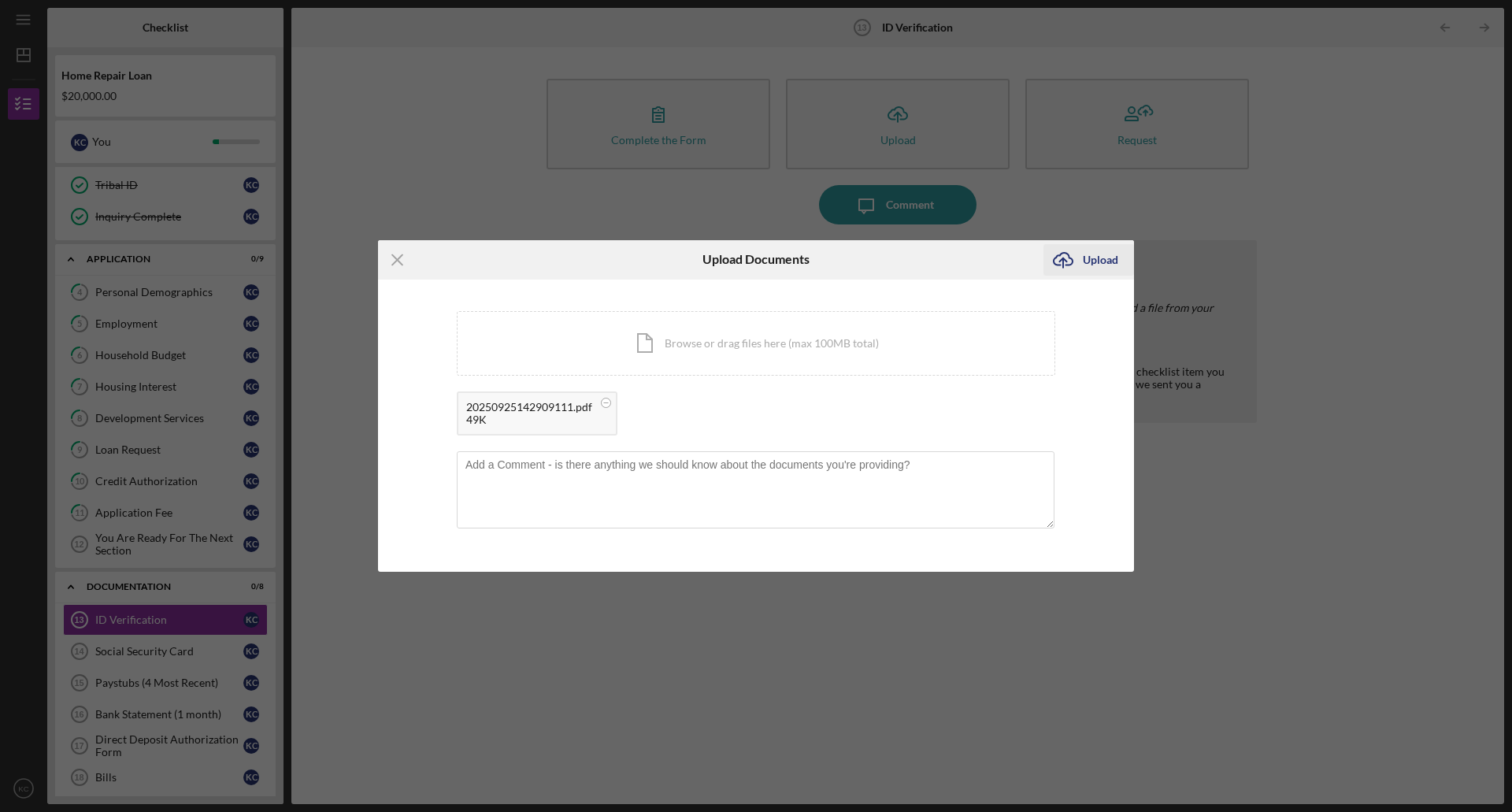
click at [1065, 259] on g "submit" at bounding box center [1063, 260] width 19 height 15
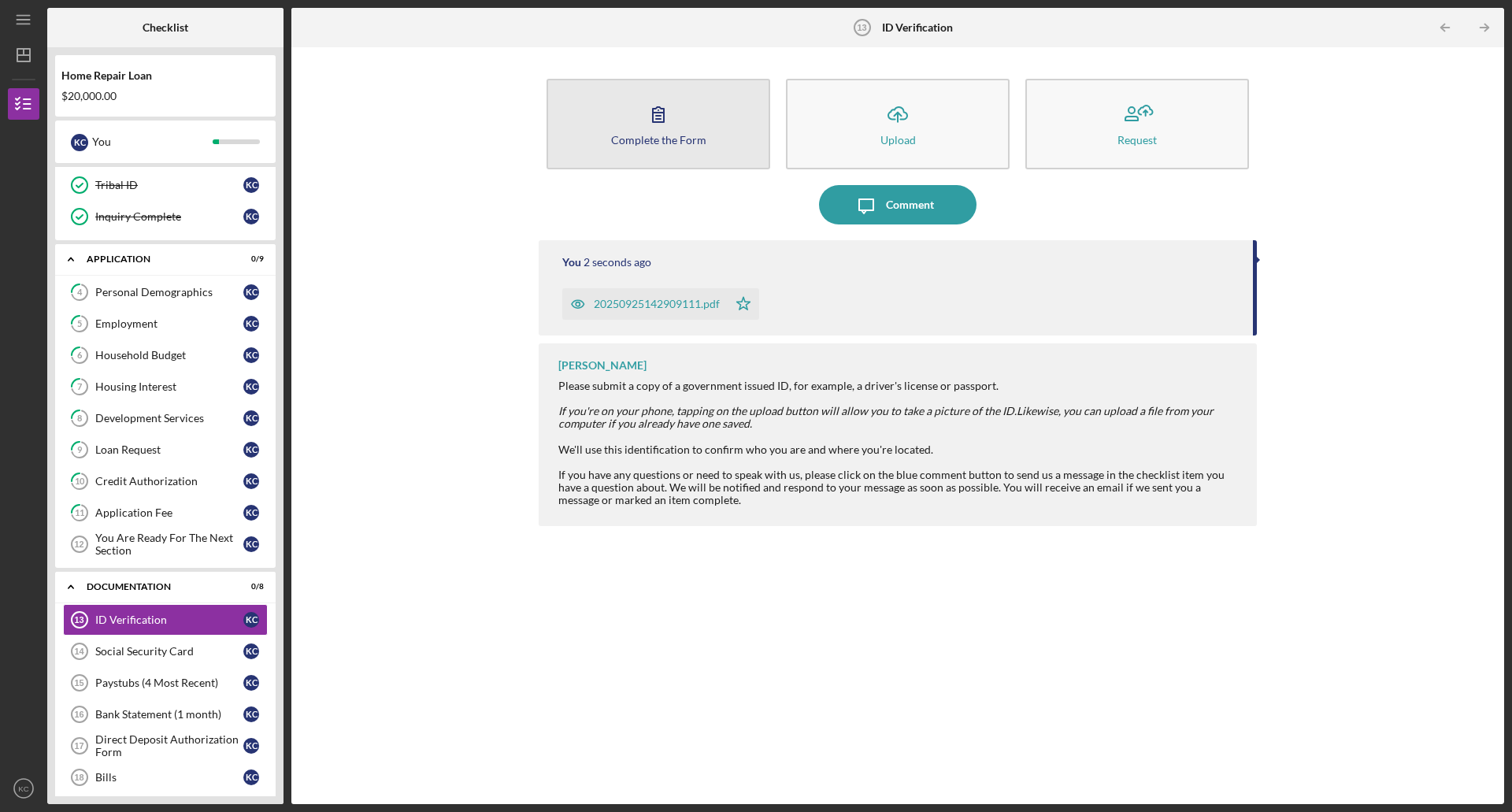
click at [697, 118] on button "Complete the Form Form" at bounding box center [658, 124] width 223 height 90
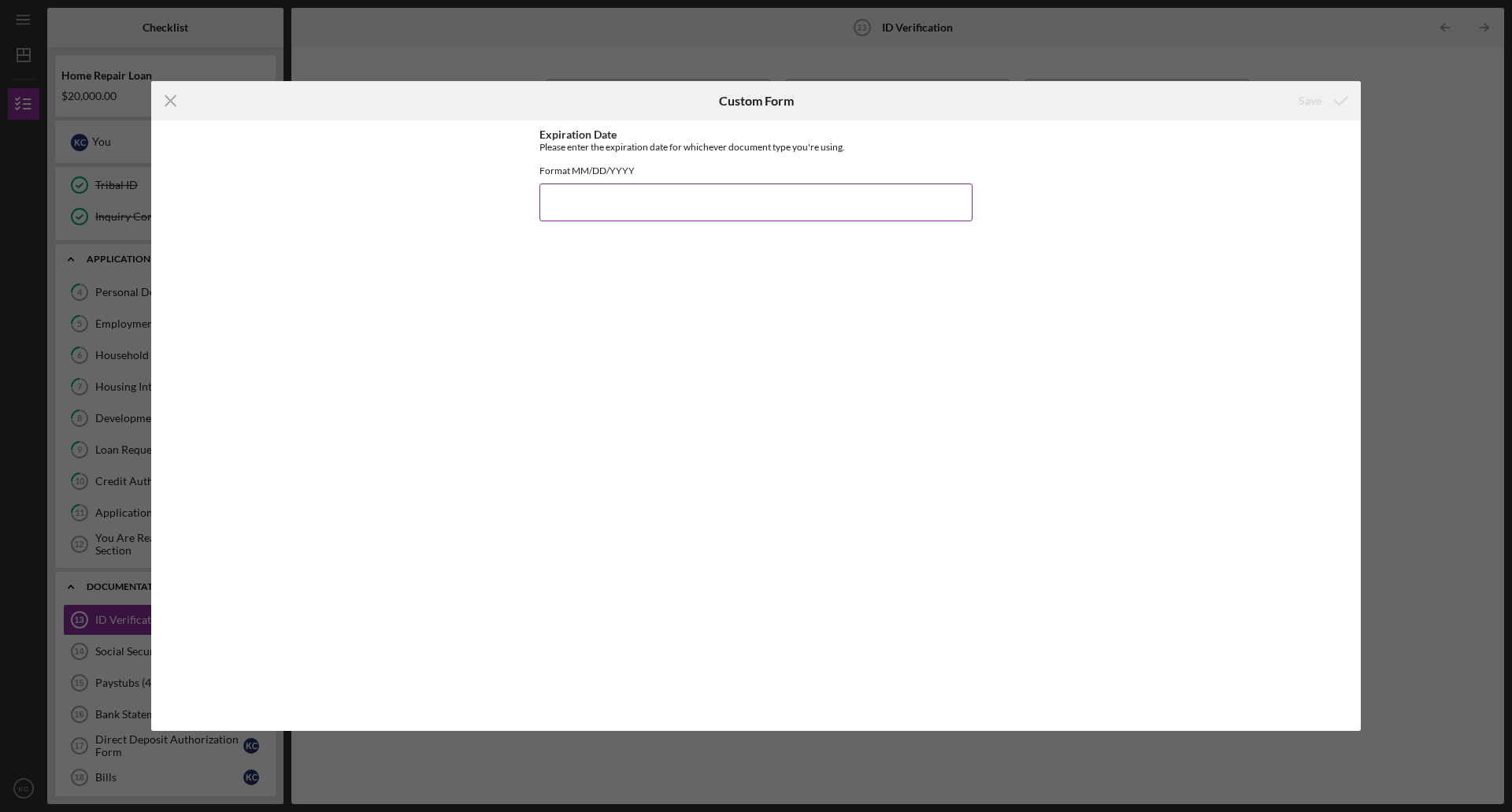
click at [731, 207] on input "Expiration Date" at bounding box center [756, 202] width 434 height 38
type input "09122028"
click at [1308, 97] on div "Save" at bounding box center [1311, 101] width 23 height 32
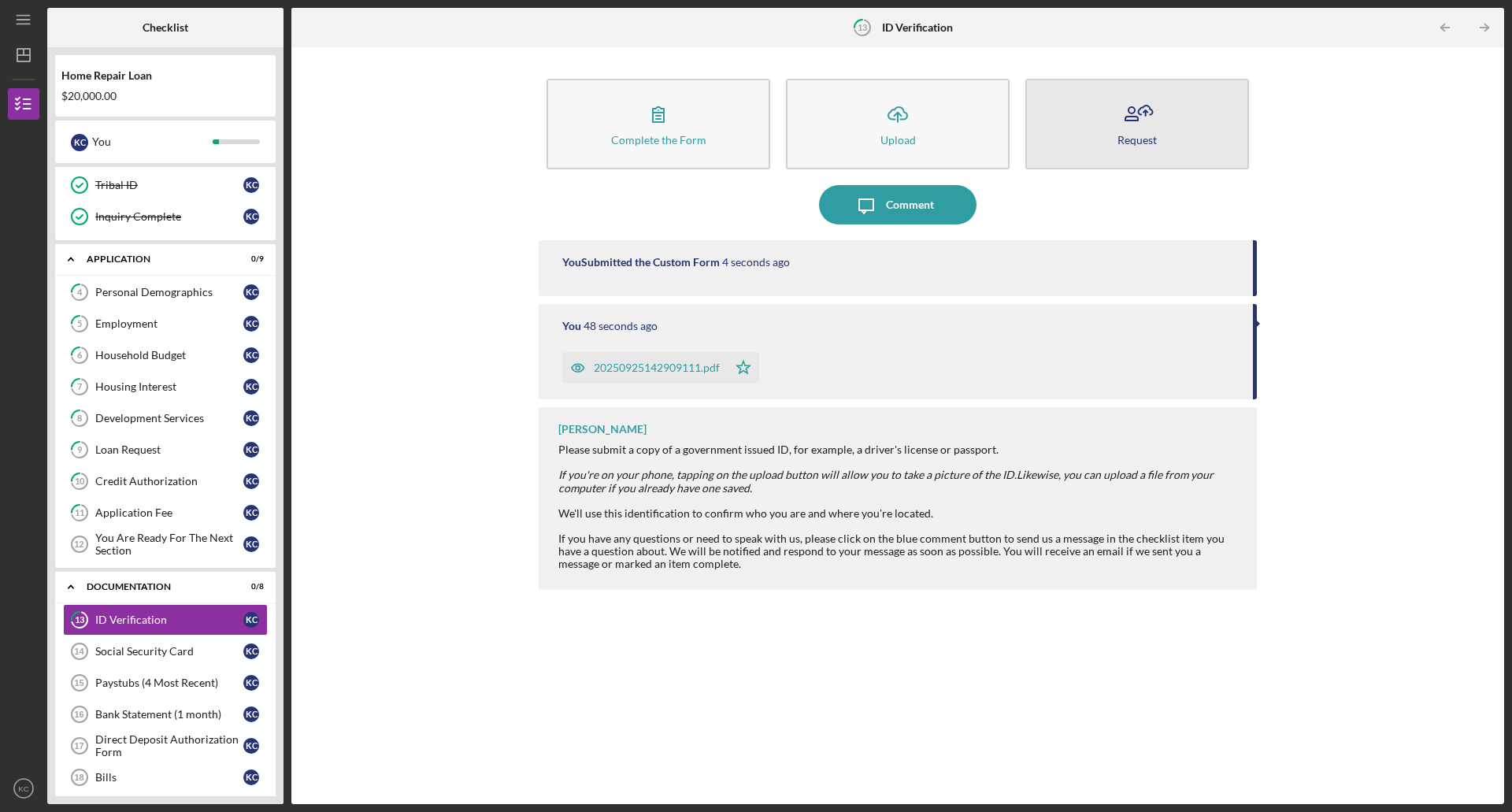
click at [1109, 140] on button "Request" at bounding box center [1137, 124] width 223 height 90
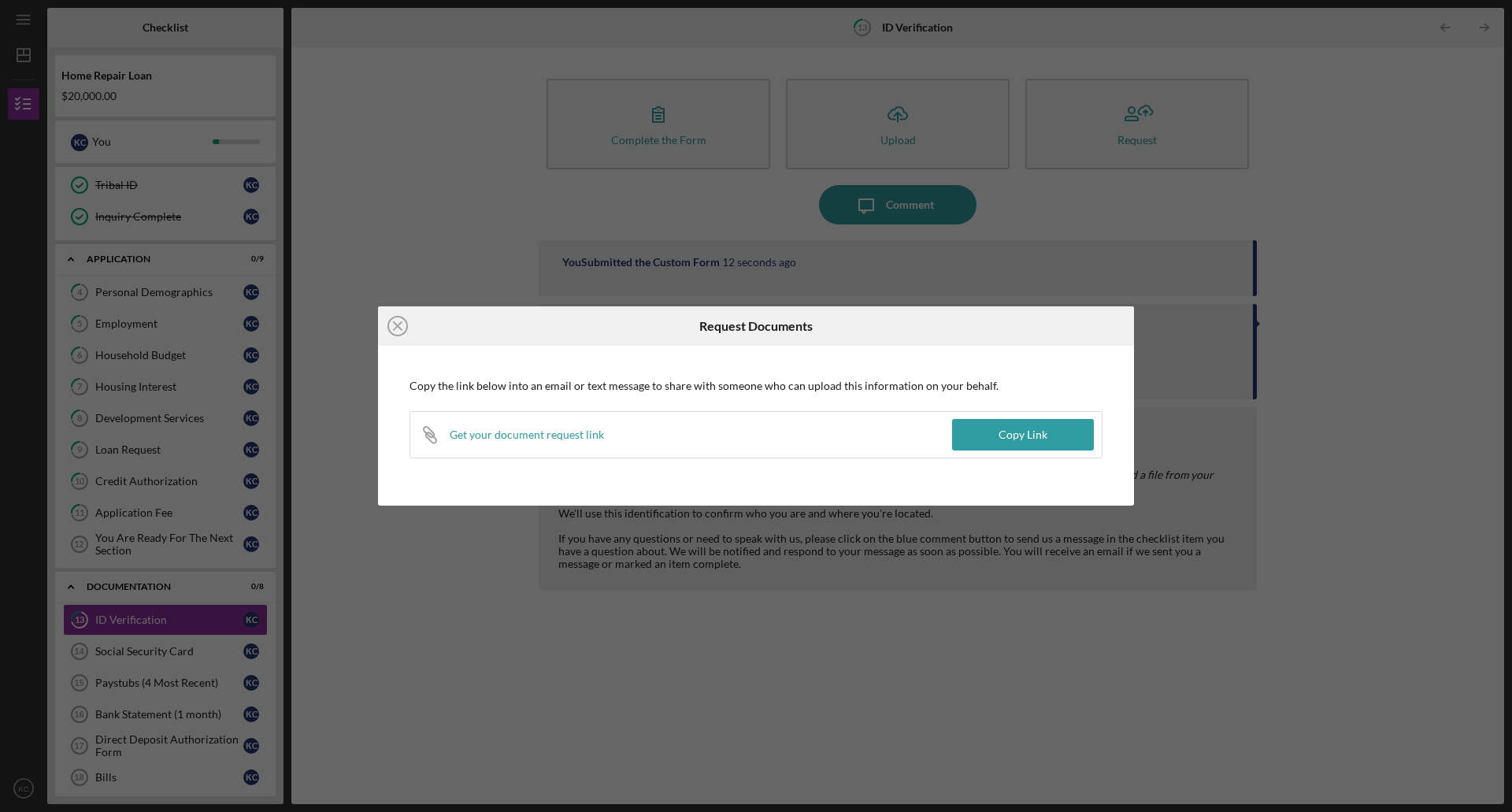
click at [1383, 229] on div "Icon/Close Request Documents Copy the link below into an email or text message …" at bounding box center [756, 406] width 1512 height 812
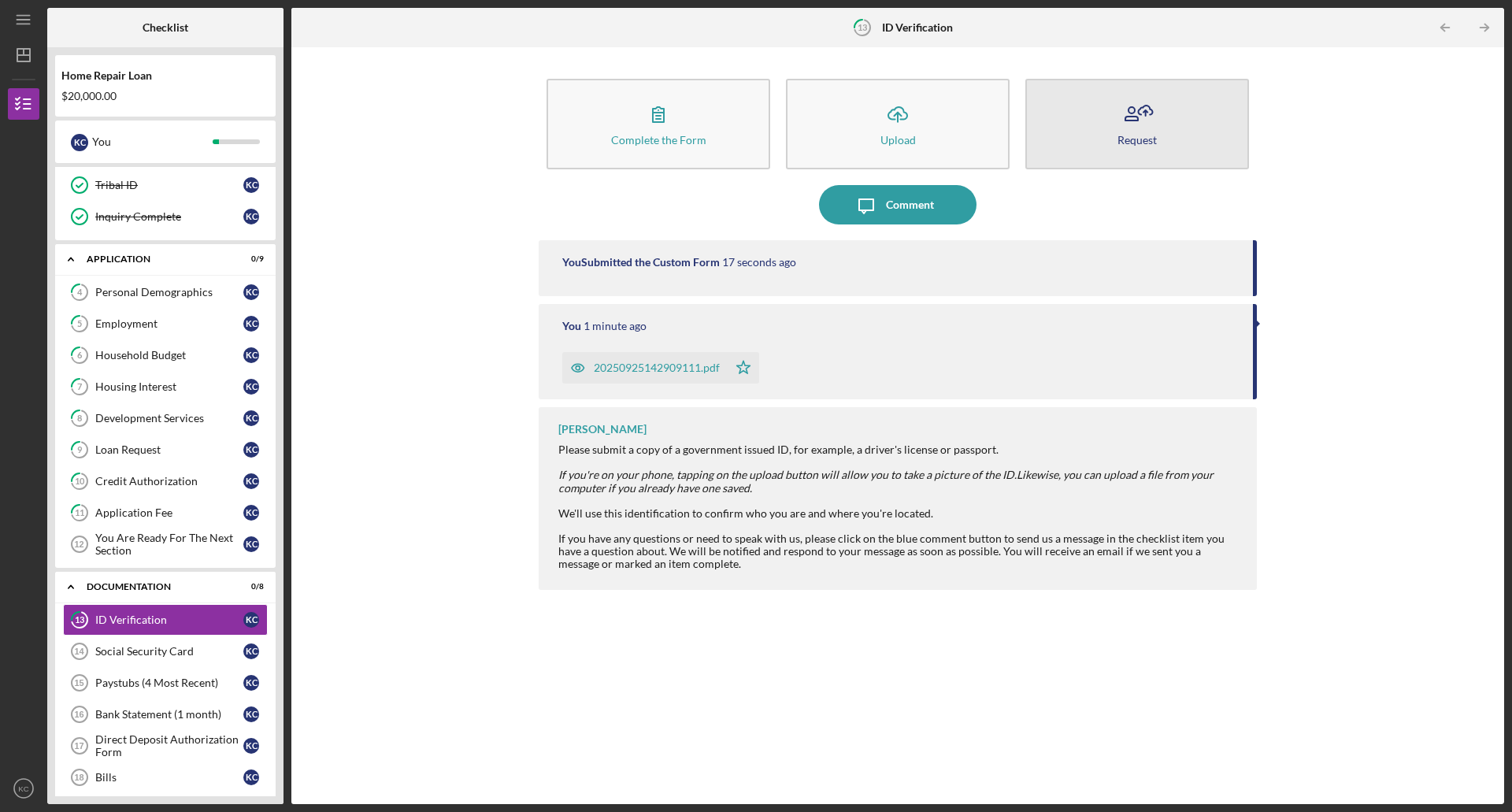
click at [1157, 126] on button "Request" at bounding box center [1137, 124] width 223 height 90
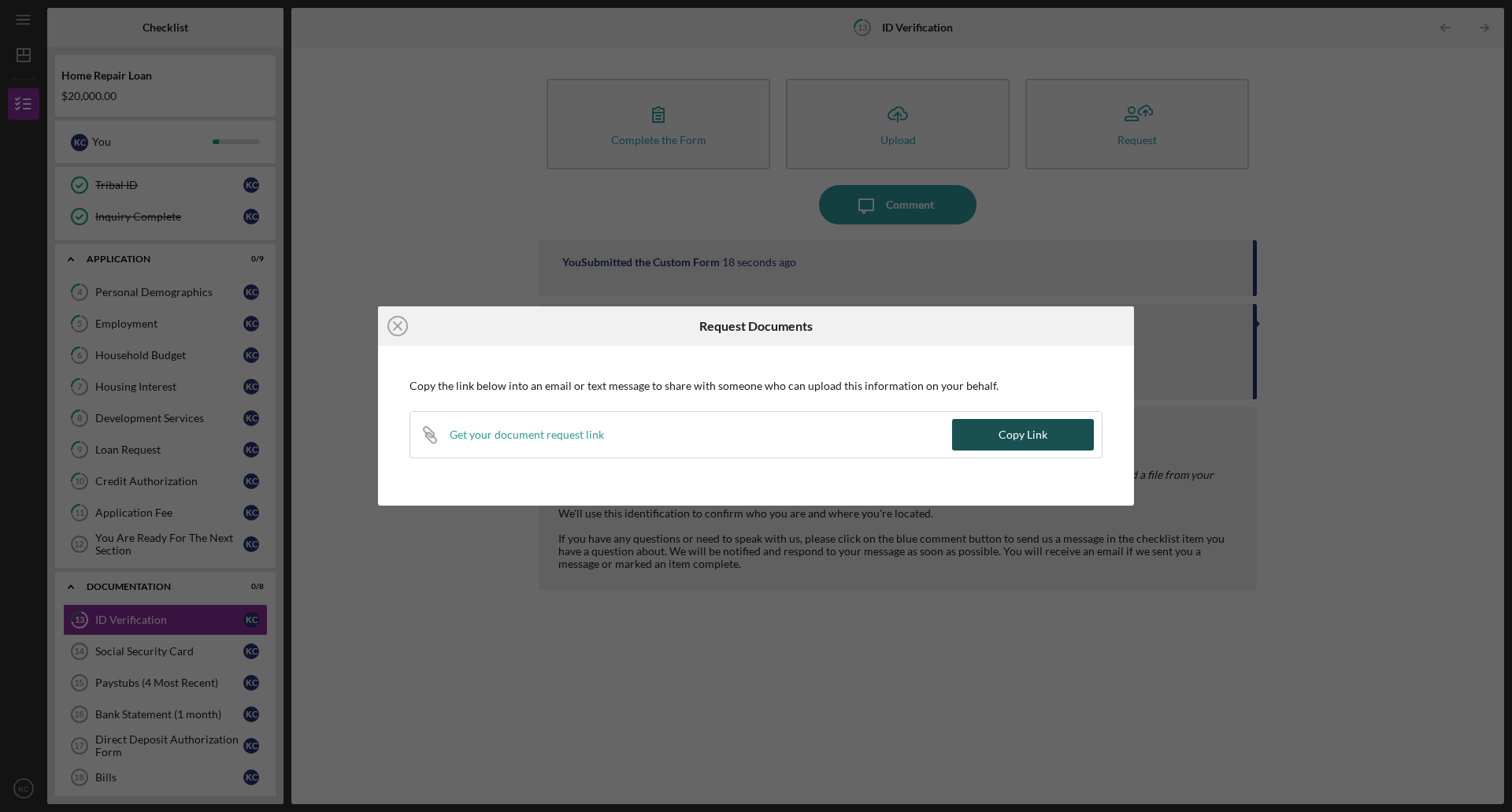
click at [1035, 435] on div "Copy Link" at bounding box center [1023, 434] width 49 height 32
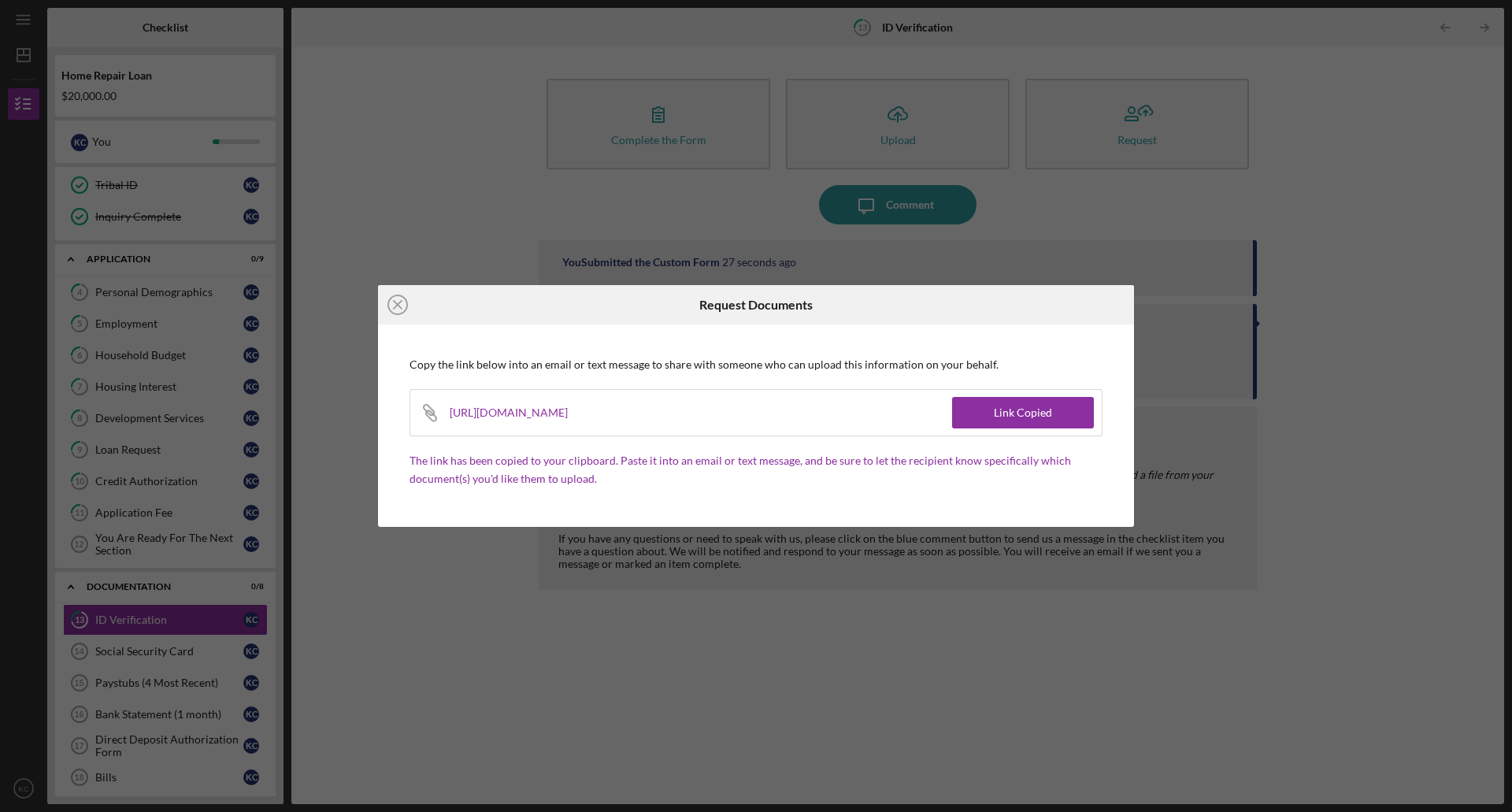
click at [460, 165] on div "Icon/Close Request Documents Copy the link below into an email or text message …" at bounding box center [756, 406] width 1512 height 812
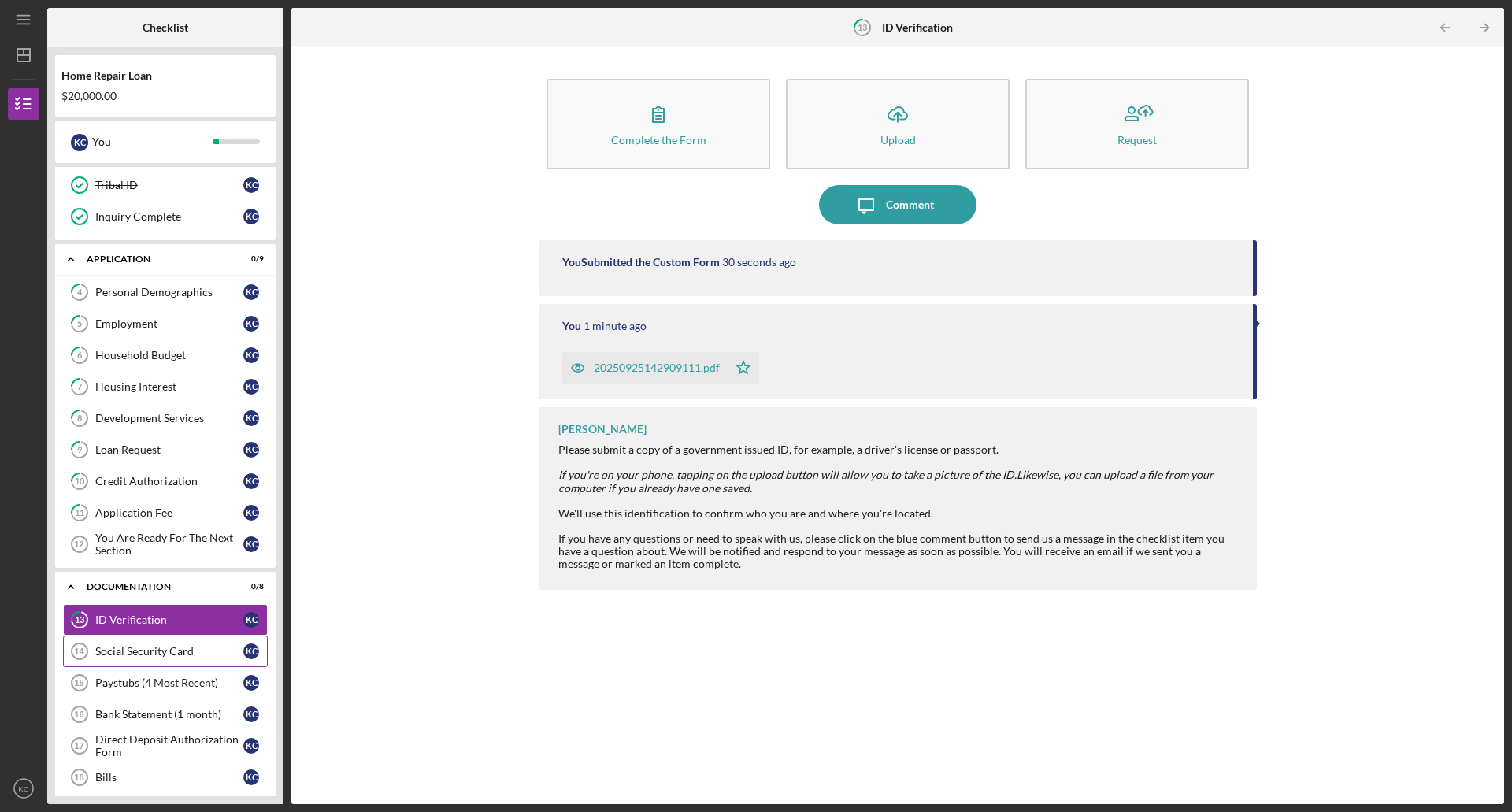
click at [146, 652] on div "Social Security Card" at bounding box center [169, 651] width 148 height 12
